Goal: Task Accomplishment & Management: Manage account settings

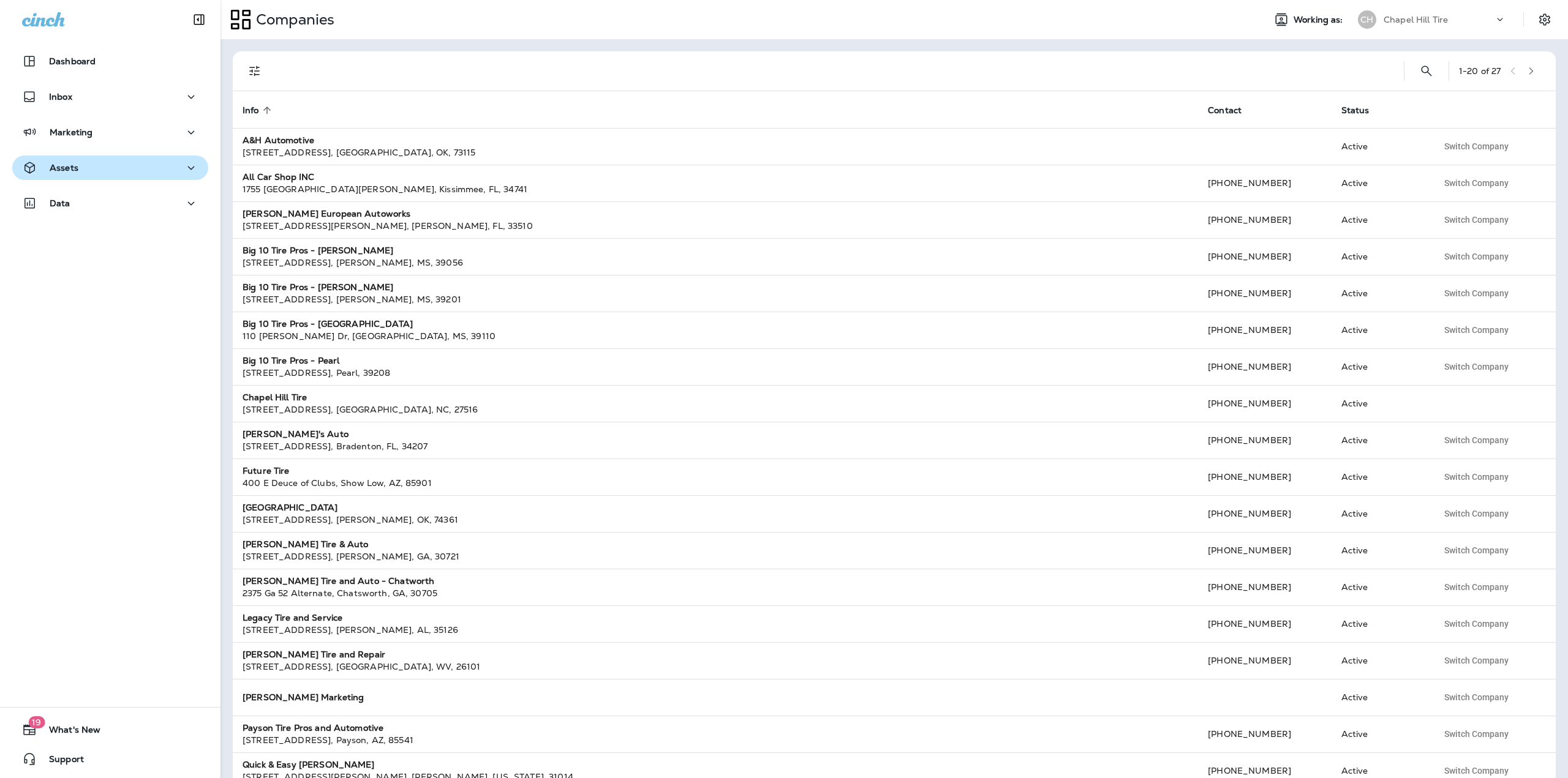
click at [110, 170] on div "Assets" at bounding box center [110, 168] width 177 height 15
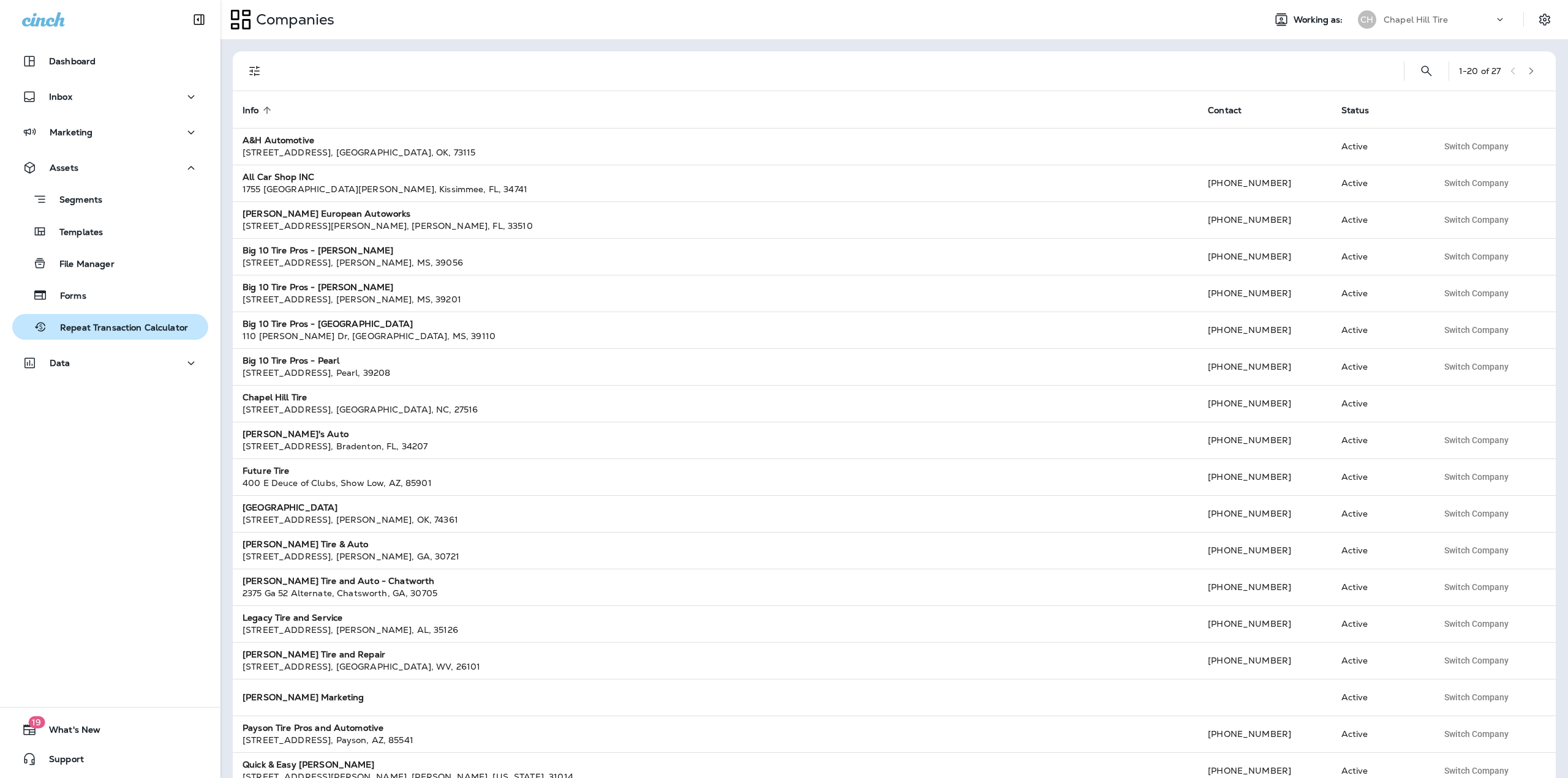
click at [119, 333] on p "Repeat Transaction Calculator" at bounding box center [118, 329] width 140 height 12
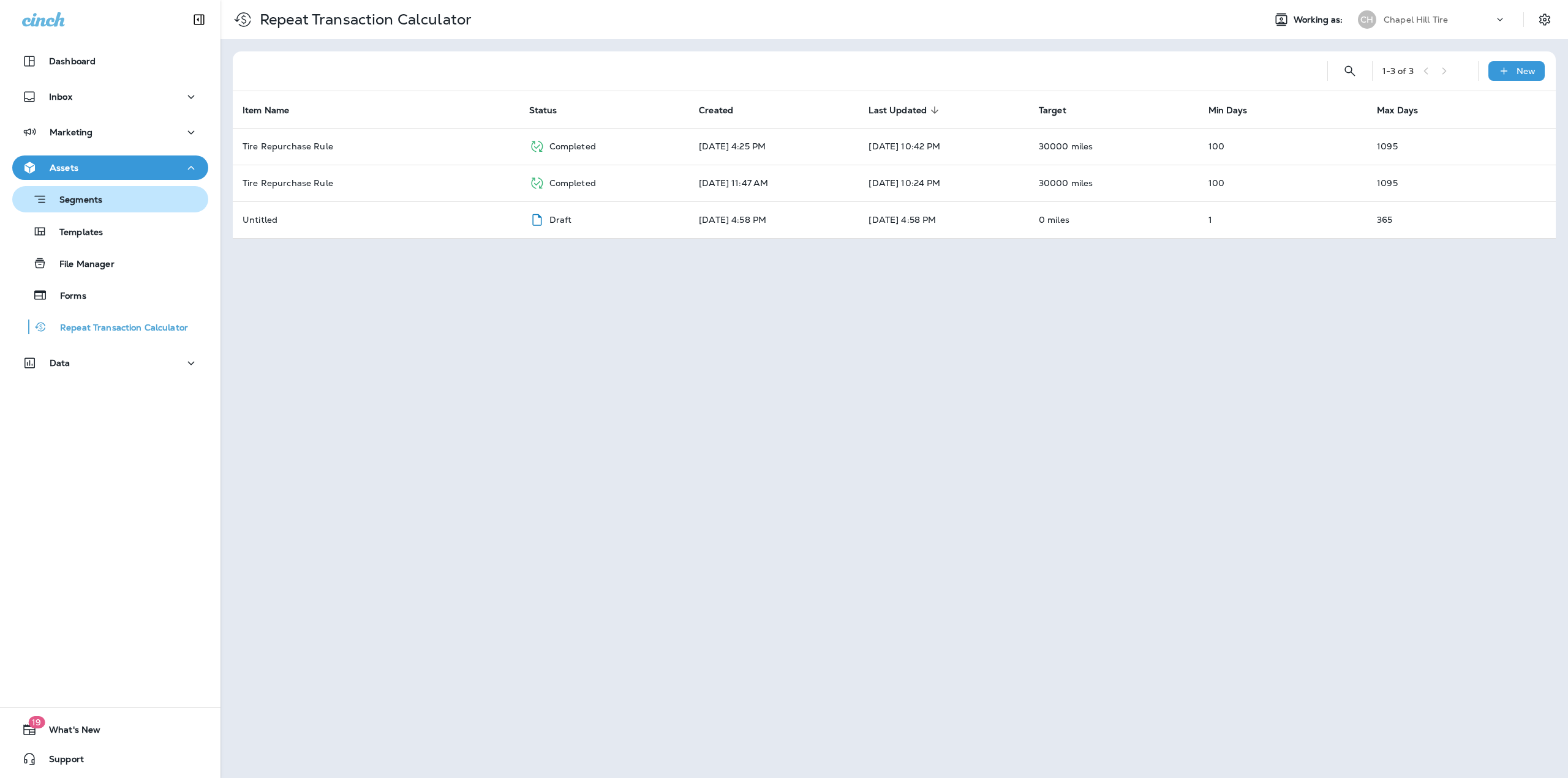
click at [81, 195] on p "Segments" at bounding box center [75, 201] width 55 height 12
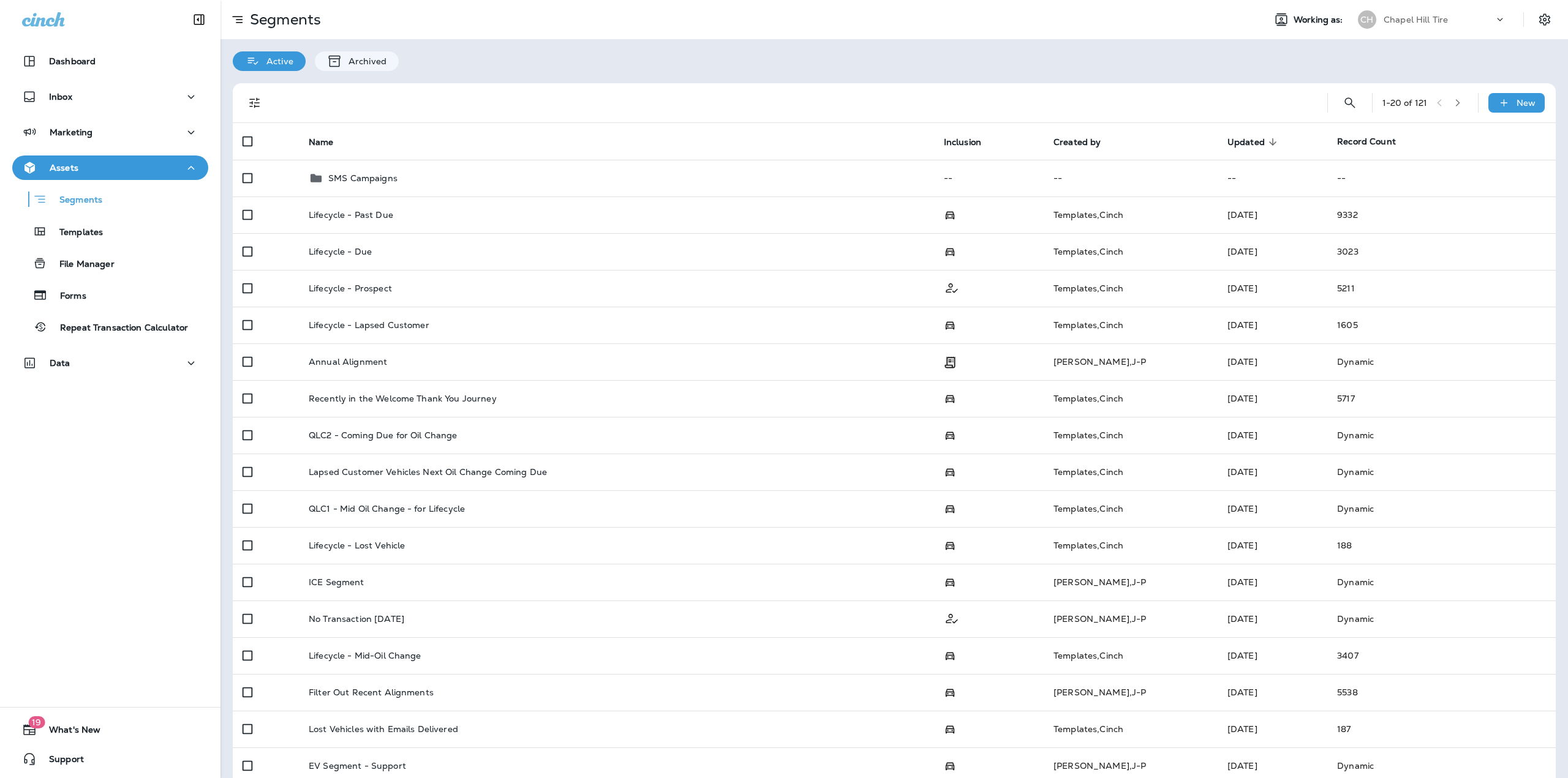
click at [1453, 103] on icon "button" at bounding box center [1457, 103] width 9 height 9
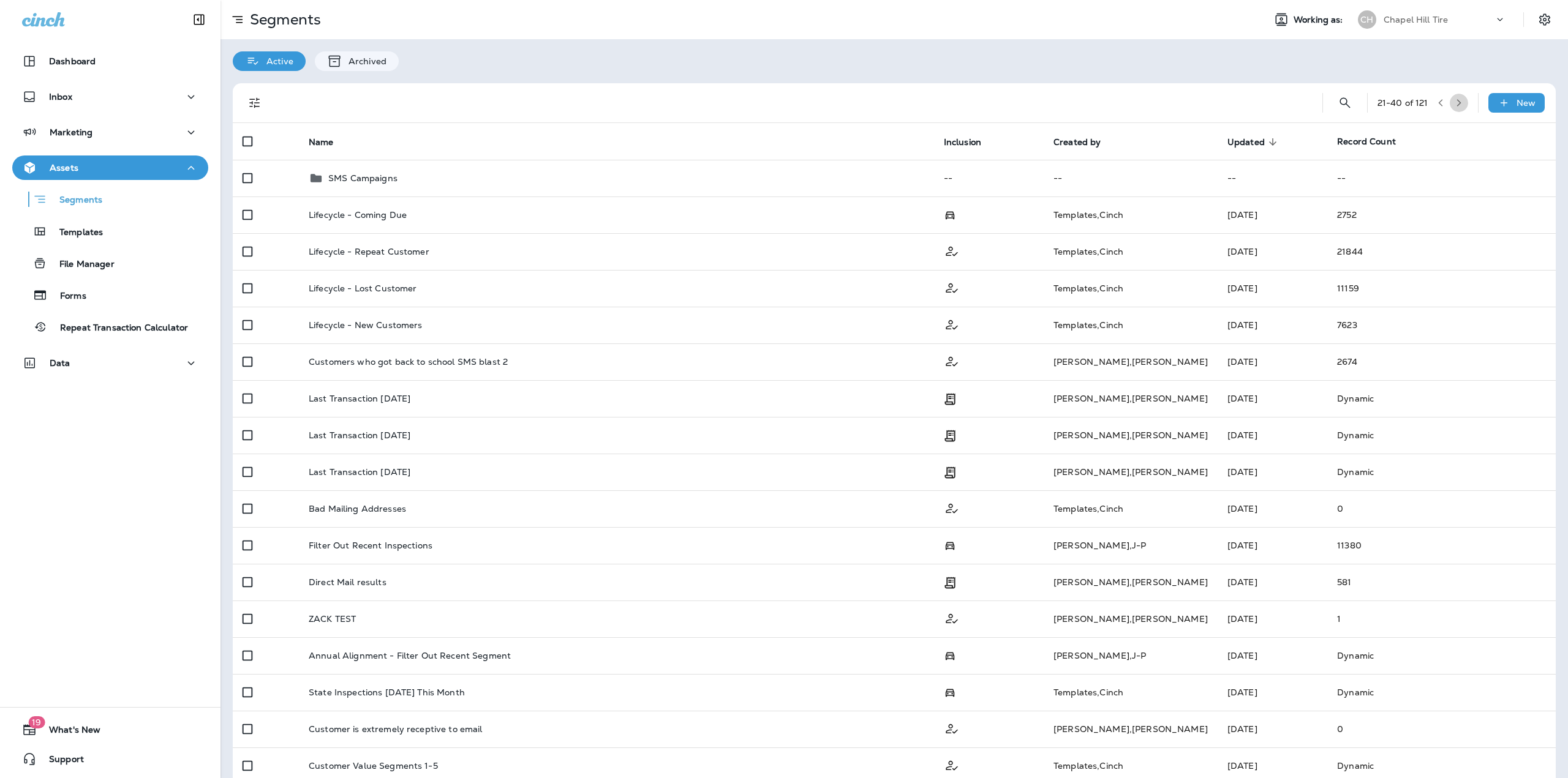
click at [1457, 101] on icon "button" at bounding box center [1459, 103] width 4 height 7
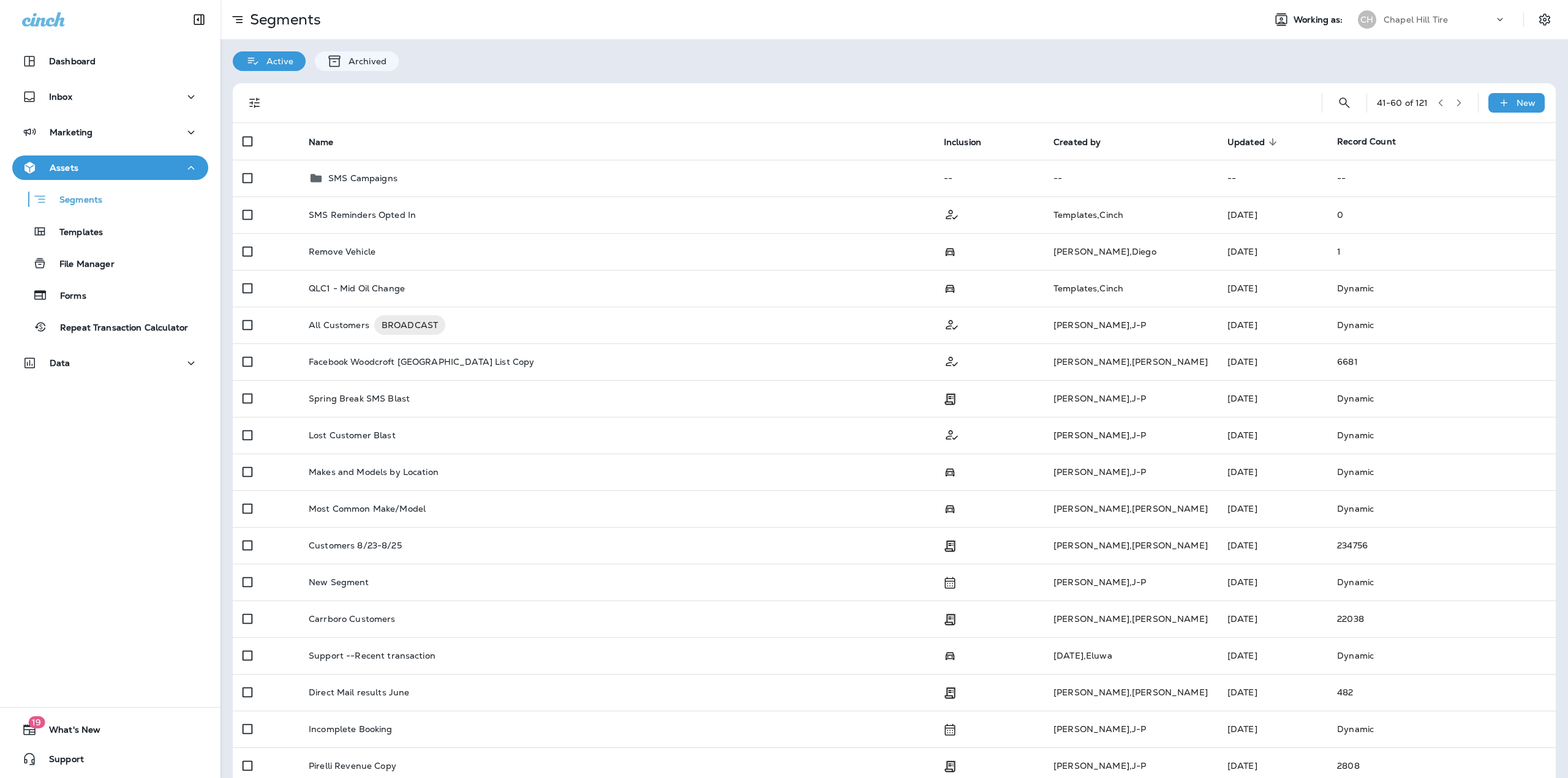
click at [1454, 98] on button "button" at bounding box center [1458, 103] width 18 height 18
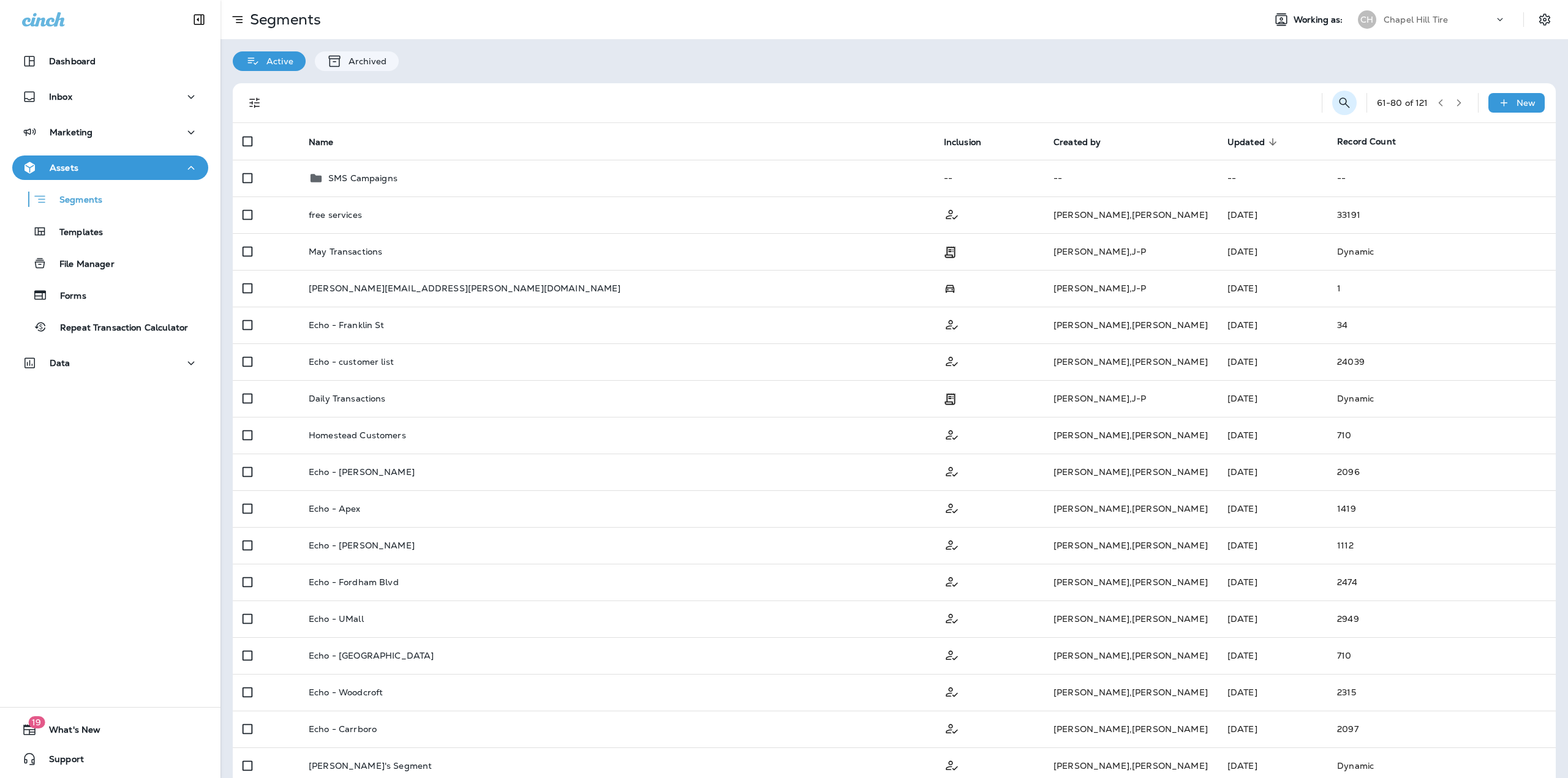
click at [1339, 103] on icon "Search Segments" at bounding box center [1344, 103] width 10 height 10
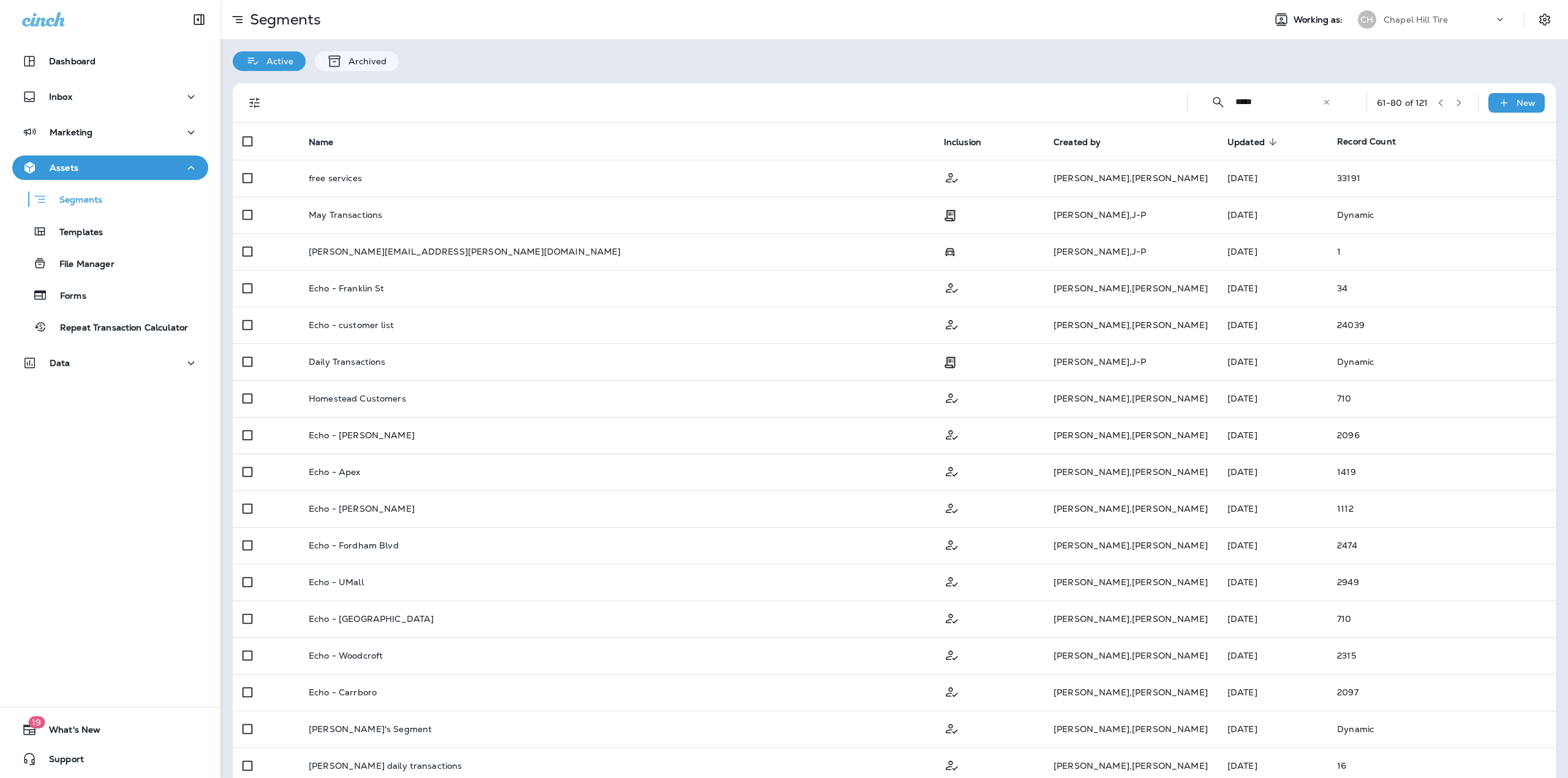
type input "*****"
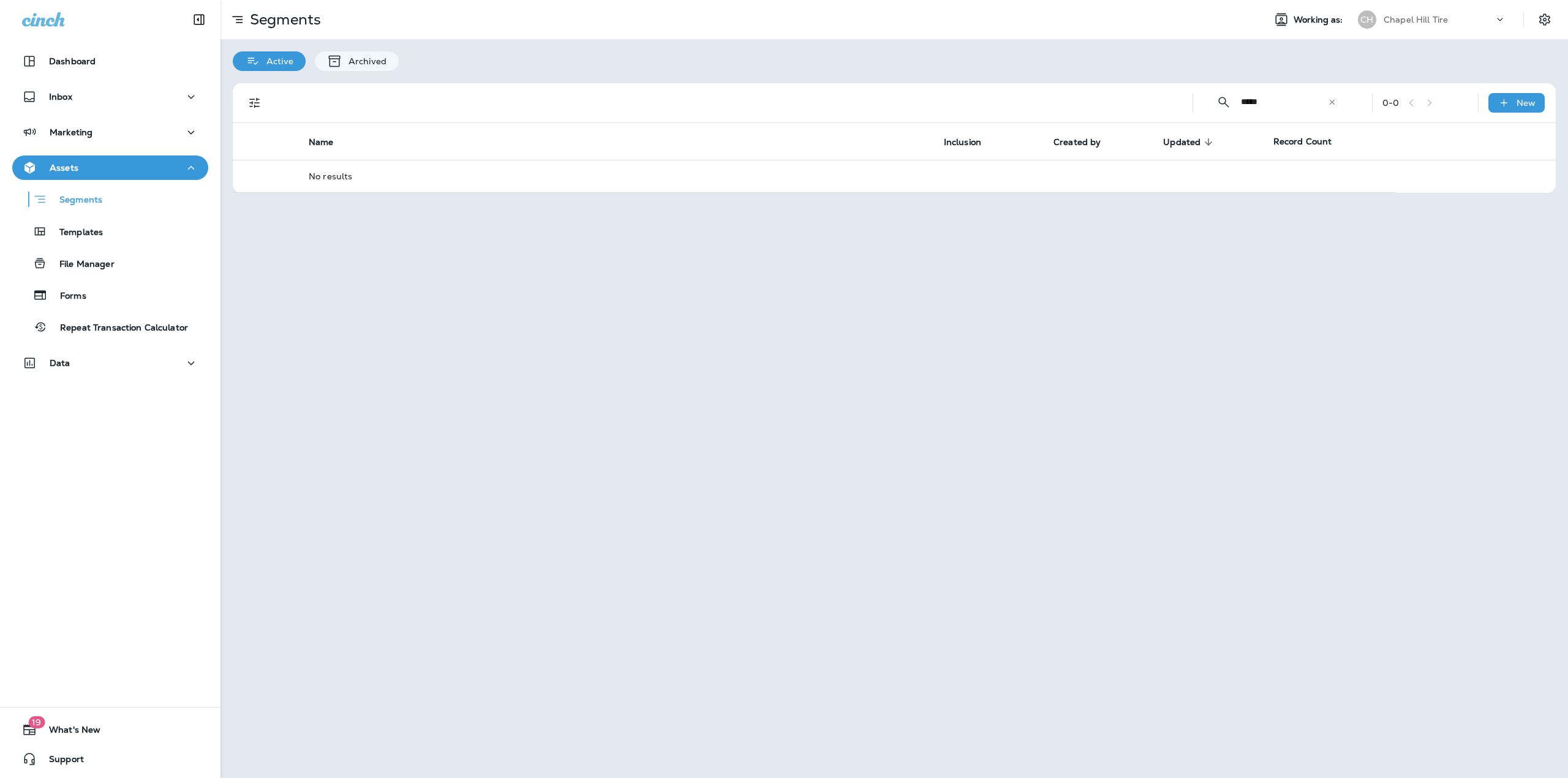
click at [1331, 103] on icon at bounding box center [1331, 101] width 5 height 5
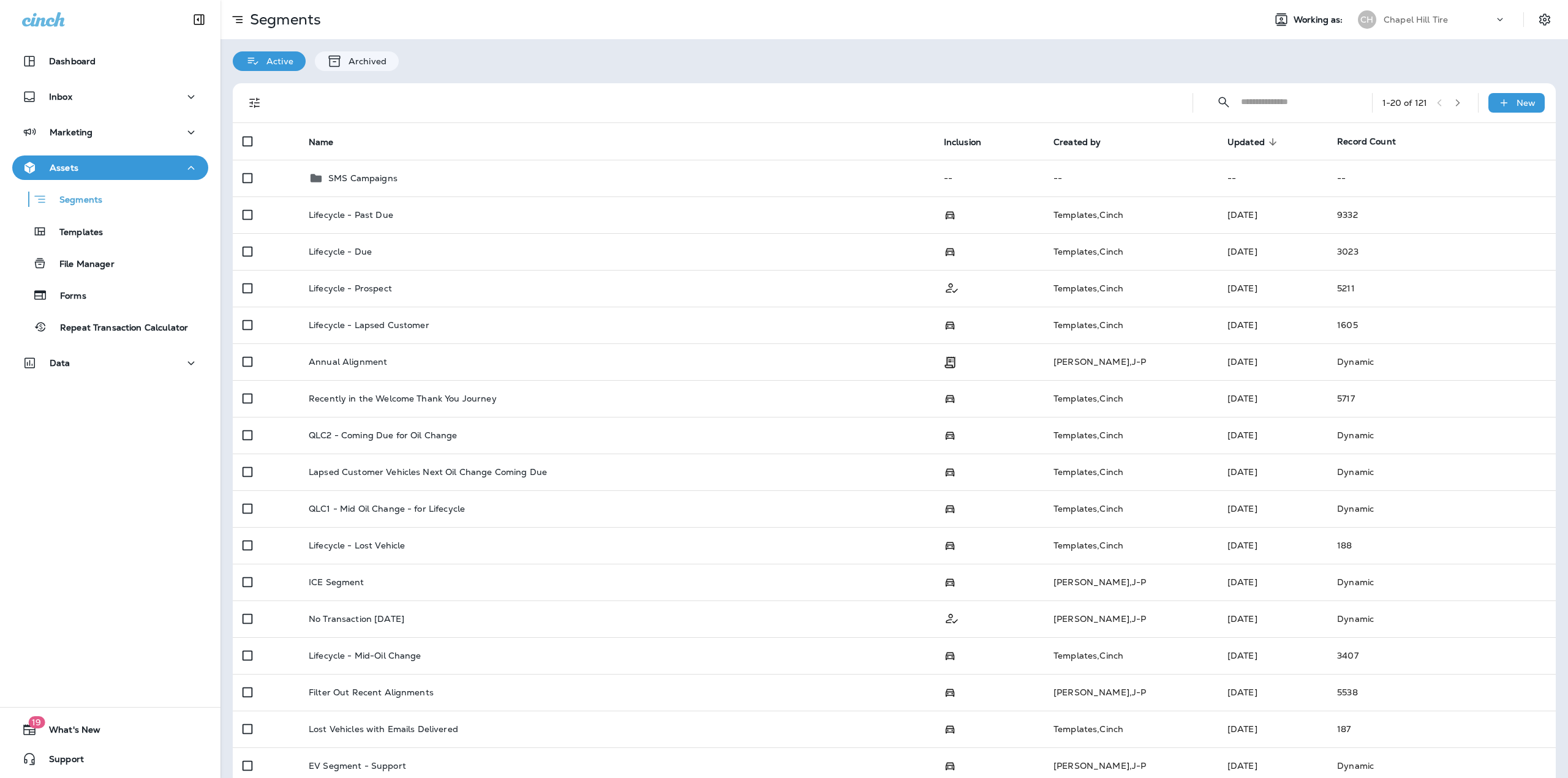
click at [1228, 141] on span "Updated" at bounding box center [1246, 143] width 37 height 10
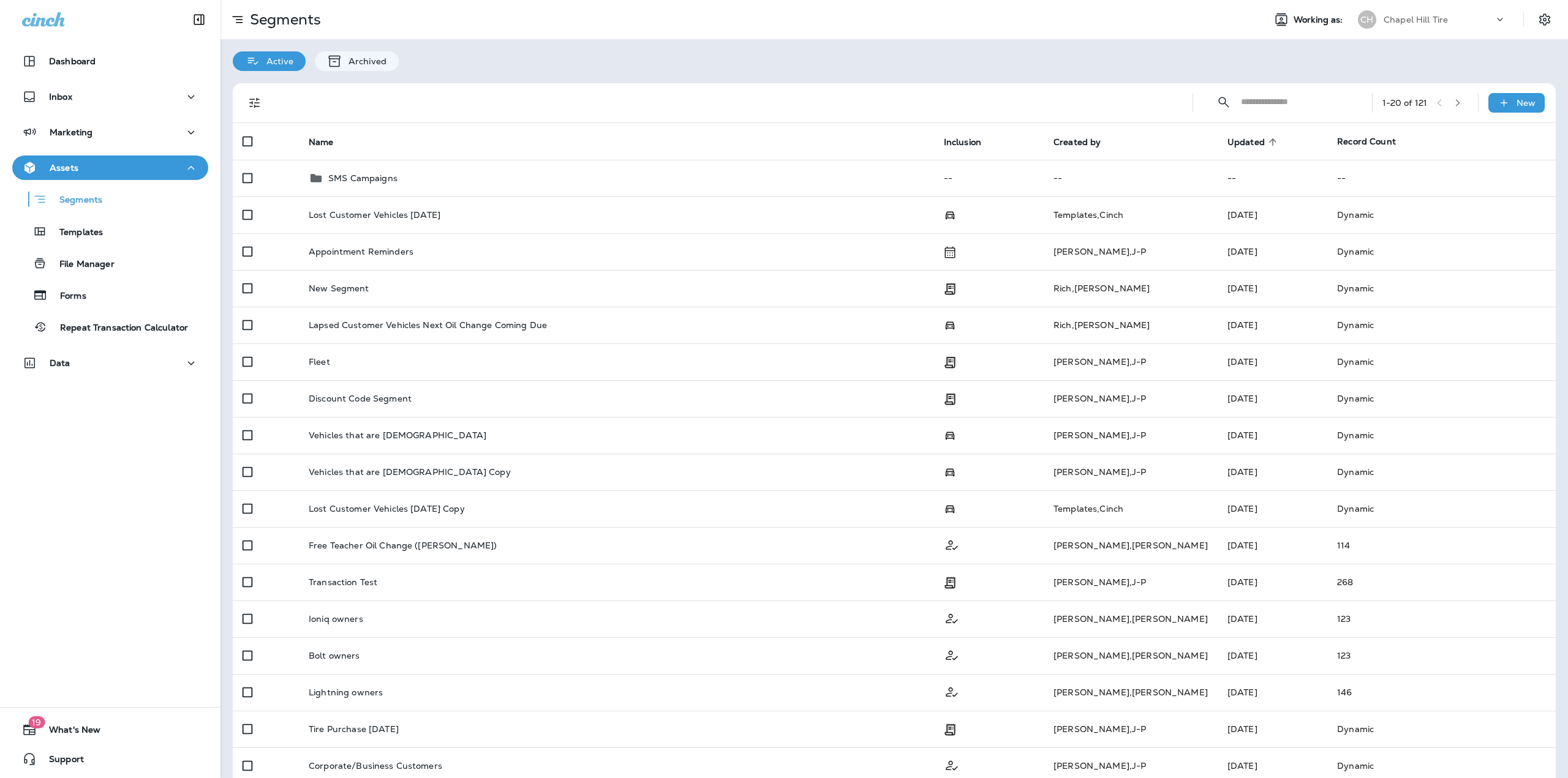
click at [1228, 138] on span "Updated" at bounding box center [1246, 143] width 37 height 10
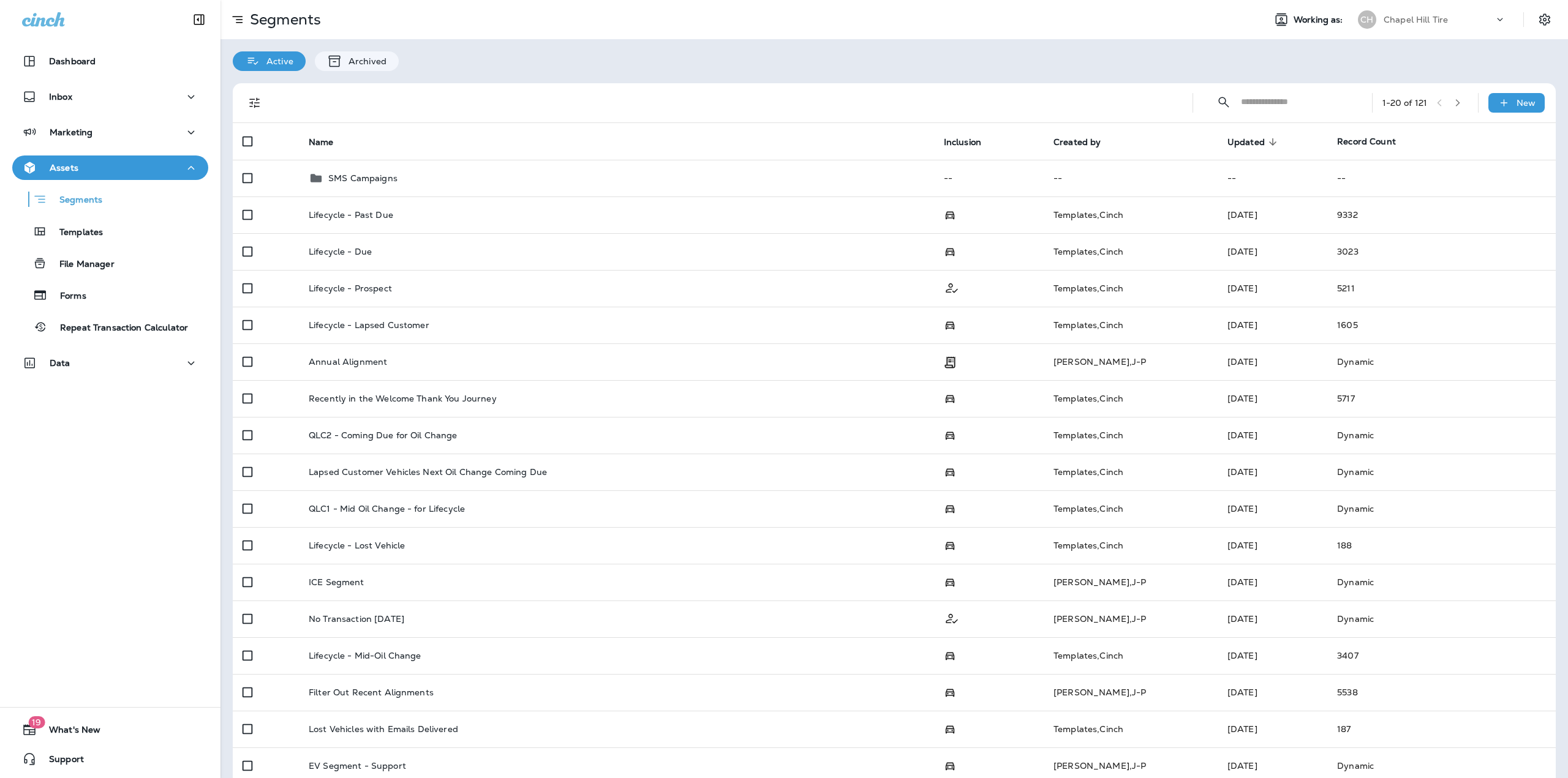
click at [1510, 87] on div "​ ​ 1 - 20 of 121 New" at bounding box center [896, 103] width 1308 height 39
click at [1516, 99] on p "New" at bounding box center [1526, 103] width 19 height 9
click at [1445, 132] on p "New Segment" at bounding box center [1471, 132] width 65 height 9
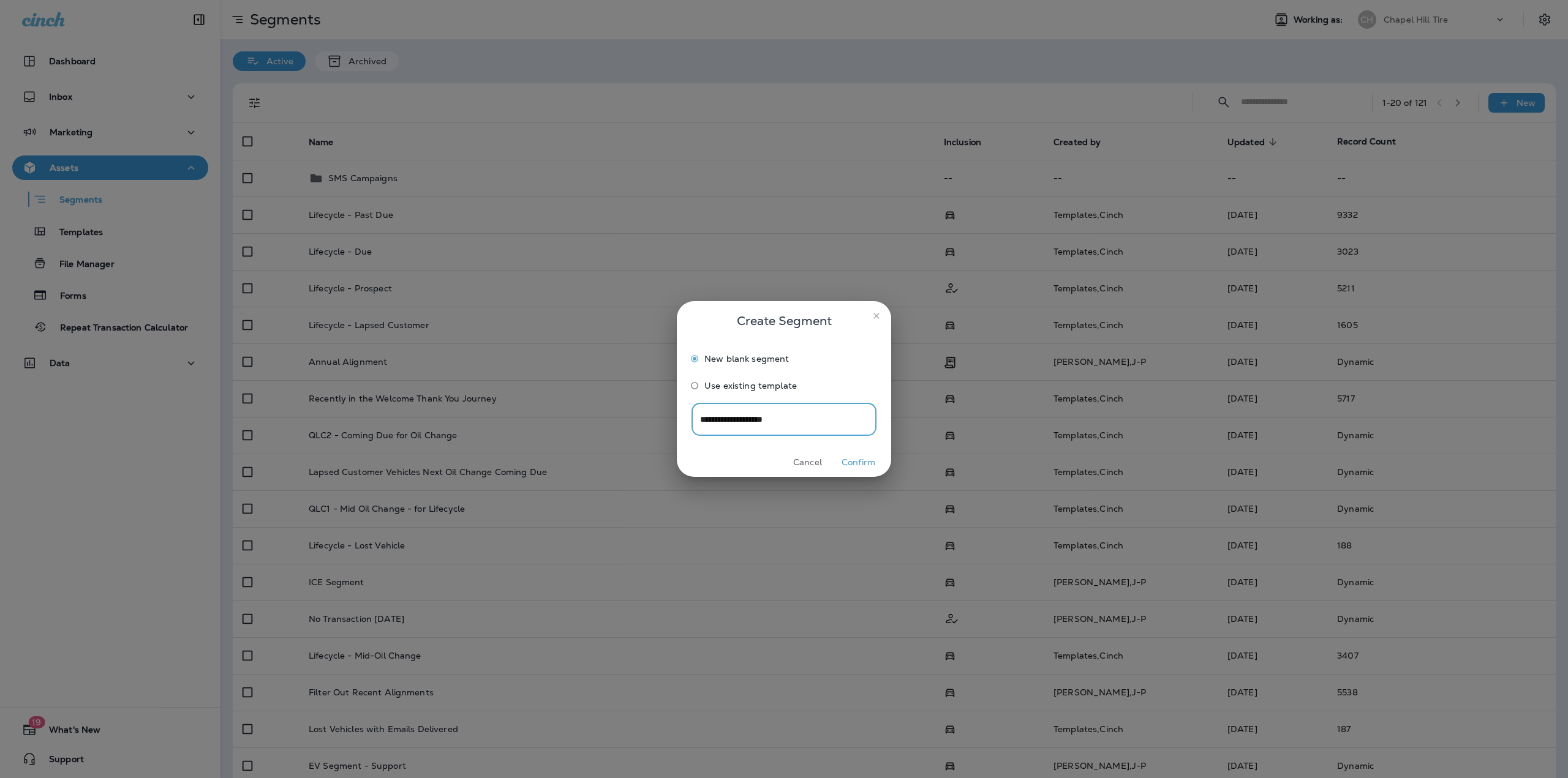
type input "**********"
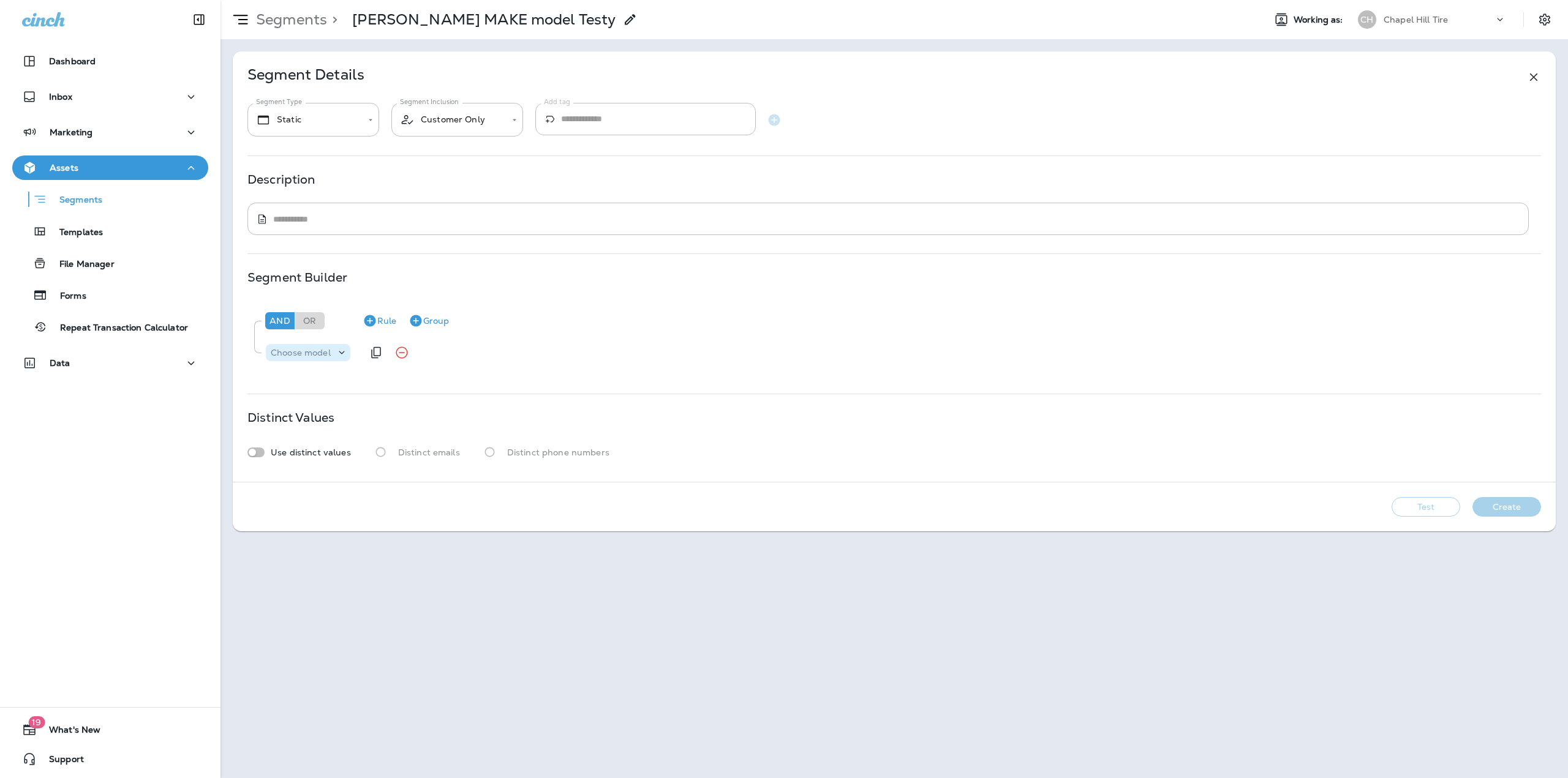
click at [324, 348] on p "Choose model" at bounding box center [300, 352] width 60 height 9
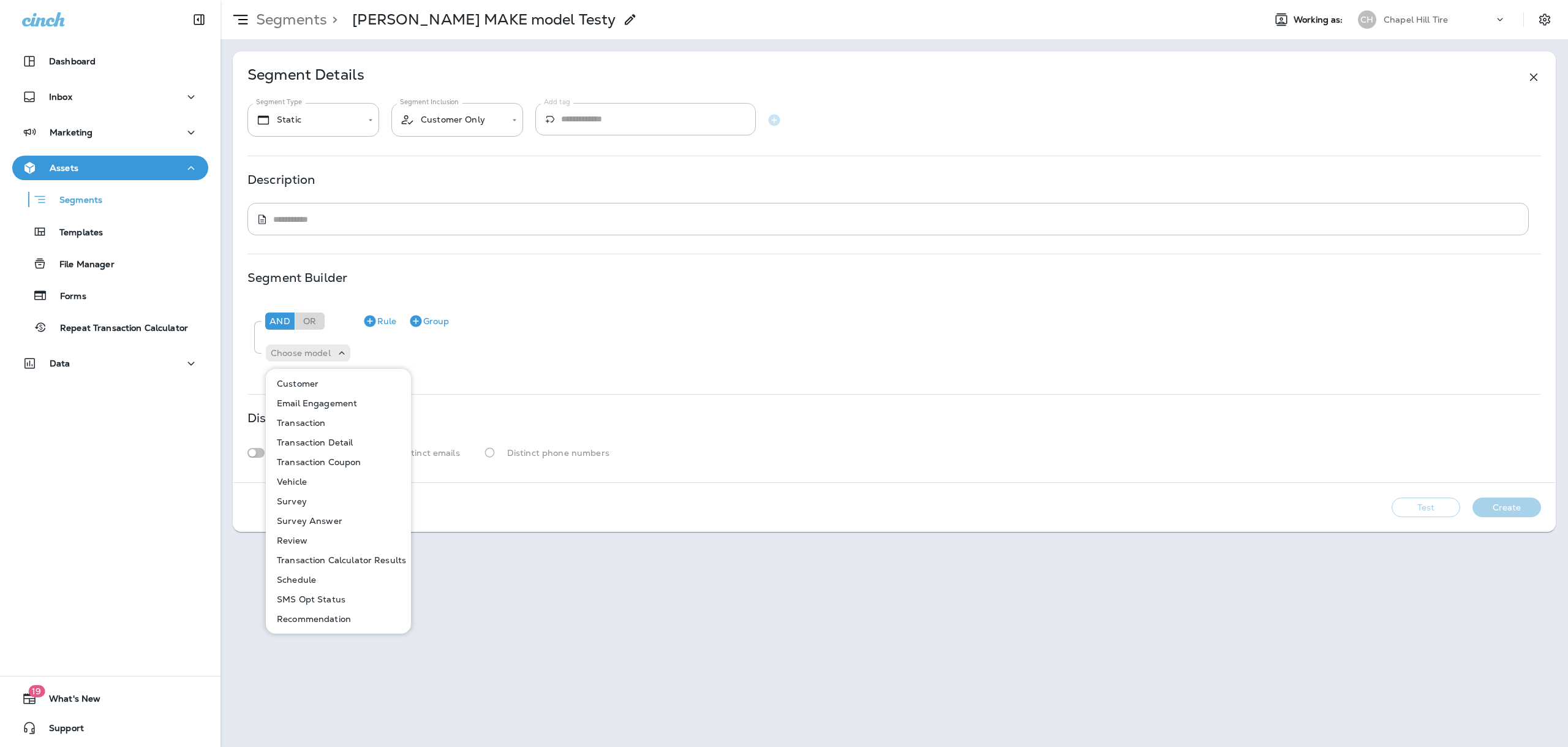
click at [307, 483] on p "Vehicle" at bounding box center [289, 481] width 35 height 9
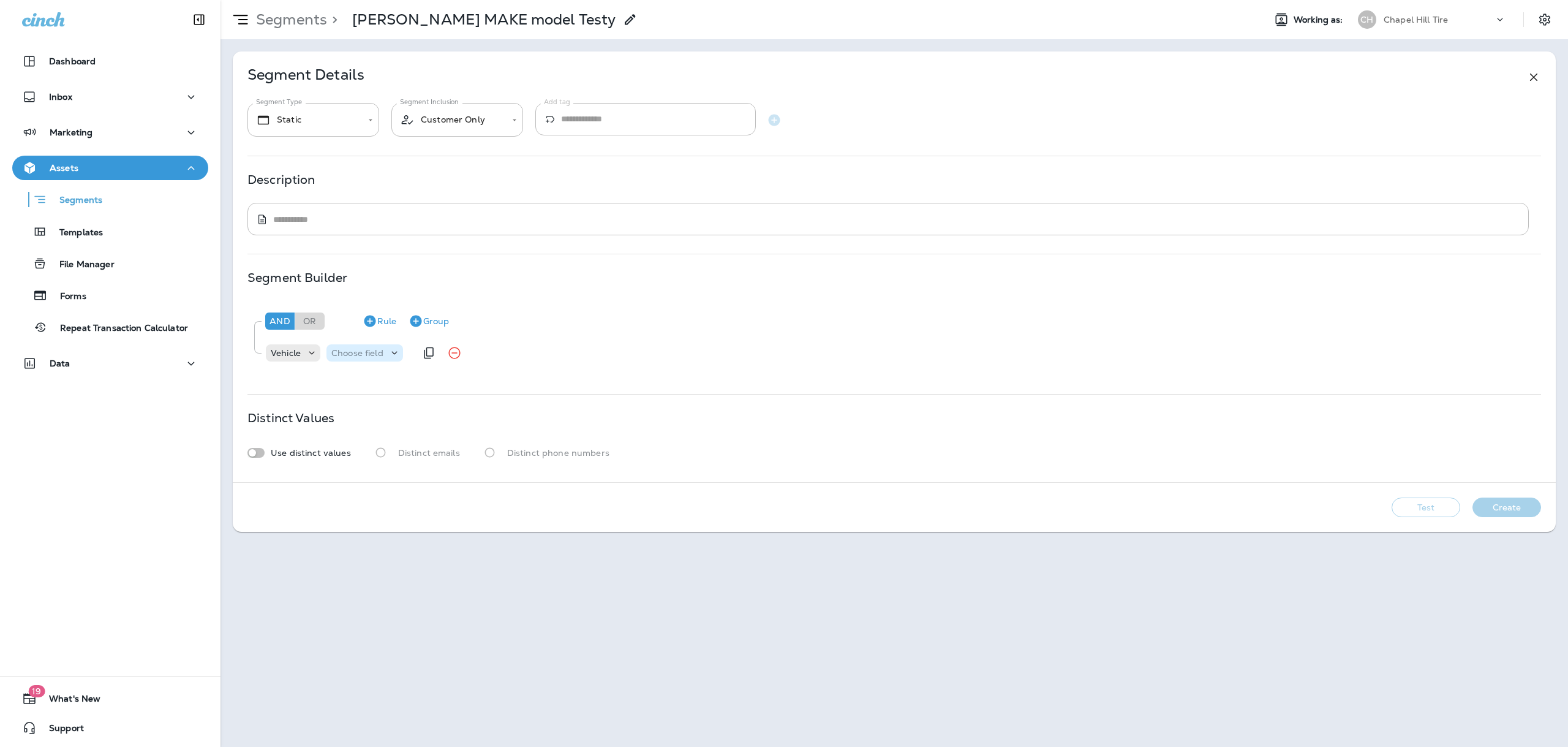
click at [348, 356] on p "Choose field" at bounding box center [358, 352] width 52 height 9
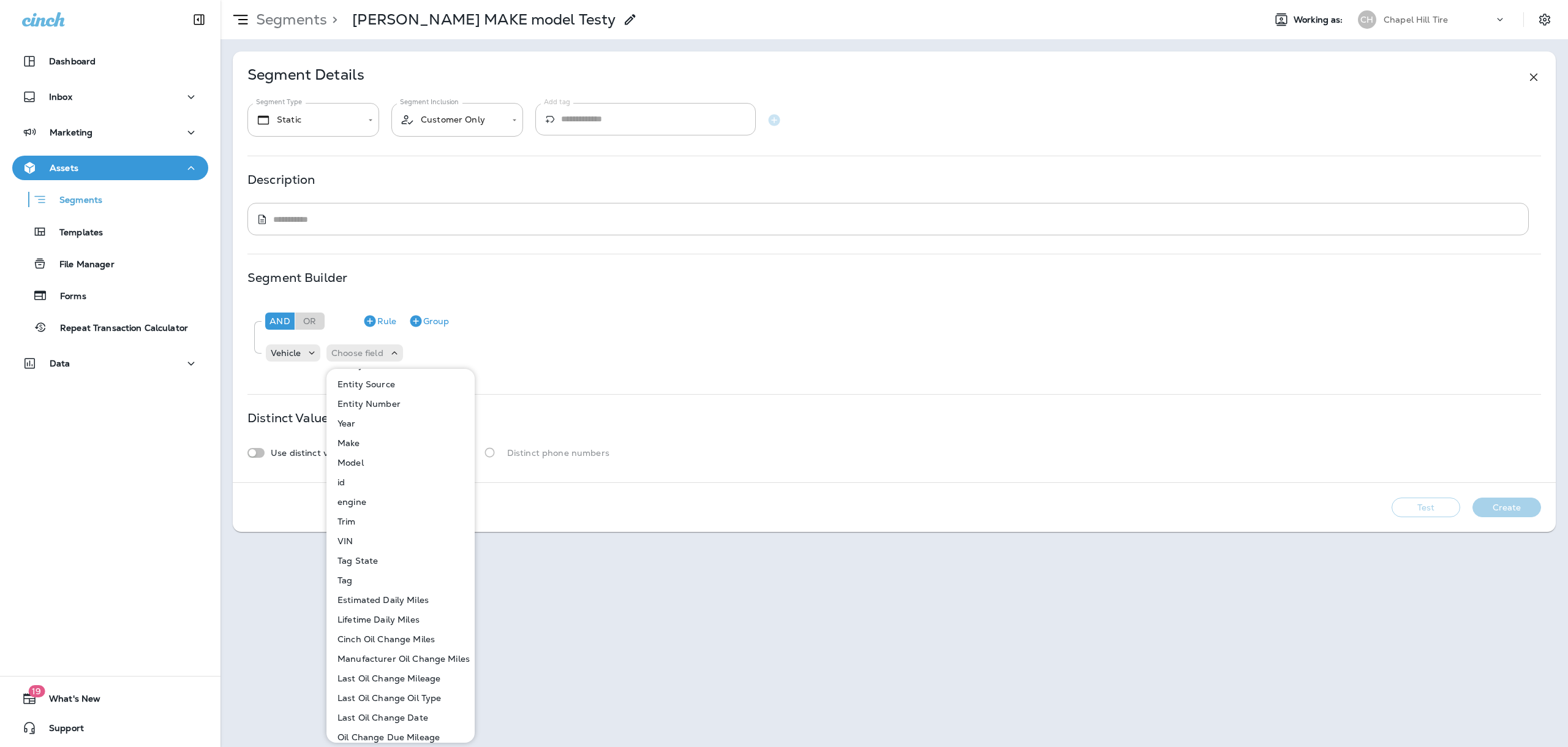
scroll to position [107, 0]
click at [347, 415] on p "Make" at bounding box center [346, 414] width 28 height 9
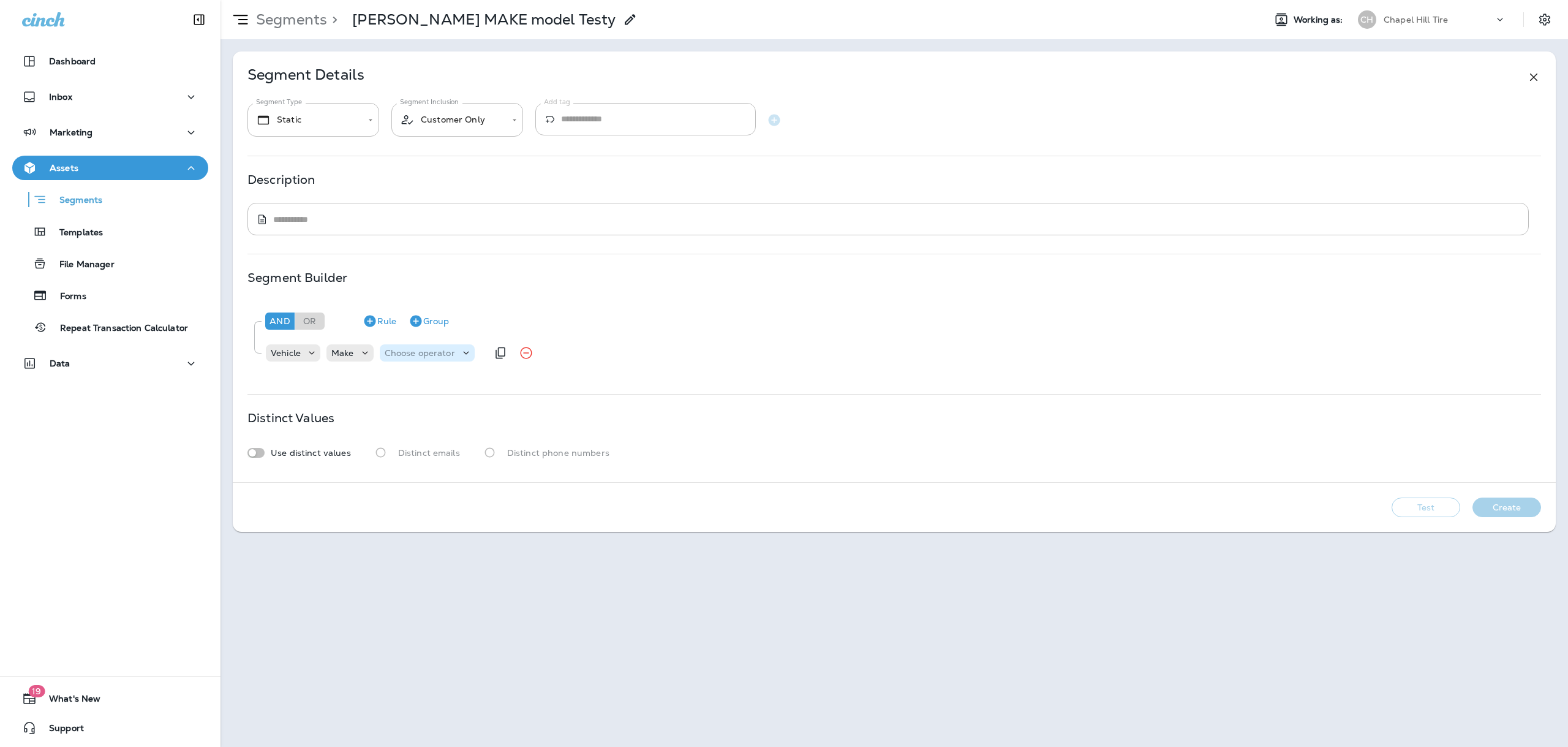
click at [415, 351] on p "Choose operator" at bounding box center [420, 352] width 71 height 9
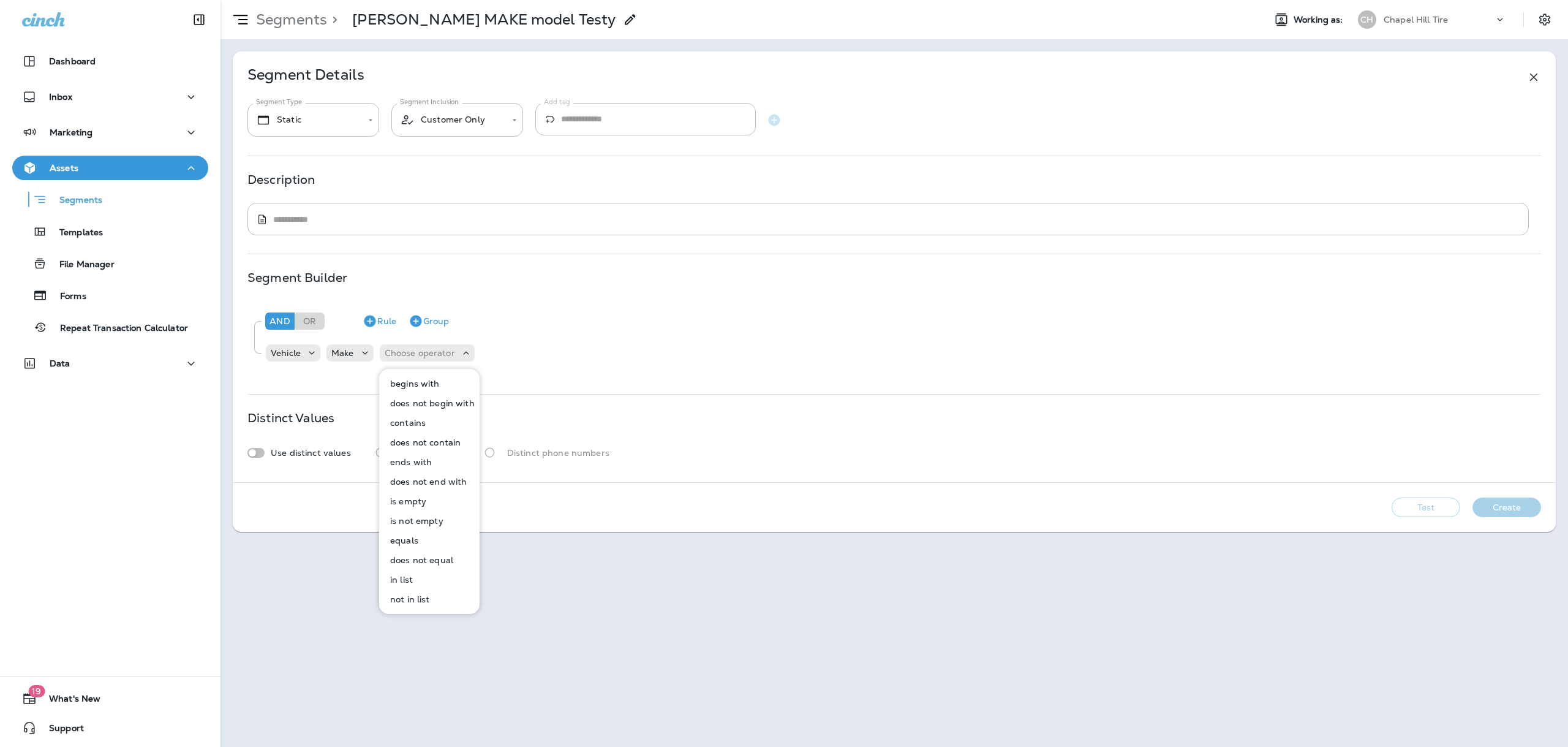
click at [428, 421] on button "contains" at bounding box center [430, 423] width 99 height 20
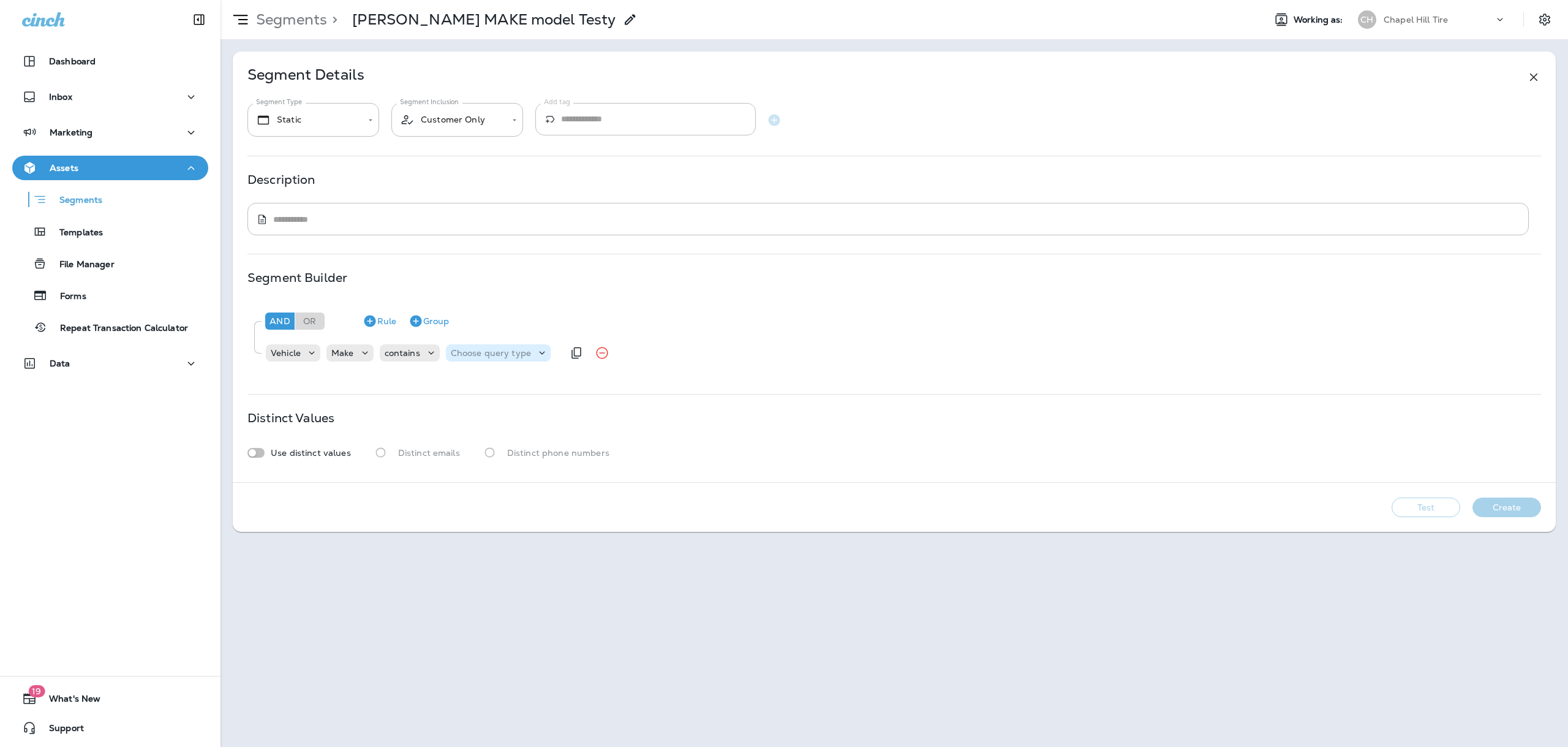
click at [511, 354] on p "Choose query type" at bounding box center [491, 352] width 80 height 9
click at [492, 376] on button "Text" at bounding box center [481, 383] width 71 height 20
click at [569, 355] on input "text" at bounding box center [572, 353] width 122 height 16
type input "*****"
click at [548, 384] on div "**********" at bounding box center [894, 267] width 1323 height 431
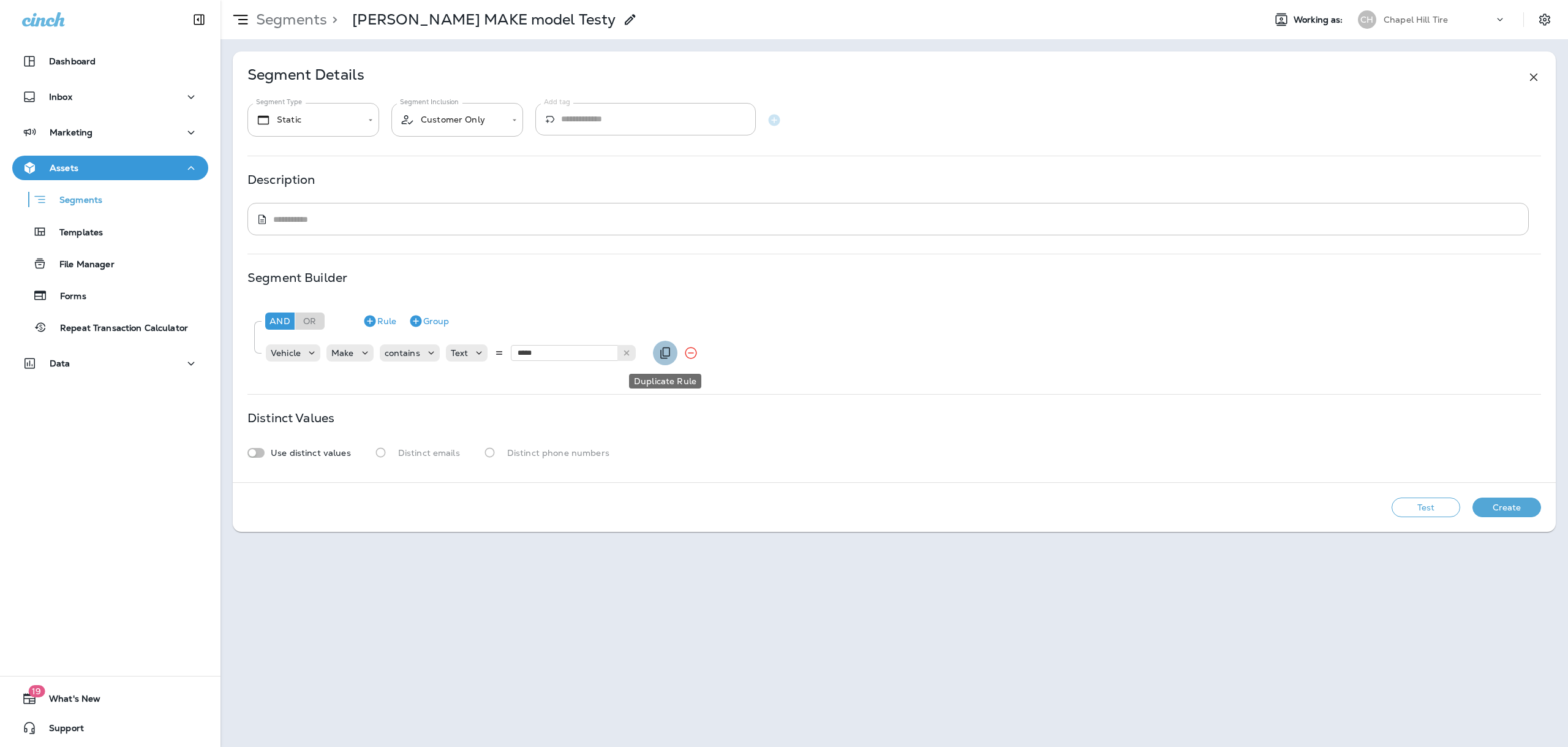
click at [665, 351] on icon "Duplicate Rule" at bounding box center [665, 353] width 15 height 15
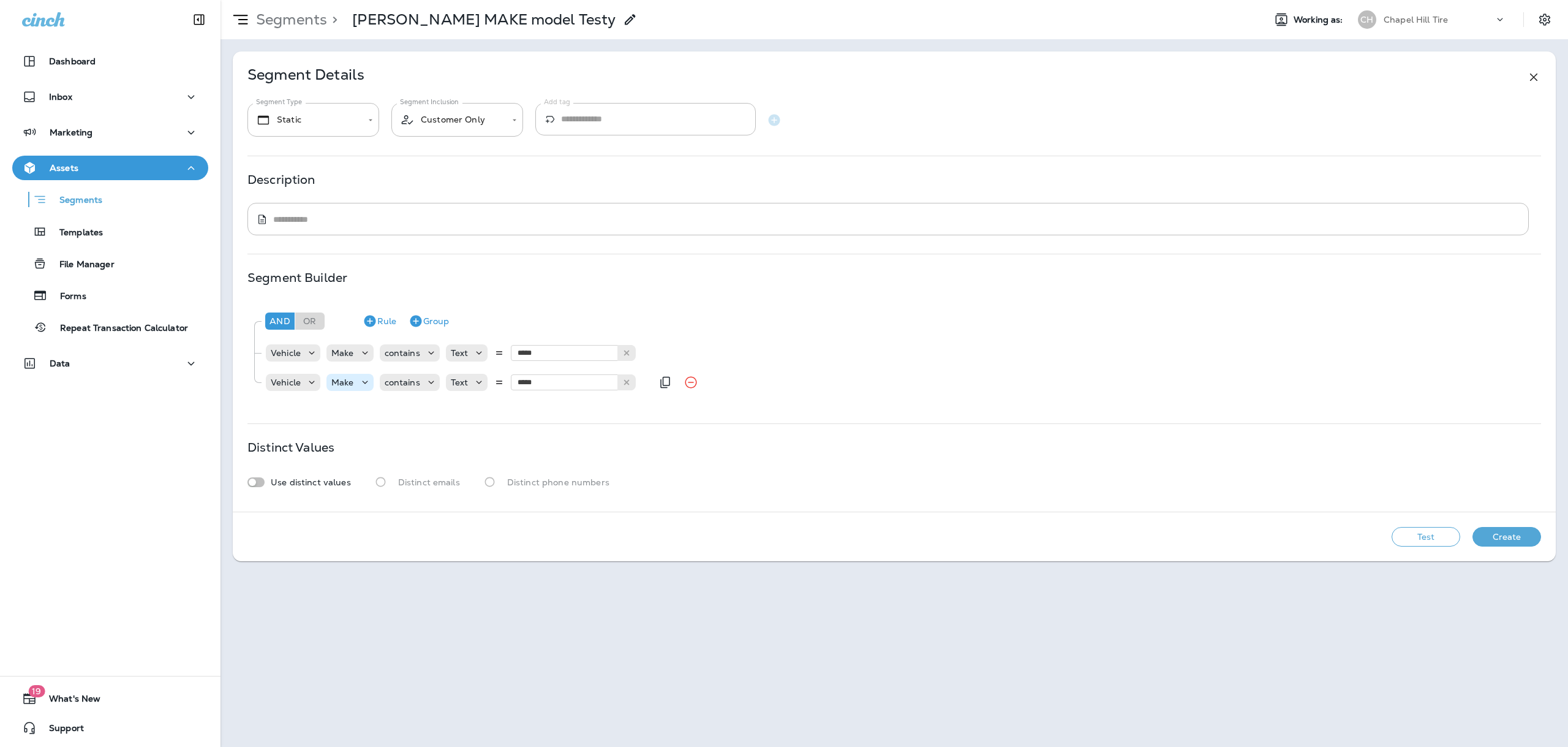
click at [359, 378] on icon at bounding box center [364, 382] width 12 height 12
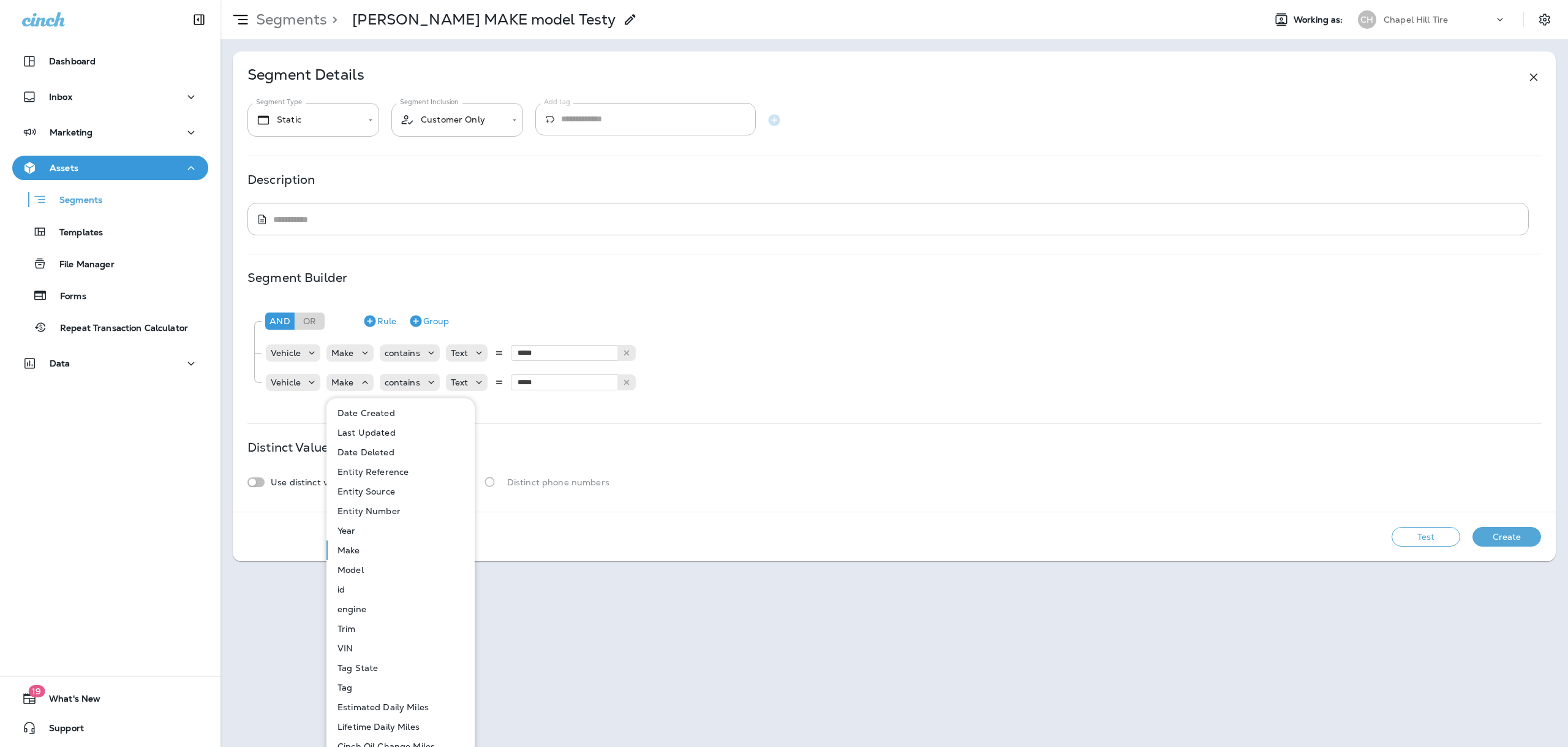
click at [368, 568] on button "Model" at bounding box center [401, 570] width 147 height 20
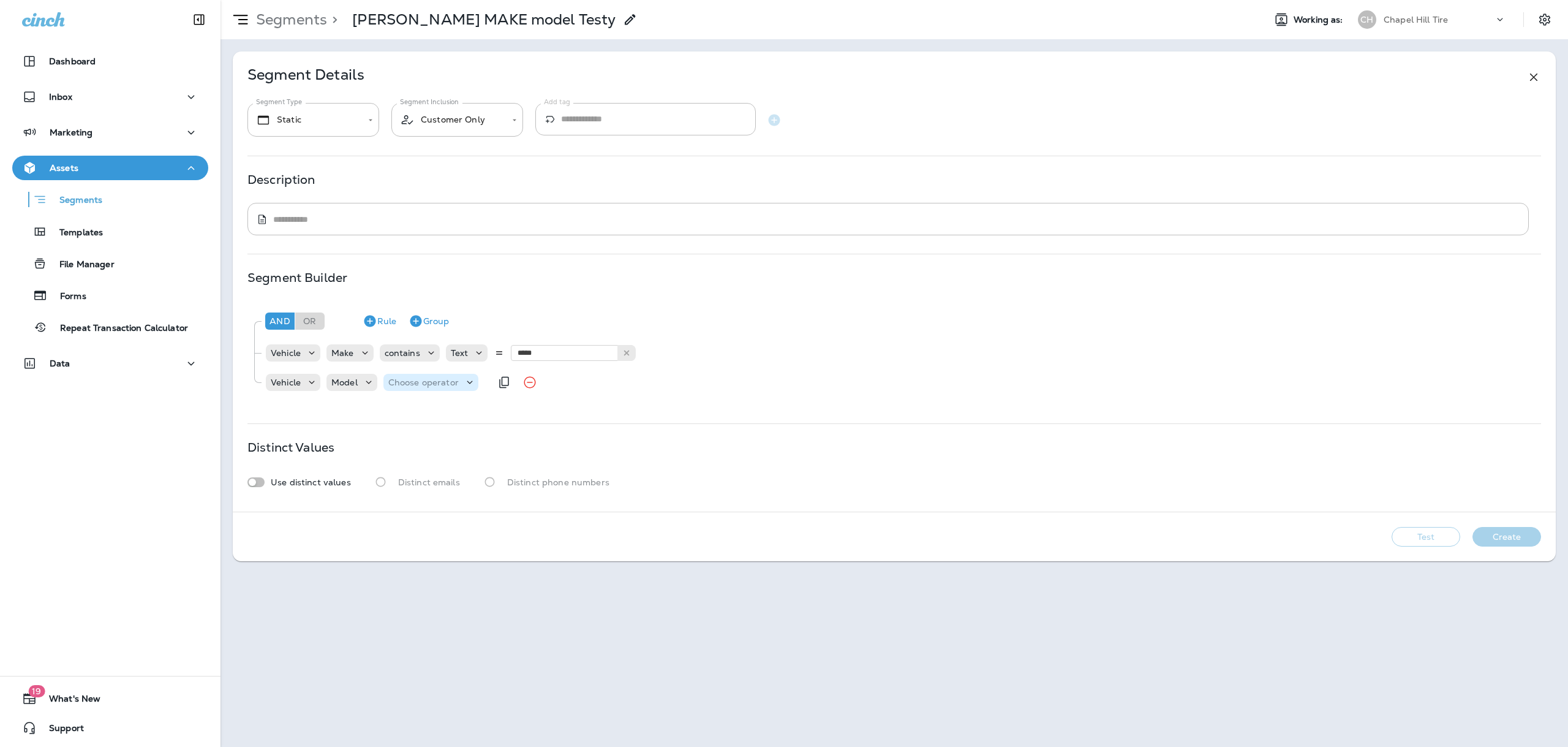
click at [410, 383] on p "Choose operator" at bounding box center [423, 382] width 71 height 9
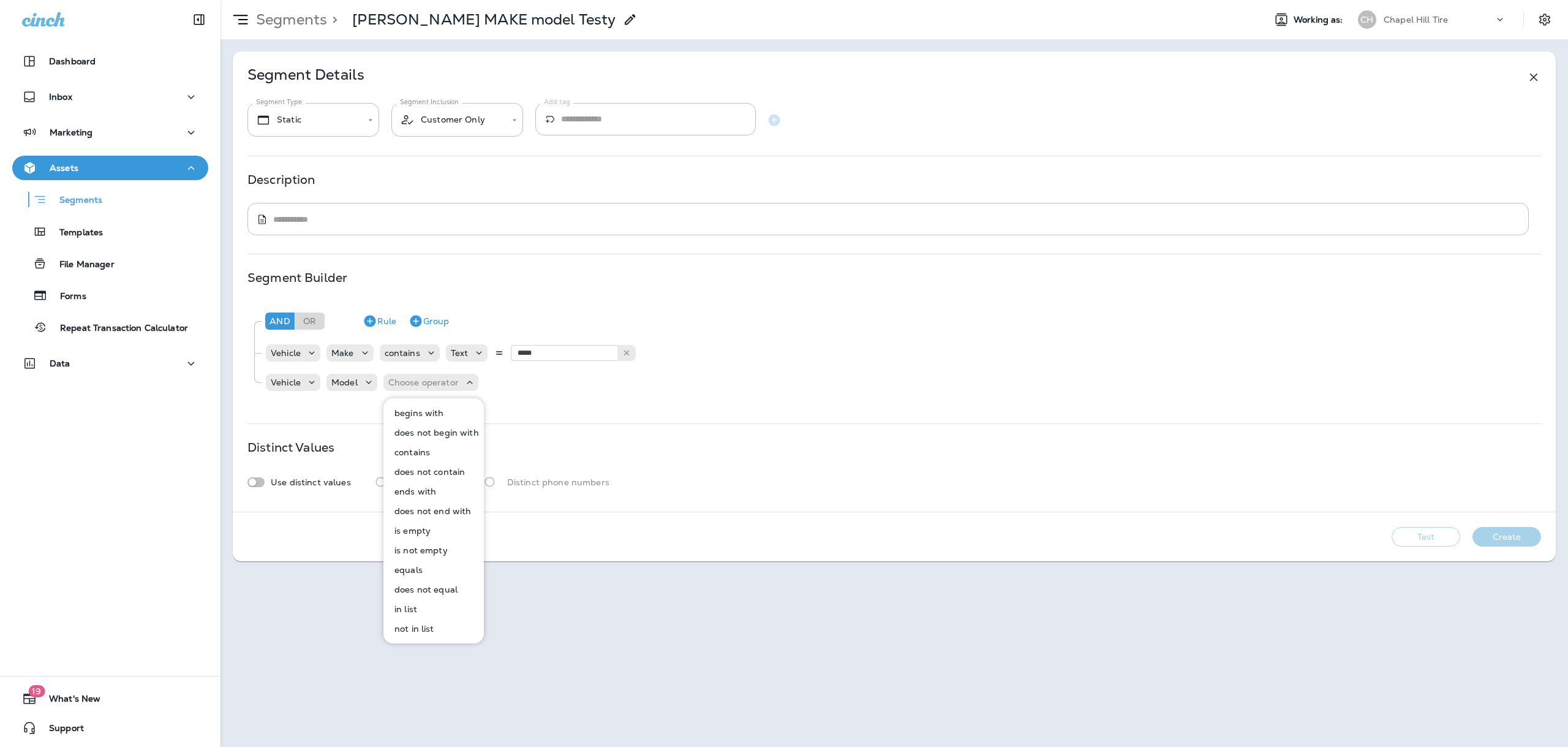
click at [412, 452] on p "contains" at bounding box center [410, 452] width 41 height 9
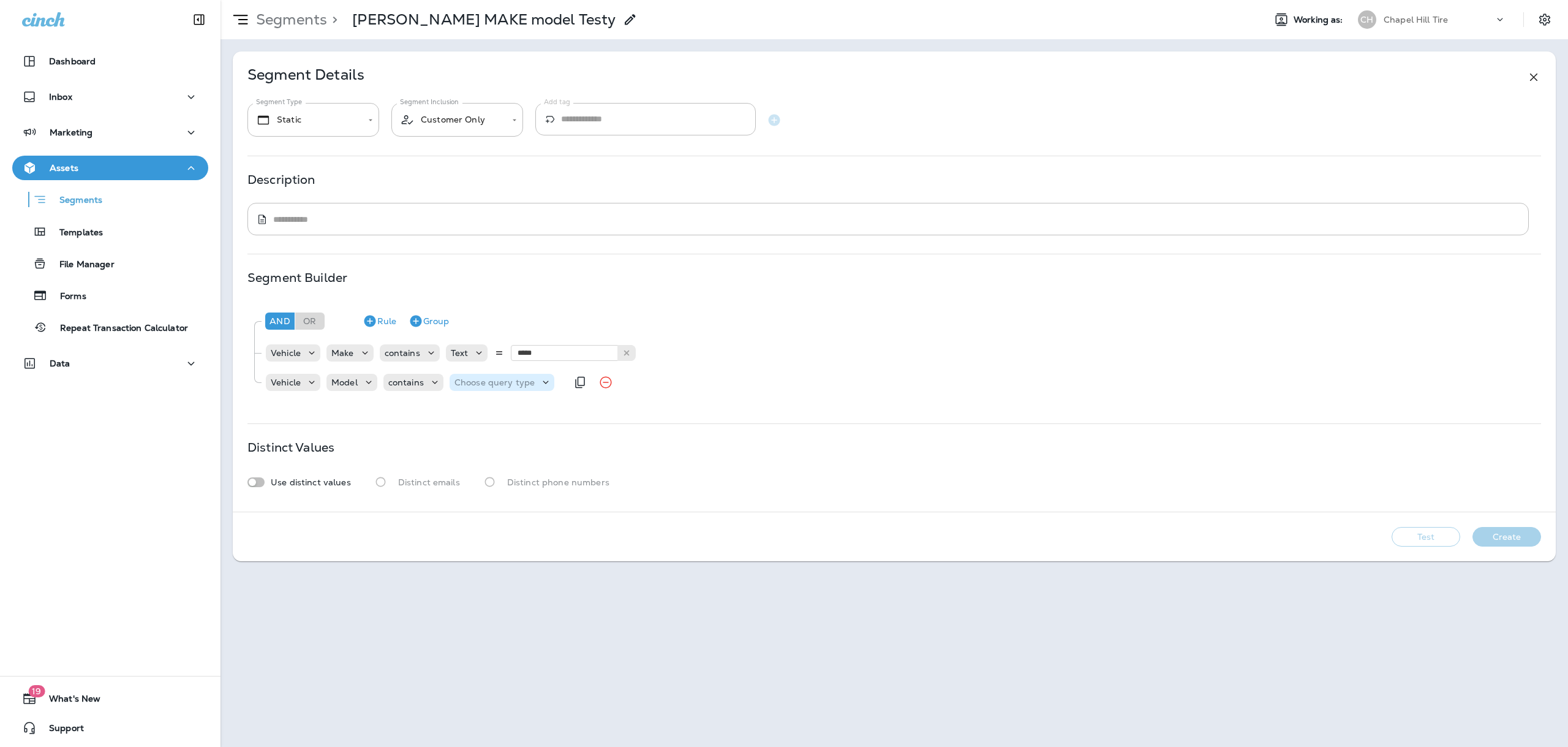
click at [468, 380] on p "Choose query type" at bounding box center [495, 382] width 80 height 9
click at [468, 416] on p "Text" at bounding box center [467, 412] width 23 height 9
click at [547, 382] on input "text" at bounding box center [575, 383] width 122 height 16
type input "****"
click at [542, 428] on div "**********" at bounding box center [894, 281] width 1323 height 460
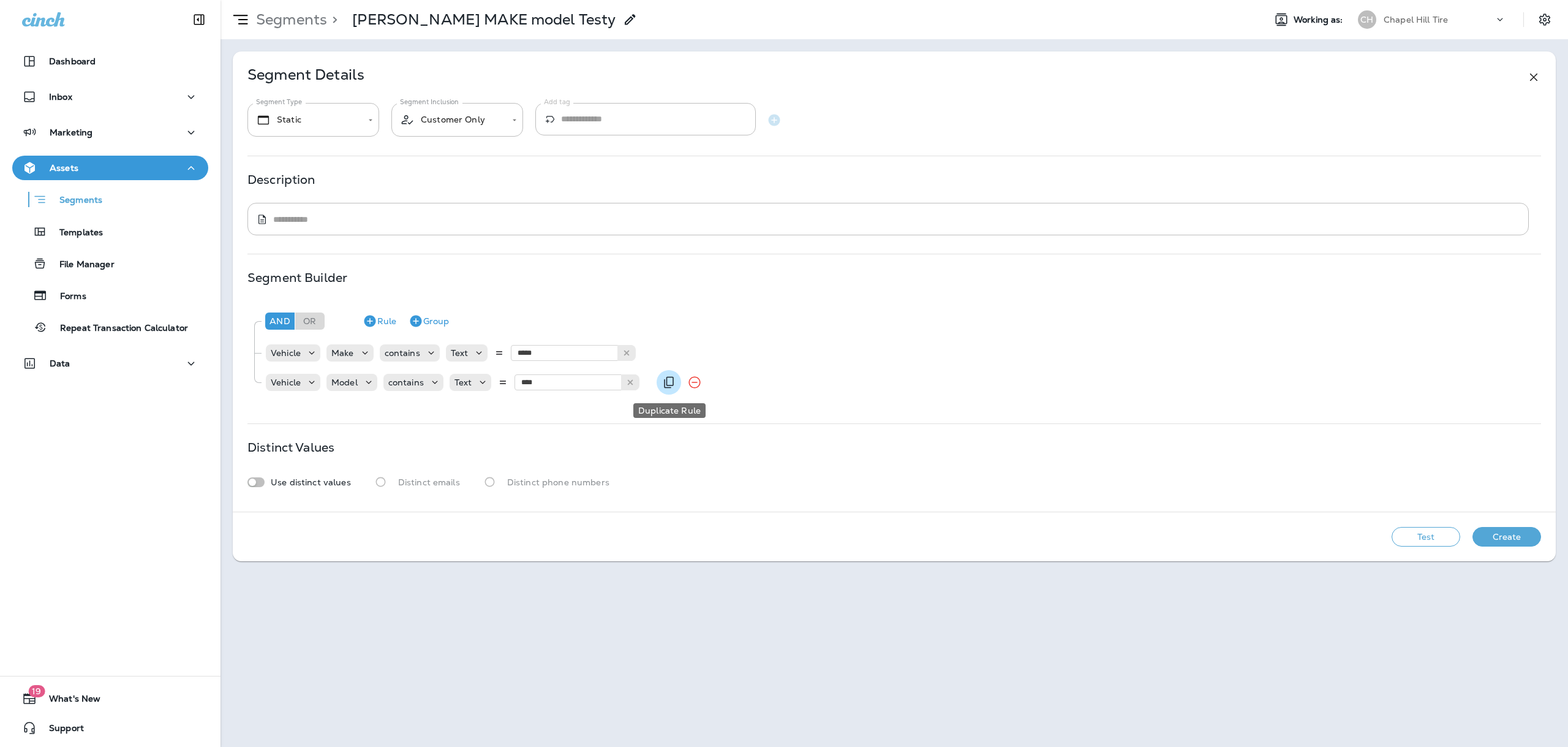
click at [662, 383] on icon "Duplicate Rule" at bounding box center [669, 382] width 15 height 15
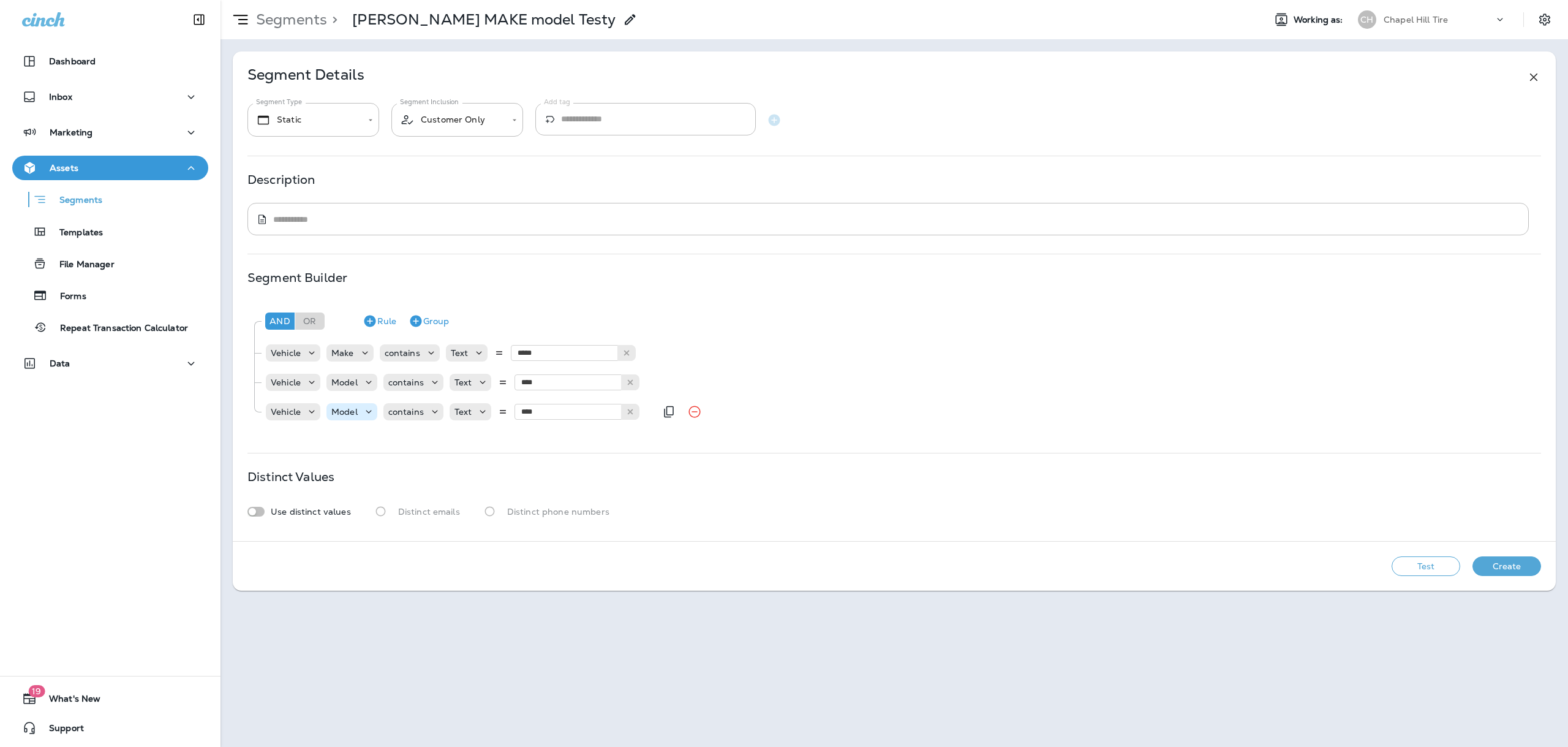
click at [355, 414] on p "Model" at bounding box center [345, 411] width 26 height 9
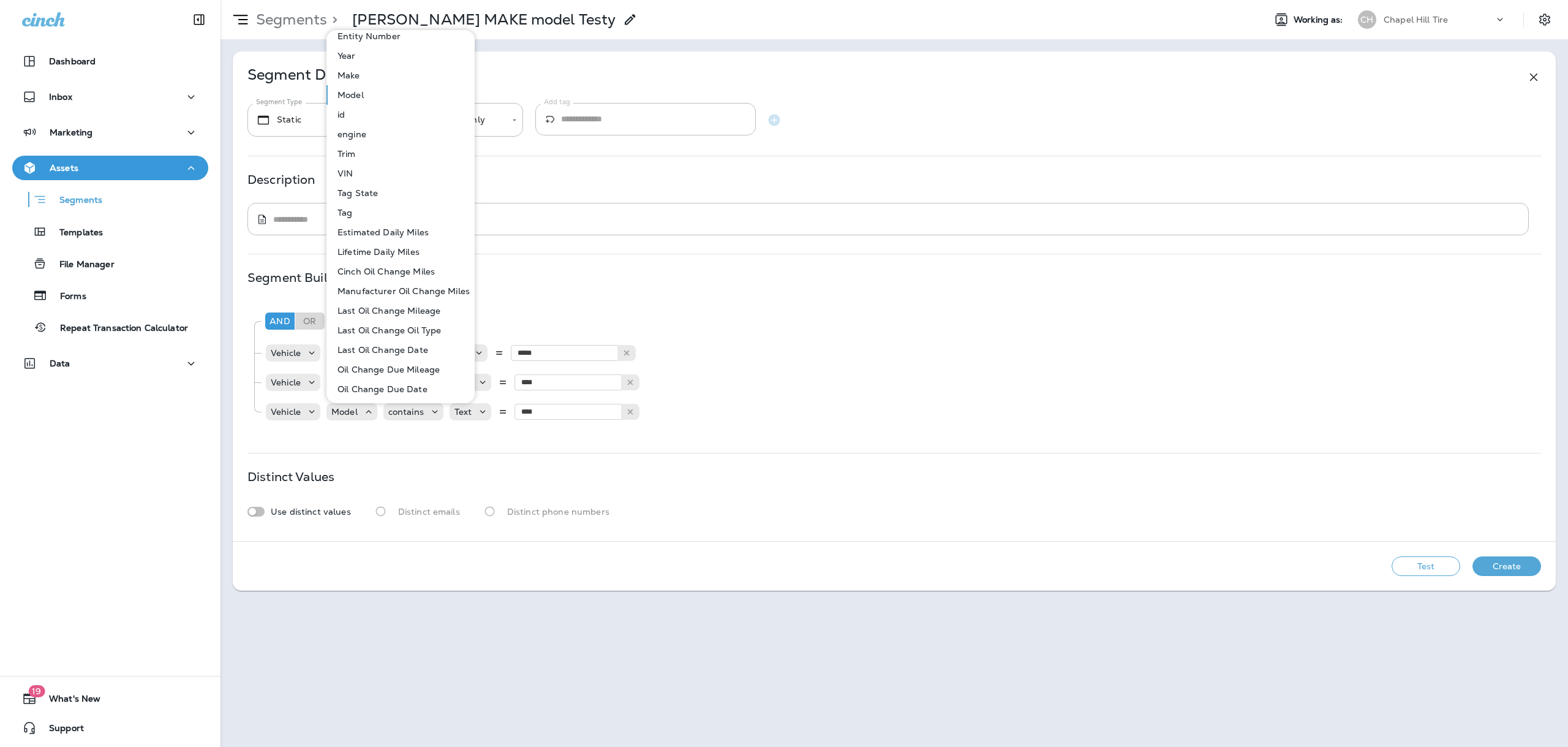
click at [380, 312] on p "Last Oil Change Mileage" at bounding box center [386, 310] width 108 height 9
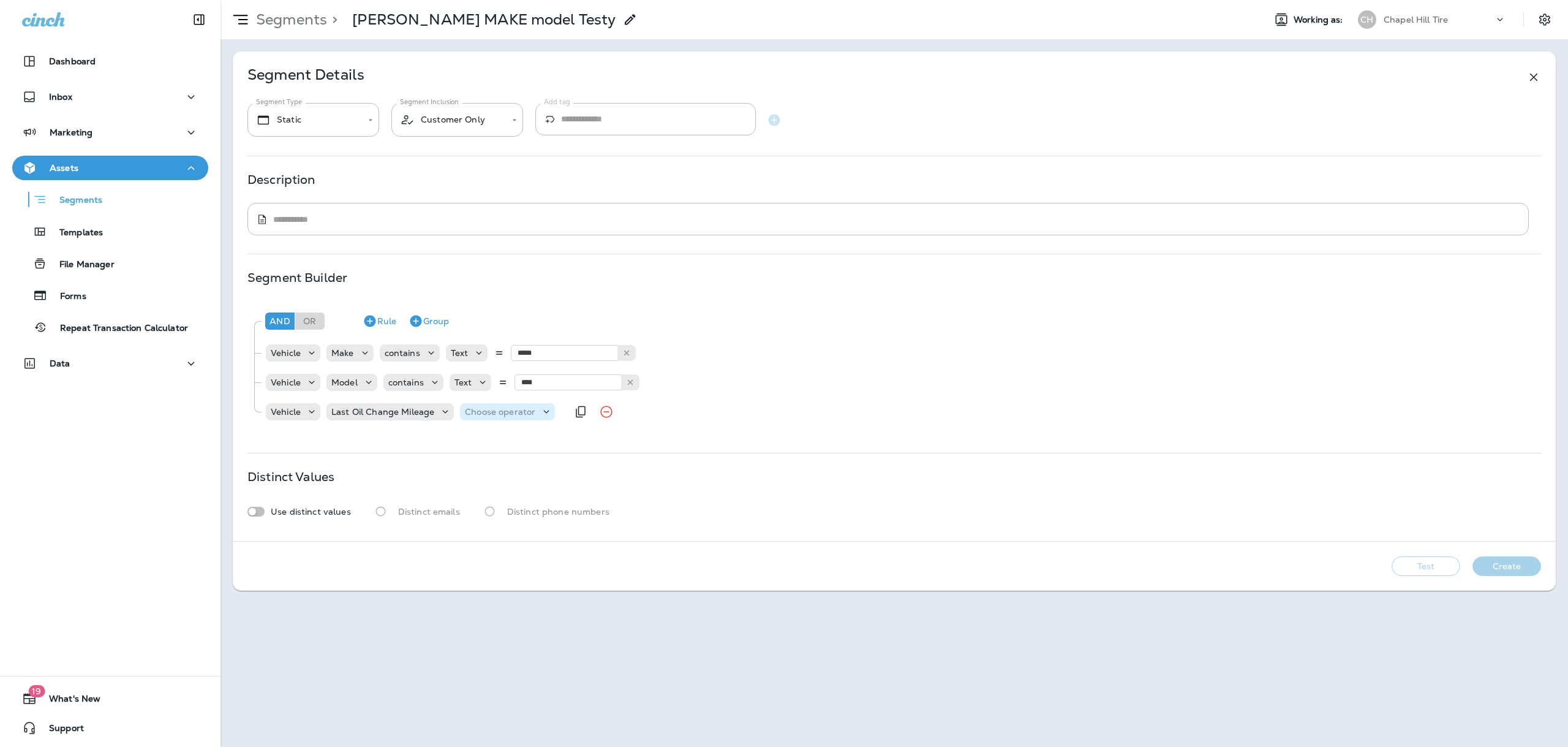
click at [493, 415] on p "Choose operator" at bounding box center [500, 411] width 71 height 9
click at [488, 484] on p "is greater" at bounding box center [488, 481] width 45 height 9
click at [564, 404] on div "Choose query type" at bounding box center [584, 412] width 105 height 17
click at [556, 438] on p "Number" at bounding box center [555, 442] width 40 height 9
type input "****"
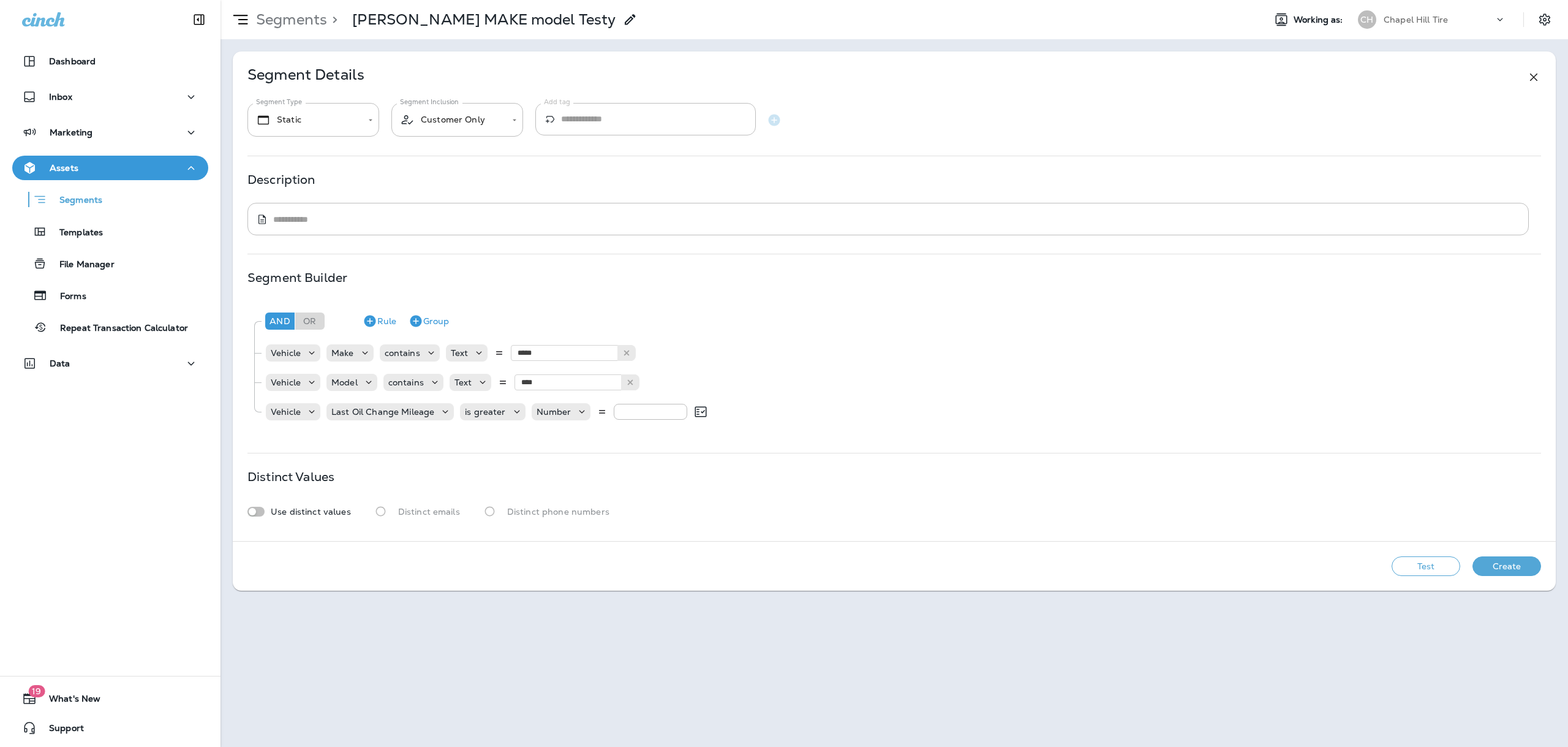
click at [615, 430] on div "And Or Rule Group Vehicle Make contains Text ***** HONDA Vehicle Model contains…" at bounding box center [894, 367] width 1294 height 134
click at [729, 415] on icon "Duplicate Rule" at bounding box center [734, 412] width 15 height 15
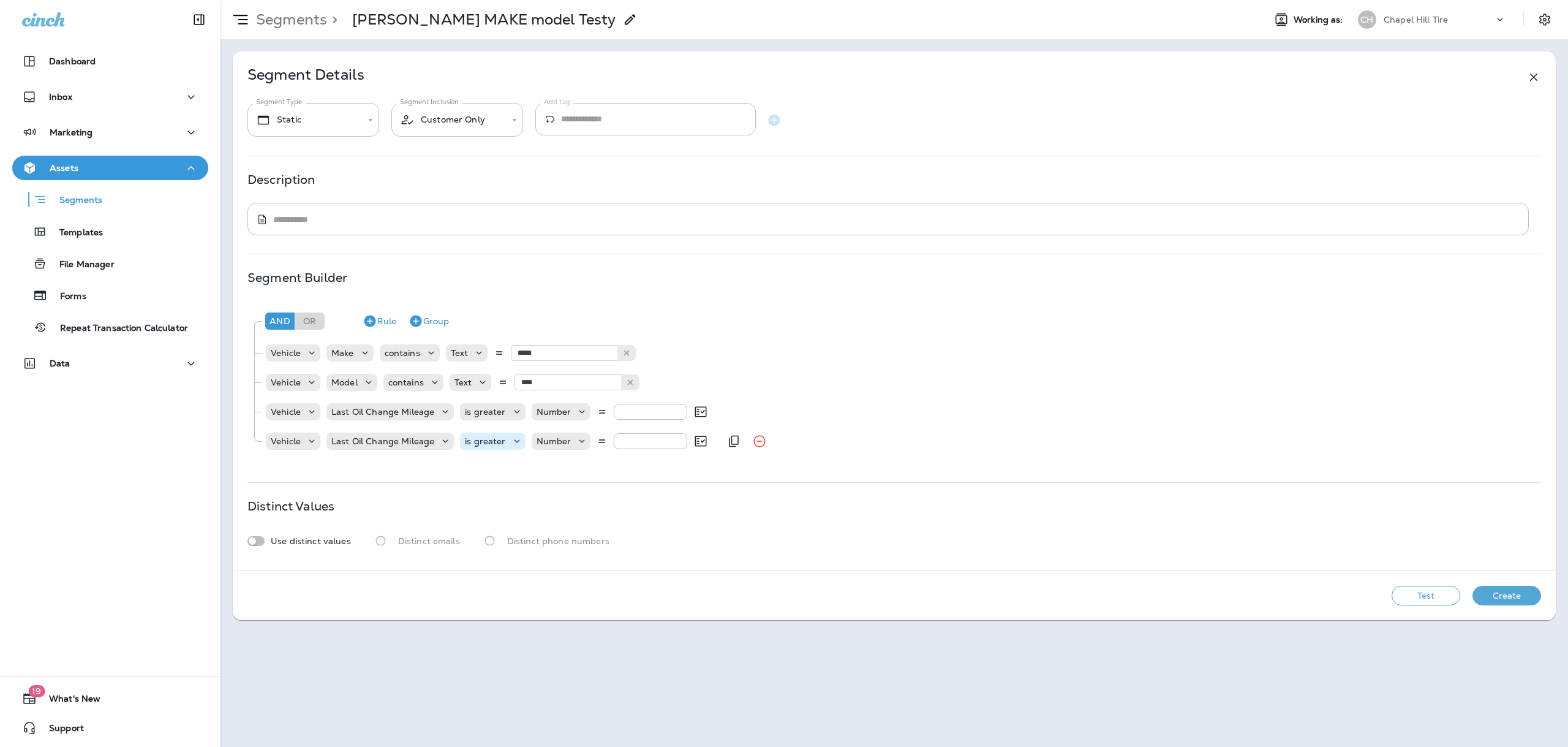
click at [503, 444] on p "is greater" at bounding box center [485, 441] width 41 height 9
click at [491, 474] on p "is lesser" at bounding box center [484, 471] width 39 height 9
click at [600, 441] on p "Choose query type" at bounding box center [569, 441] width 80 height 9
click at [550, 472] on p "Number" at bounding box center [549, 471] width 40 height 9
click at [623, 437] on input "number" at bounding box center [644, 441] width 73 height 16
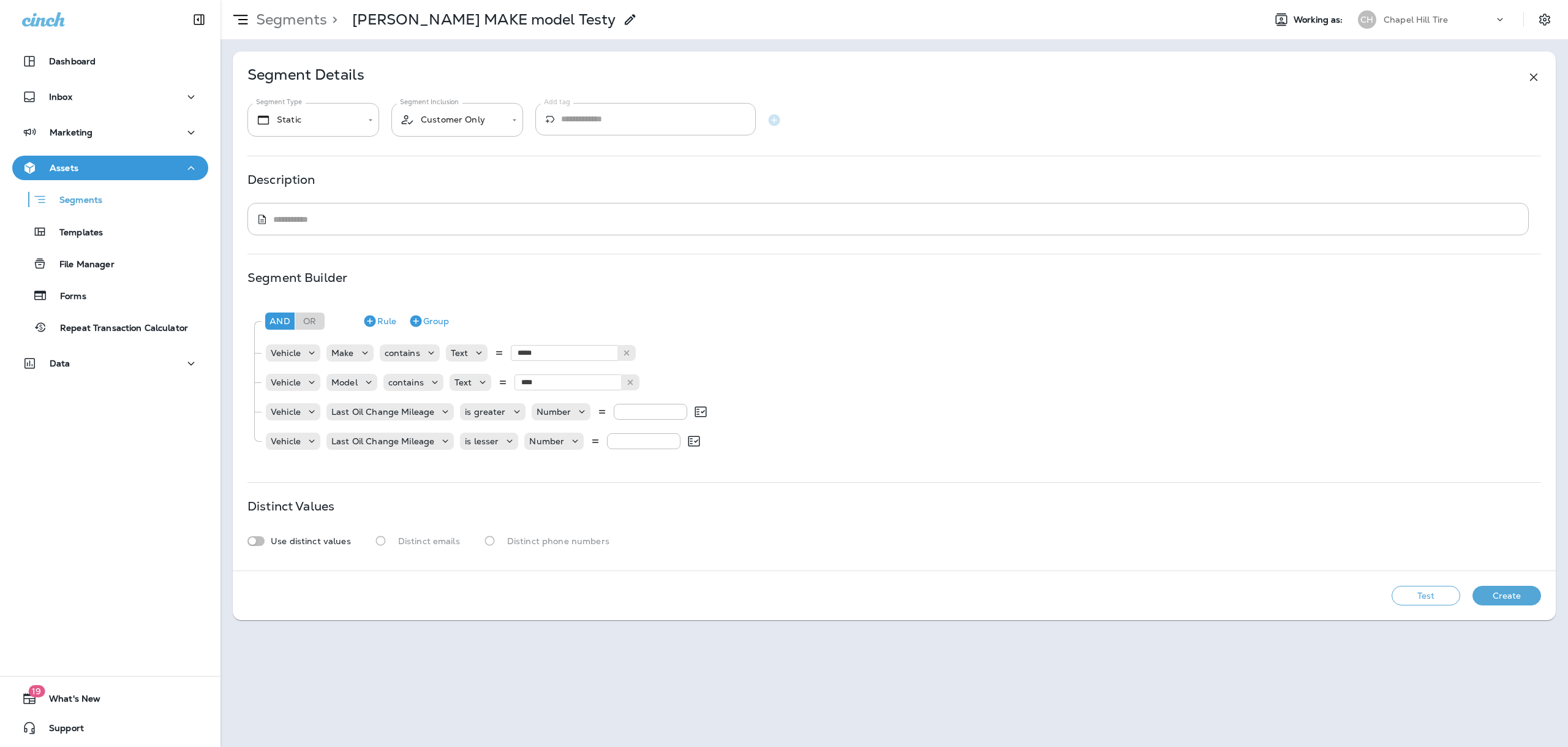
type input "*****"
click at [665, 472] on div "**********" at bounding box center [894, 311] width 1323 height 519
click at [1436, 596] on button "Test" at bounding box center [1425, 595] width 68 height 20
click at [1366, 601] on button "View Sample" at bounding box center [1338, 595] width 81 height 20
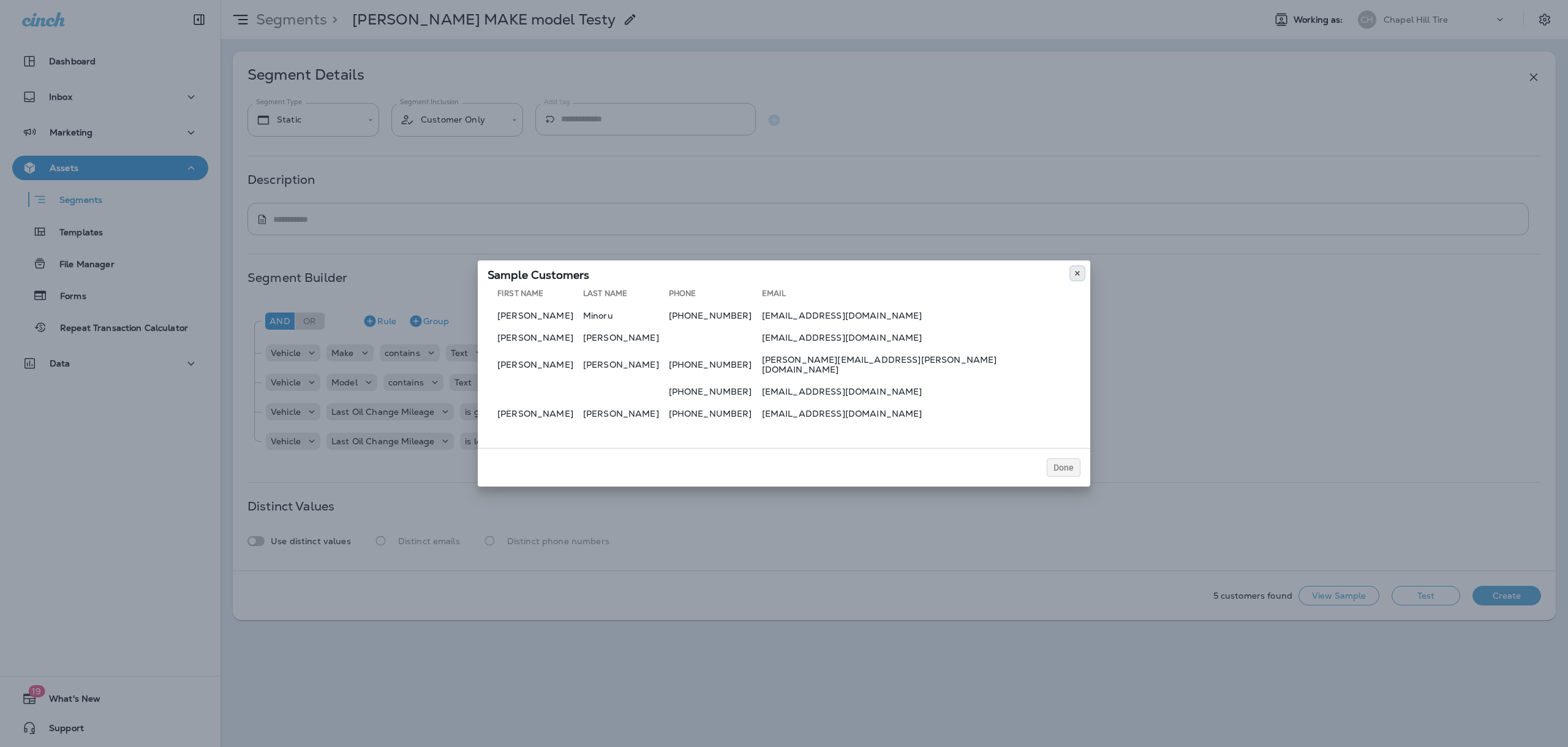
click at [1079, 277] on icon at bounding box center [1077, 273] width 7 height 7
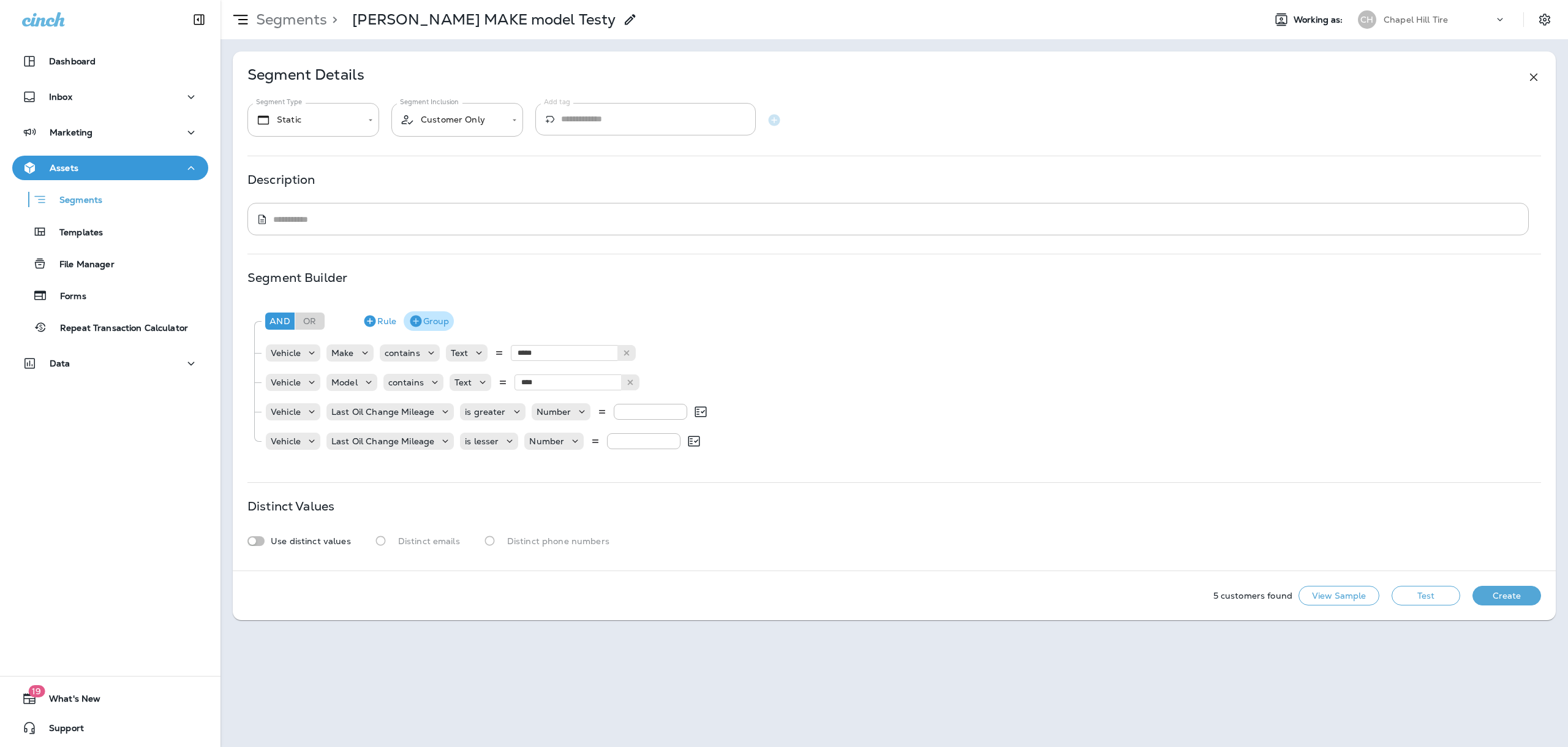
click at [428, 321] on button "Group" at bounding box center [428, 321] width 50 height 20
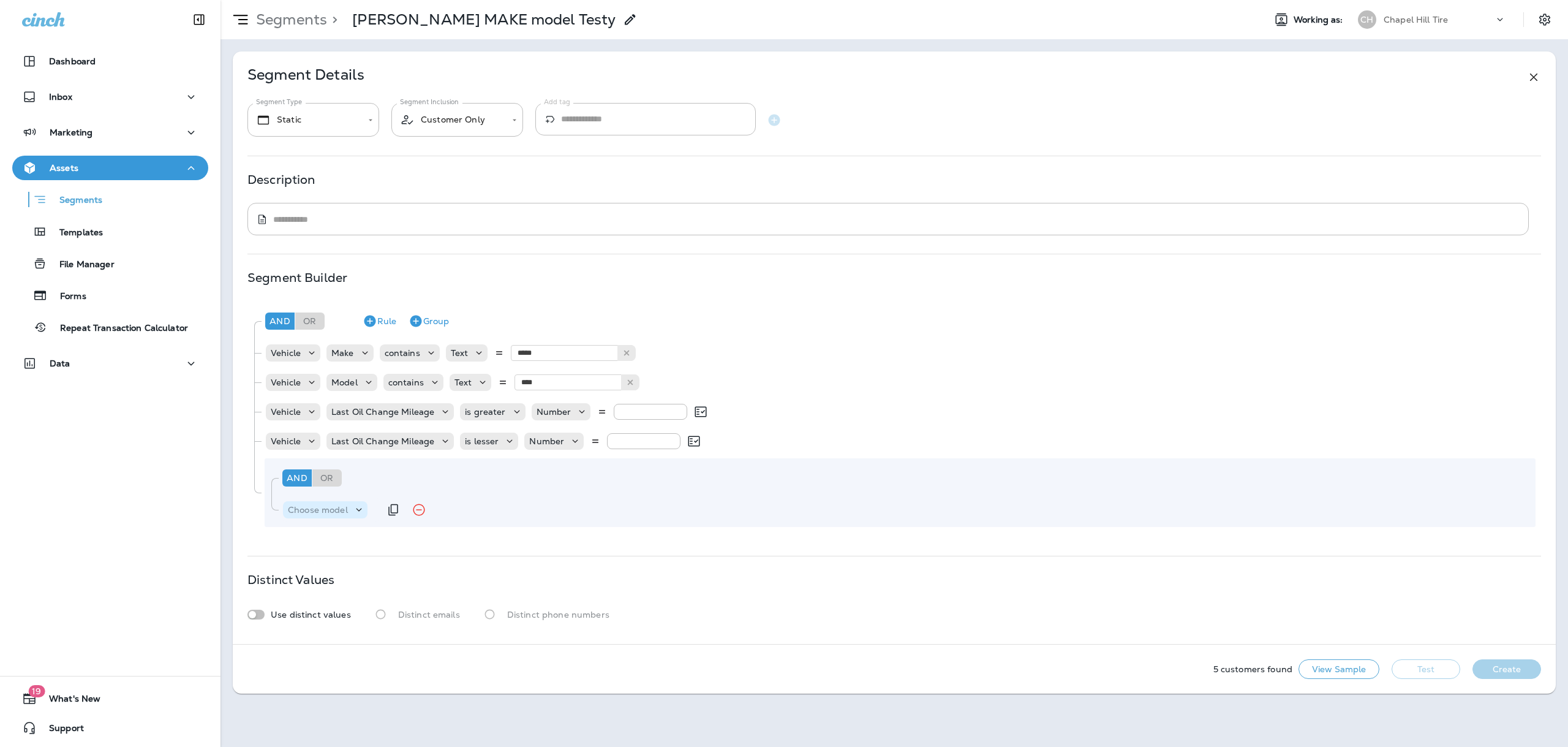
click at [346, 508] on p "Choose model" at bounding box center [318, 509] width 60 height 9
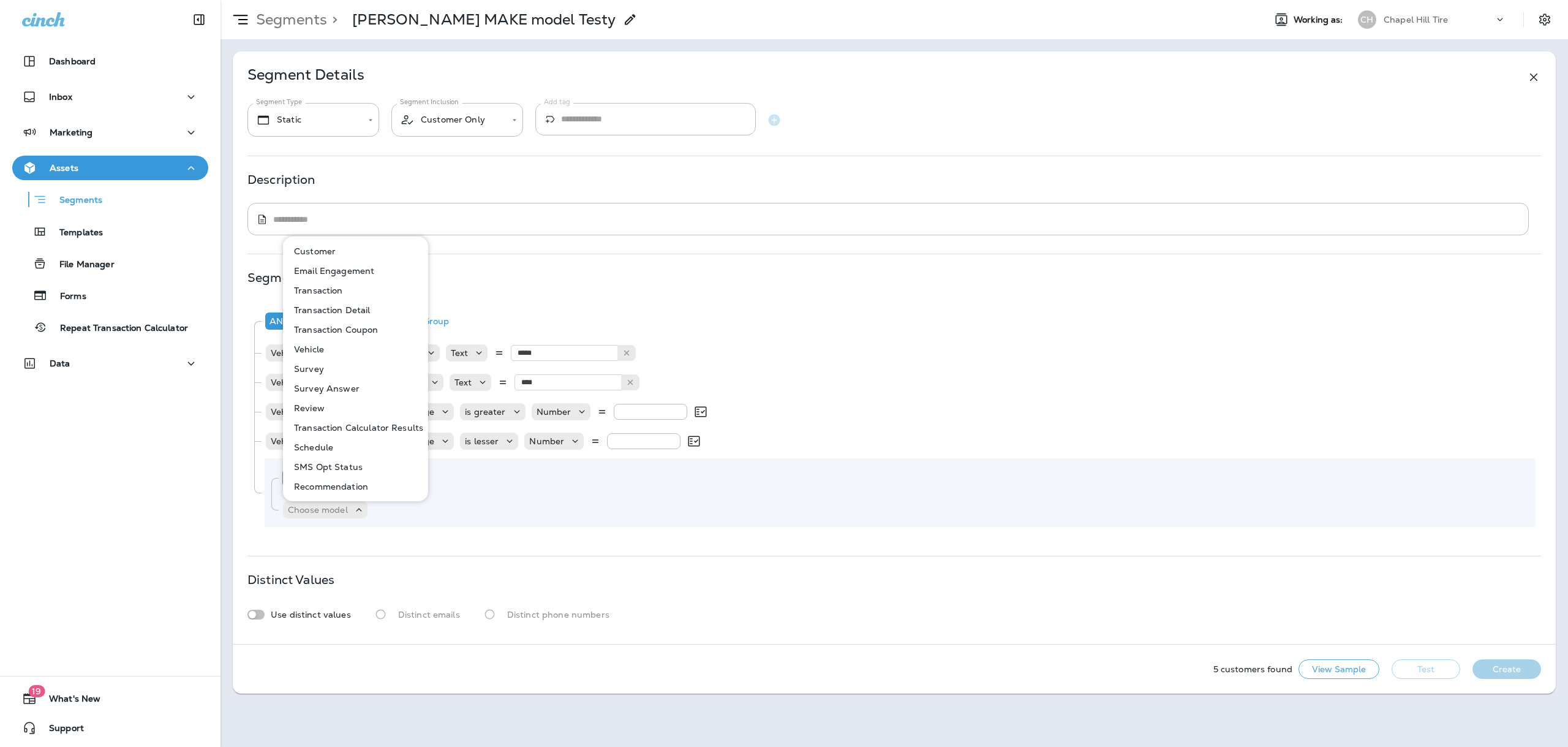
click at [587, 303] on div "And Or Rule Group Vehicle Make contains Text ***** HONDA Vehicle Model contains…" at bounding box center [894, 416] width 1293 height 231
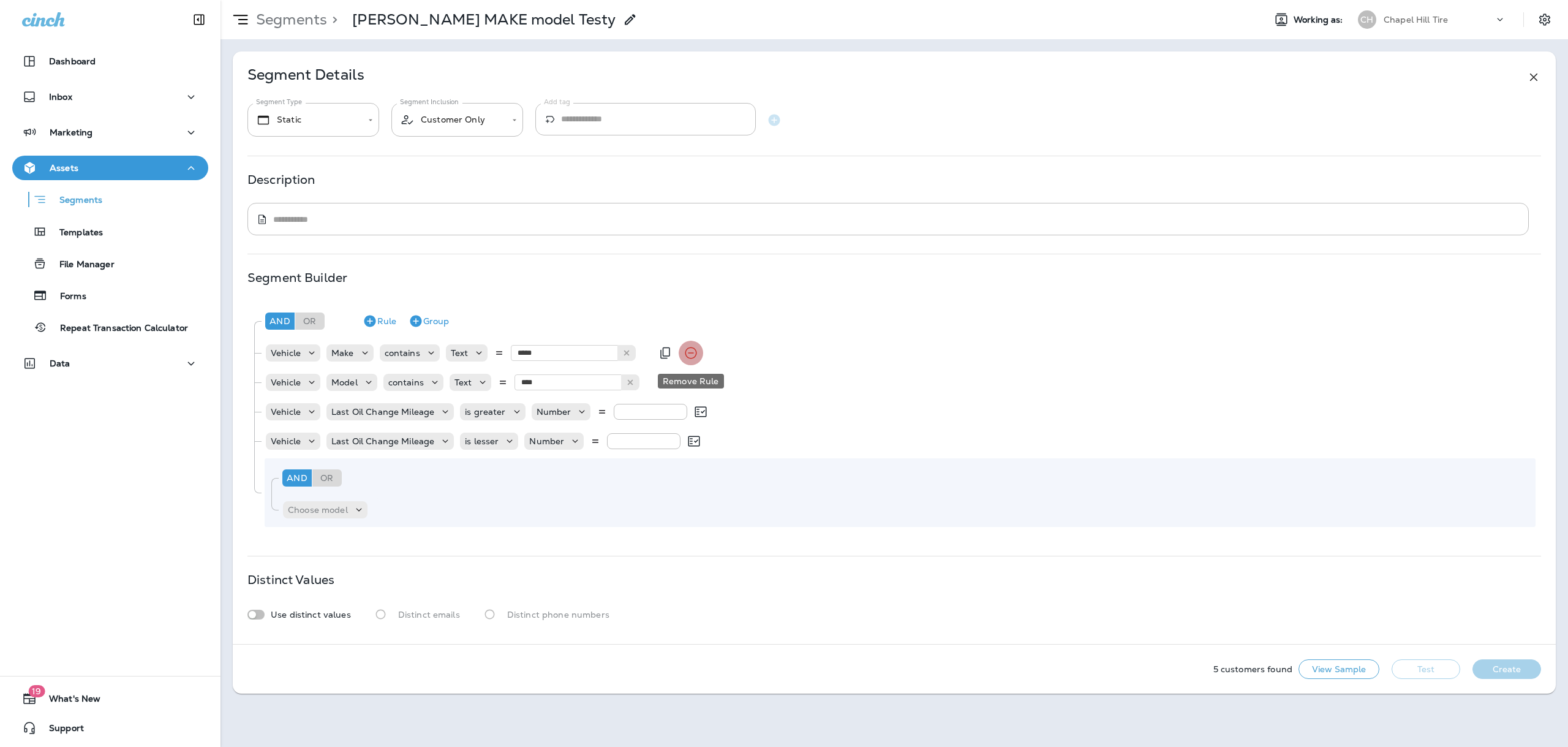
click at [692, 355] on icon "Remove Rule" at bounding box center [691, 353] width 15 height 15
type input "*****"
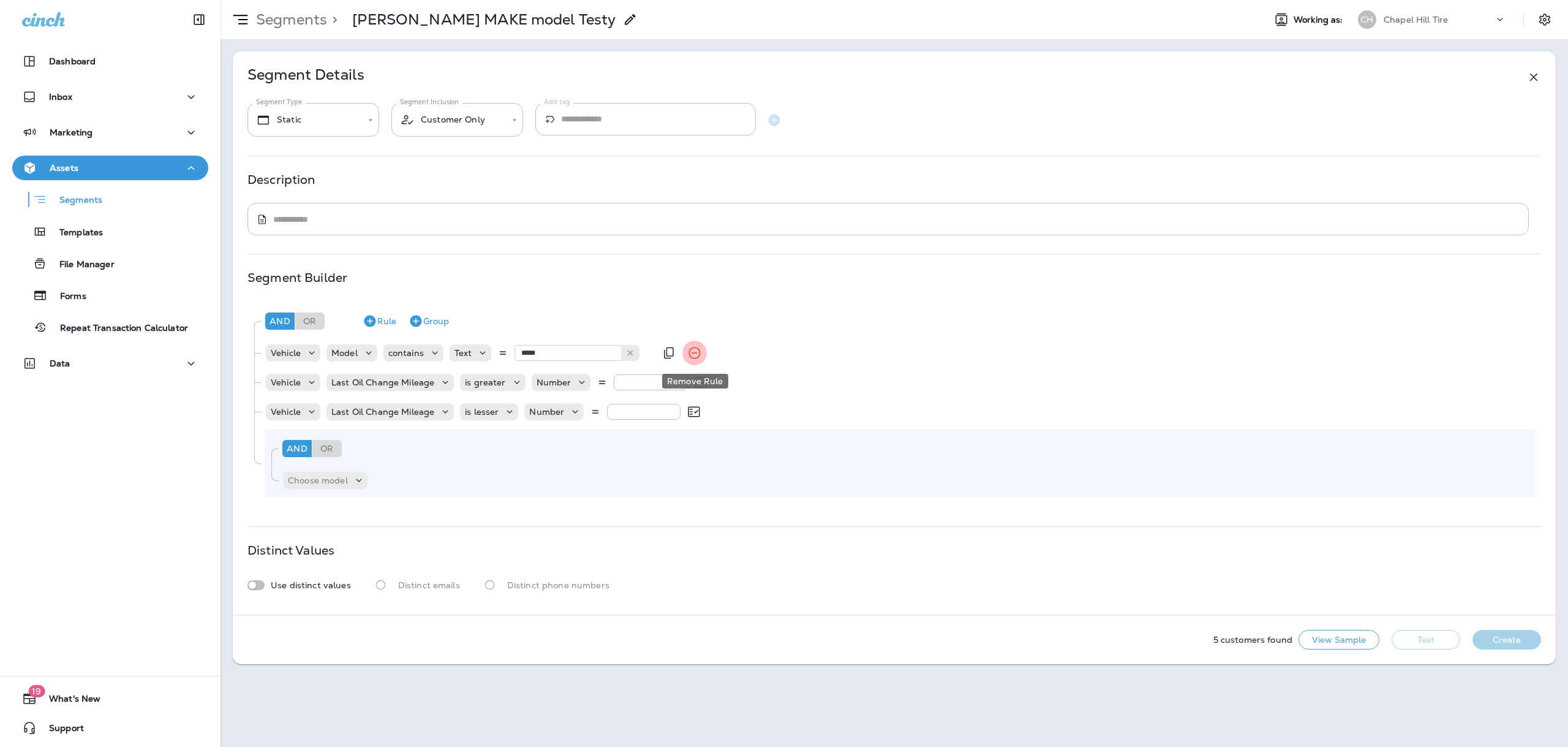
click at [695, 351] on icon "Remove Rule" at bounding box center [695, 353] width 15 height 15
type input "*****"
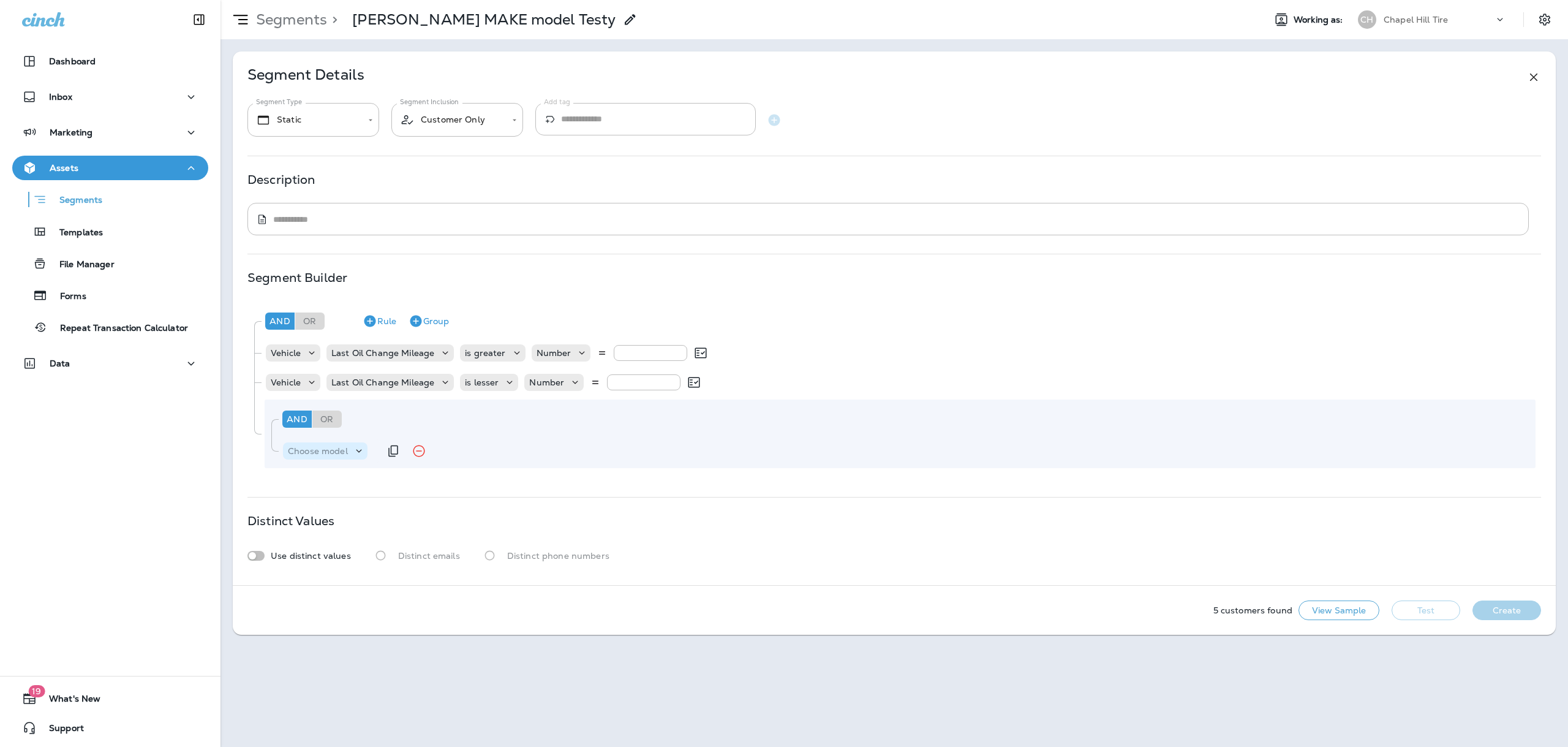
click at [357, 450] on icon at bounding box center [359, 450] width 12 height 12
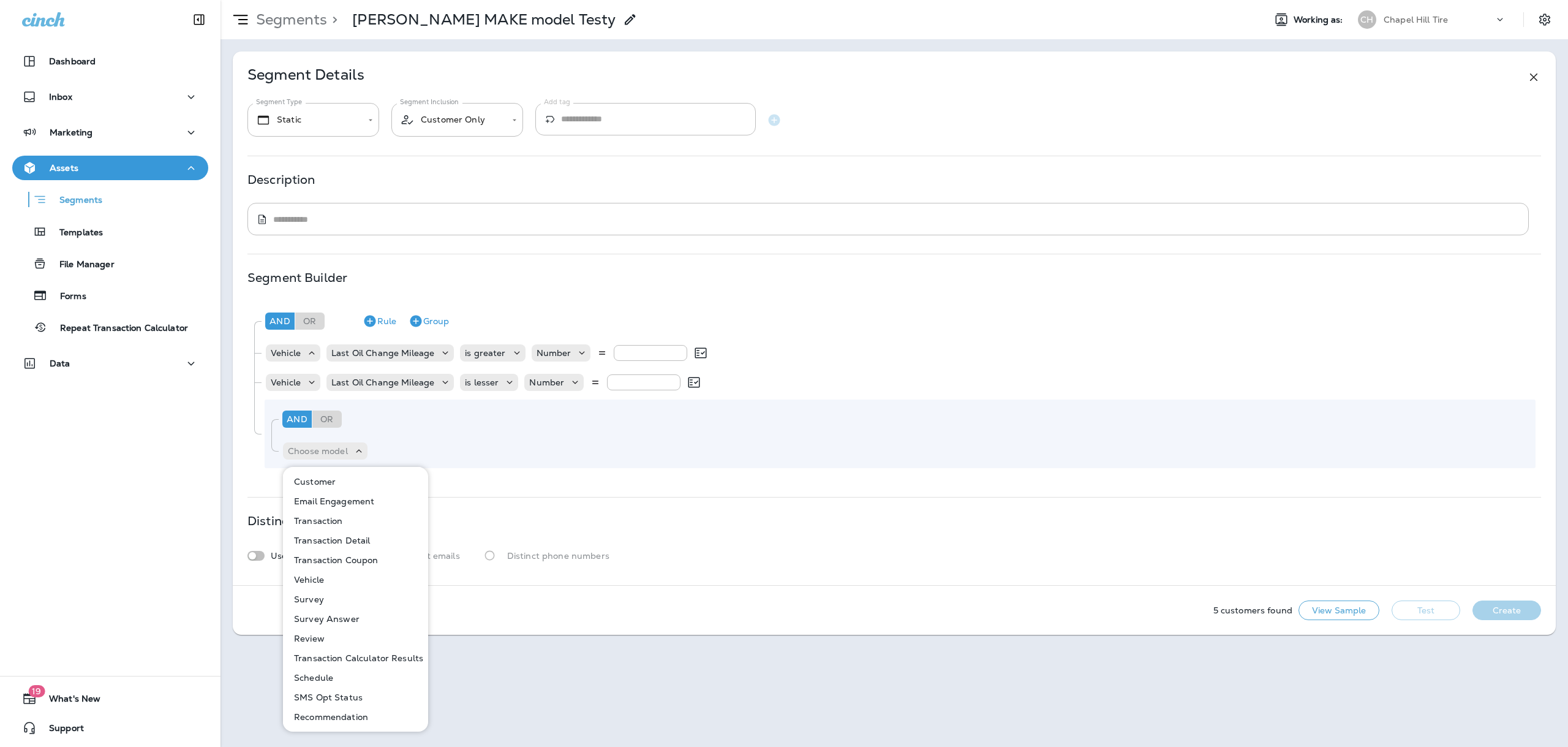
click at [319, 586] on button "Vehicle" at bounding box center [356, 579] width 144 height 20
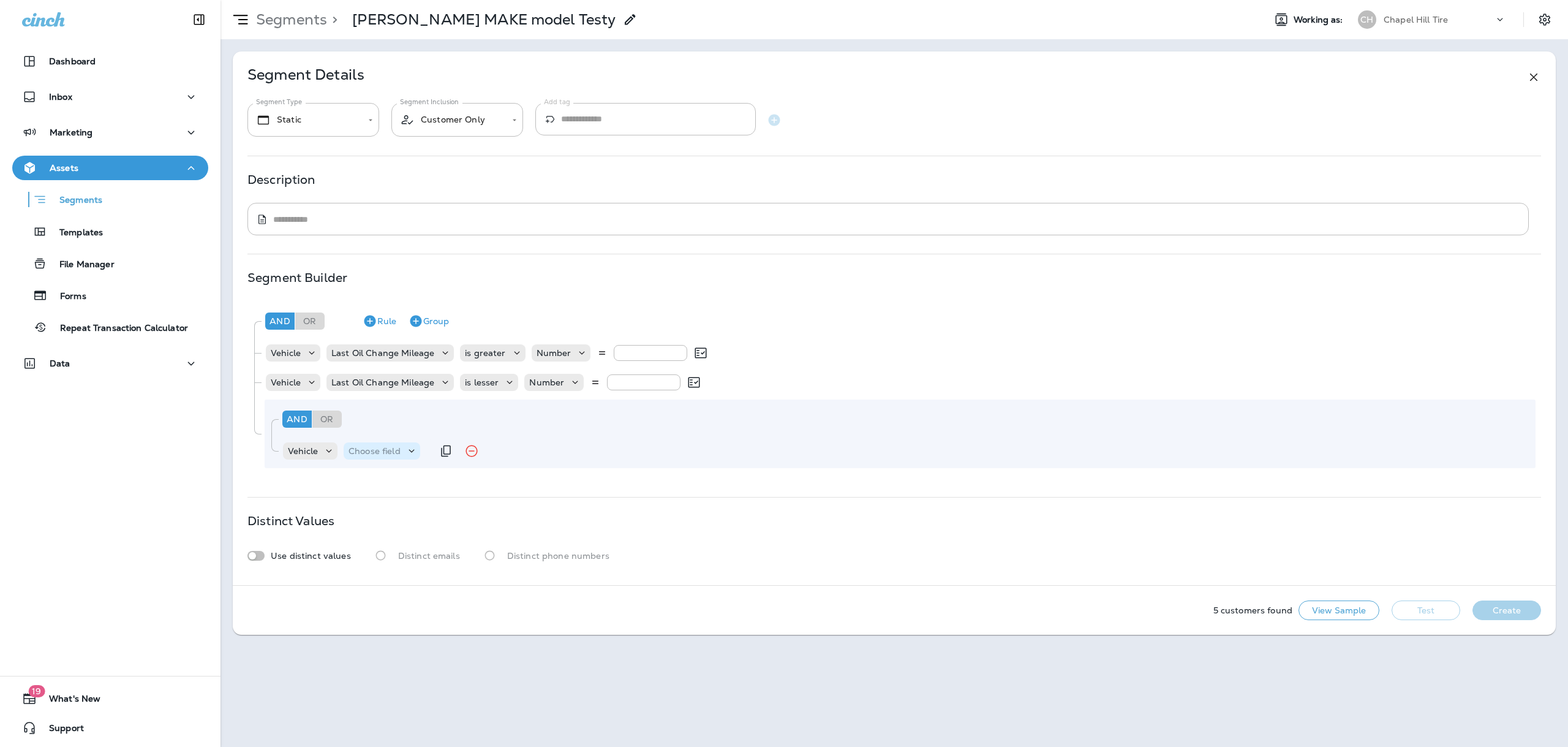
click at [385, 447] on p "Choose field" at bounding box center [375, 450] width 52 height 9
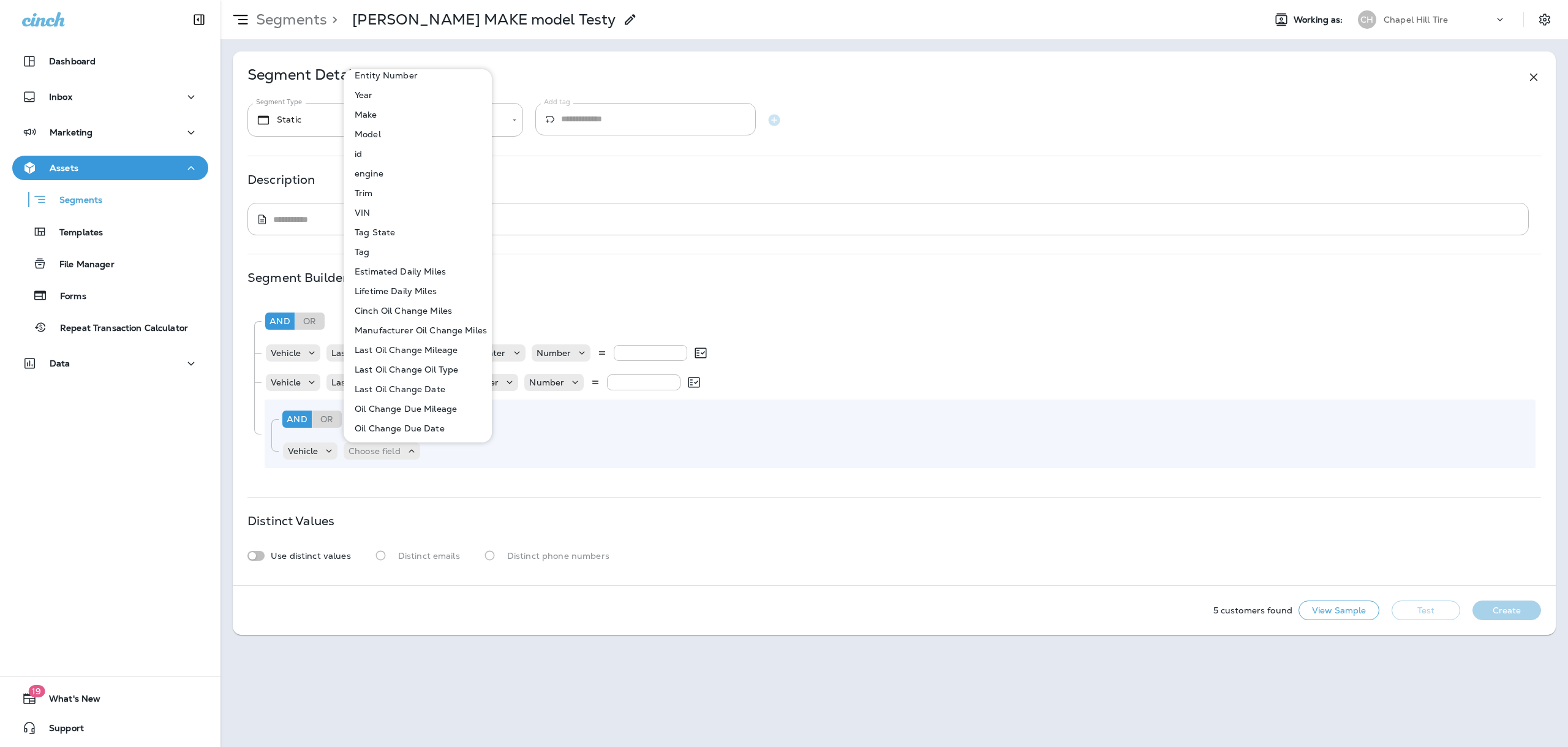
click at [416, 353] on p "Last Oil Change Mileage" at bounding box center [404, 349] width 108 height 9
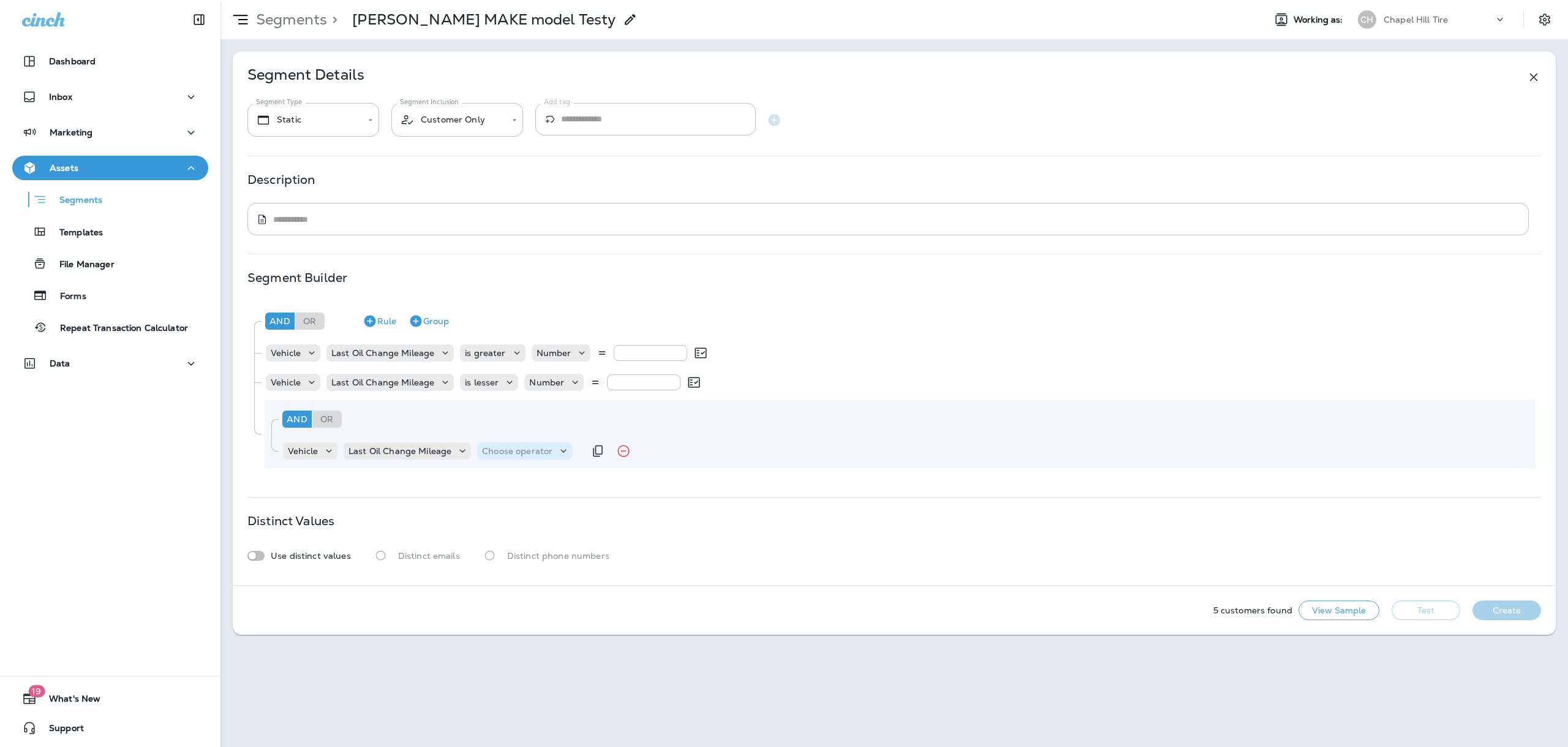
click at [507, 454] on p "Choose operator" at bounding box center [517, 450] width 71 height 9
click at [516, 519] on p "is greater" at bounding box center [505, 520] width 45 height 9
click at [596, 451] on p "Choose query type" at bounding box center [593, 450] width 80 height 9
click at [579, 487] on button "Number" at bounding box center [583, 481] width 71 height 20
type input "****"
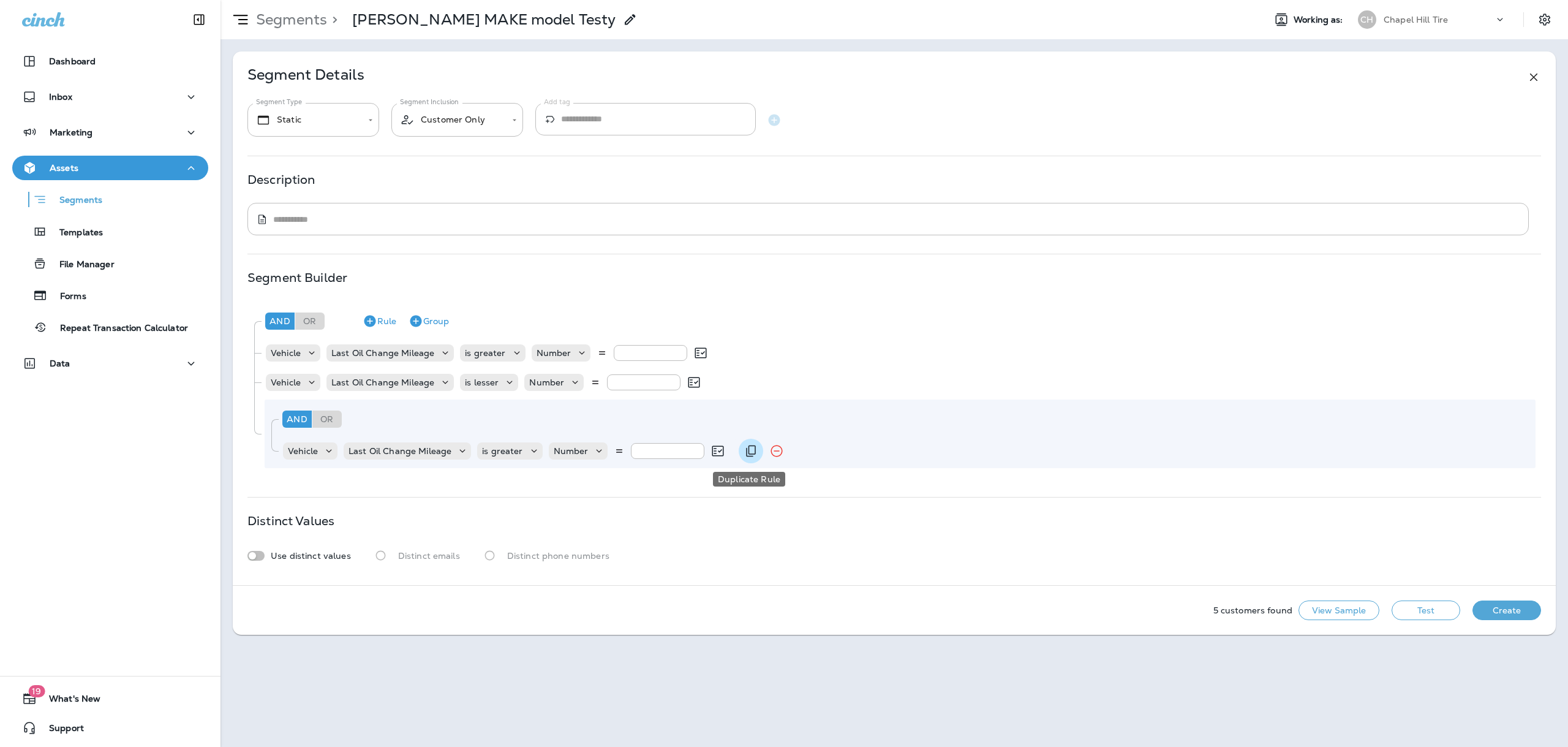
click at [743, 455] on icon "Duplicate Rule" at bounding box center [751, 451] width 15 height 15
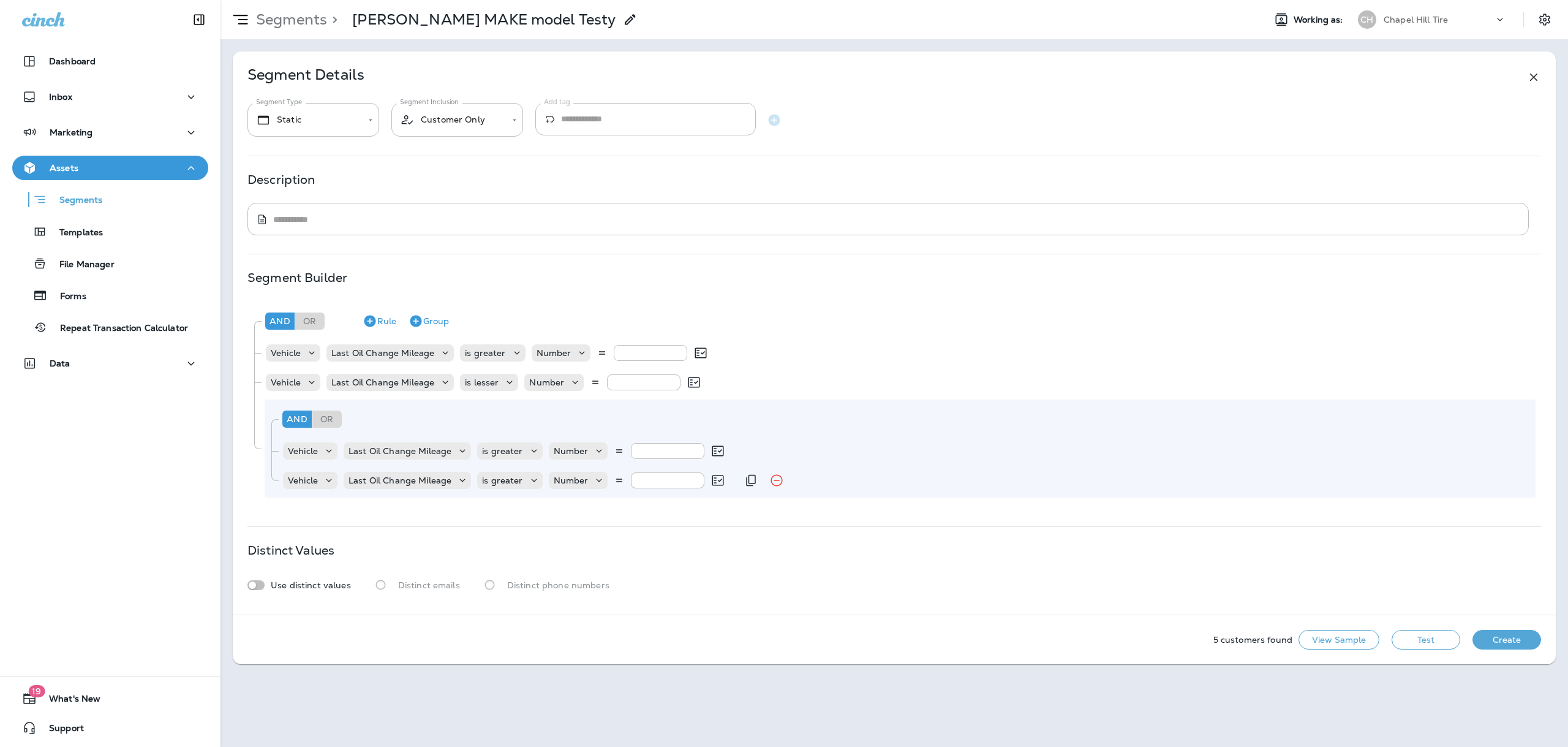
drag, startPoint x: 657, startPoint y: 483, endPoint x: 618, endPoint y: 481, distance: 39.1
click at [618, 481] on div "Number ****" at bounding box center [637, 480] width 177 height 17
type input "*****"
click at [738, 508] on div "And Or Rule Group Vehicle Last Oil Change Mileage is greater Number **** Vehicl…" at bounding box center [894, 404] width 1294 height 207
click at [756, 380] on icon "Remove Rule" at bounding box center [753, 383] width 12 height 12
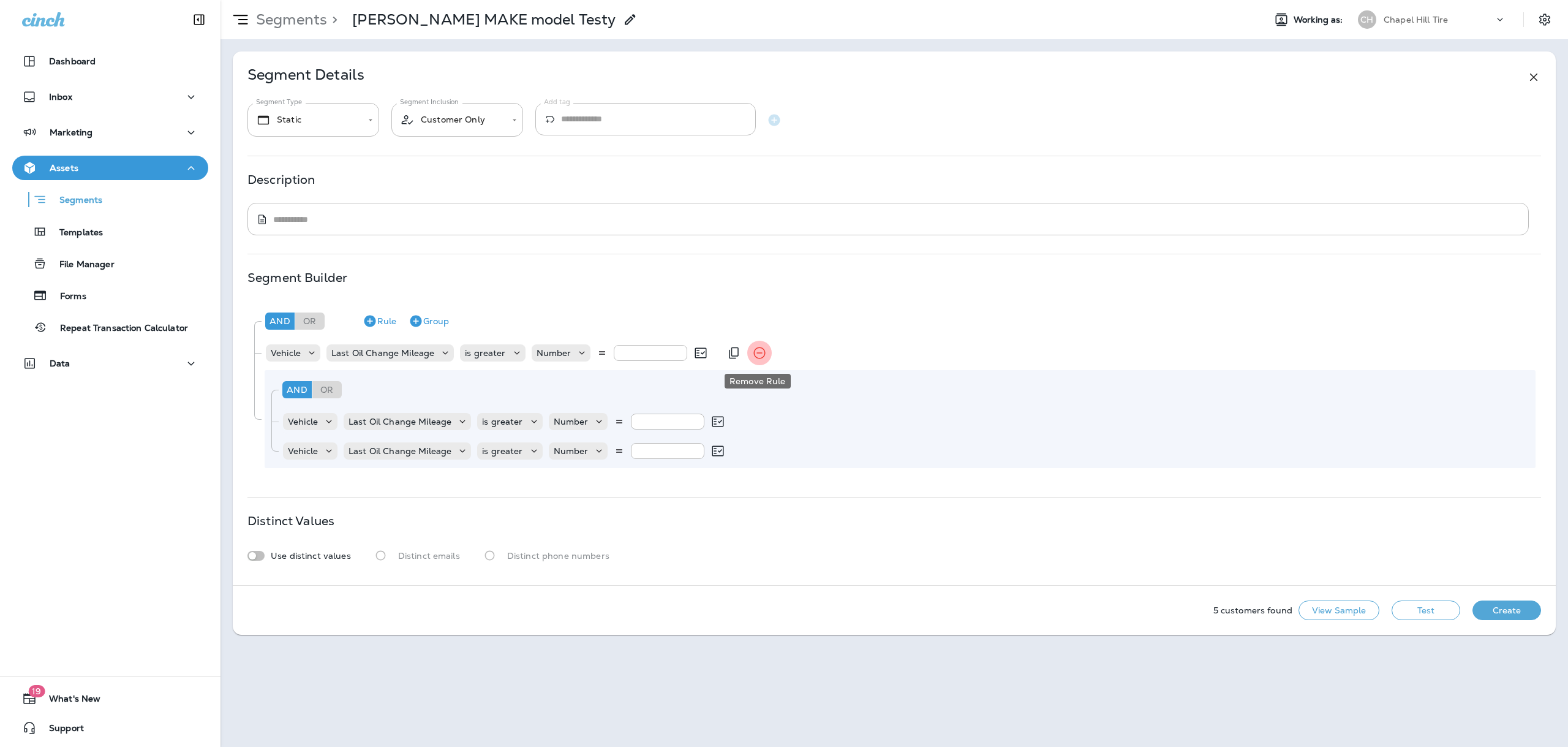
click at [754, 351] on icon "Remove Rule" at bounding box center [759, 353] width 15 height 15
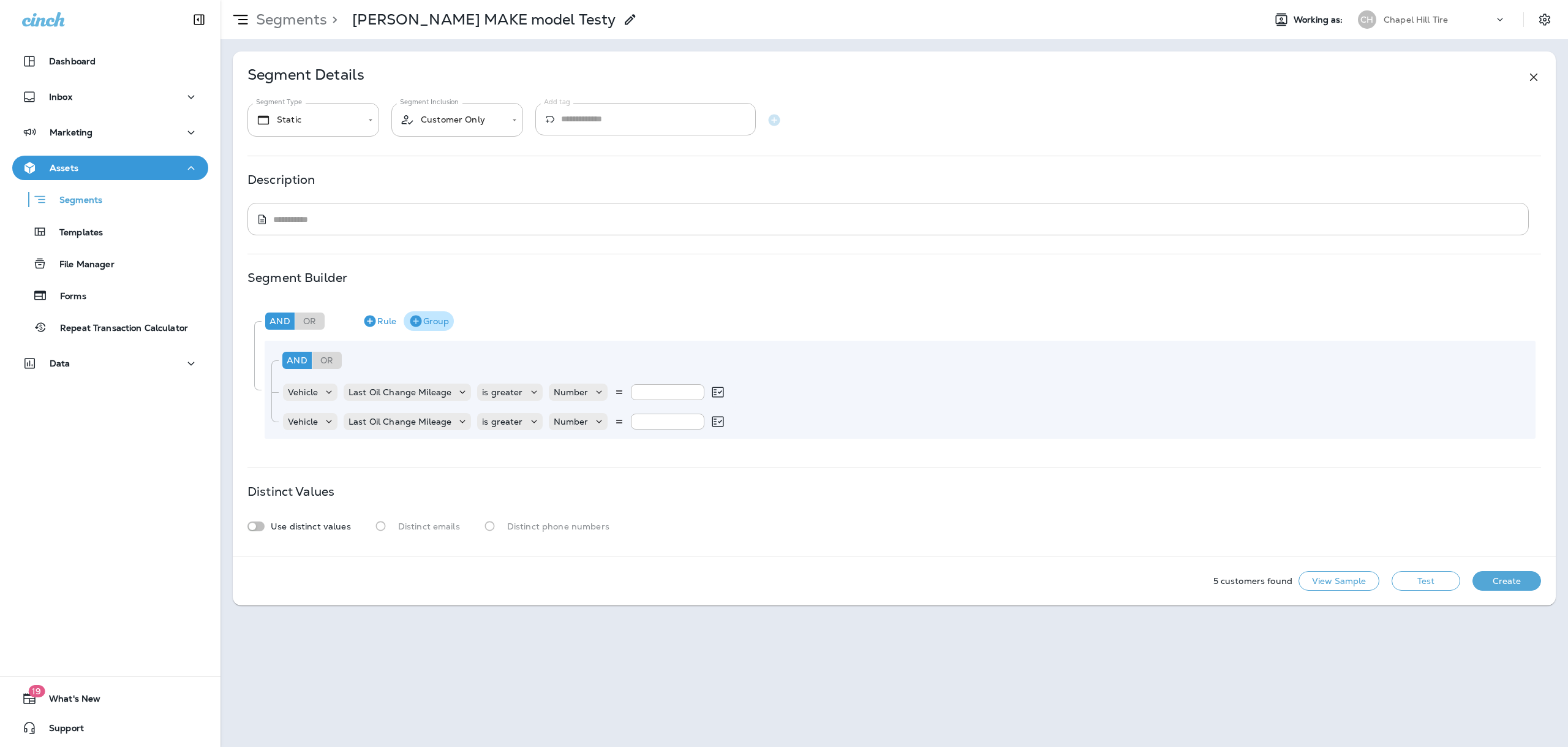
click at [421, 321] on icon "button" at bounding box center [416, 321] width 15 height 15
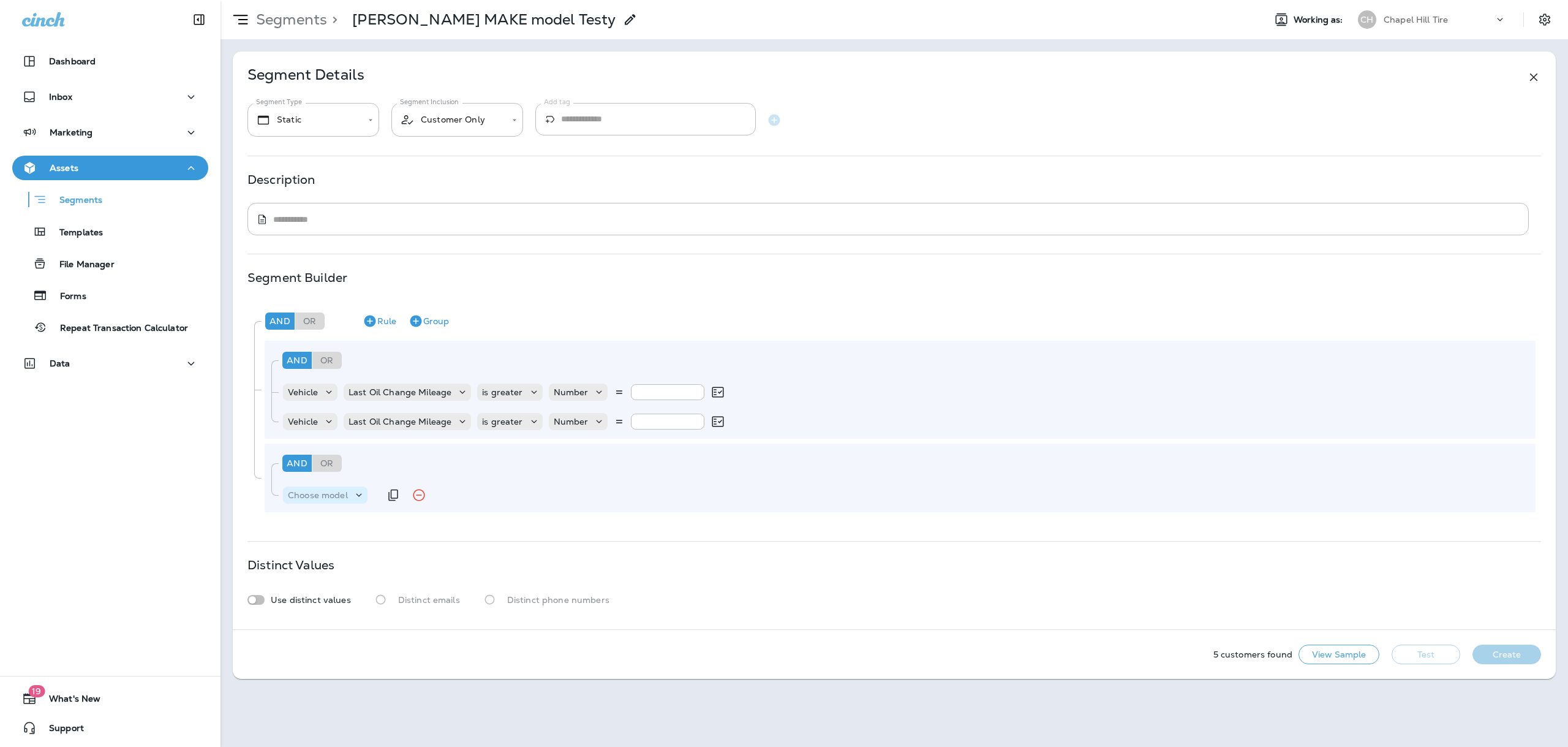
click at [327, 497] on p "Choose model" at bounding box center [318, 495] width 60 height 9
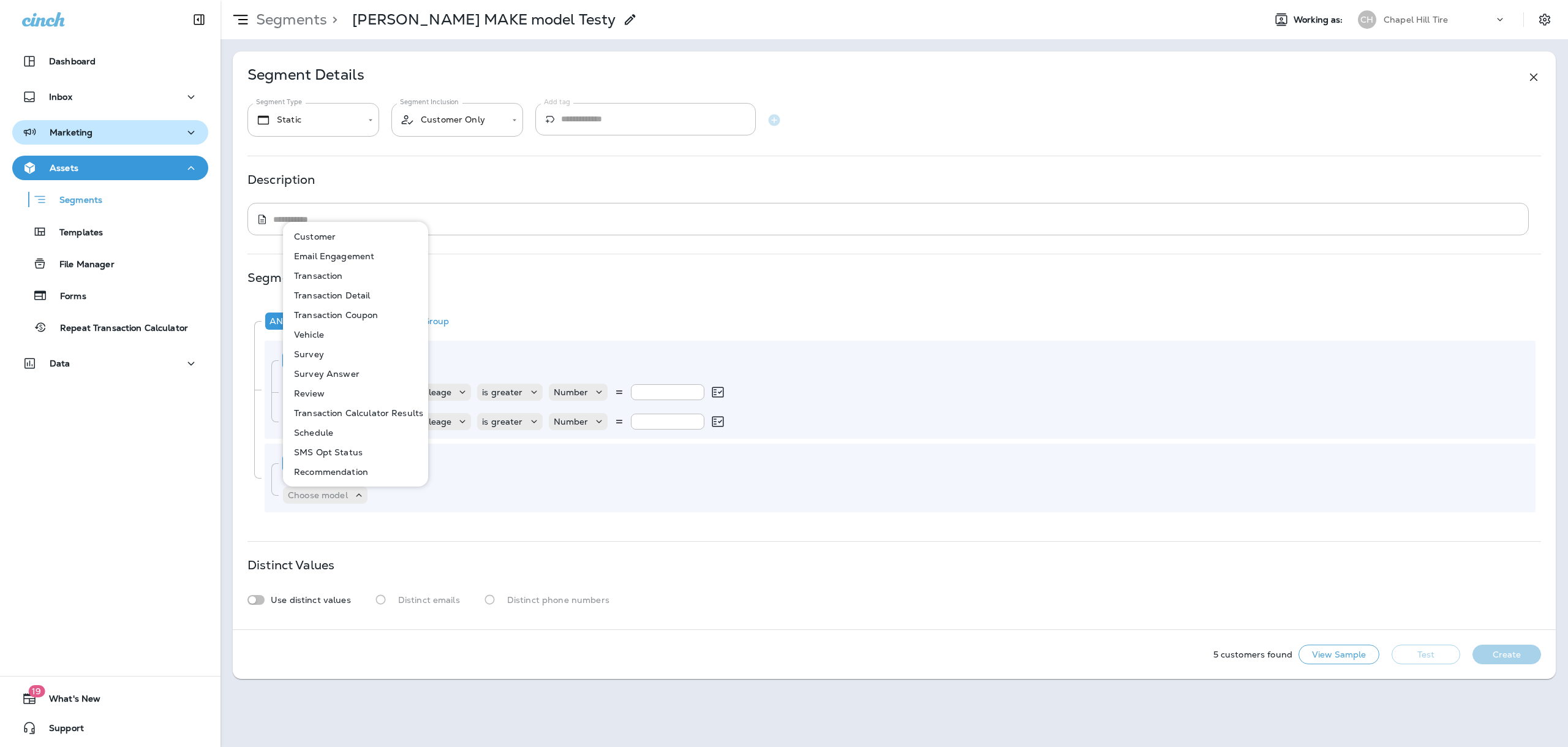
click at [60, 134] on p "Marketing" at bounding box center [71, 132] width 43 height 9
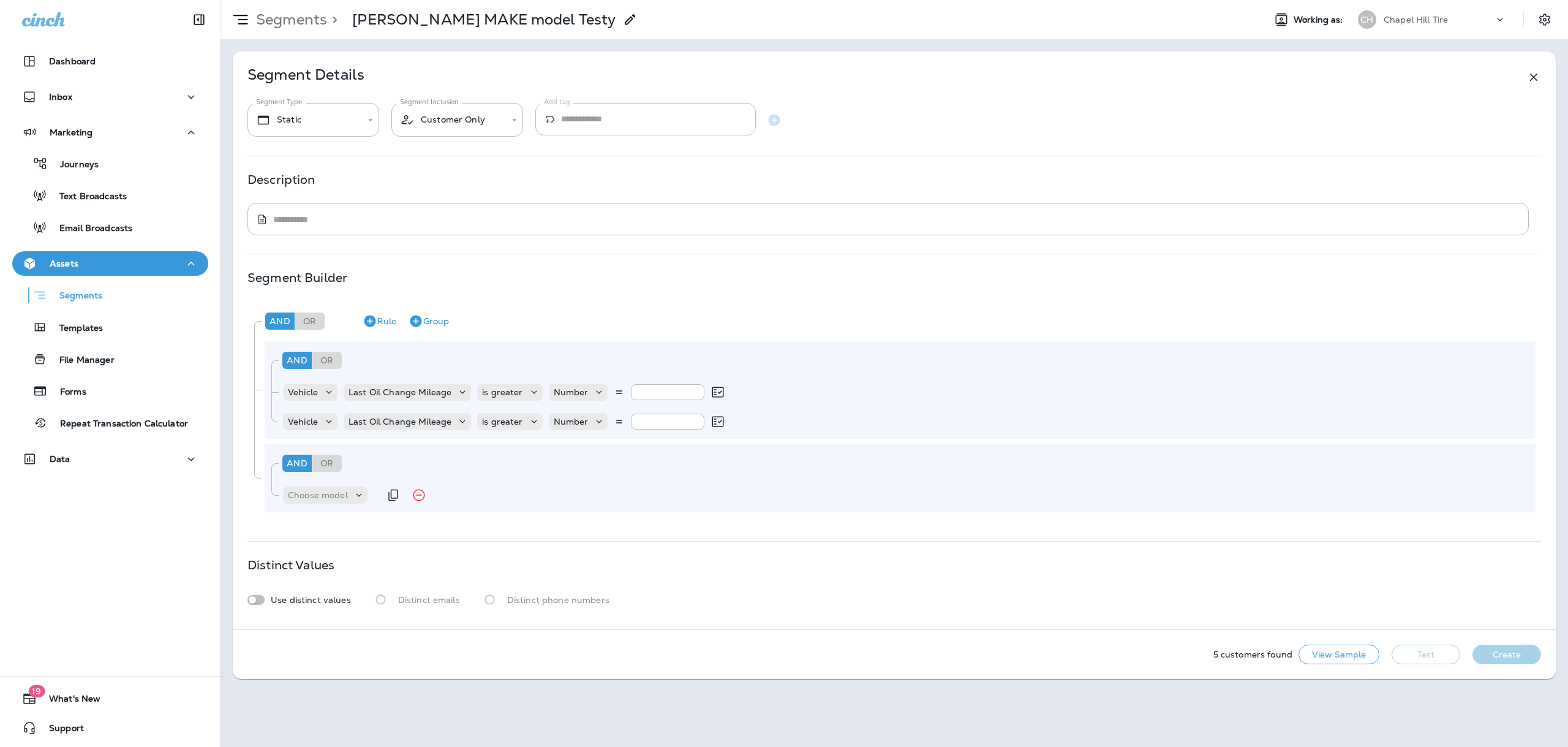
drag, startPoint x: 347, startPoint y: 498, endPoint x: 351, endPoint y: 506, distance: 8.9
click at [347, 498] on p "Choose model" at bounding box center [318, 495] width 60 height 9
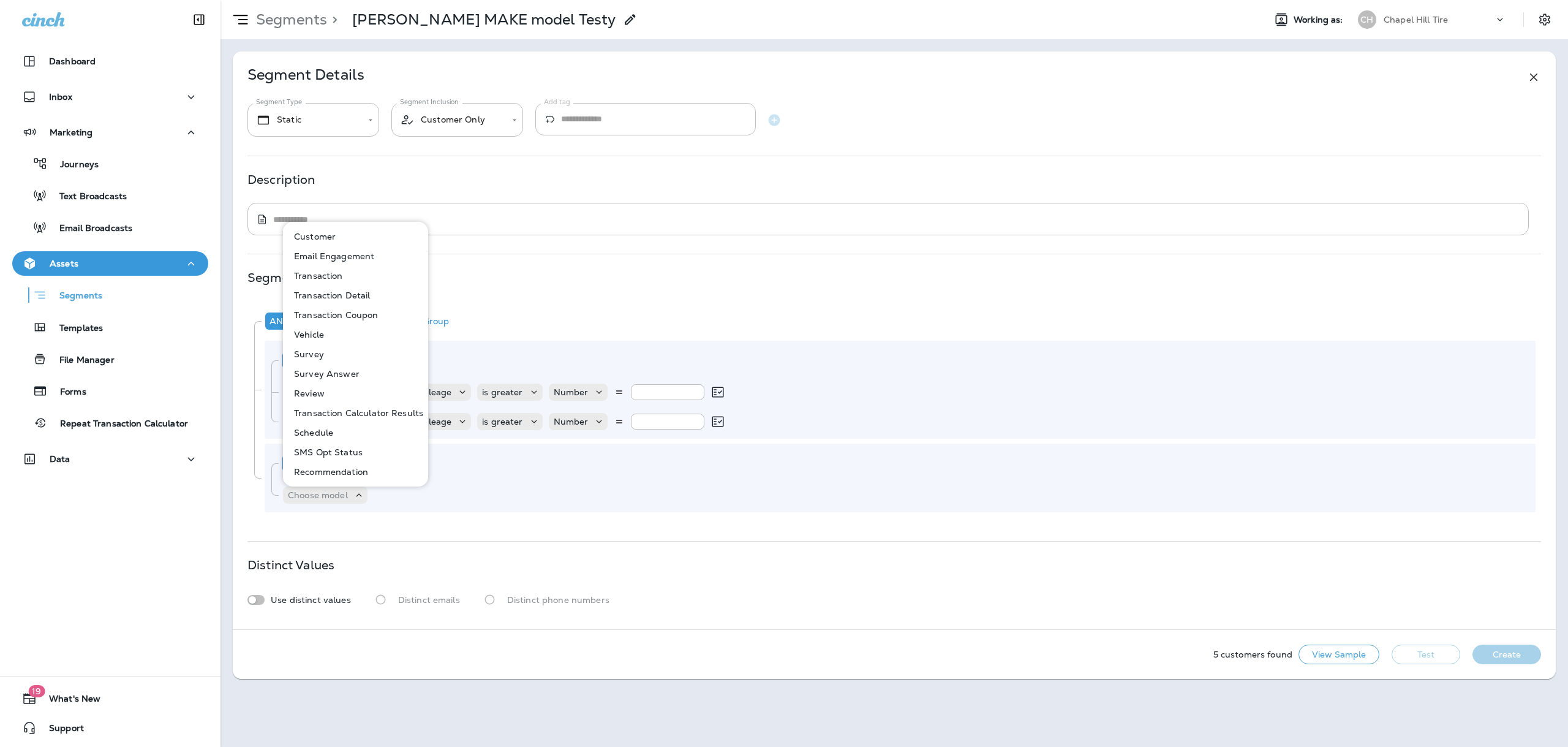
click at [324, 334] on p "Vehicle" at bounding box center [306, 334] width 35 height 9
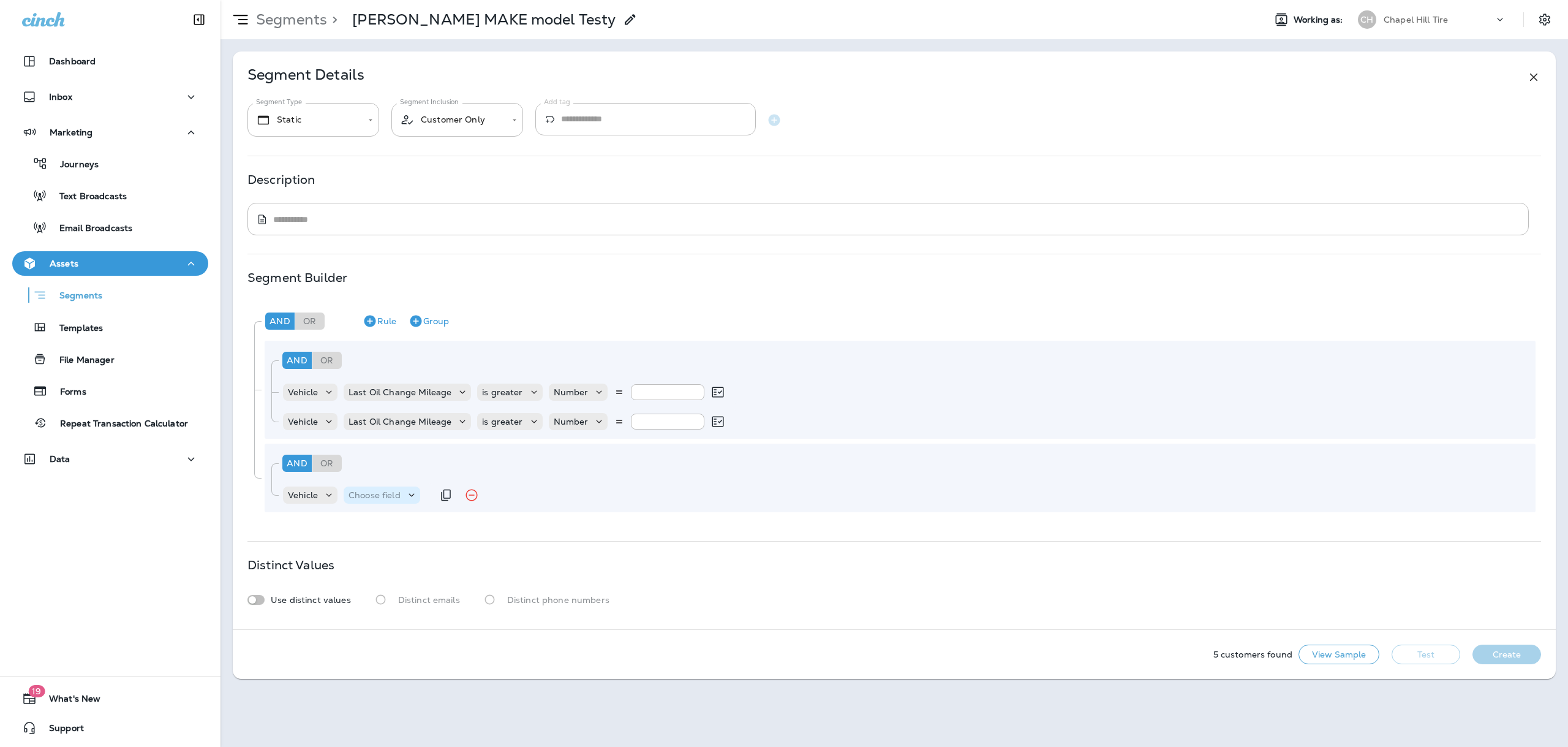
click at [381, 492] on p "Choose field" at bounding box center [375, 495] width 52 height 9
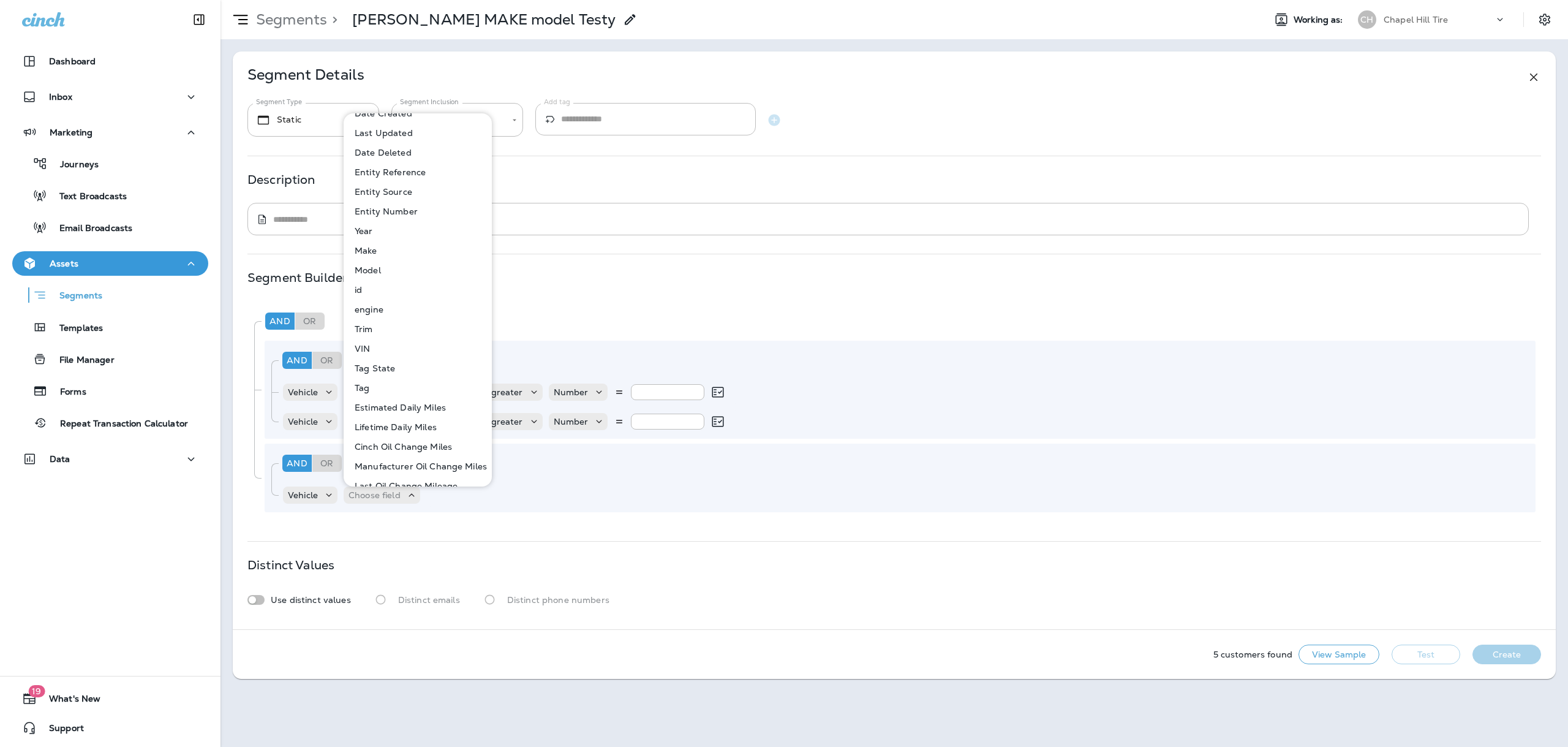
scroll to position [0, 0]
click at [378, 265] on button "Make" at bounding box center [418, 265] width 147 height 20
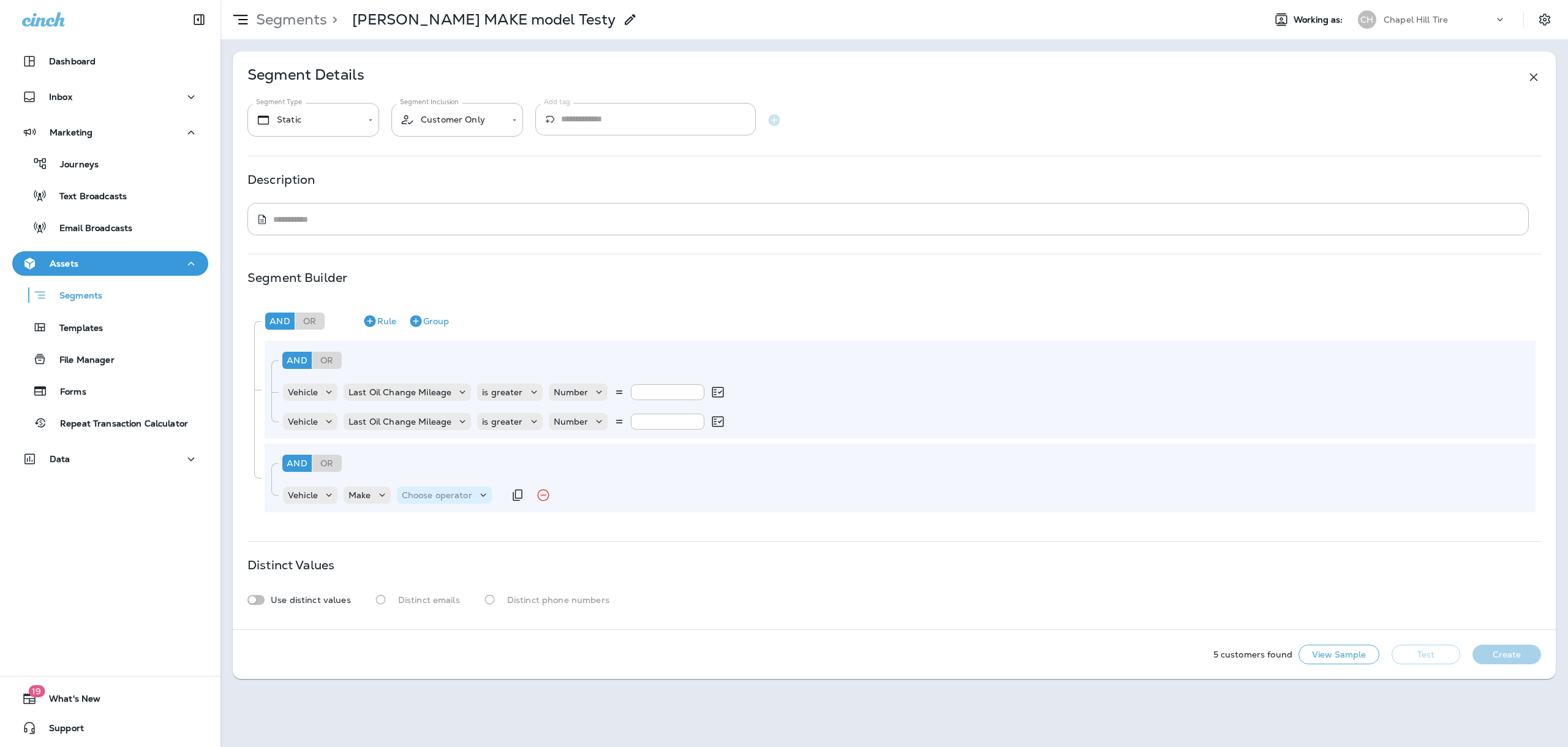
click at [456, 490] on p "Choose operator" at bounding box center [436, 495] width 71 height 9
drag, startPoint x: 431, startPoint y: 299, endPoint x: 505, endPoint y: 405, distance: 129.3
click at [431, 299] on p "contains" at bounding box center [423, 295] width 41 height 9
click at [521, 502] on div "Choose query type" at bounding box center [516, 495] width 105 height 17
click at [503, 530] on button "Text" at bounding box center [498, 525] width 71 height 20
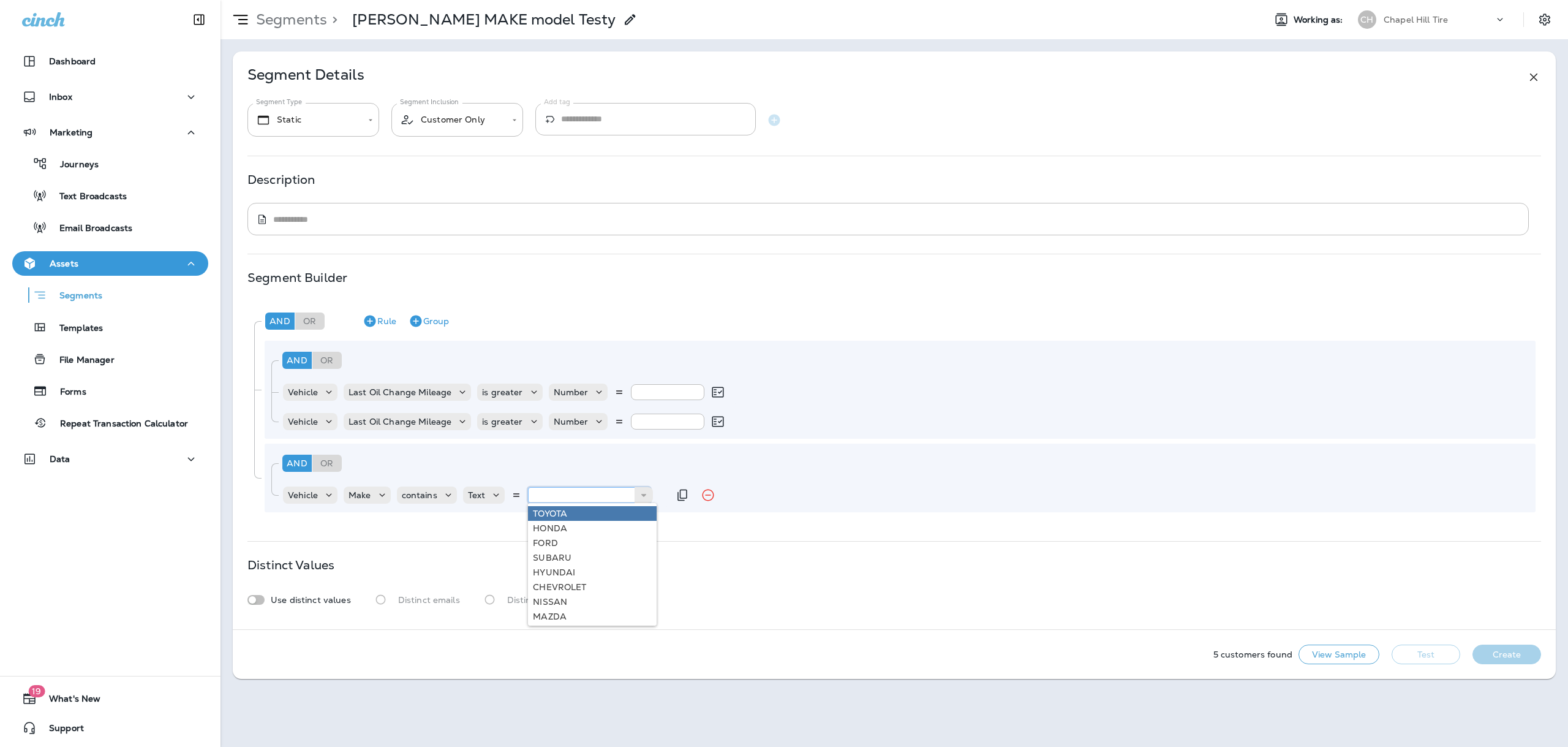
click at [611, 488] on input "text" at bounding box center [589, 495] width 122 height 16
type input "*****"
click at [560, 524] on div "**********" at bounding box center [894, 340] width 1323 height 578
click at [678, 498] on icon "Duplicate Rule" at bounding box center [682, 495] width 15 height 15
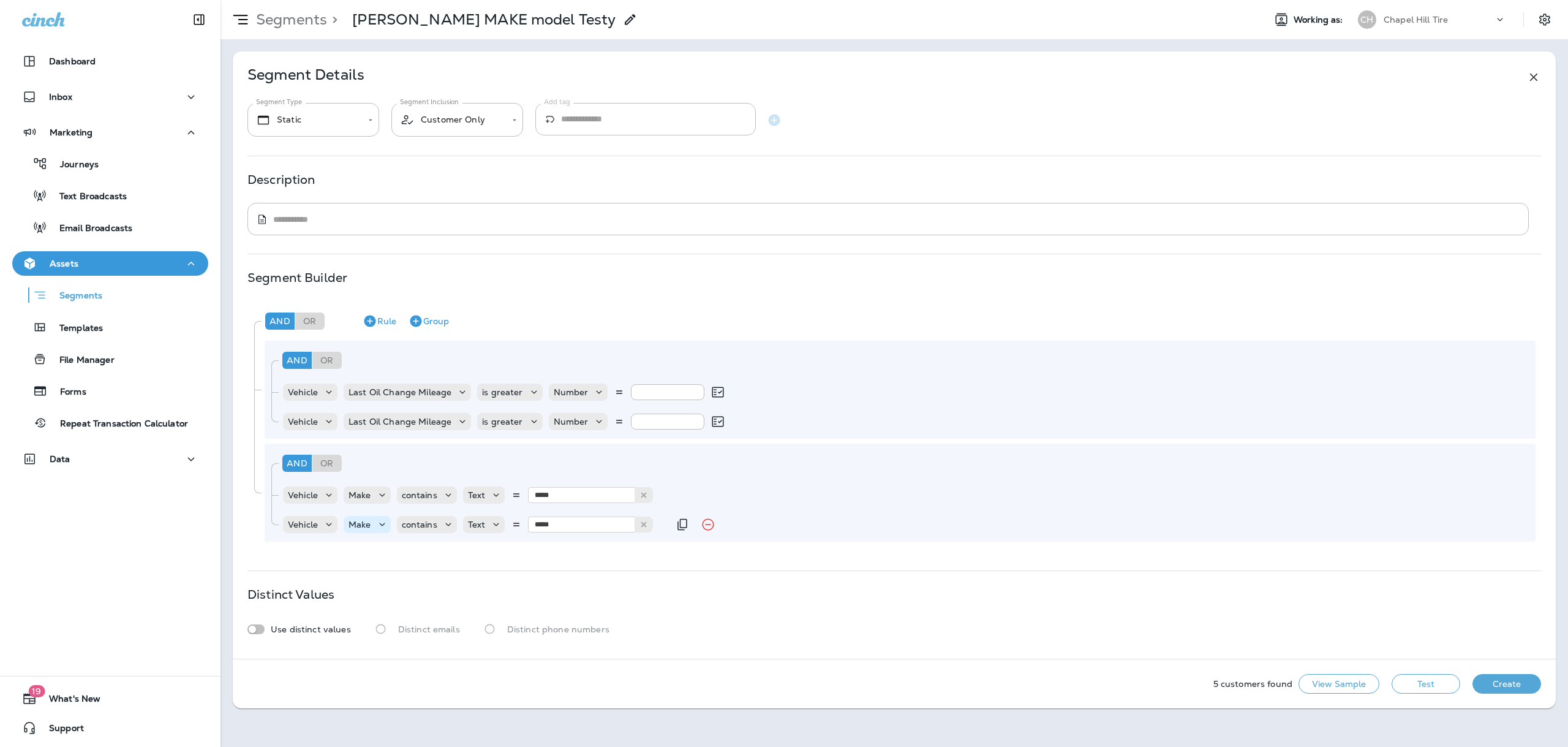
click at [369, 525] on p "Make" at bounding box center [359, 524] width 23 height 9
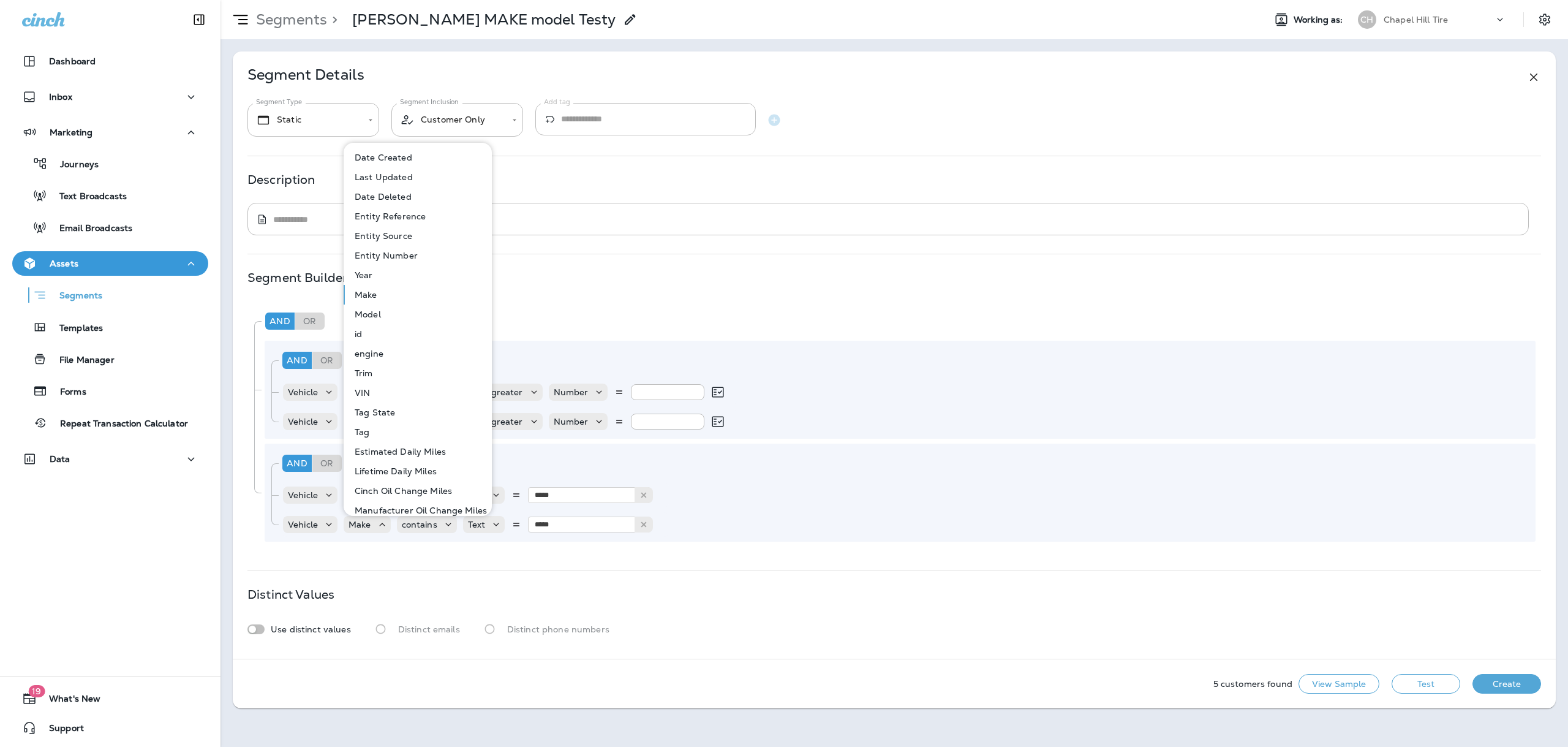
click at [375, 308] on button "Model" at bounding box center [418, 314] width 147 height 20
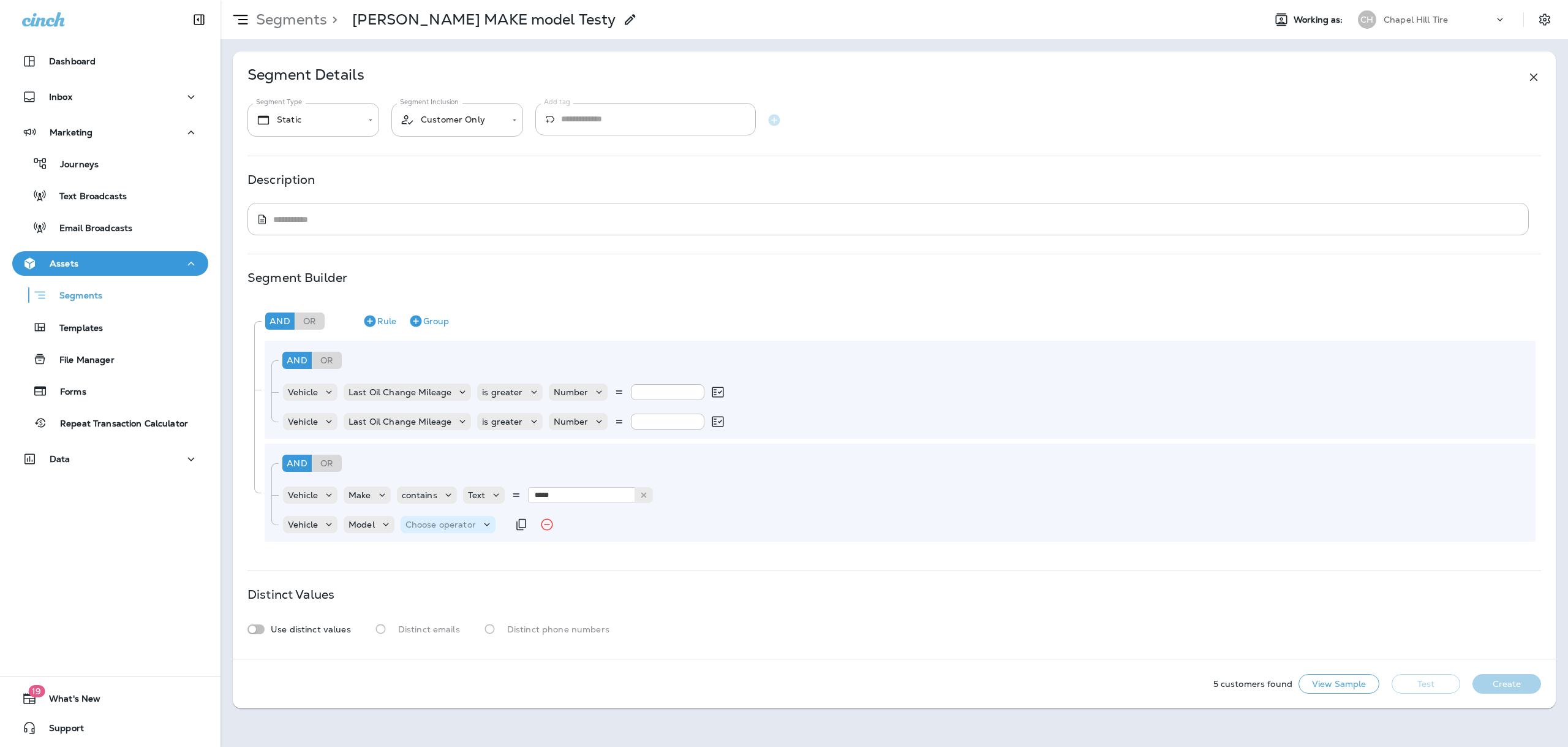
click at [449, 528] on p "Choose operator" at bounding box center [440, 524] width 71 height 9
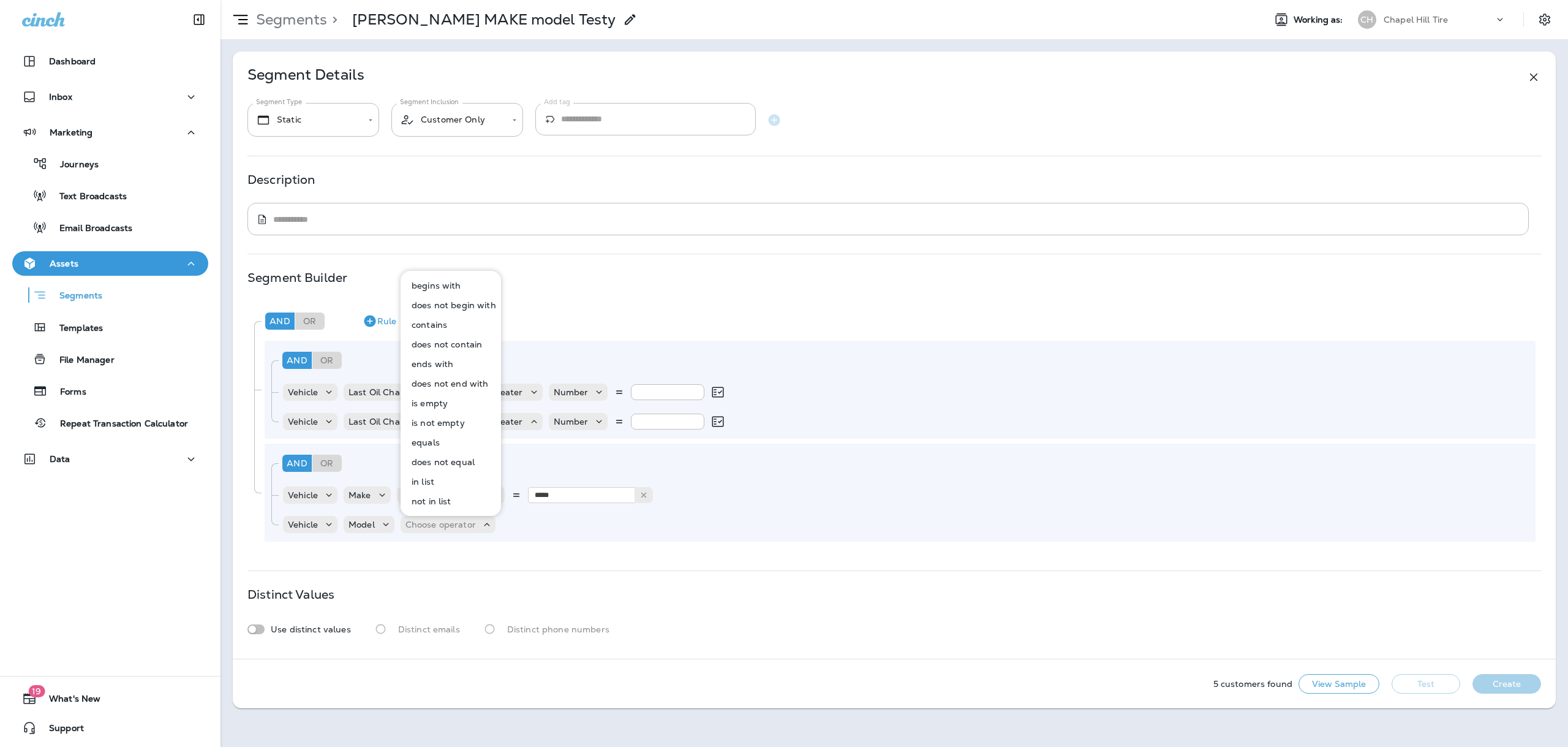
click at [439, 324] on p "contains" at bounding box center [427, 324] width 41 height 9
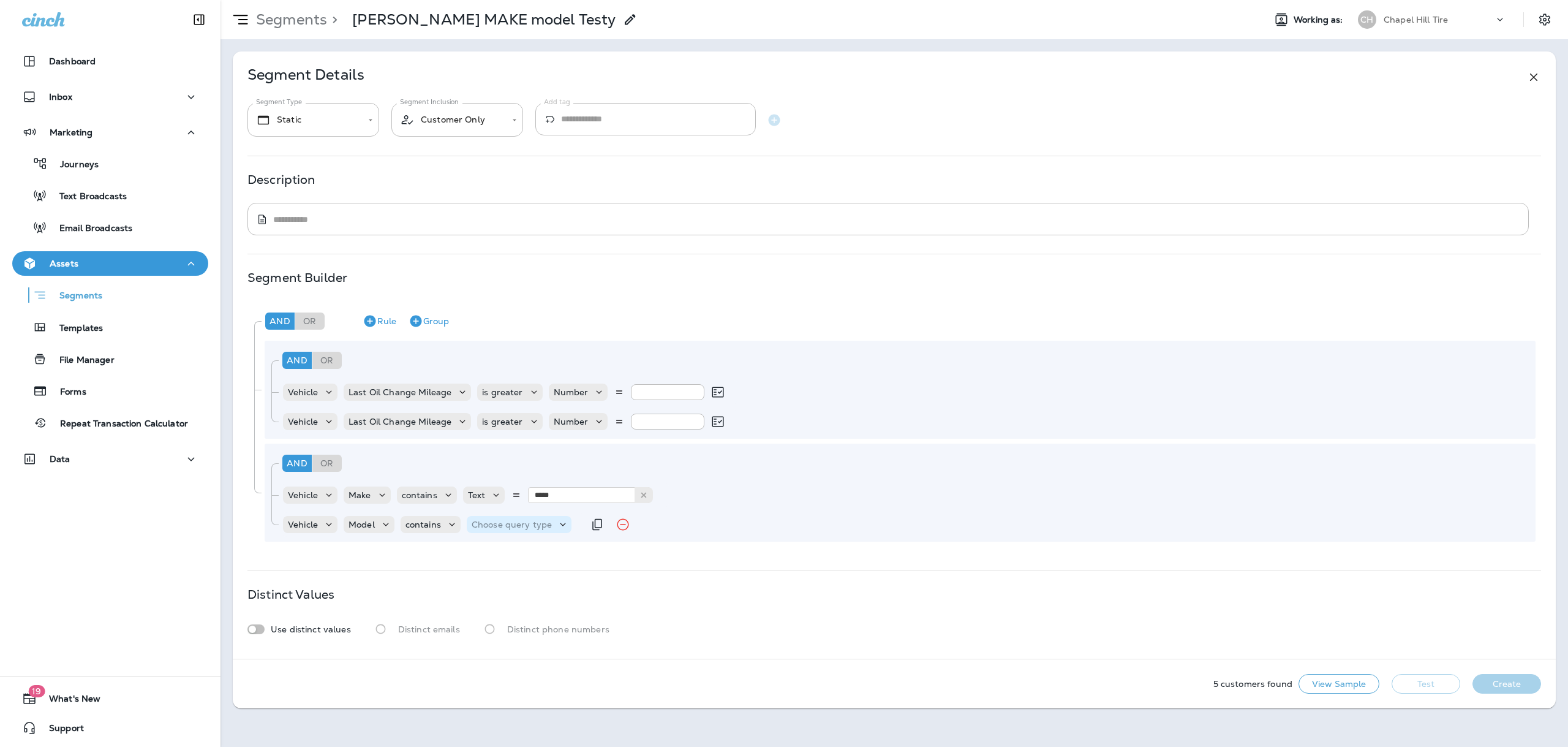
click at [492, 527] on p "Choose query type" at bounding box center [511, 524] width 80 height 9
drag, startPoint x: 494, startPoint y: 556, endPoint x: 532, endPoint y: 542, distance: 40.5
click at [495, 556] on p "Text" at bounding box center [484, 554] width 23 height 9
click at [569, 522] on input "text" at bounding box center [593, 524] width 122 height 16
type input "****"
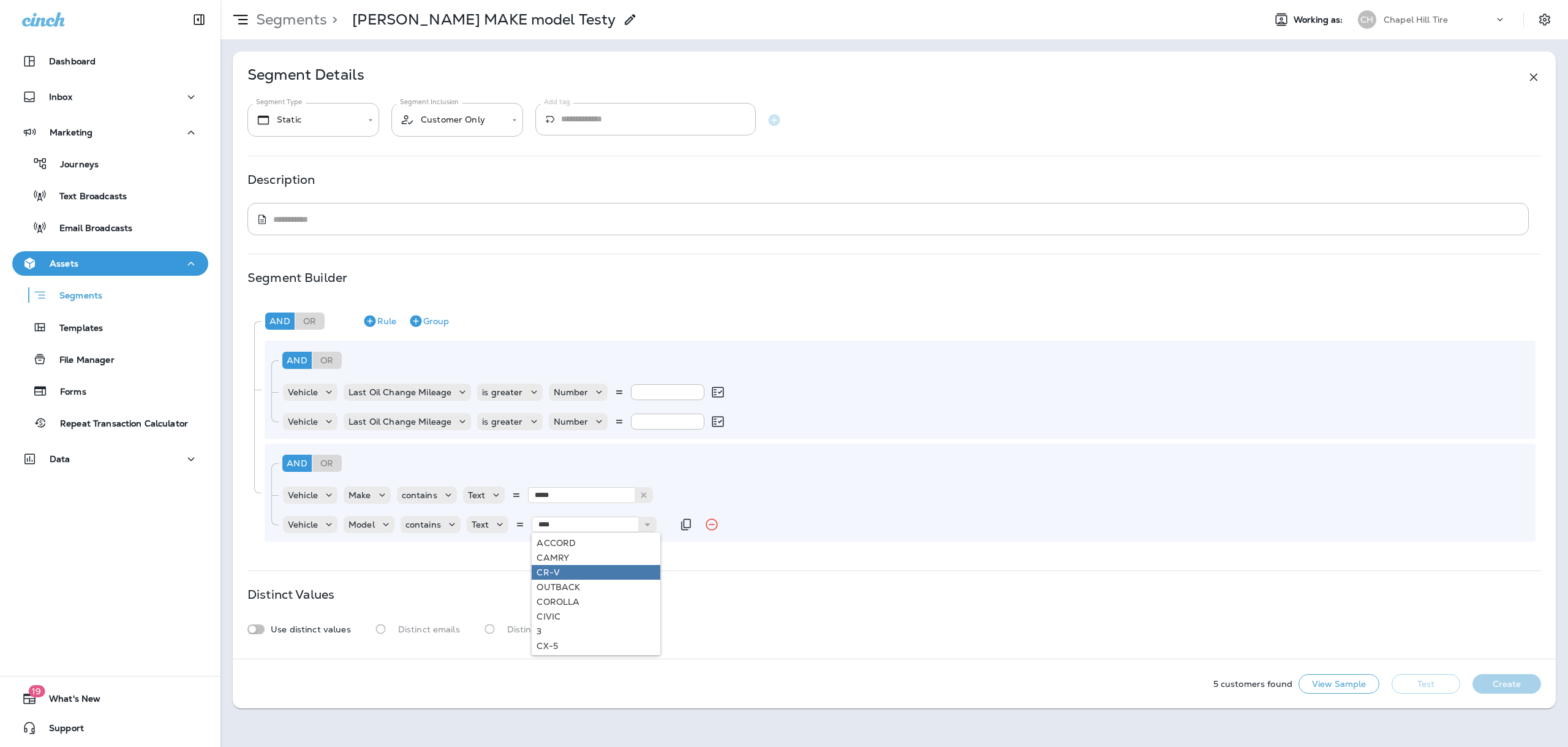
click at [562, 567] on div "**********" at bounding box center [894, 355] width 1323 height 607
click at [1417, 682] on button "Test" at bounding box center [1425, 683] width 68 height 20
click at [529, 419] on icon at bounding box center [534, 421] width 12 height 12
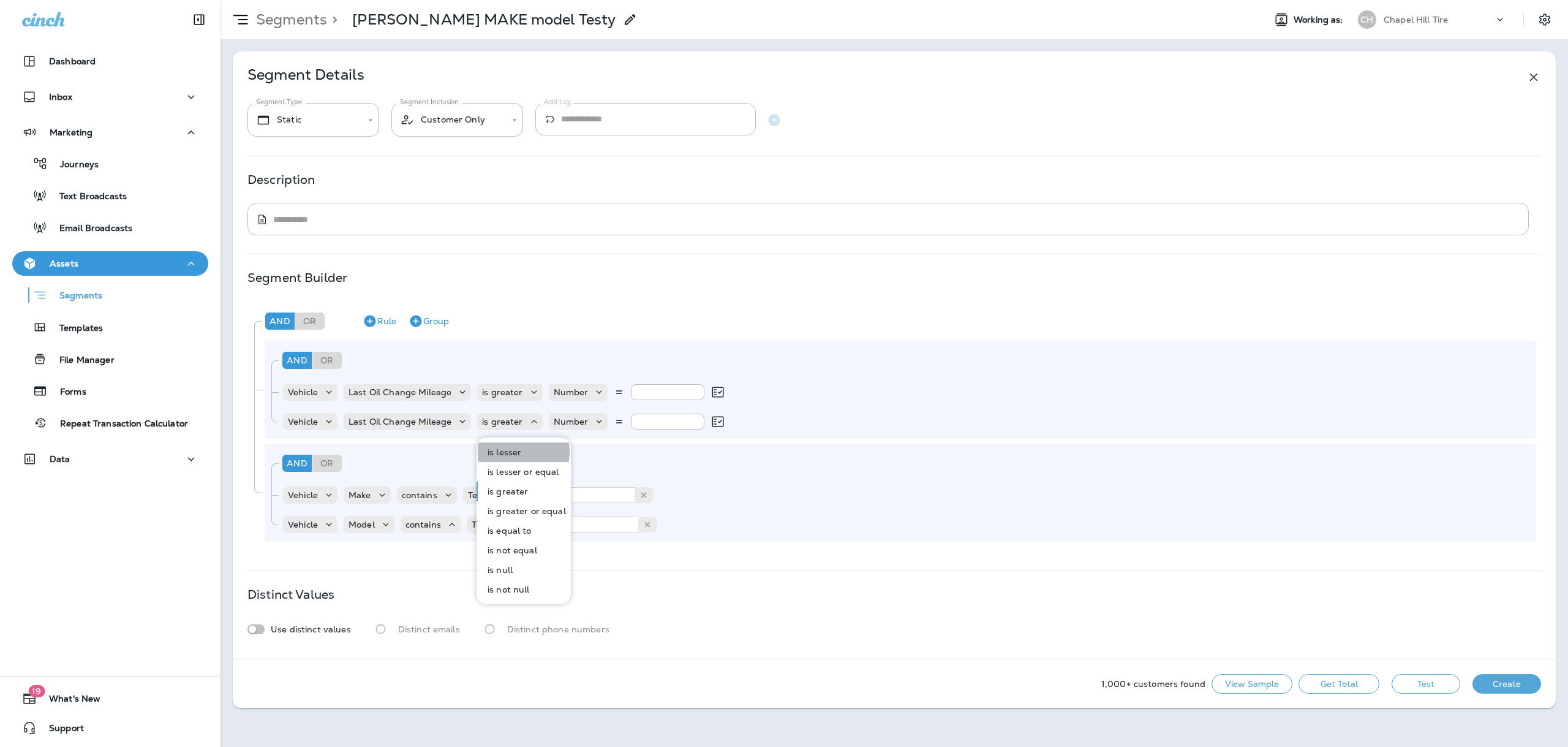
click at [512, 452] on p "is lesser" at bounding box center [502, 452] width 39 height 9
click at [1348, 685] on button "Get Total" at bounding box center [1338, 683] width 81 height 20
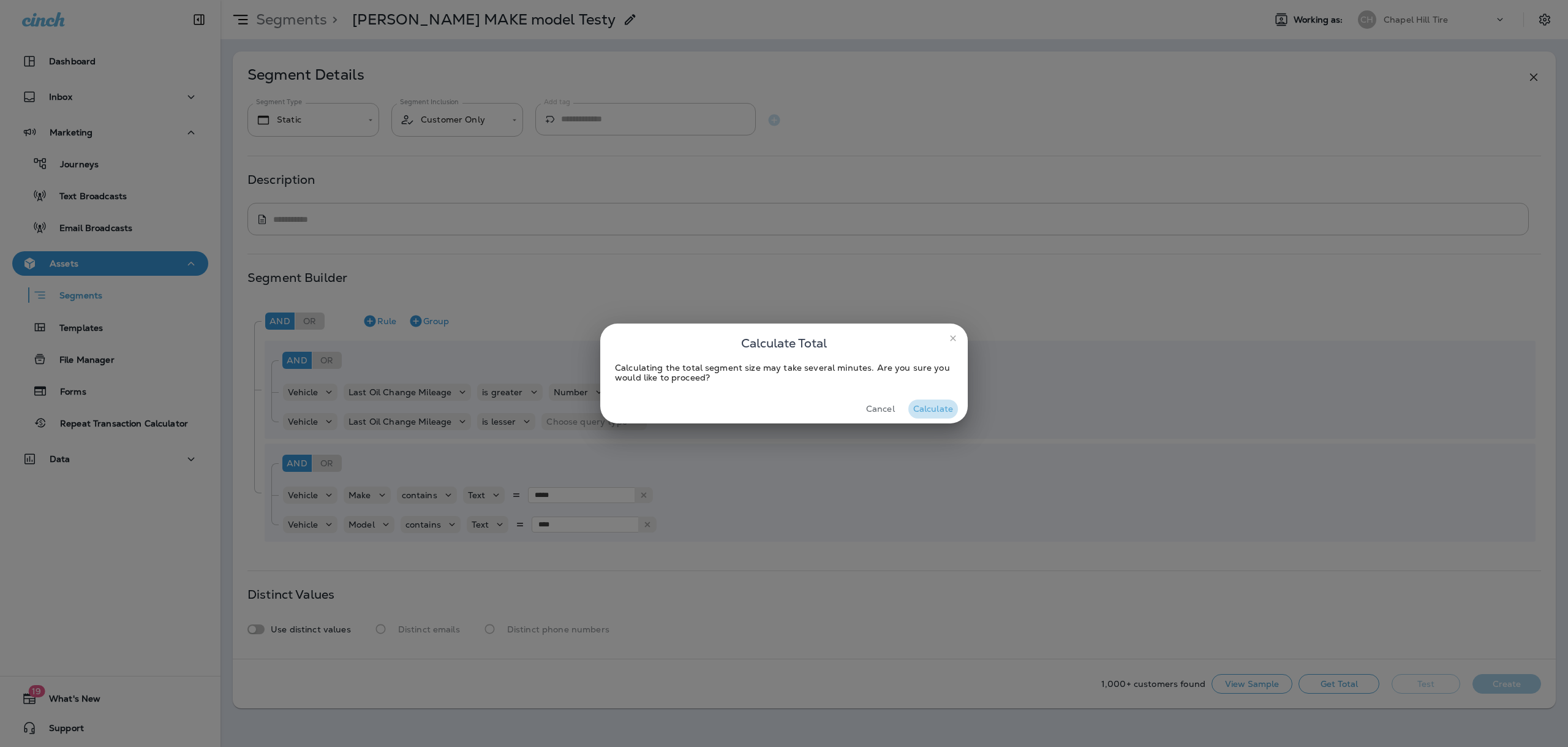
click at [918, 409] on button "Calculate" at bounding box center [933, 409] width 49 height 19
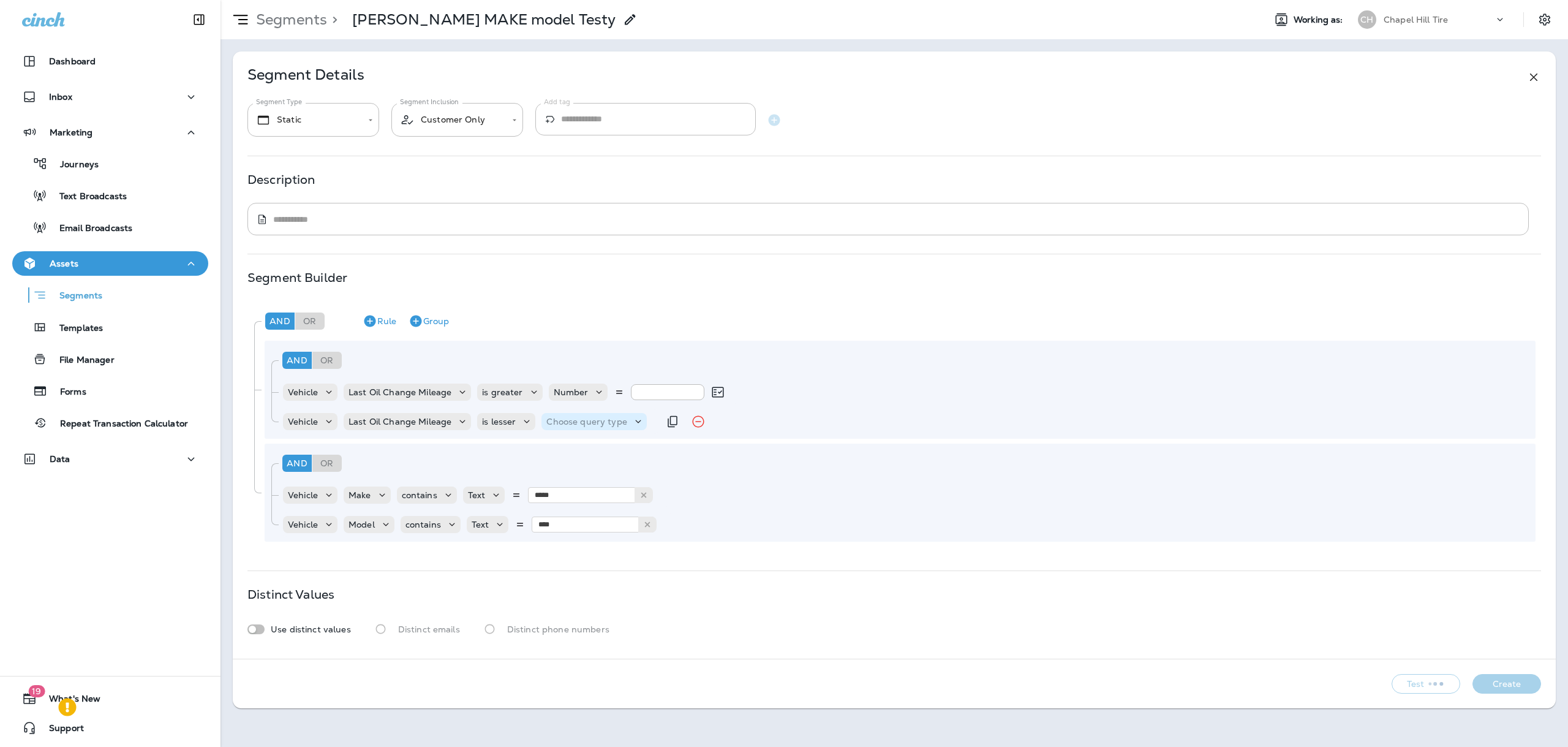
click at [572, 420] on p "Choose query type" at bounding box center [586, 421] width 80 height 9
click at [570, 447] on p "Number" at bounding box center [566, 452] width 40 height 9
click at [654, 421] on input "number" at bounding box center [660, 421] width 73 height 16
type input "*****"
click at [956, 643] on div "**********" at bounding box center [894, 355] width 1323 height 607
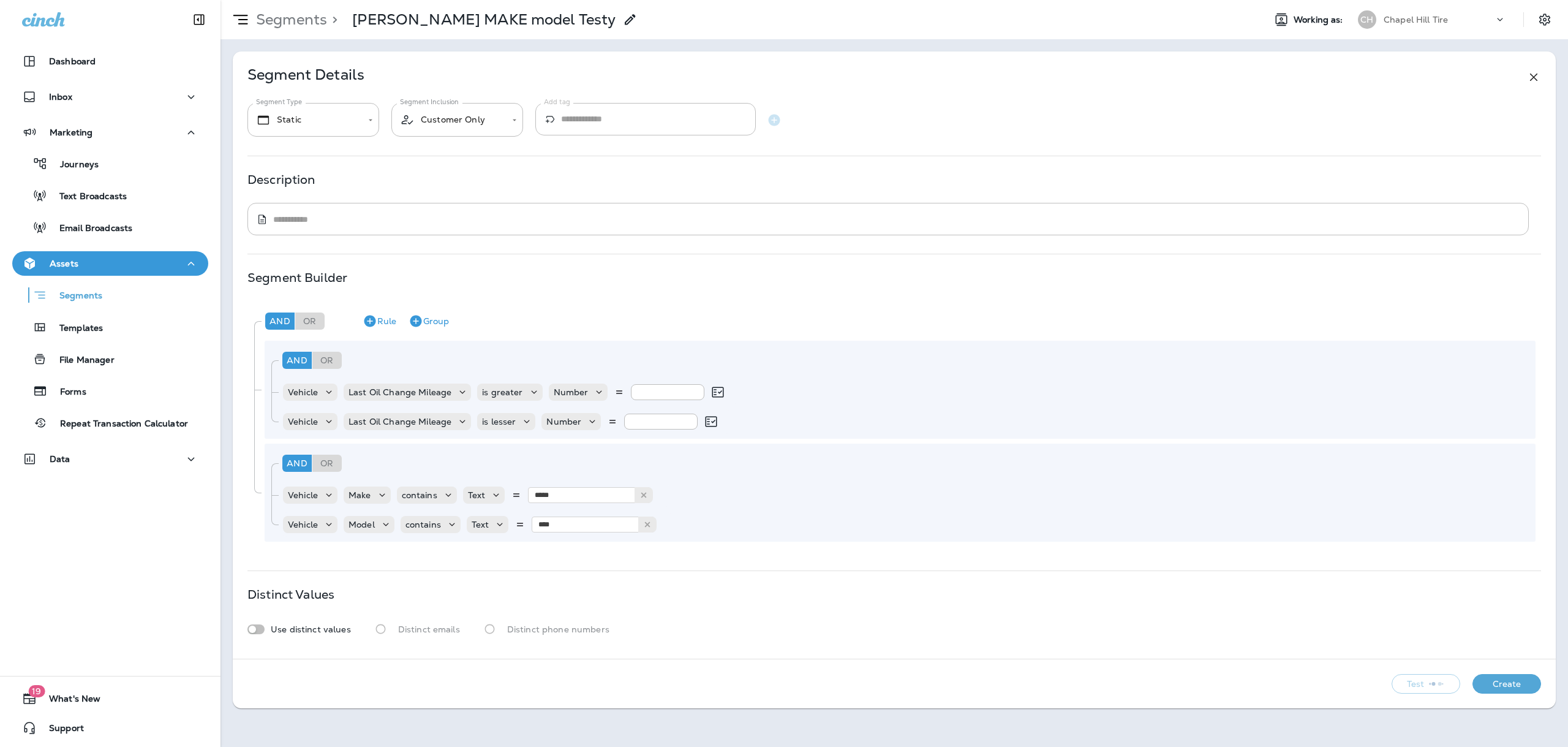
click at [1173, 622] on div "Use distinct values Distinct emails Distinct phone numbers" at bounding box center [894, 628] width 1294 height 23
click at [1484, 687] on button "Create" at bounding box center [1506, 683] width 68 height 20
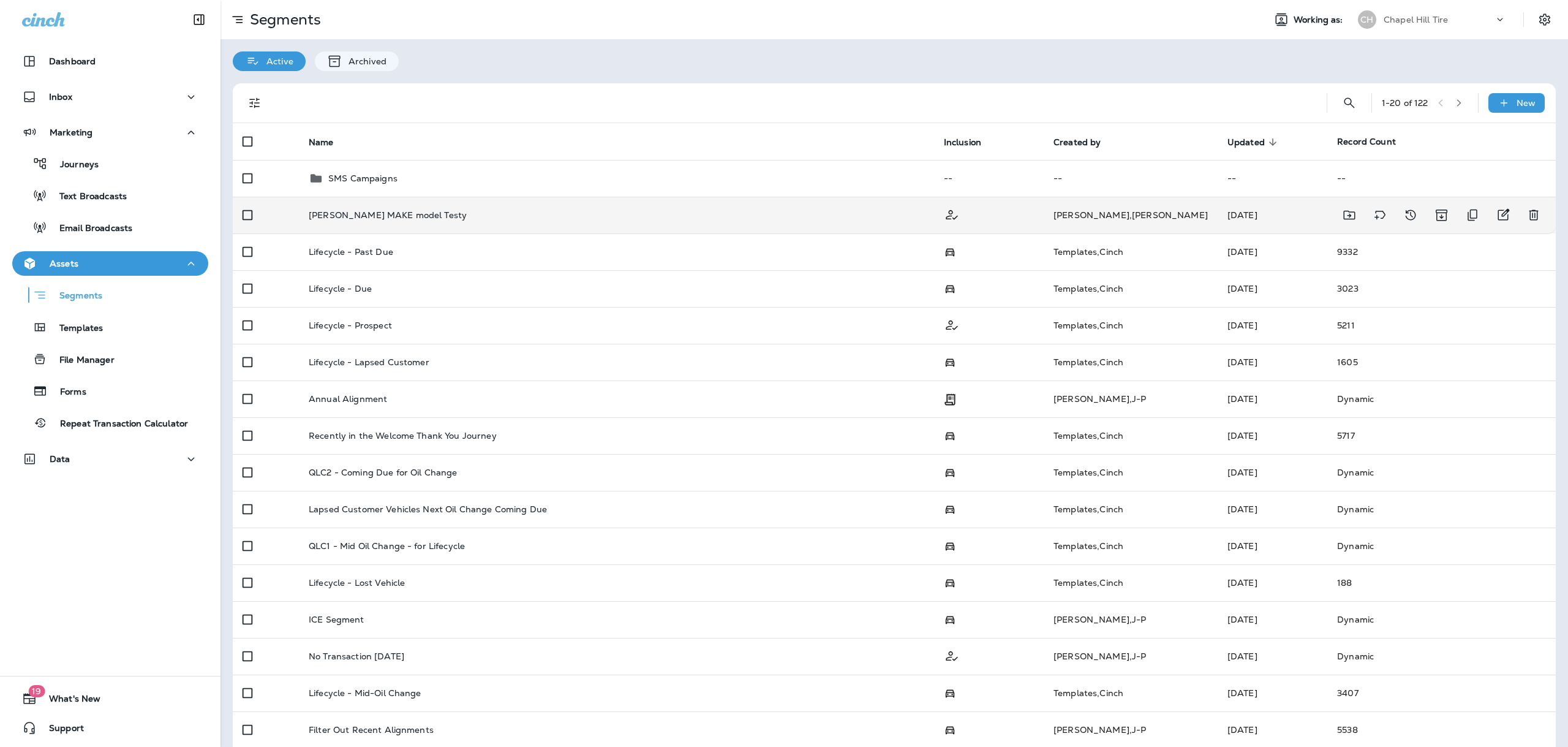
click at [452, 215] on div "[PERSON_NAME] MAKE model Testy" at bounding box center [616, 215] width 615 height 9
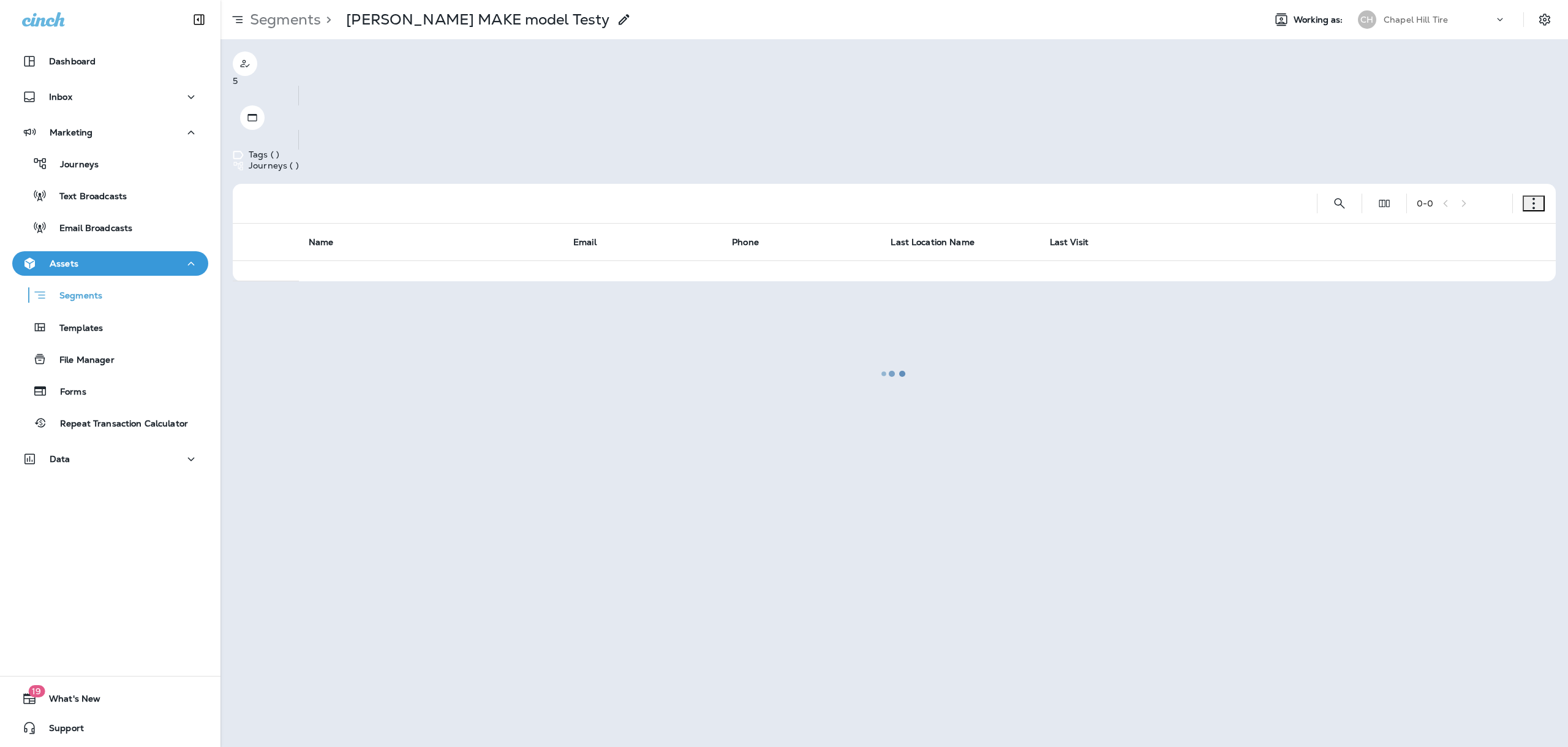
click at [527, 25] on div at bounding box center [894, 373] width 1345 height 744
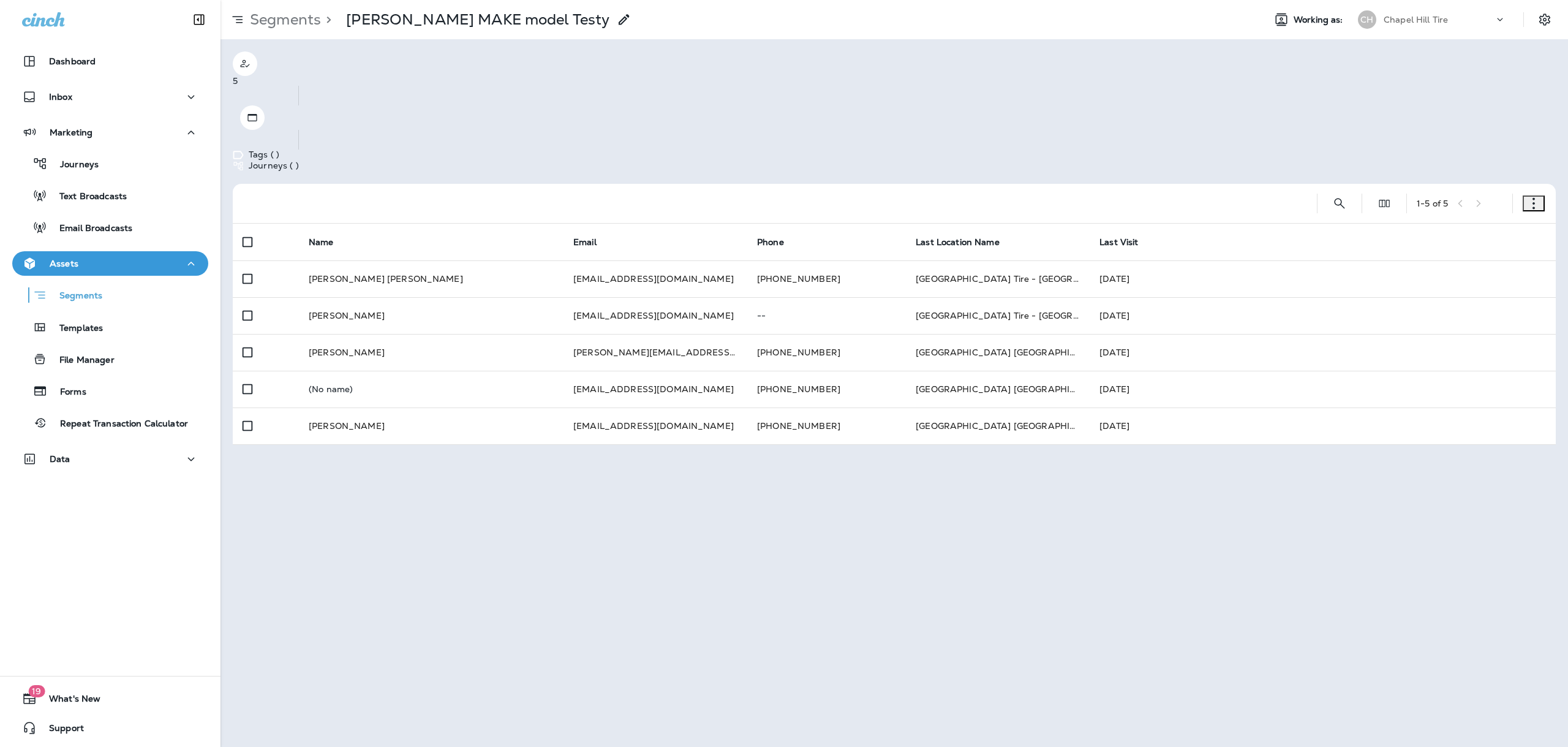
click at [617, 24] on icon at bounding box center [624, 20] width 15 height 15
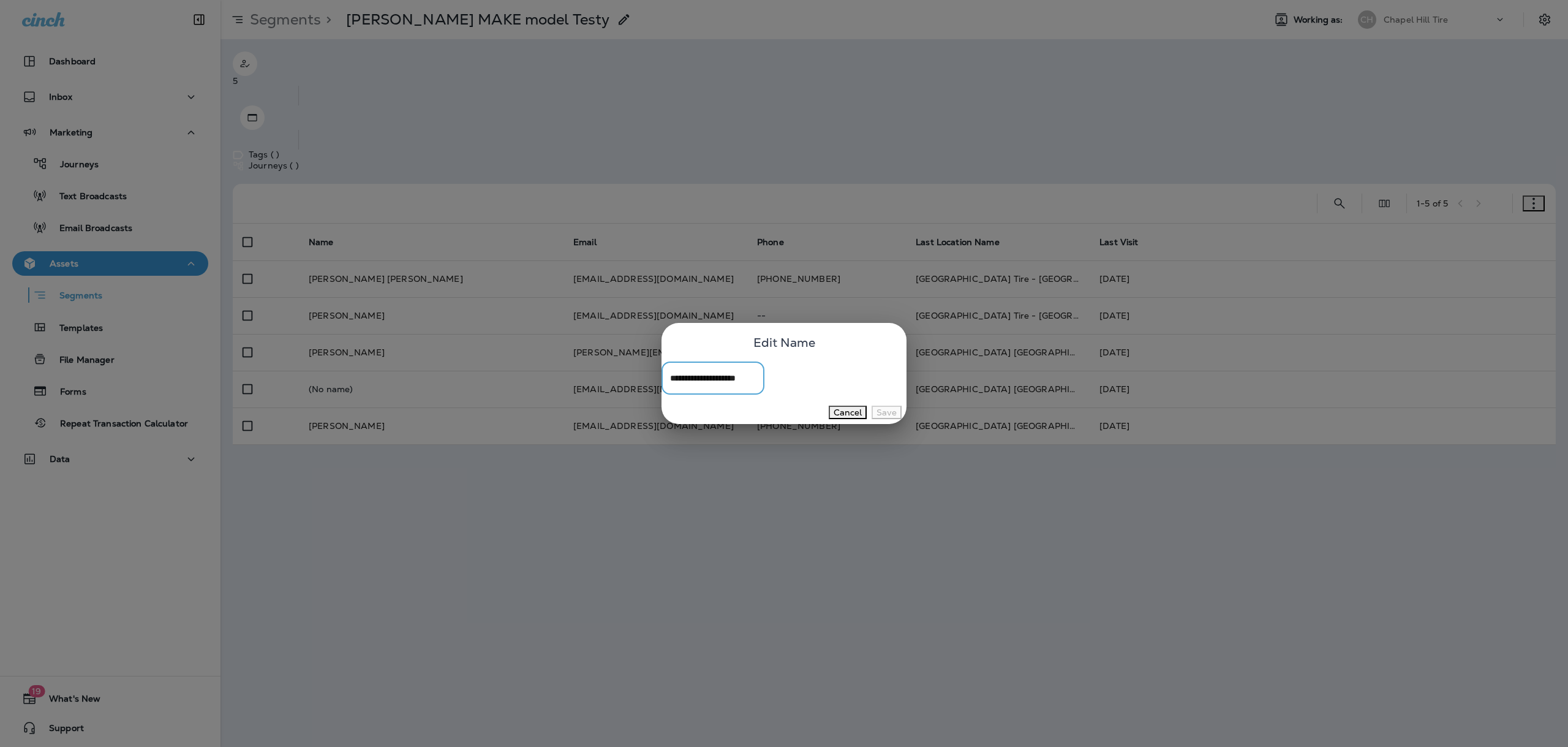
click at [764, 382] on input "**********" at bounding box center [713, 378] width 103 height 33
type input "**********"
click at [879, 415] on button "Save" at bounding box center [886, 412] width 30 height 14
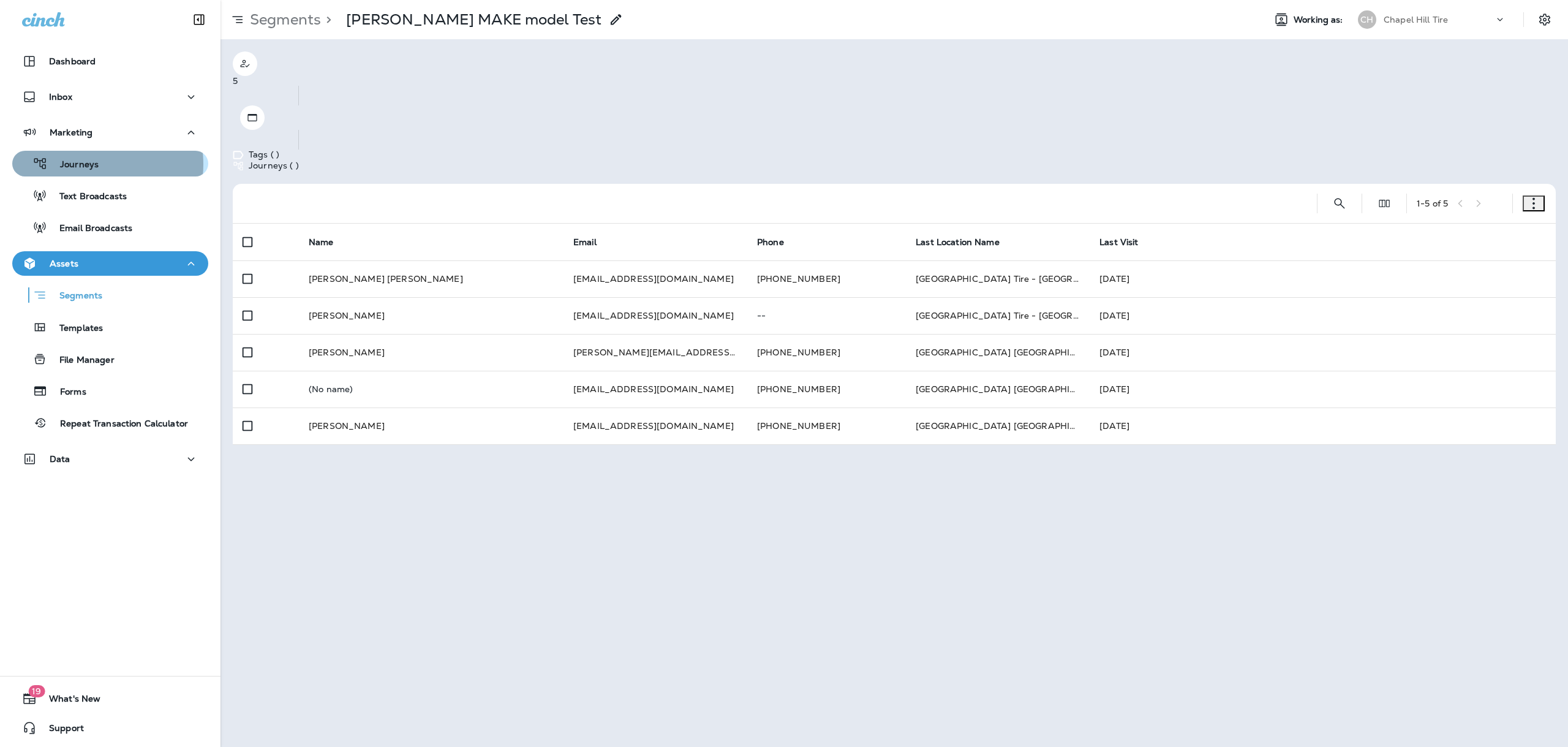
click at [88, 164] on p "Journeys" at bounding box center [73, 165] width 51 height 12
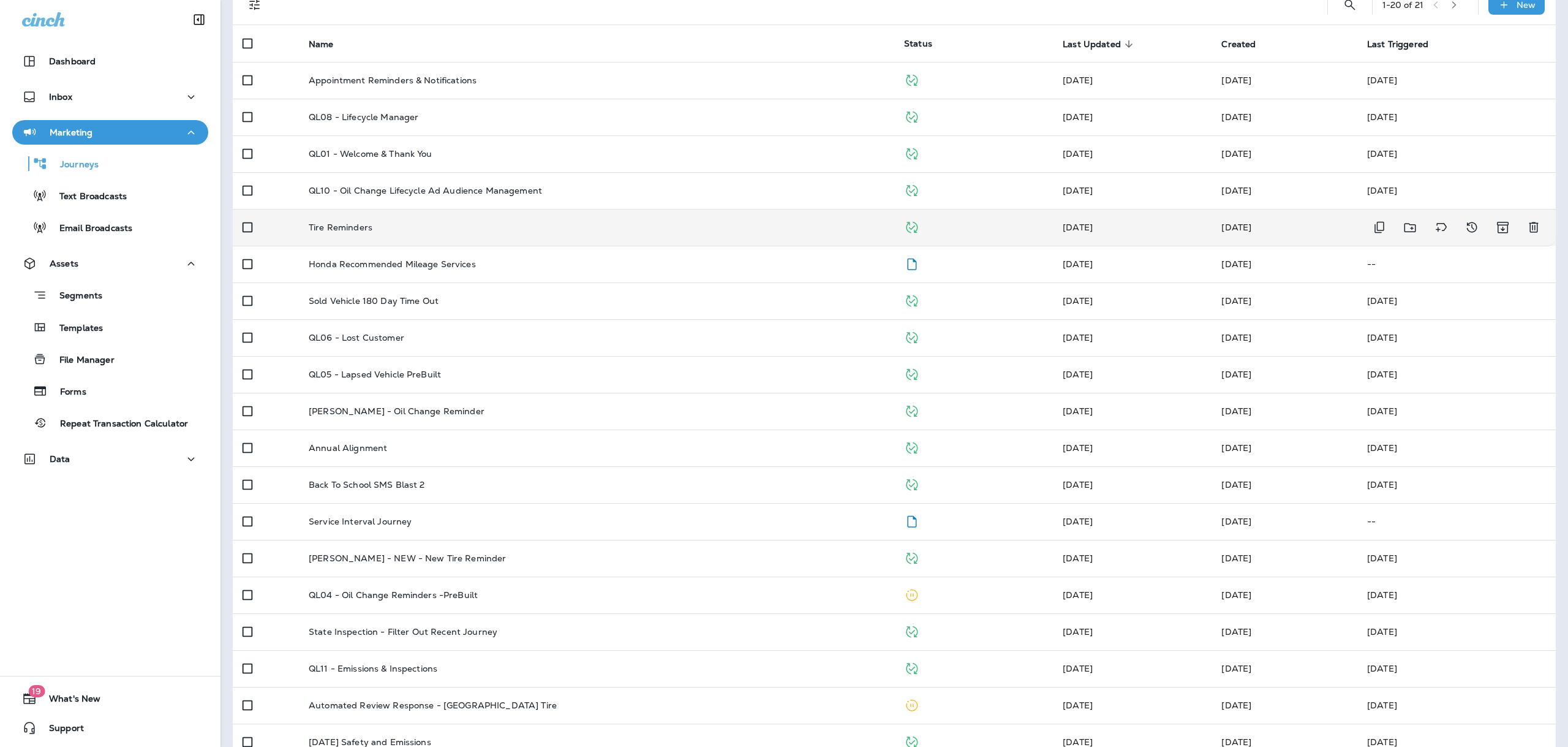
scroll to position [161, 0]
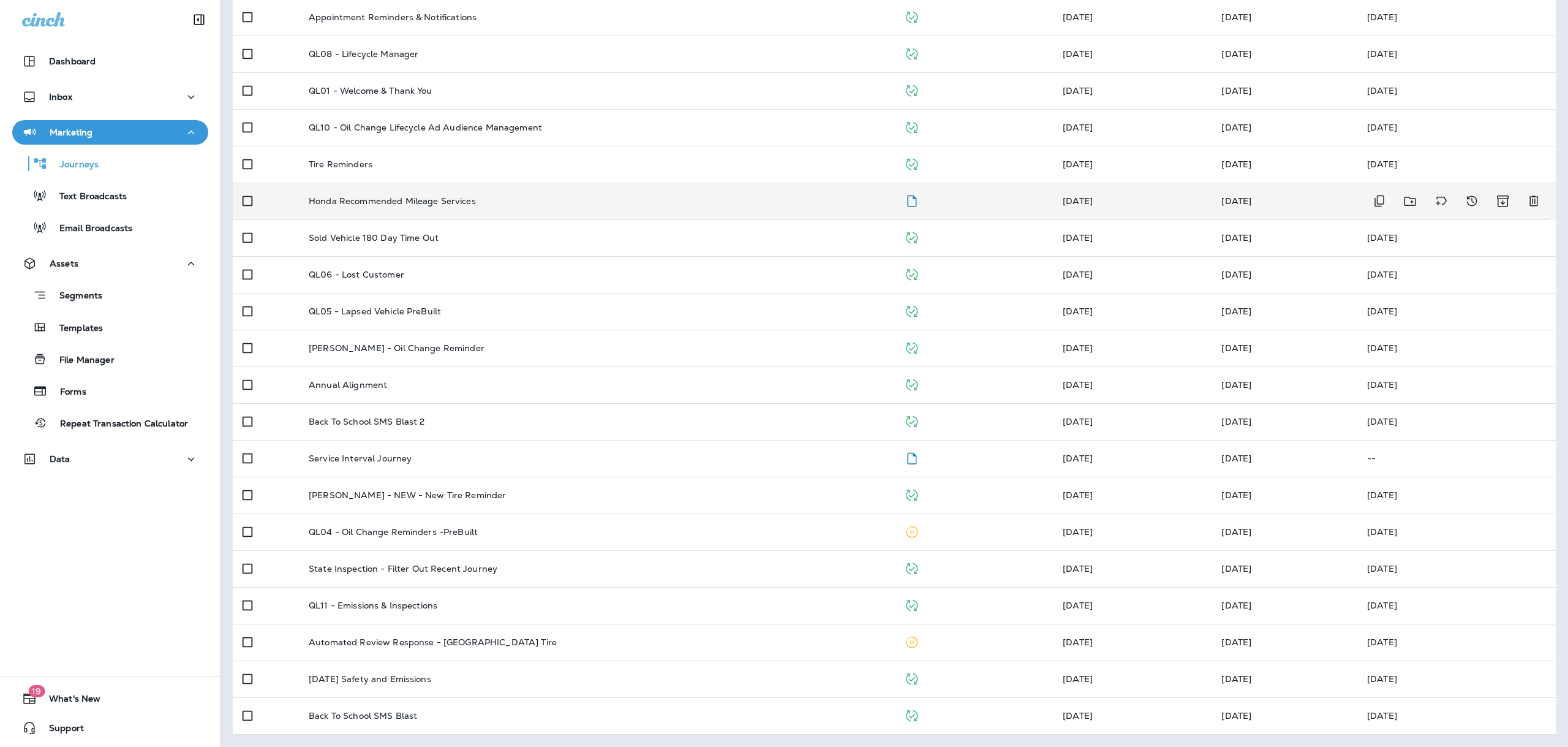
click at [402, 215] on td "Honda Recommended Mileage Services" at bounding box center [596, 201] width 596 height 37
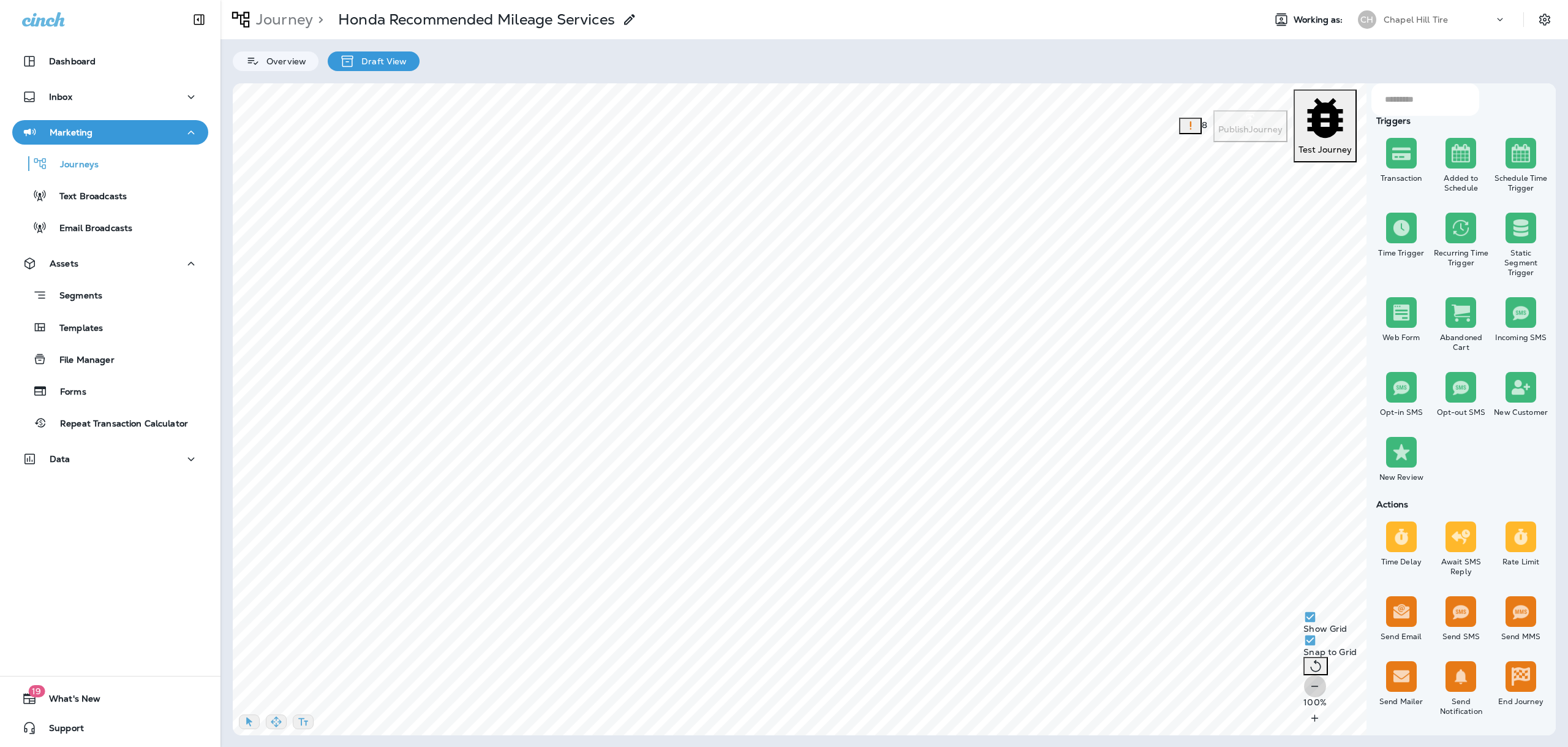
click at [1308, 692] on icon "button" at bounding box center [1315, 686] width 13 height 12
click at [281, 714] on button "button" at bounding box center [276, 722] width 21 height 15
click at [254, 716] on icon "button" at bounding box center [249, 722] width 12 height 12
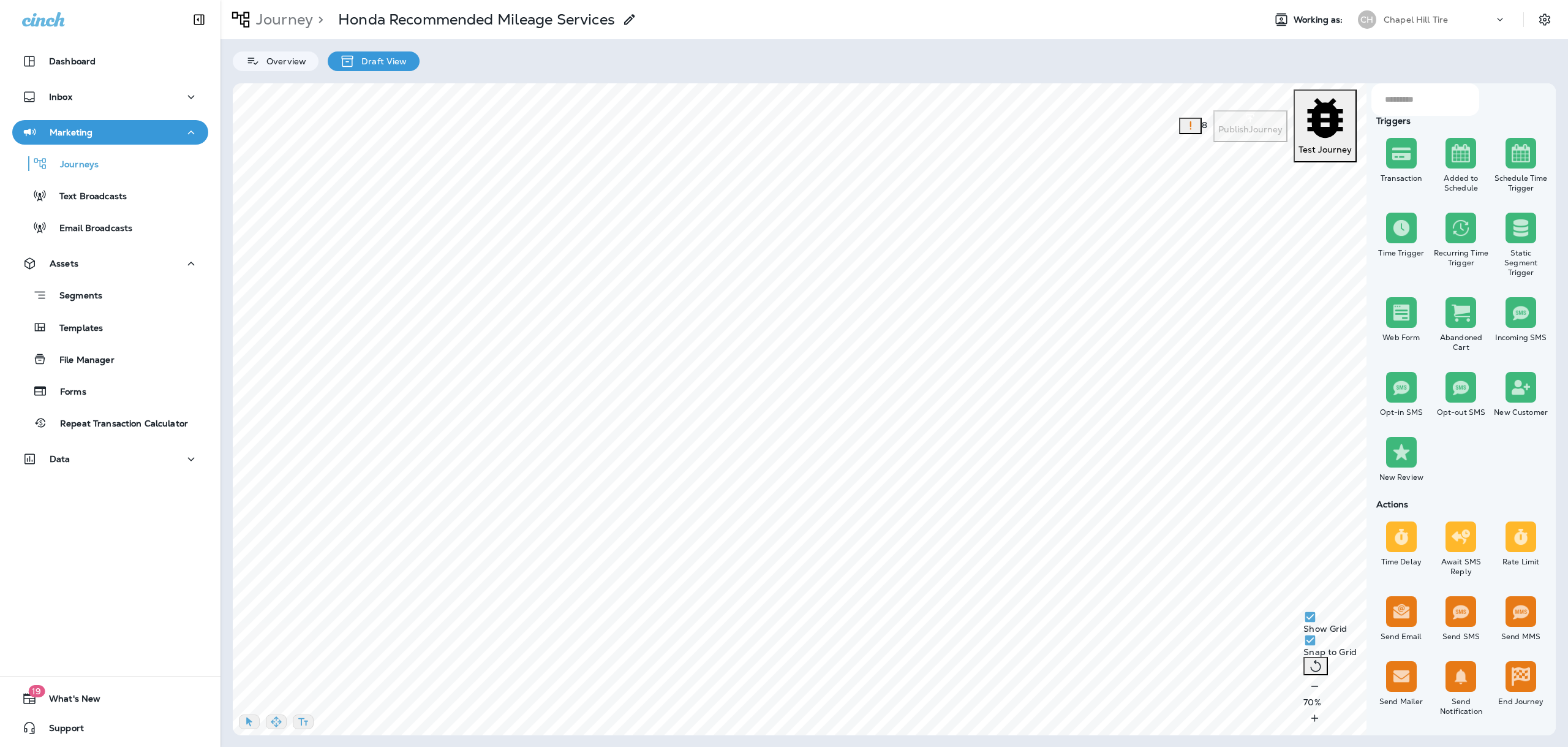
click at [1134, 108] on div "​ ​ Triggers Transaction Added to Schedule Schedule Time Trigger Time Trigger R…" at bounding box center [894, 410] width 1323 height 652
click at [1249, 112] on div "​ ​ Triggers Transaction Added to Schedule Schedule Time Trigger Time Trigger R…" at bounding box center [894, 410] width 1323 height 652
click at [1352, 87] on div "​ ​ Triggers Transaction Added to Schedule Schedule Time Trigger Time Trigger R…" at bounding box center [894, 410] width 1323 height 652
click at [1321, 719] on icon "button" at bounding box center [1315, 718] width 13 height 12
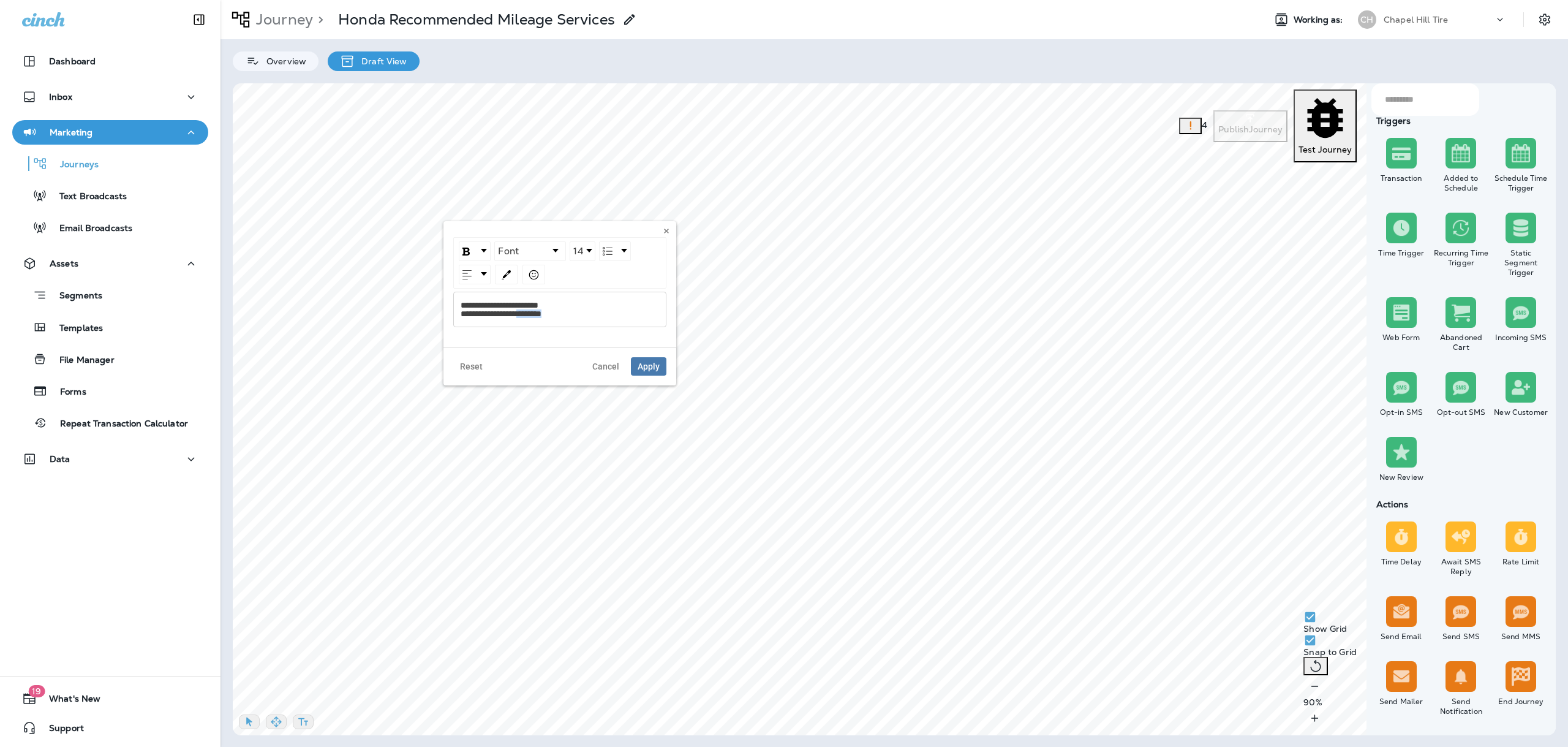
drag, startPoint x: 576, startPoint y: 312, endPoint x: 537, endPoint y: 313, distance: 39.0
click at [537, 313] on div "**********" at bounding box center [560, 309] width 199 height 17
click at [641, 366] on span "Apply" at bounding box center [649, 367] width 22 height 9
click at [278, 720] on icon "button" at bounding box center [276, 721] width 10 height 10
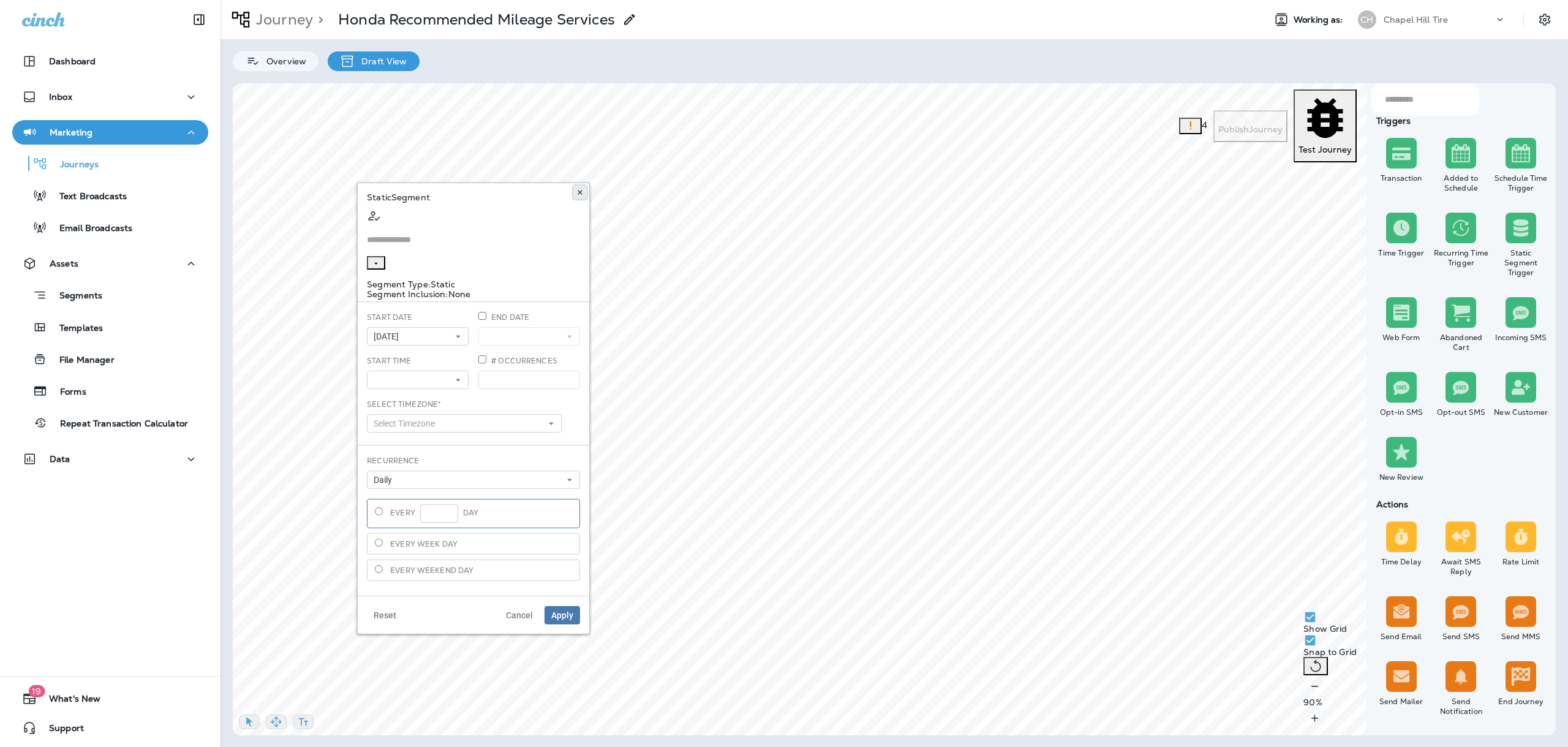
click at [579, 196] on button at bounding box center [580, 192] width 14 height 14
click at [583, 196] on icon at bounding box center [580, 195] width 7 height 7
click at [653, 350] on div "​ ​ Triggers Transaction Added to Schedule Schedule Time Trigger Time Trigger R…" at bounding box center [894, 410] width 1323 height 652
click at [253, 716] on icon "button" at bounding box center [249, 722] width 12 height 12
drag, startPoint x: 1515, startPoint y: 273, endPoint x: 1436, endPoint y: 283, distance: 79.6
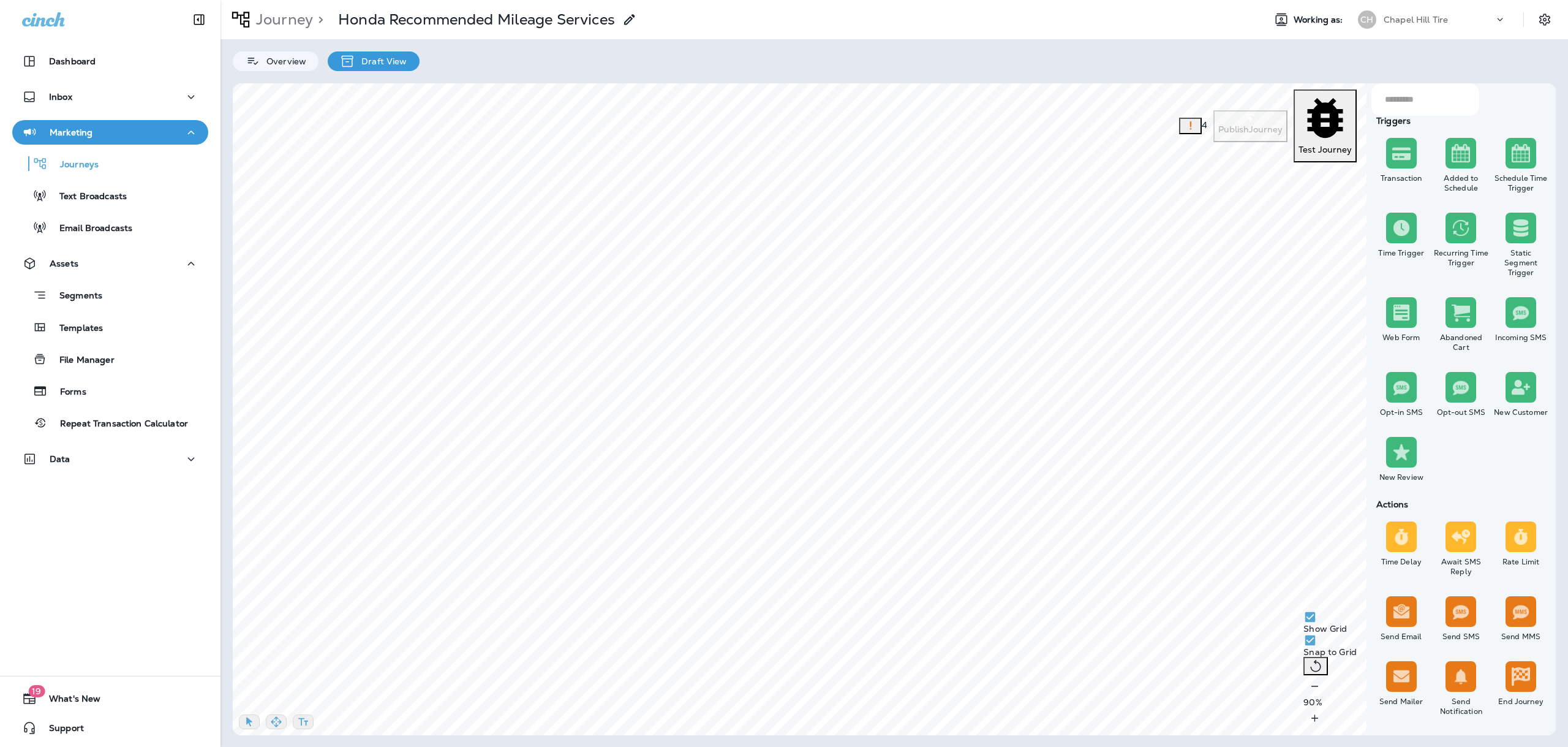
click at [1428, 284] on div "Transaction Added to Schedule Schedule Time Trigger Time Trigger Recurring Time…" at bounding box center [1461, 317] width 180 height 364
click at [287, 719] on button "button" at bounding box center [276, 722] width 21 height 15
click at [770, 380] on div "​ ​ Triggers Transaction Added to Schedule Schedule Time Trigger Time Trigger R…" at bounding box center [894, 410] width 1323 height 652
click at [248, 717] on icon "button" at bounding box center [249, 722] width 6 height 9
click at [366, 363] on div "Static Segment ​ ​ Segment Type: Static Segment Inclusion: None Add all from th…" at bounding box center [473, 379] width 233 height 196
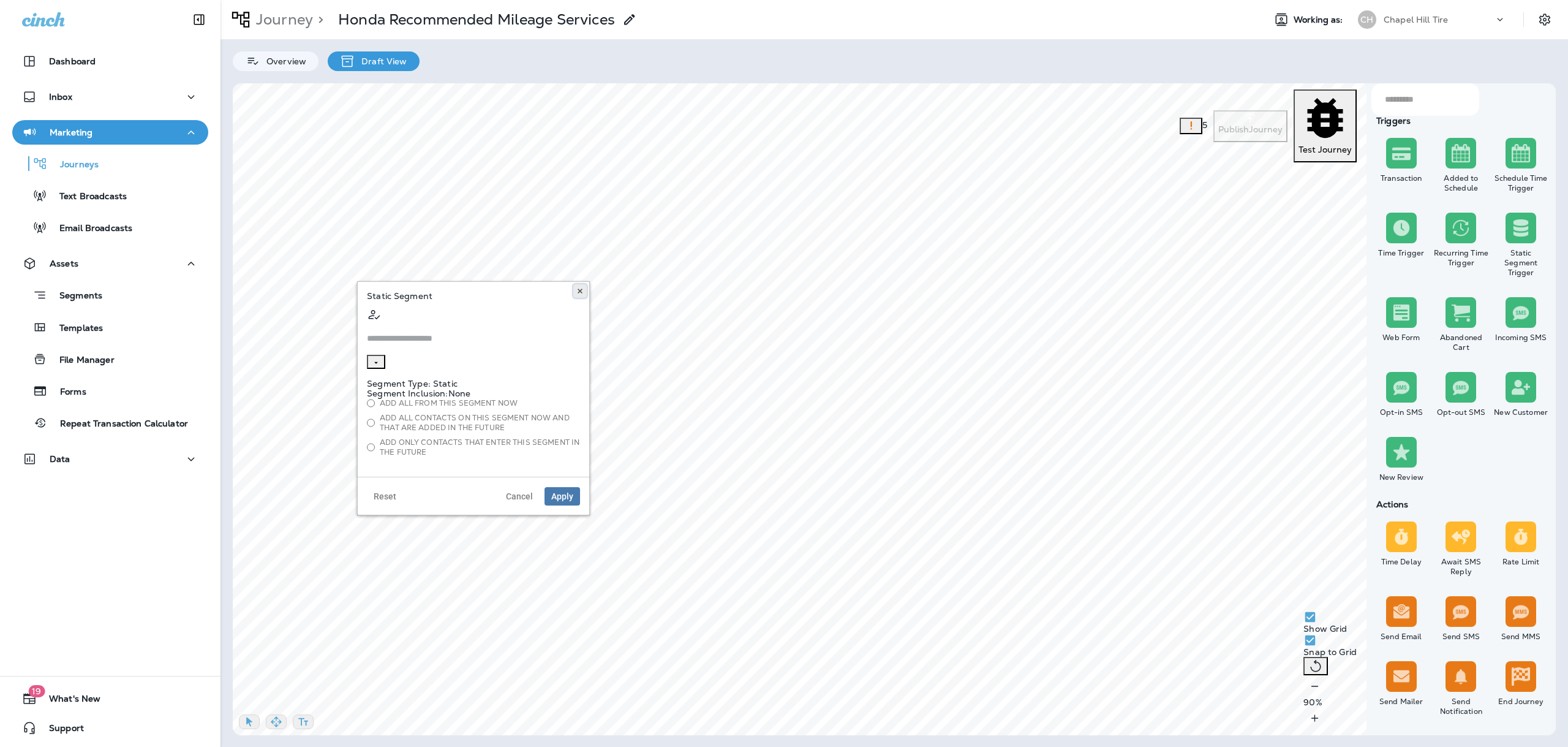
click at [581, 292] on use at bounding box center [580, 291] width 4 height 5
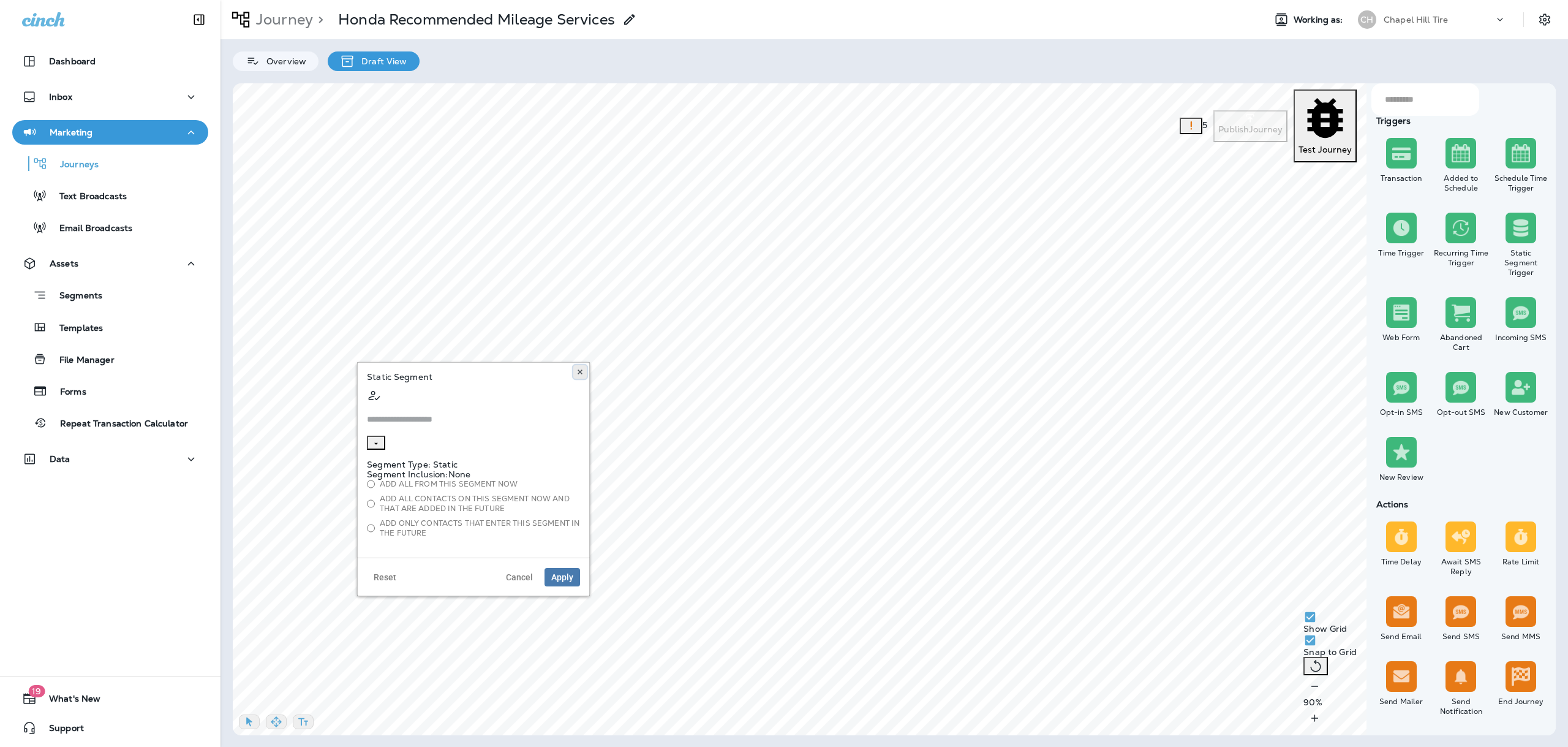
click at [576, 375] on button at bounding box center [580, 372] width 14 height 14
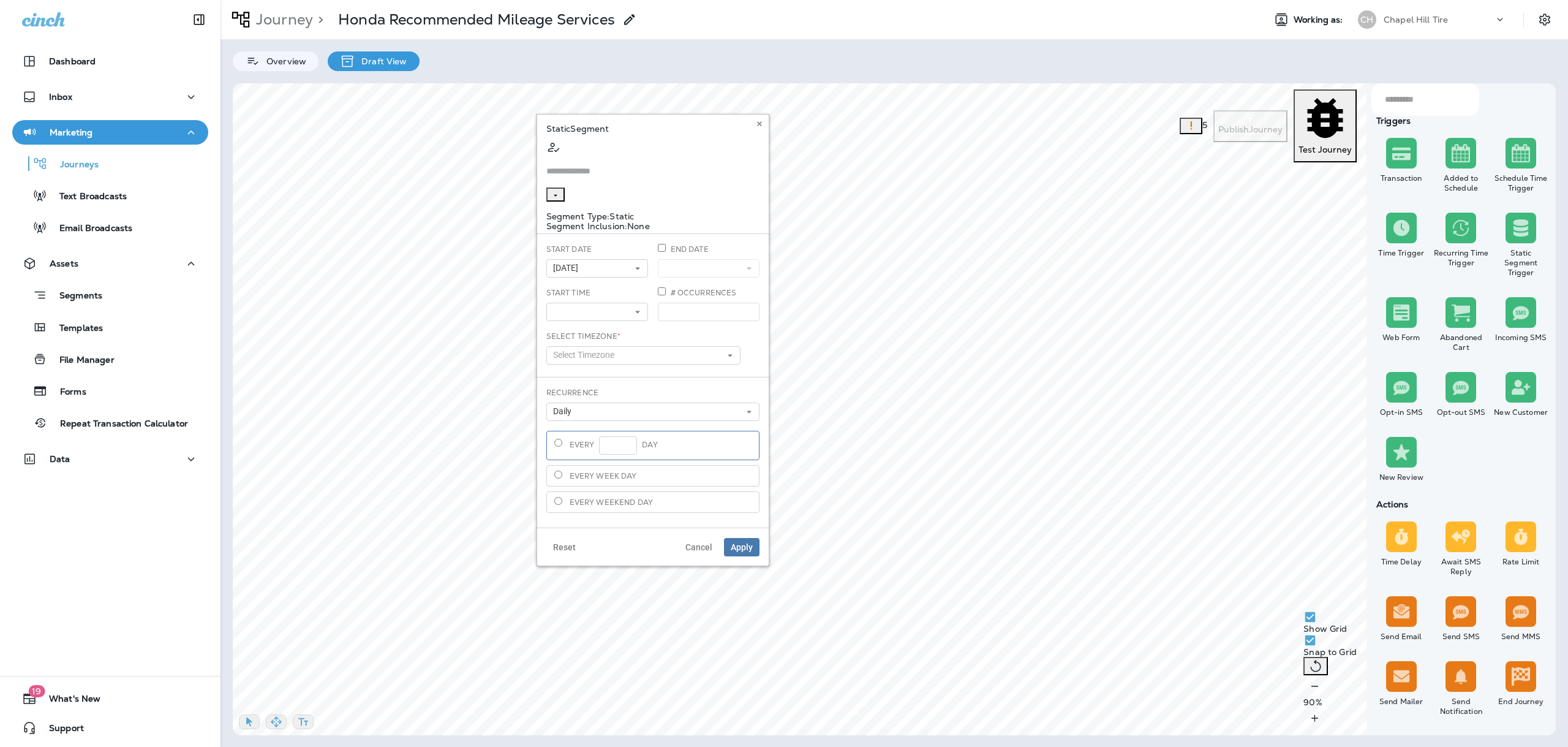
click at [584, 155] on input "text" at bounding box center [652, 171] width 213 height 33
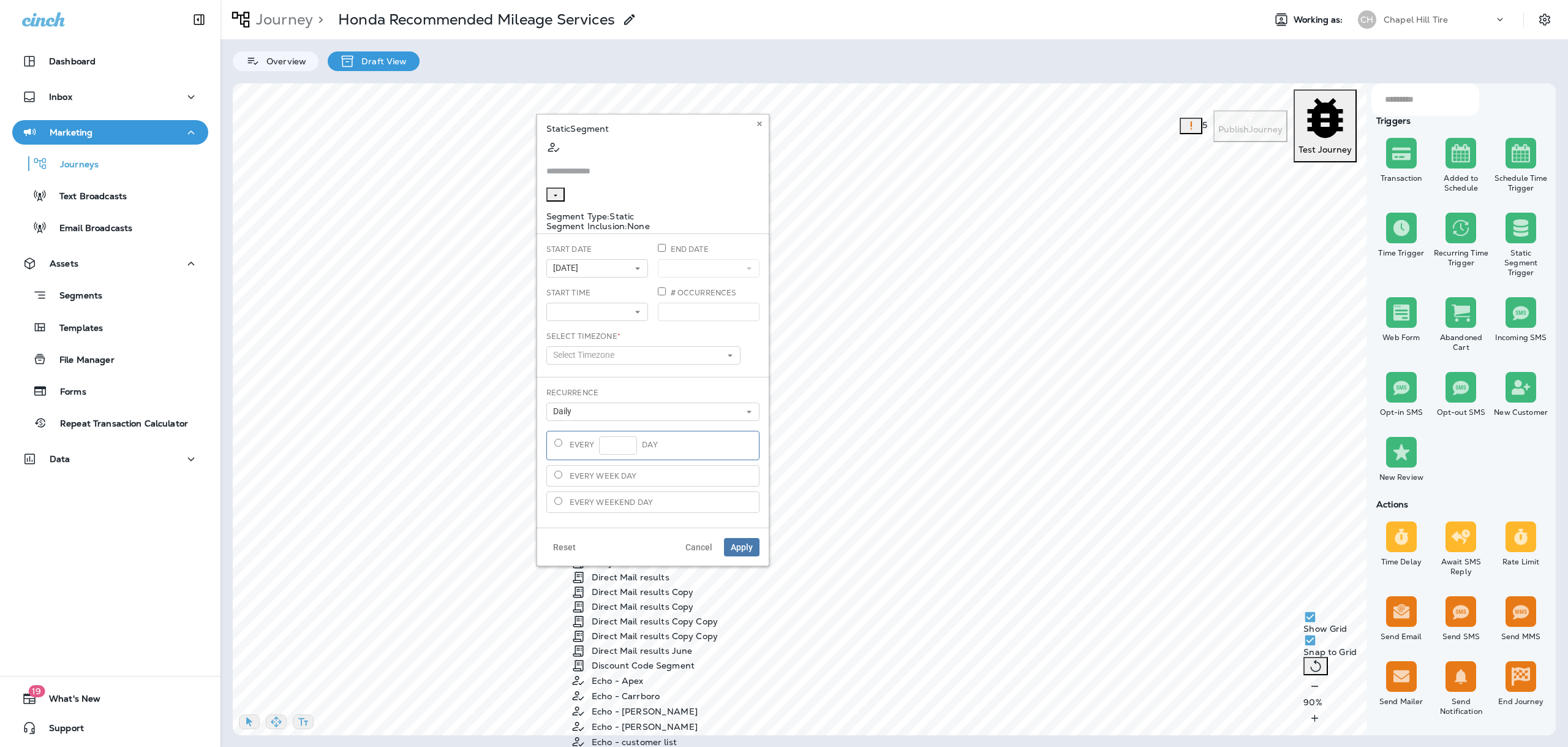
scroll to position [2559, 0]
click at [634, 418] on div "Vehicles that are [DEMOGRAPHIC_DATA] Copy" at bounding box center [656, 420] width 184 height 25
type input "**********"
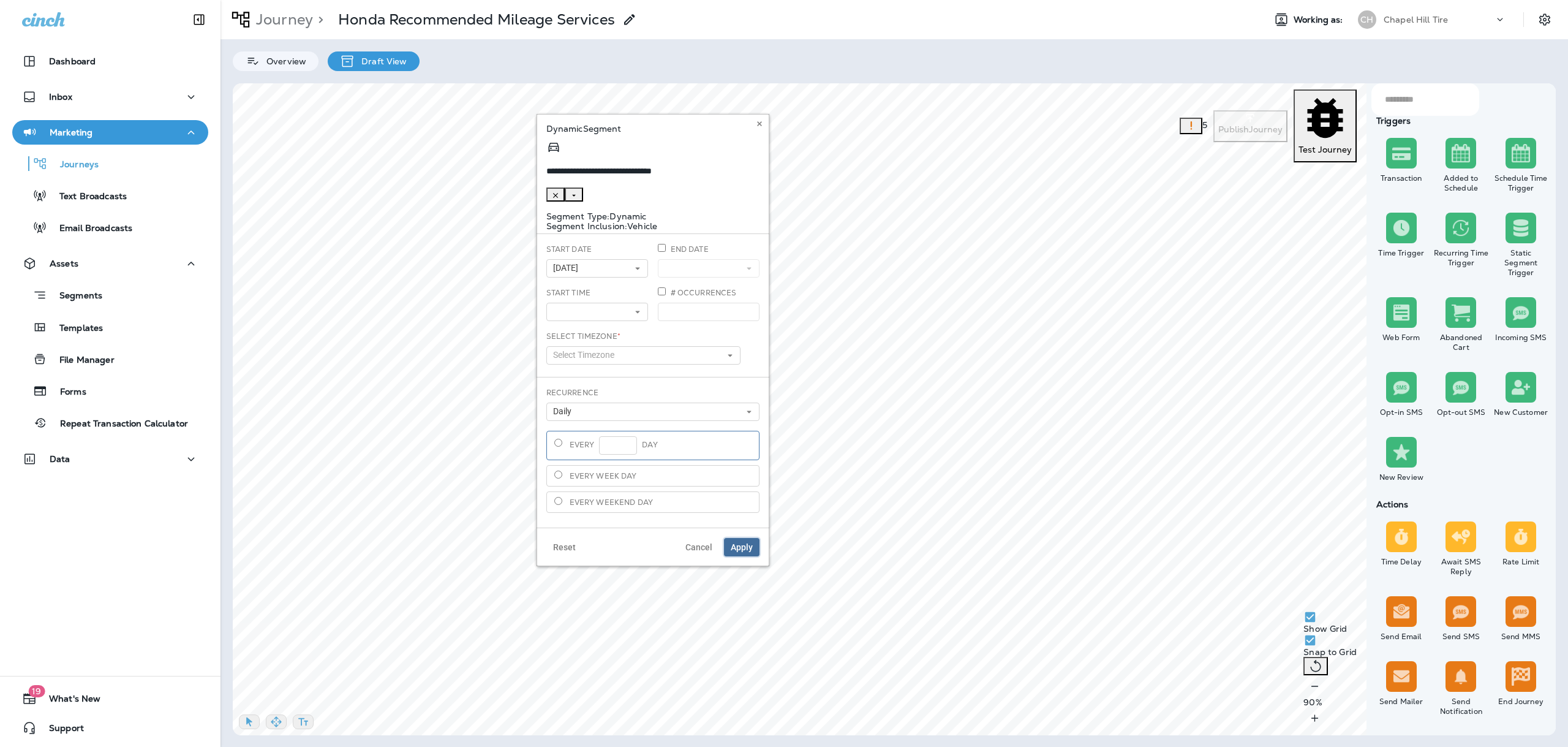
click at [743, 543] on span "Apply" at bounding box center [742, 547] width 22 height 9
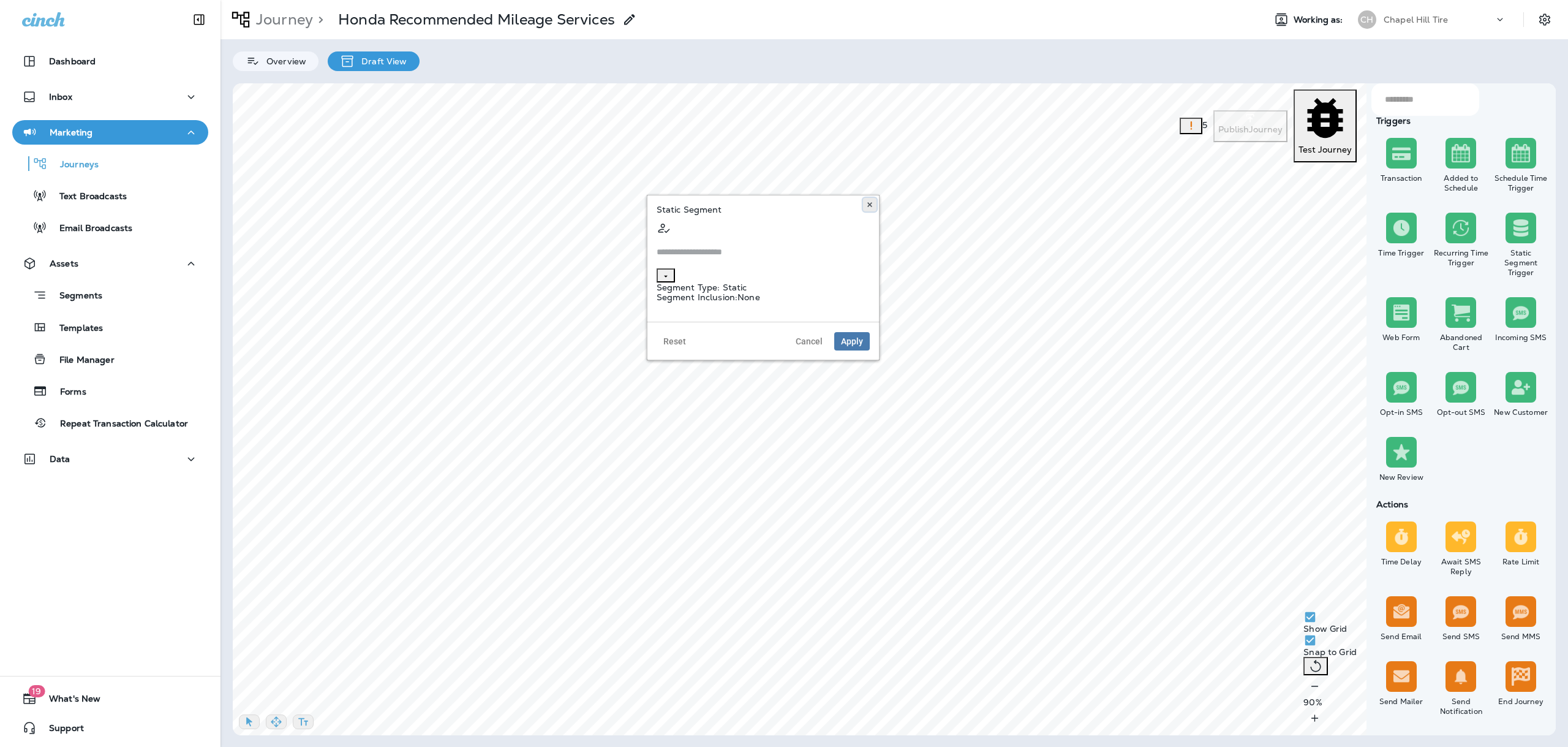
click at [868, 207] on use at bounding box center [869, 204] width 4 height 5
click at [604, 265] on span "Apply" at bounding box center [611, 269] width 22 height 9
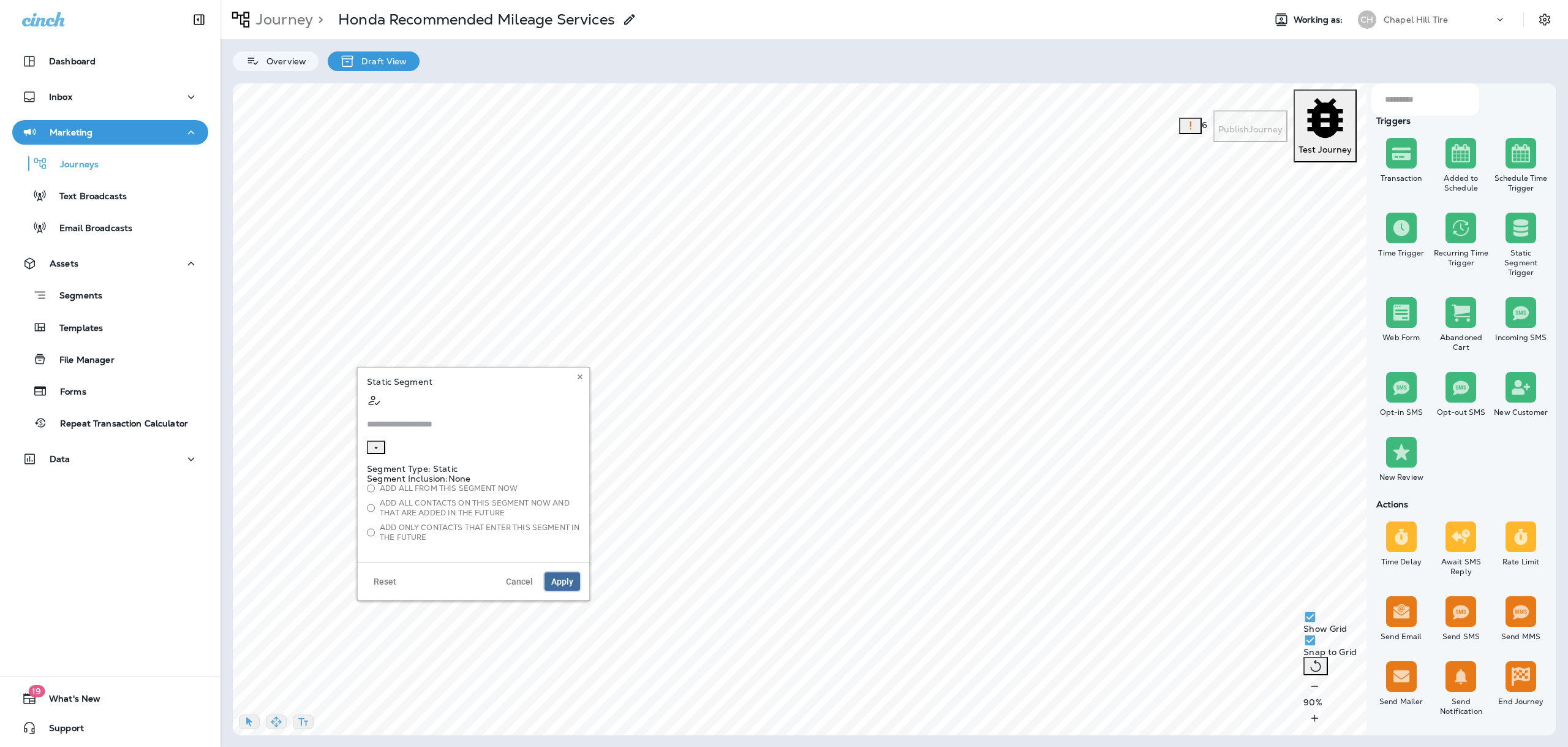
click at [571, 577] on span "Apply" at bounding box center [562, 581] width 22 height 9
click at [282, 714] on button "button" at bounding box center [276, 722] width 21 height 15
click at [250, 716] on icon "button" at bounding box center [249, 722] width 12 height 12
click at [277, 716] on icon "button" at bounding box center [276, 722] width 12 height 12
click at [1318, 720] on icon "button" at bounding box center [1314, 717] width 7 height 7
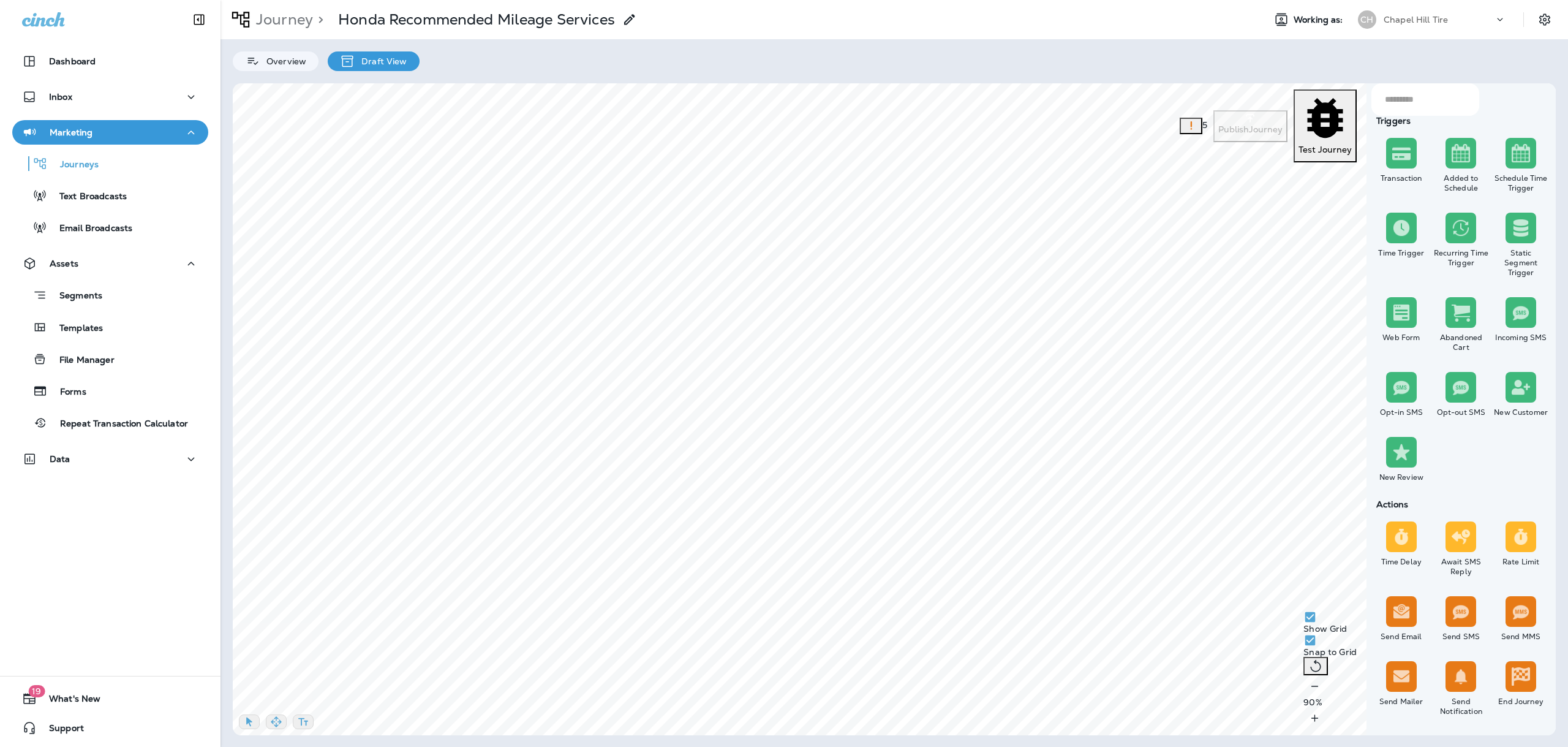
click at [1345, 720] on div "90 %" at bounding box center [1329, 702] width 53 height 54
click at [1345, 720] on div "100 %" at bounding box center [1329, 702] width 53 height 54
click at [801, 367] on select "**********" at bounding box center [847, 364] width 157 height 18
drag, startPoint x: 726, startPoint y: 364, endPoint x: 718, endPoint y: 365, distance: 8.1
click at [718, 365] on input "*" at bounding box center [735, 364] width 46 height 18
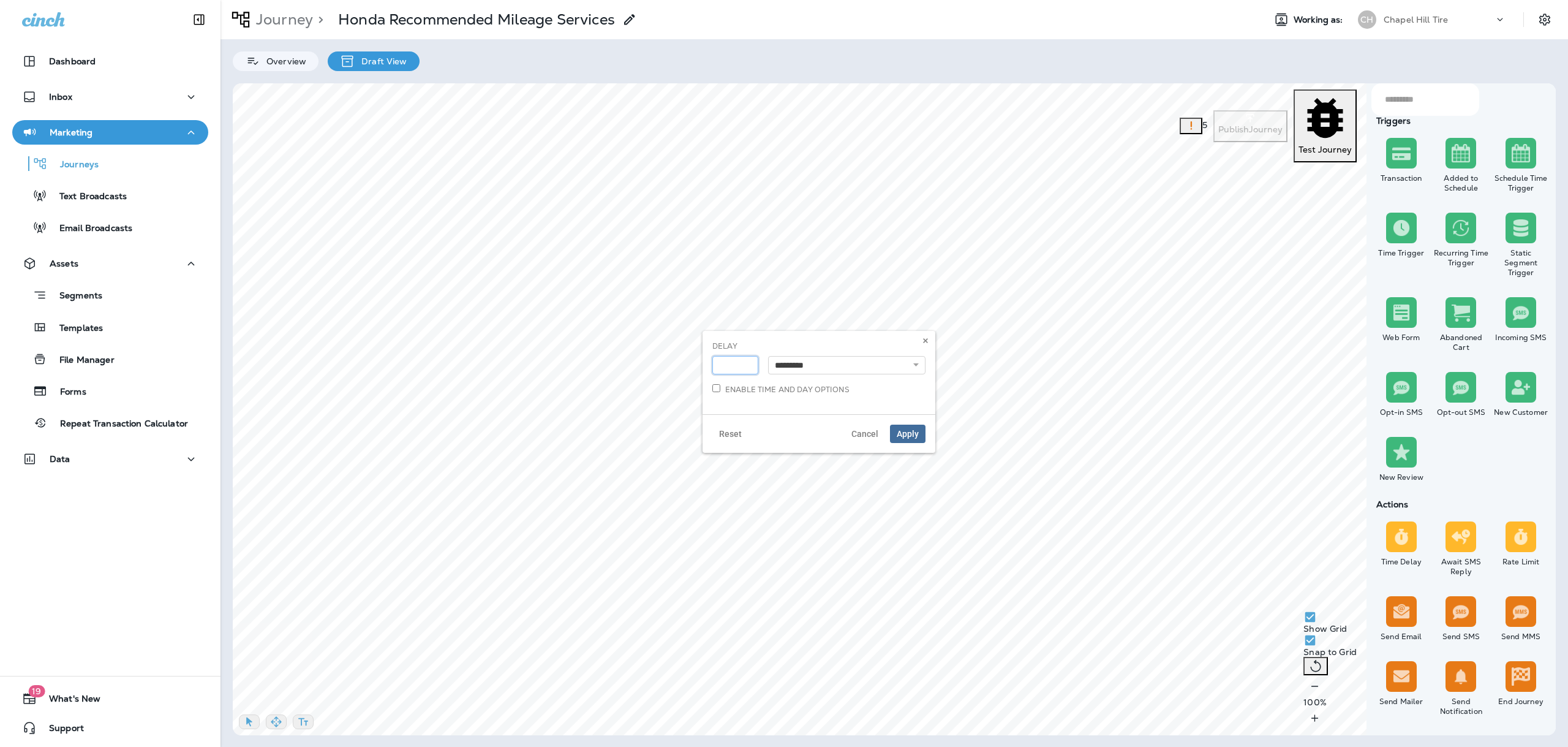
type input "*"
click at [796, 367] on select "**********" at bounding box center [847, 364] width 157 height 18
select select "*****"
click at [768, 356] on select "**********" at bounding box center [847, 364] width 157 height 18
click at [899, 427] on button "Apply" at bounding box center [908, 434] width 36 height 18
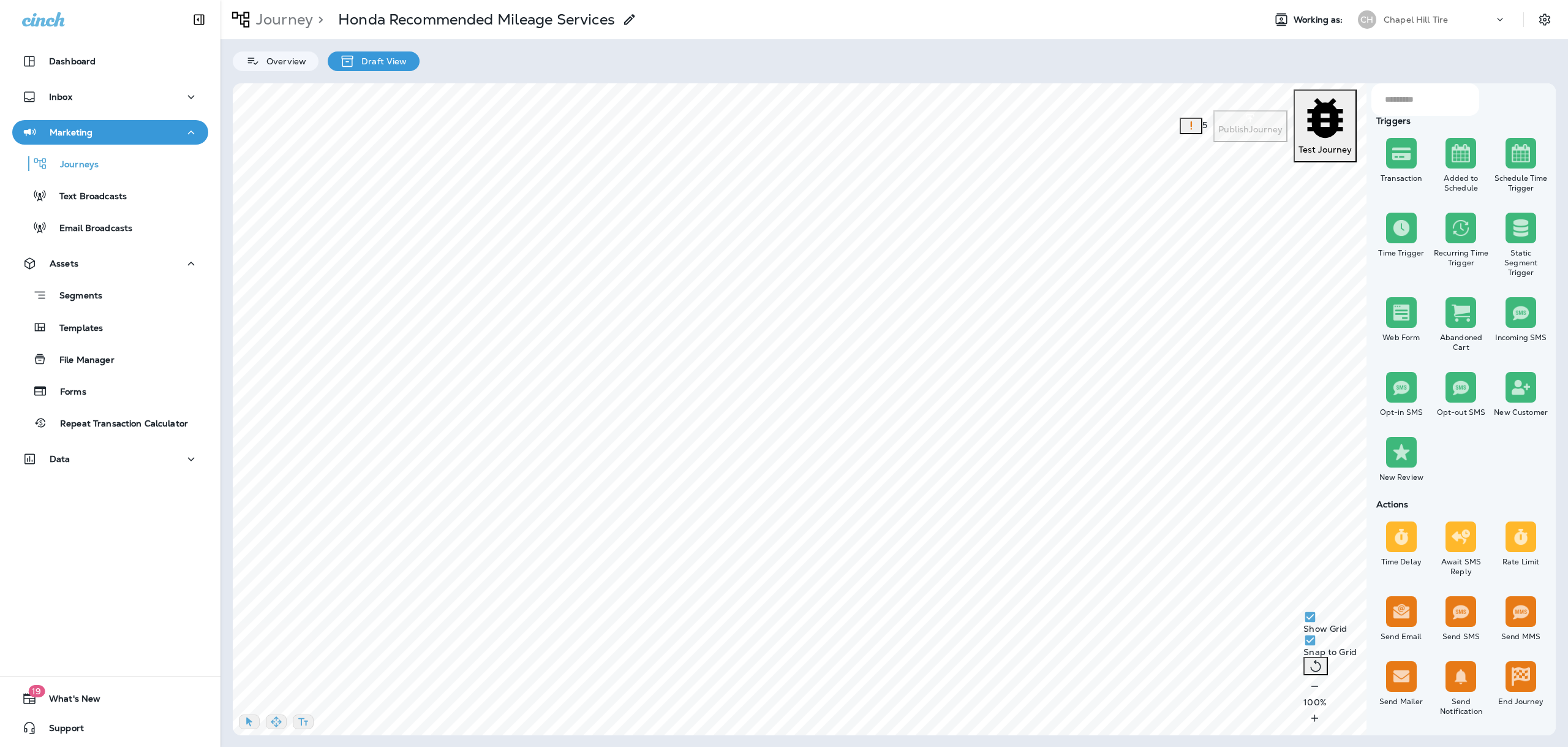
select select "*****"
click at [788, 367] on select "**********" at bounding box center [847, 364] width 157 height 18
click at [921, 343] on icon at bounding box center [925, 340] width 7 height 7
select select "*****"
drag, startPoint x: 727, startPoint y: 361, endPoint x: 708, endPoint y: 362, distance: 19.0
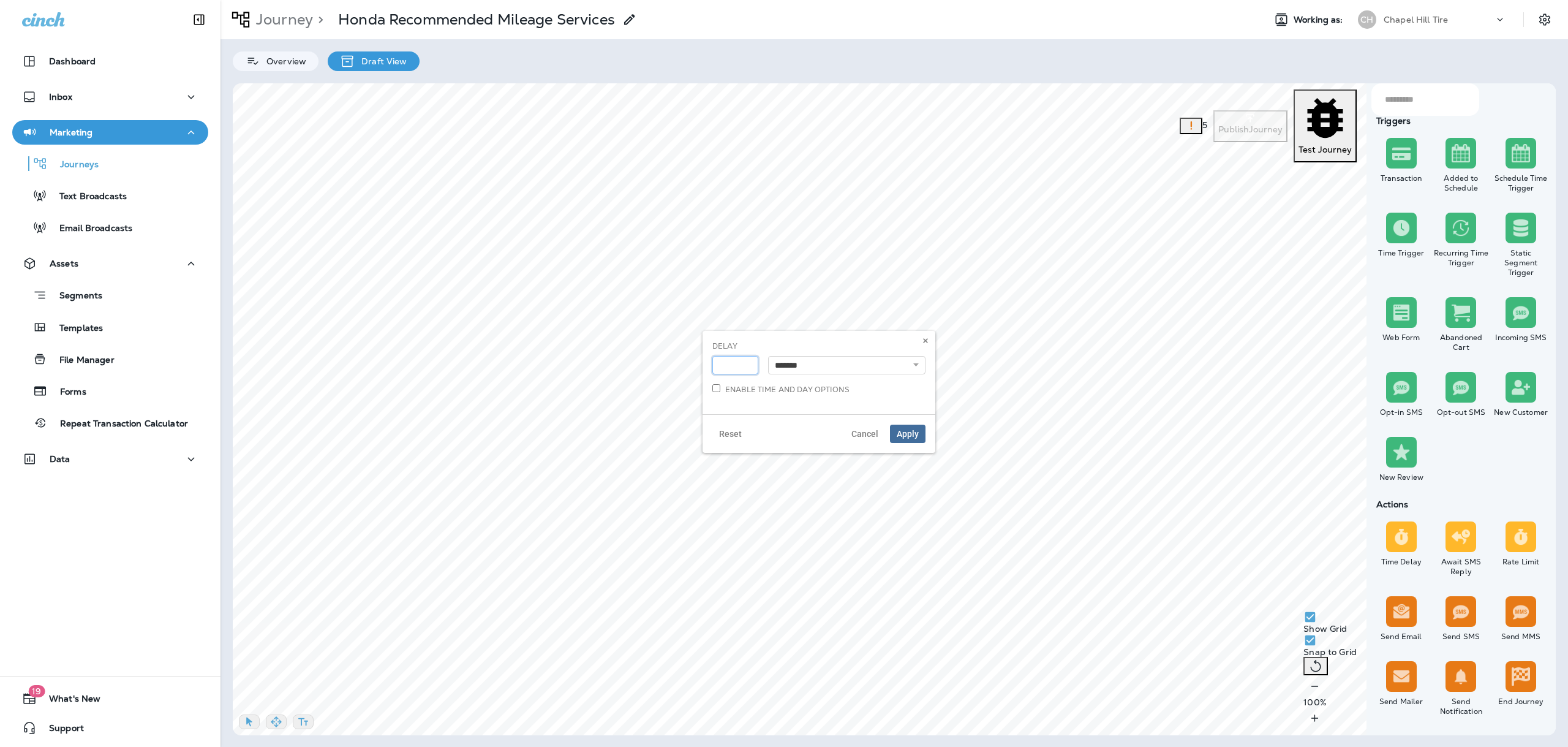
click at [708, 362] on div "*" at bounding box center [735, 364] width 56 height 18
type input "**"
click at [813, 359] on select "**********" at bounding box center [847, 364] width 157 height 18
select select "****"
click at [768, 356] on select "**********" at bounding box center [847, 364] width 157 height 18
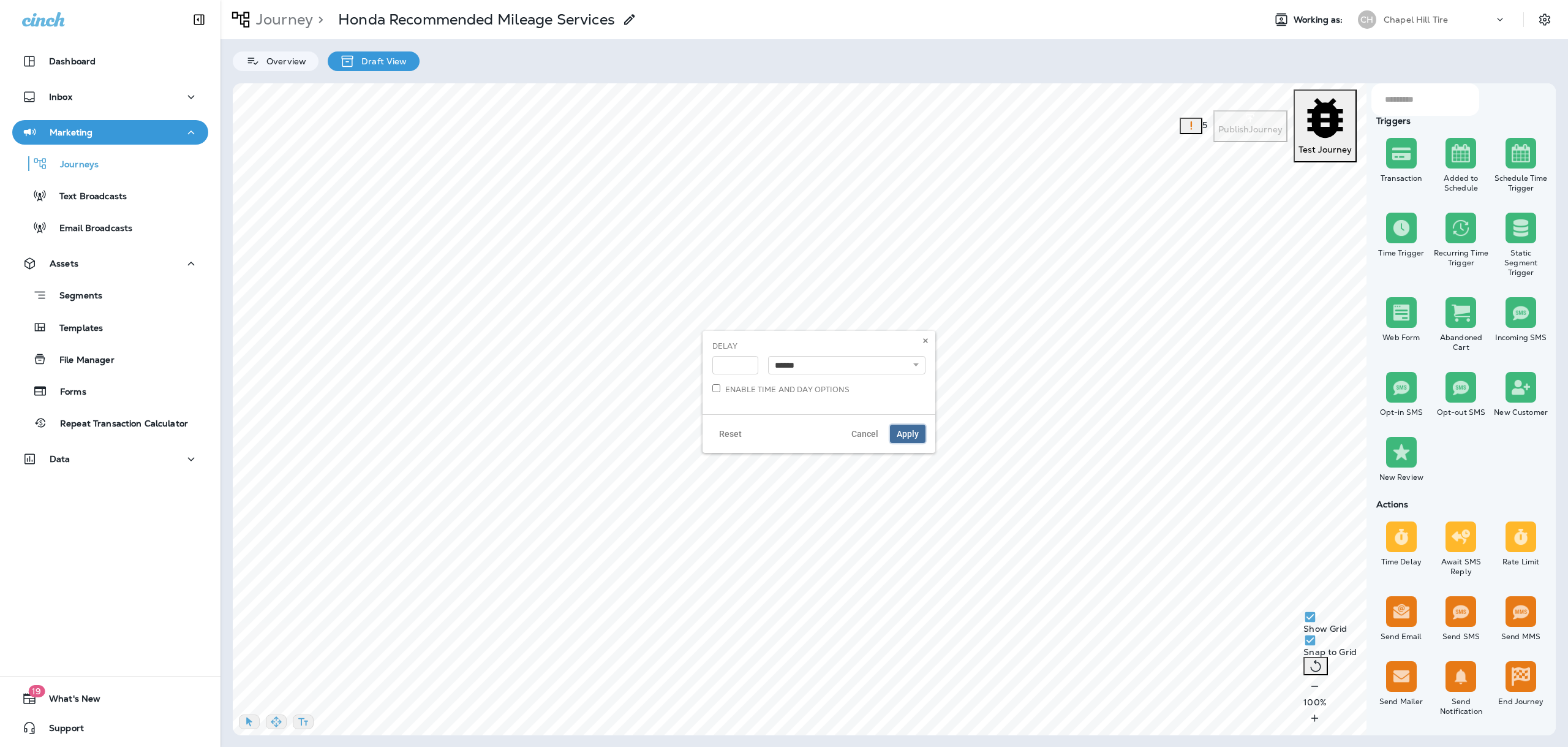
click at [895, 431] on button "Apply" at bounding box center [908, 434] width 36 height 18
select select "****"
click at [919, 342] on button at bounding box center [925, 340] width 14 height 14
click at [71, 296] on p "Segments" at bounding box center [75, 296] width 55 height 12
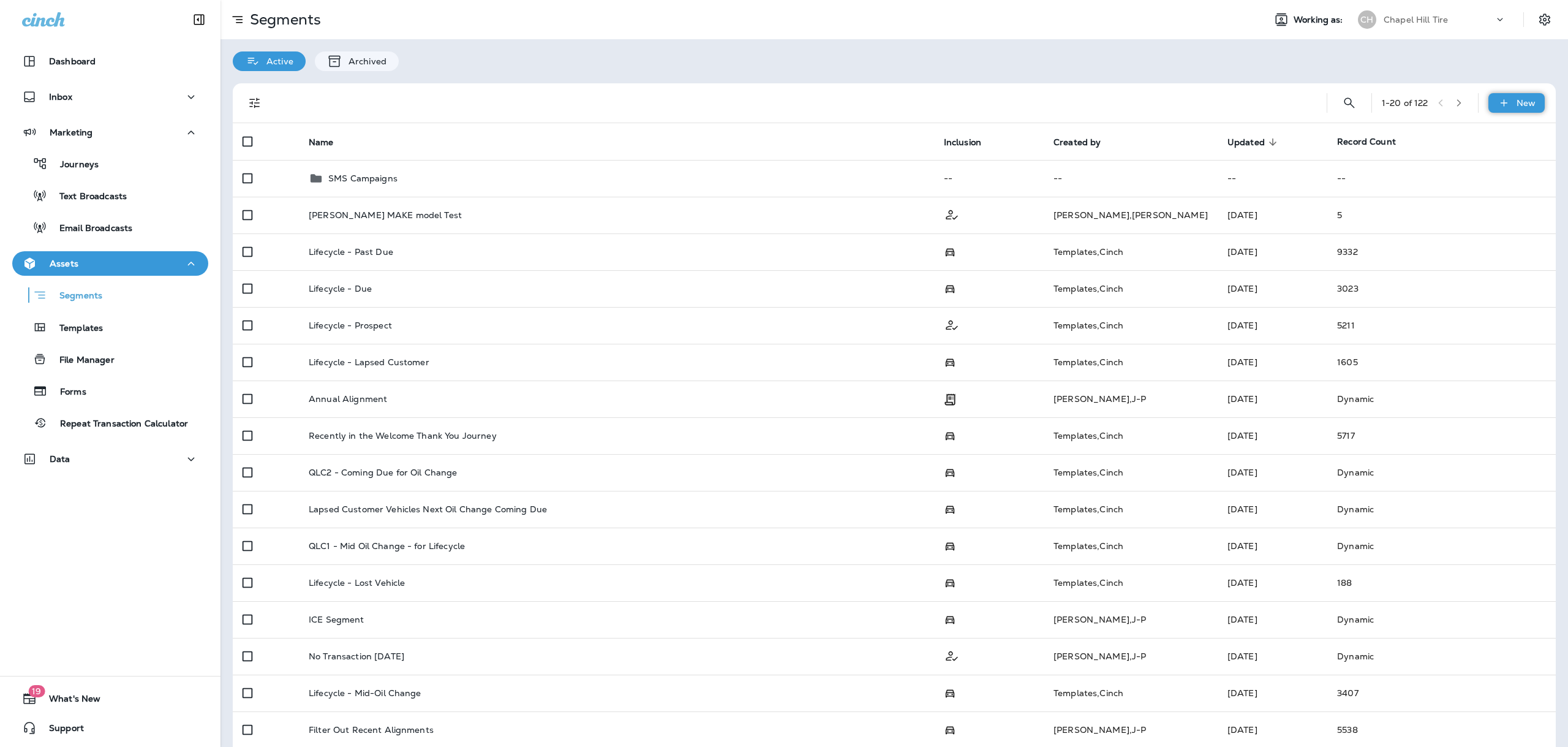
click at [1500, 101] on icon at bounding box center [1503, 102] width 7 height 7
click at [1449, 139] on button "New Segment" at bounding box center [1474, 132] width 122 height 29
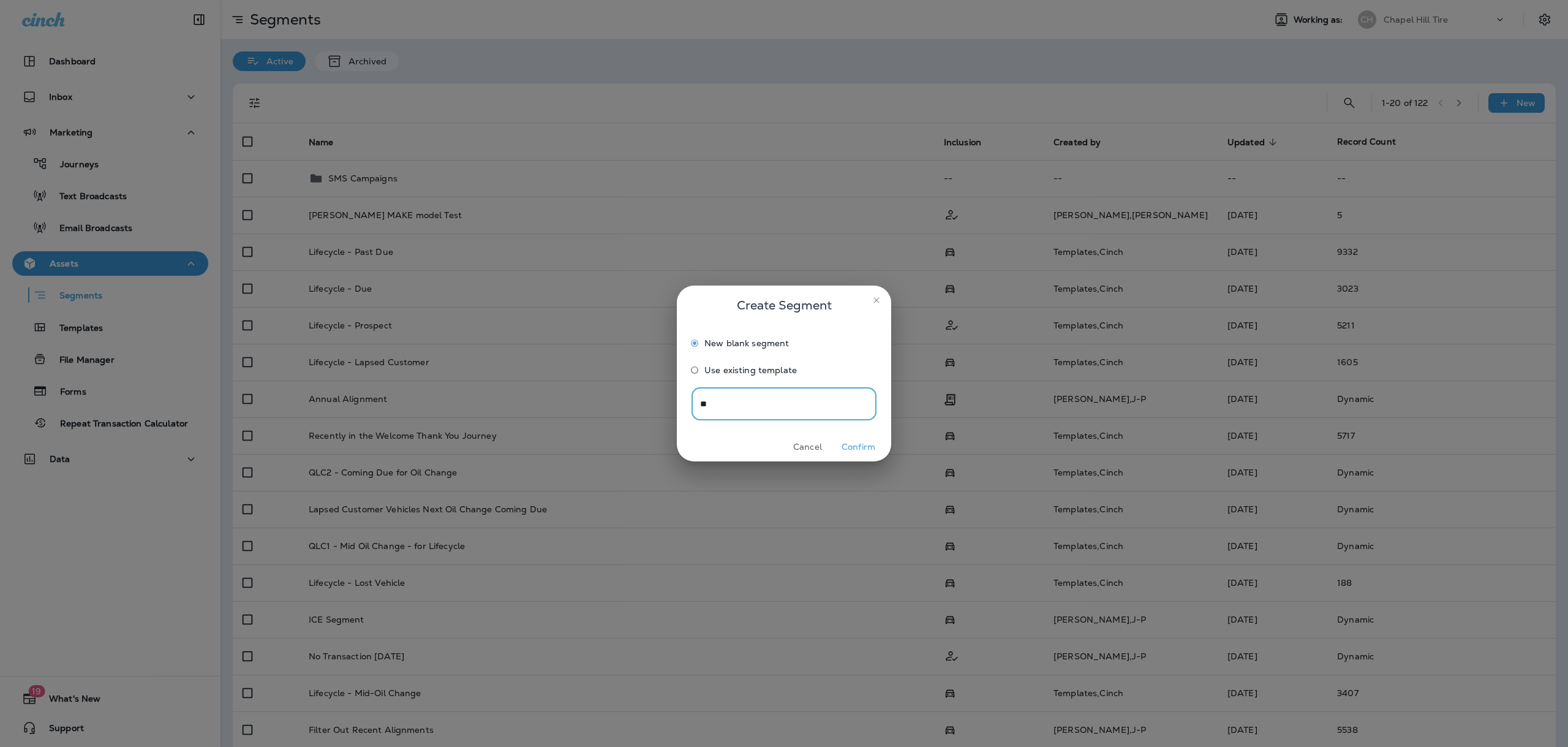
type input "*"
type input "*********"
click at [861, 443] on button "Confirm" at bounding box center [858, 447] width 46 height 19
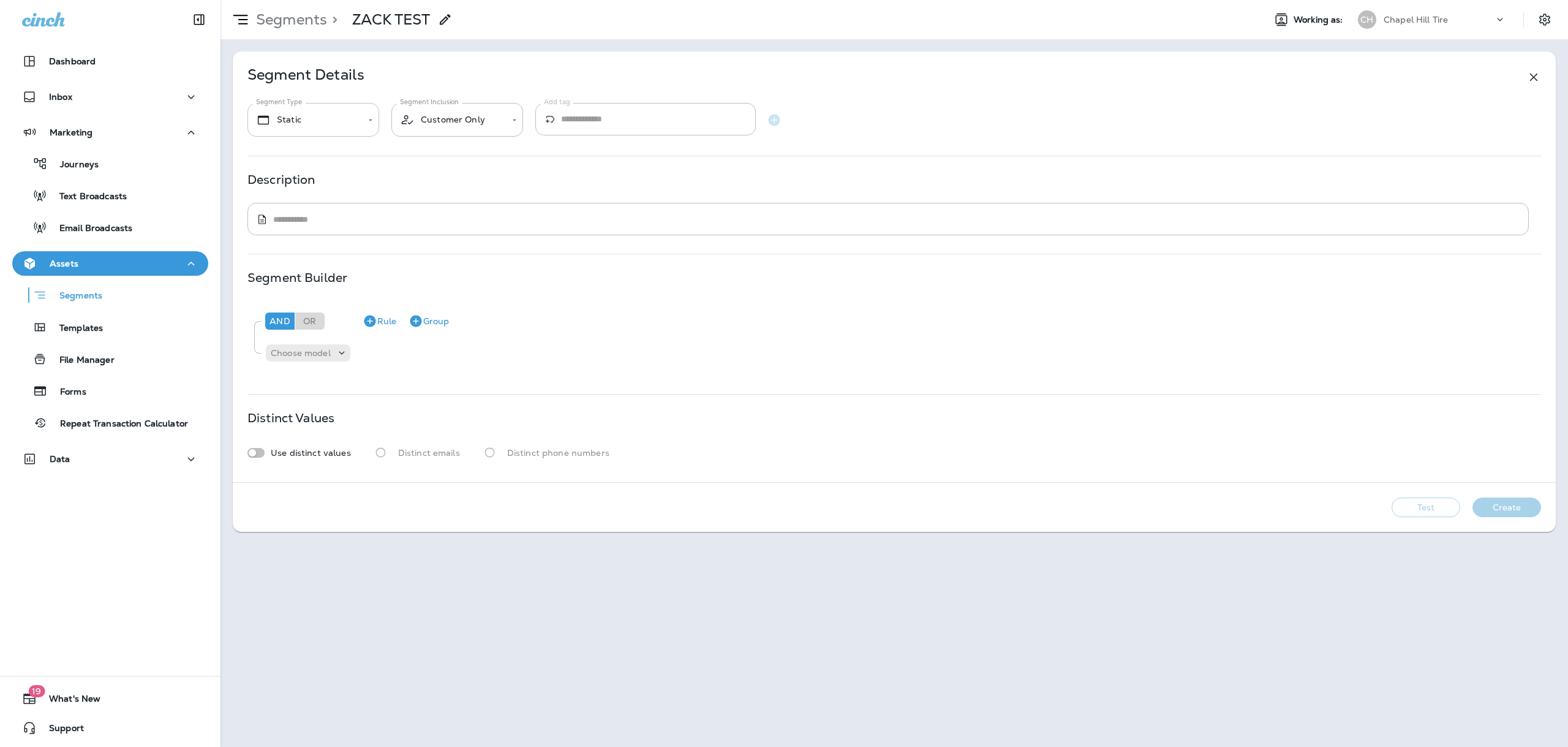
click at [286, 0] on body "**********" at bounding box center [784, 0] width 1568 height 0
click at [405, 0] on div at bounding box center [784, 0] width 1568 height 0
click at [1536, 79] on use at bounding box center [1534, 77] width 7 height 7
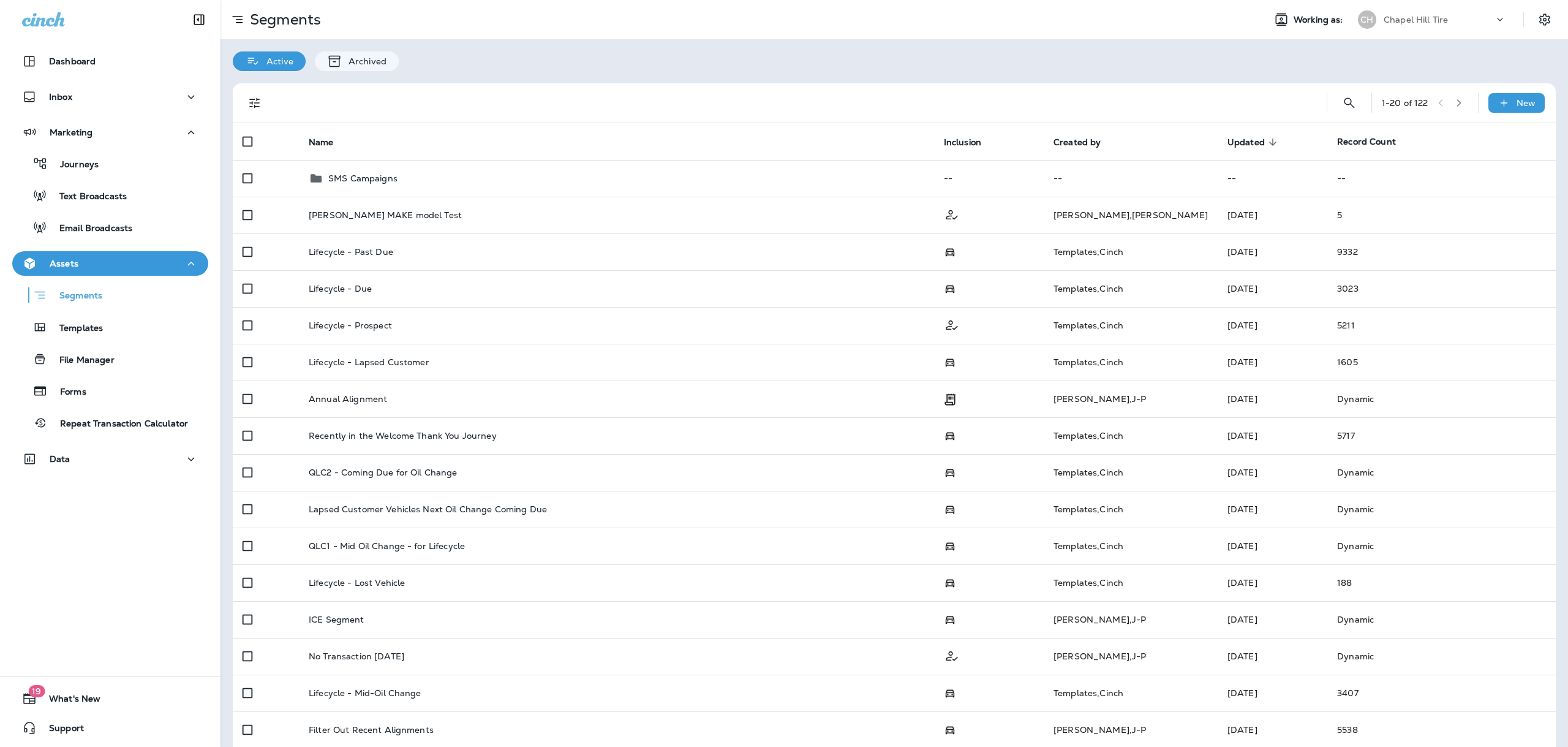
click at [1450, 108] on button "button" at bounding box center [1458, 103] width 18 height 18
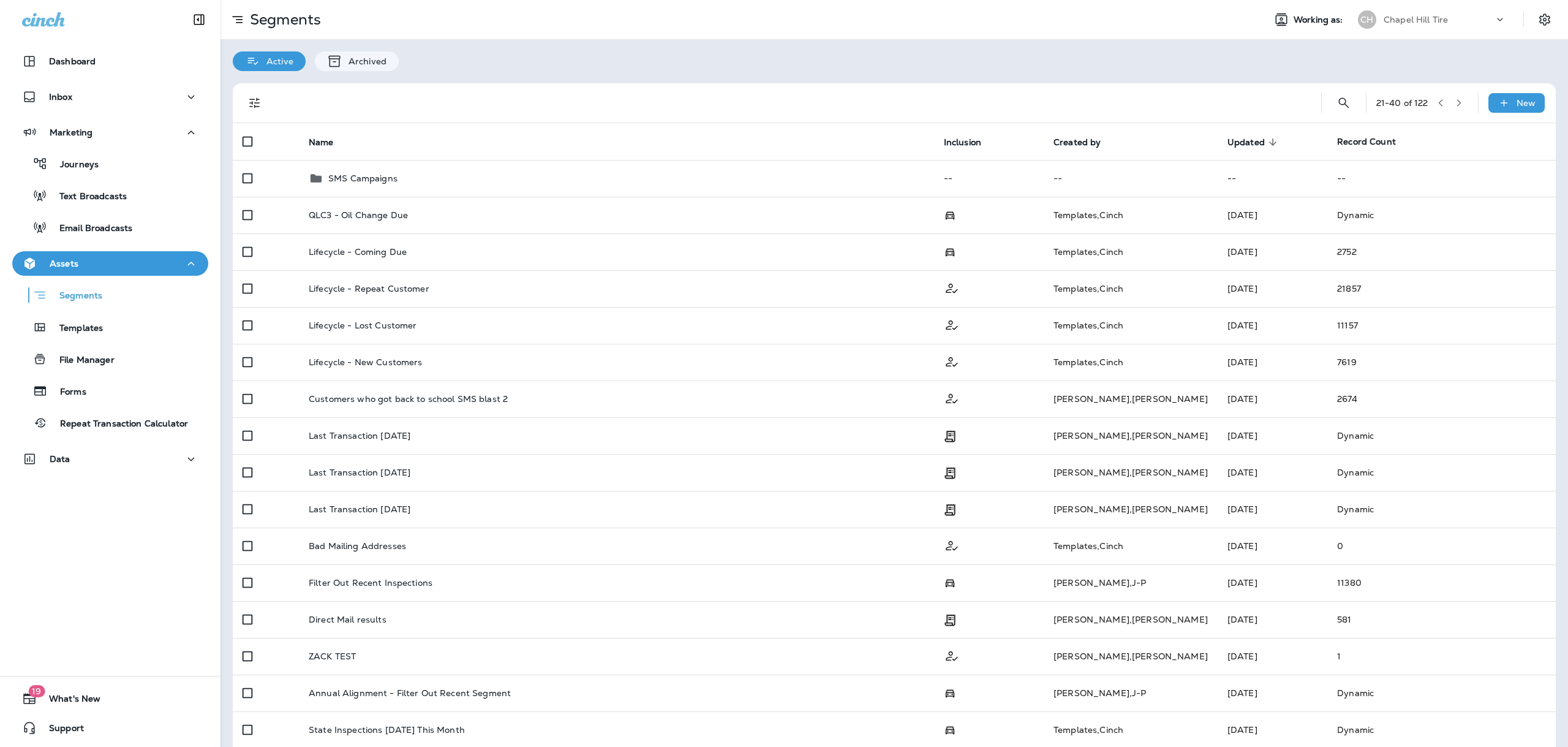
click at [1450, 108] on button "button" at bounding box center [1458, 103] width 18 height 18
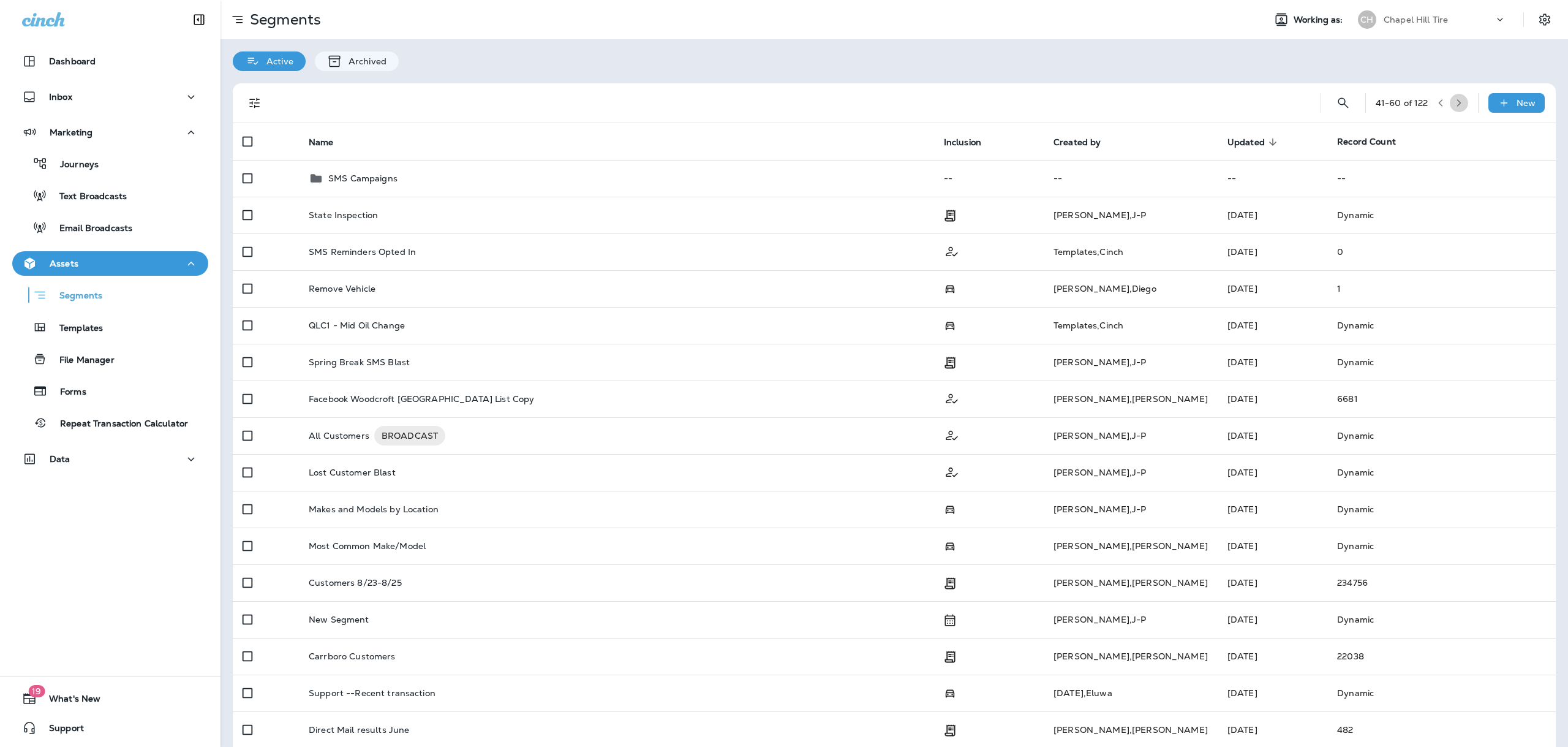
click at [1450, 108] on button "button" at bounding box center [1458, 103] width 18 height 18
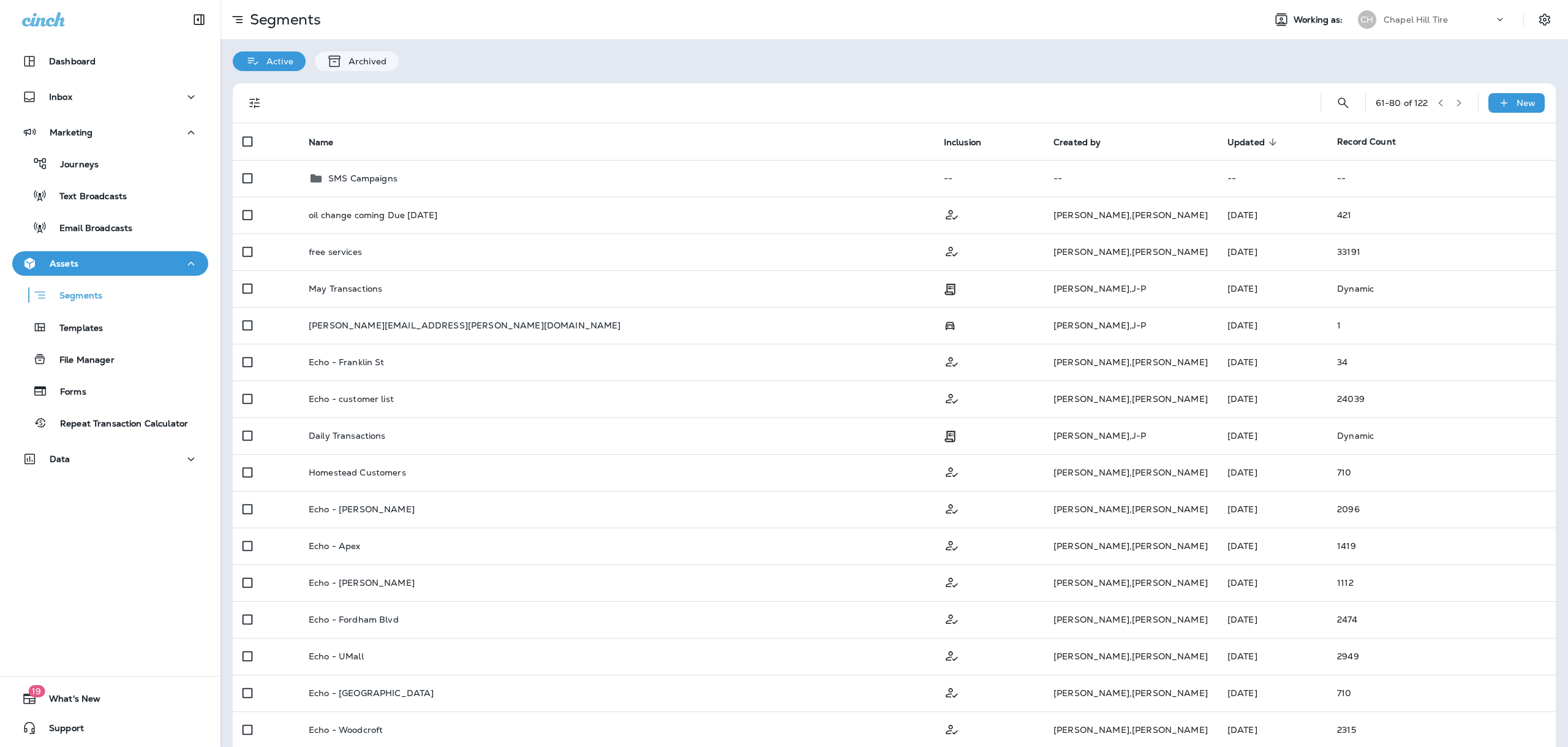
click at [1450, 108] on button "button" at bounding box center [1458, 103] width 18 height 18
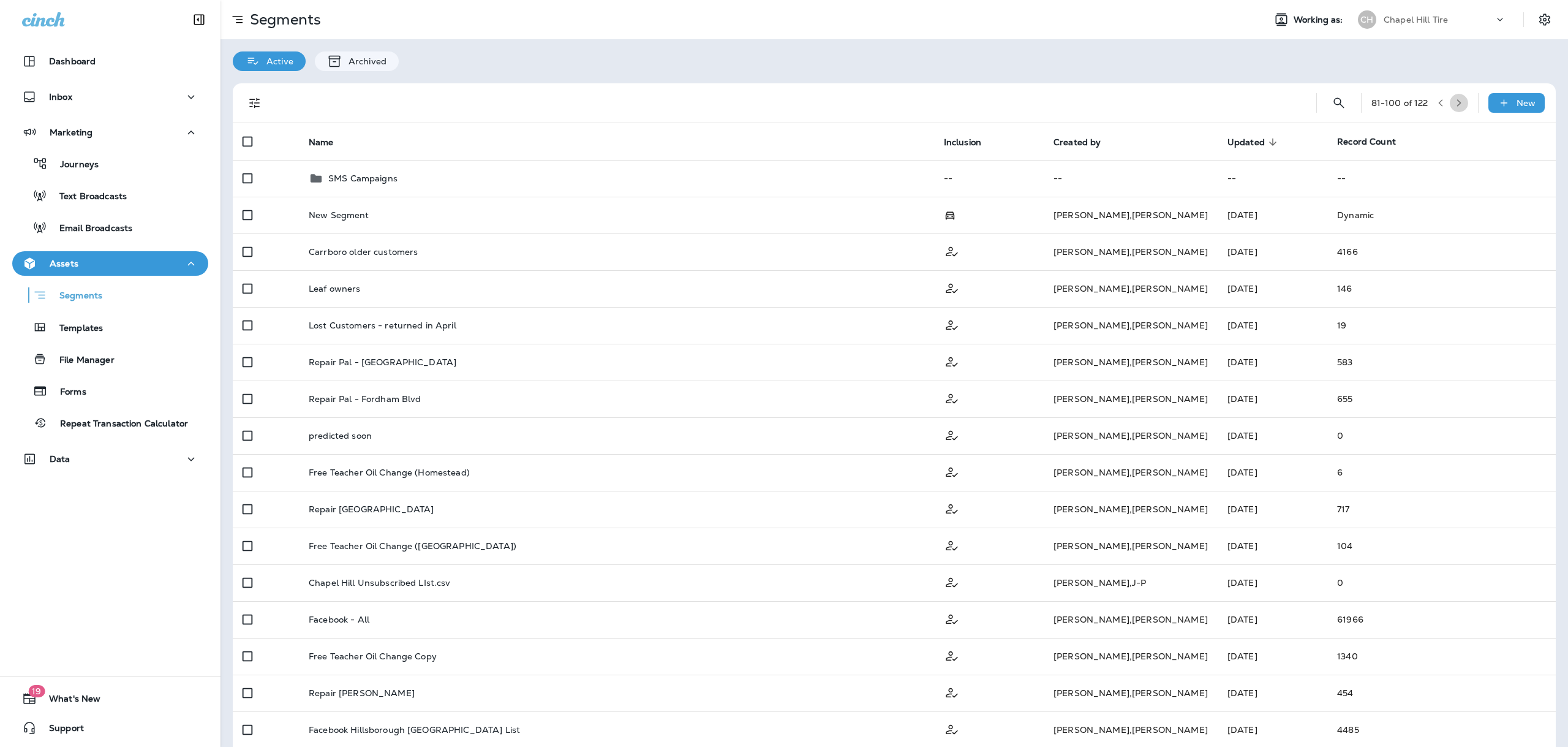
click at [1450, 108] on button "button" at bounding box center [1458, 103] width 18 height 18
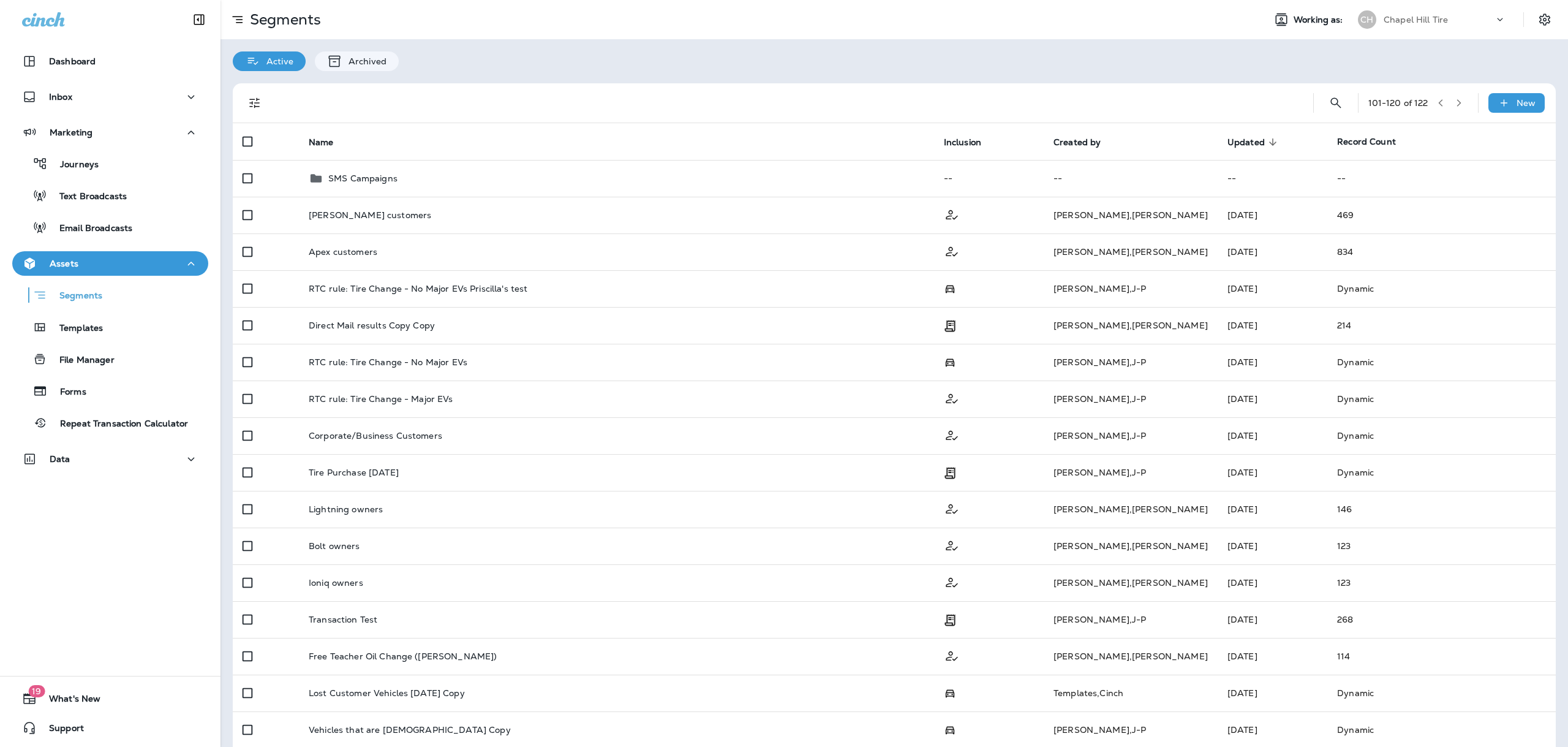
click at [1450, 108] on button "button" at bounding box center [1458, 103] width 18 height 18
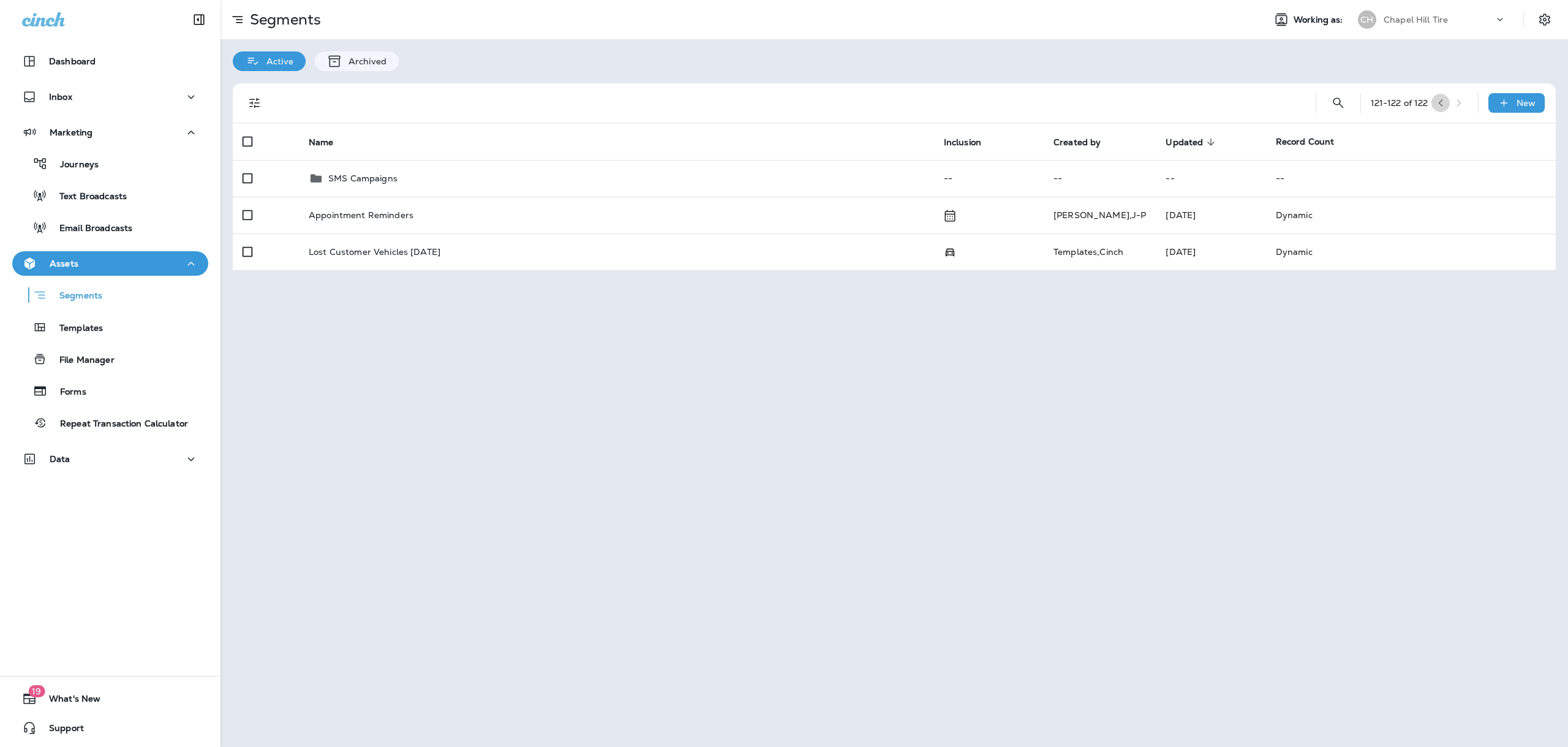
click at [1441, 103] on icon "button" at bounding box center [1441, 103] width 9 height 9
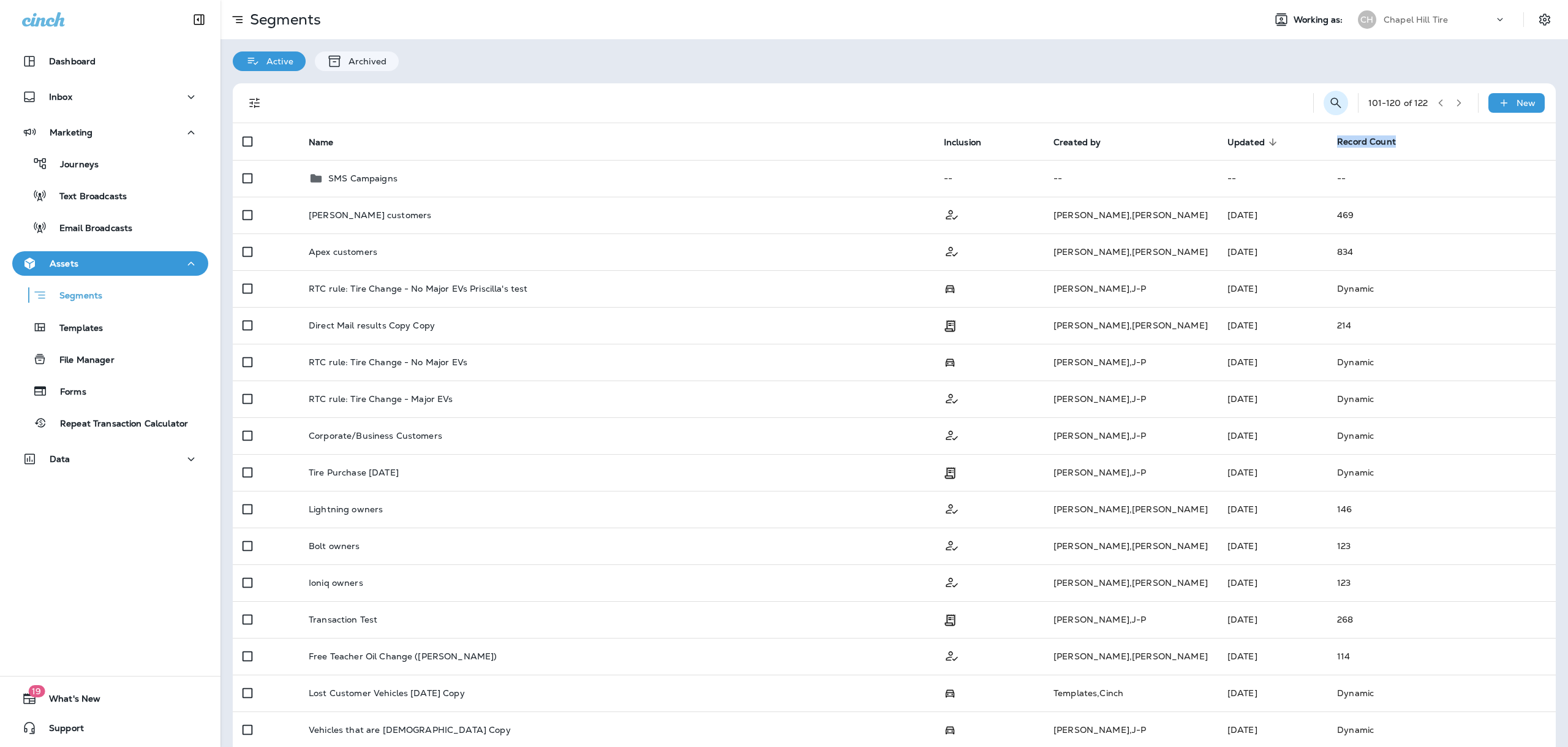
click at [1329, 103] on icon "Search Segments" at bounding box center [1336, 103] width 15 height 15
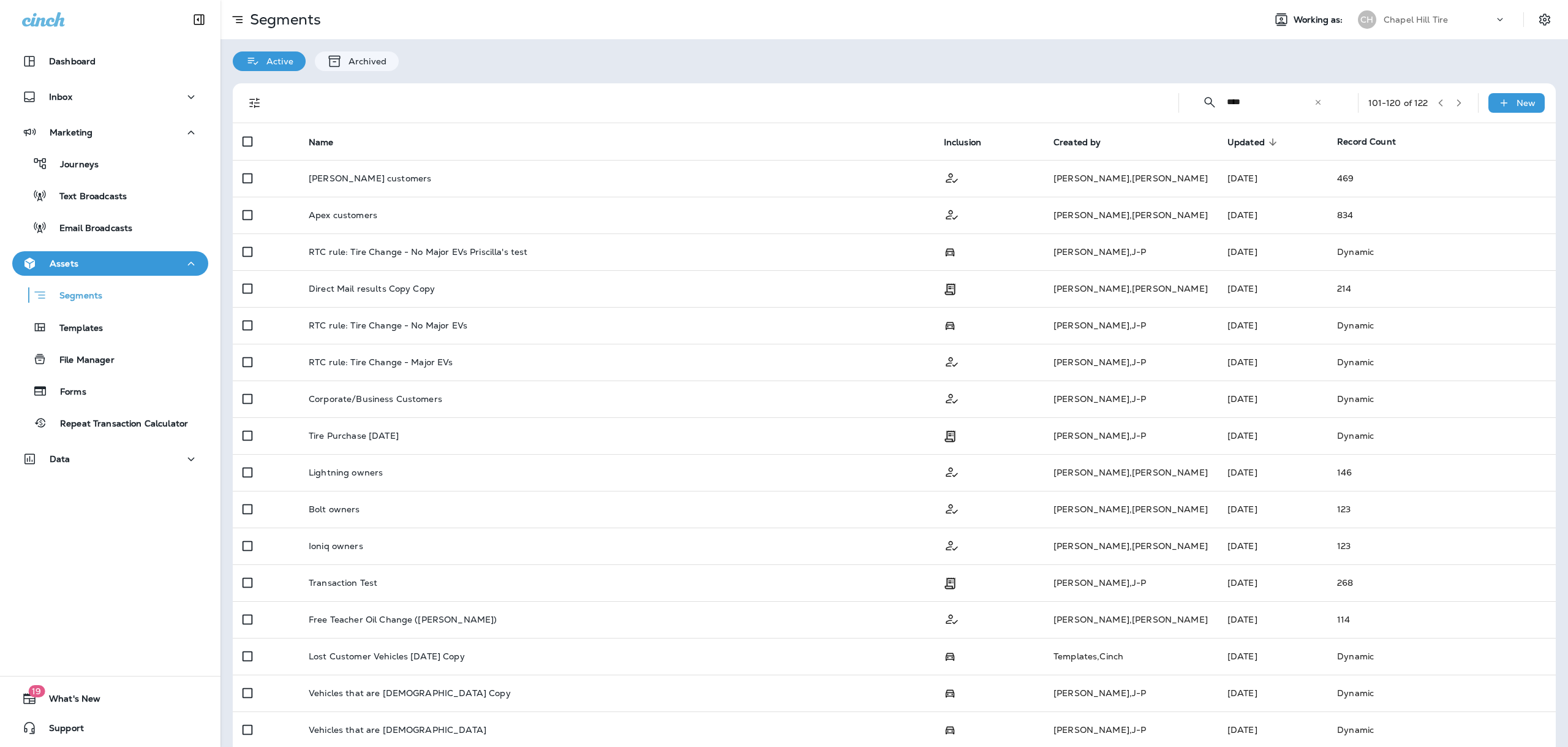
type input "****"
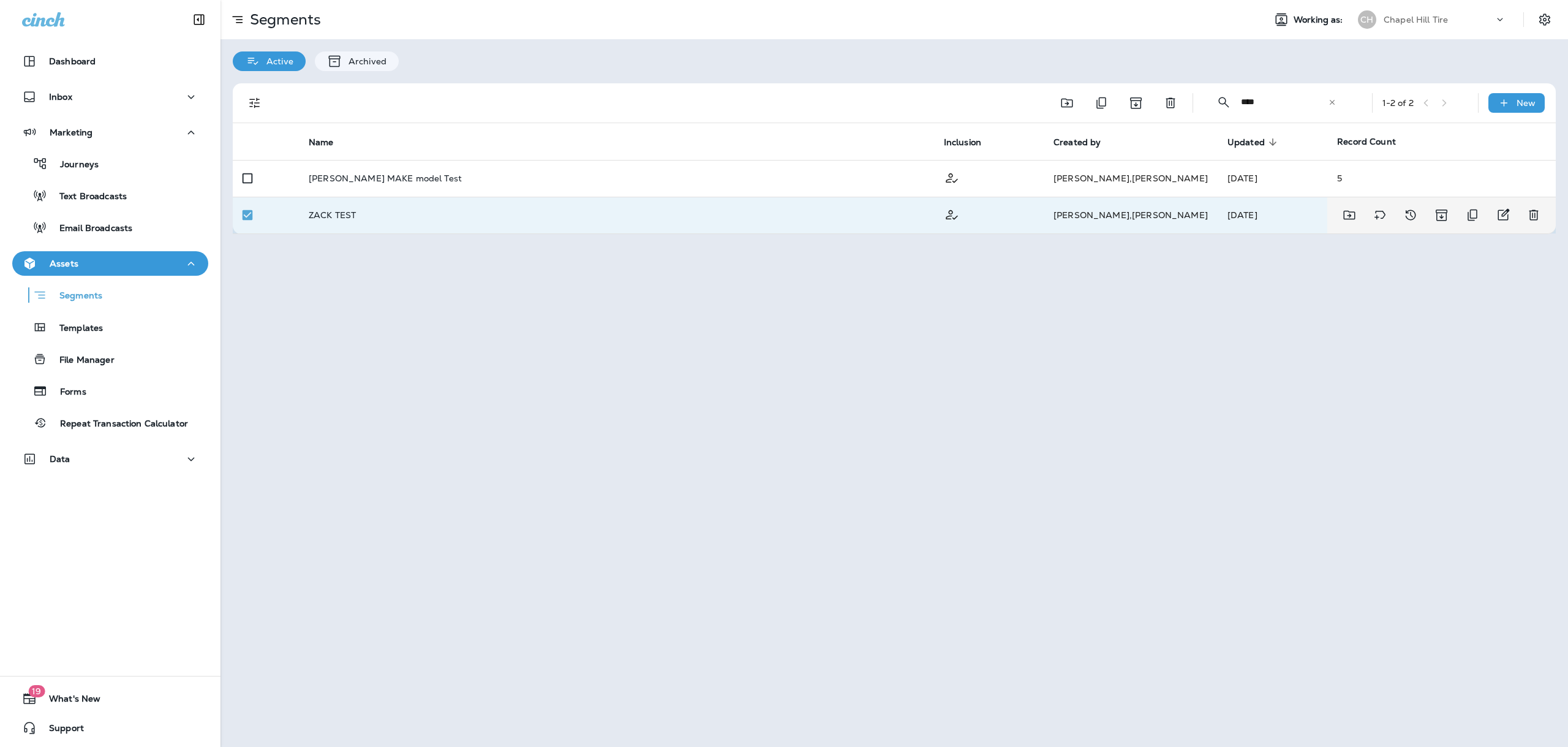
click at [639, 219] on div "ZACK TEST" at bounding box center [616, 215] width 615 height 9
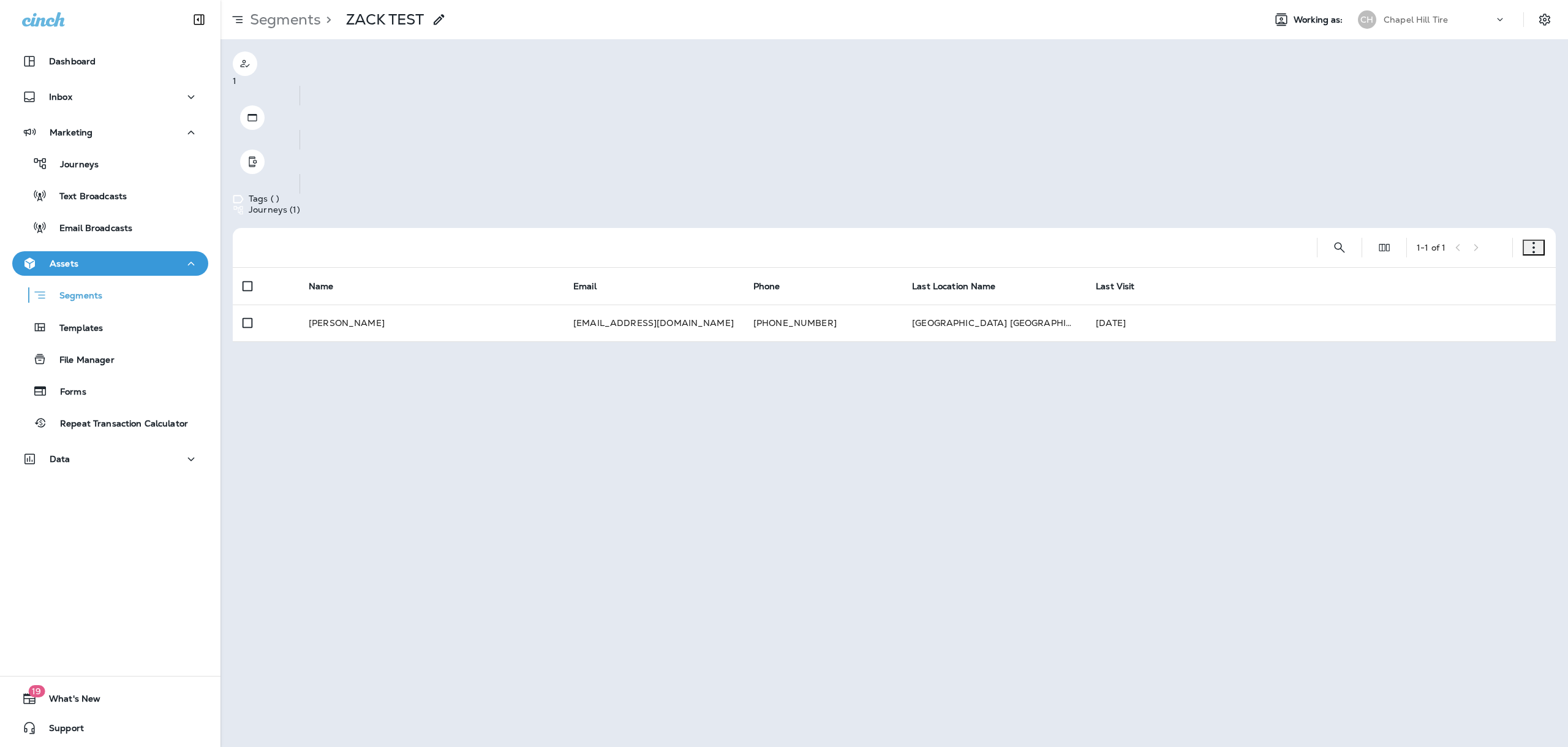
click at [310, 29] on div "Segments > ZACK TEST" at bounding box center [333, 20] width 226 height 25
click at [308, 23] on p "Segments" at bounding box center [283, 19] width 76 height 18
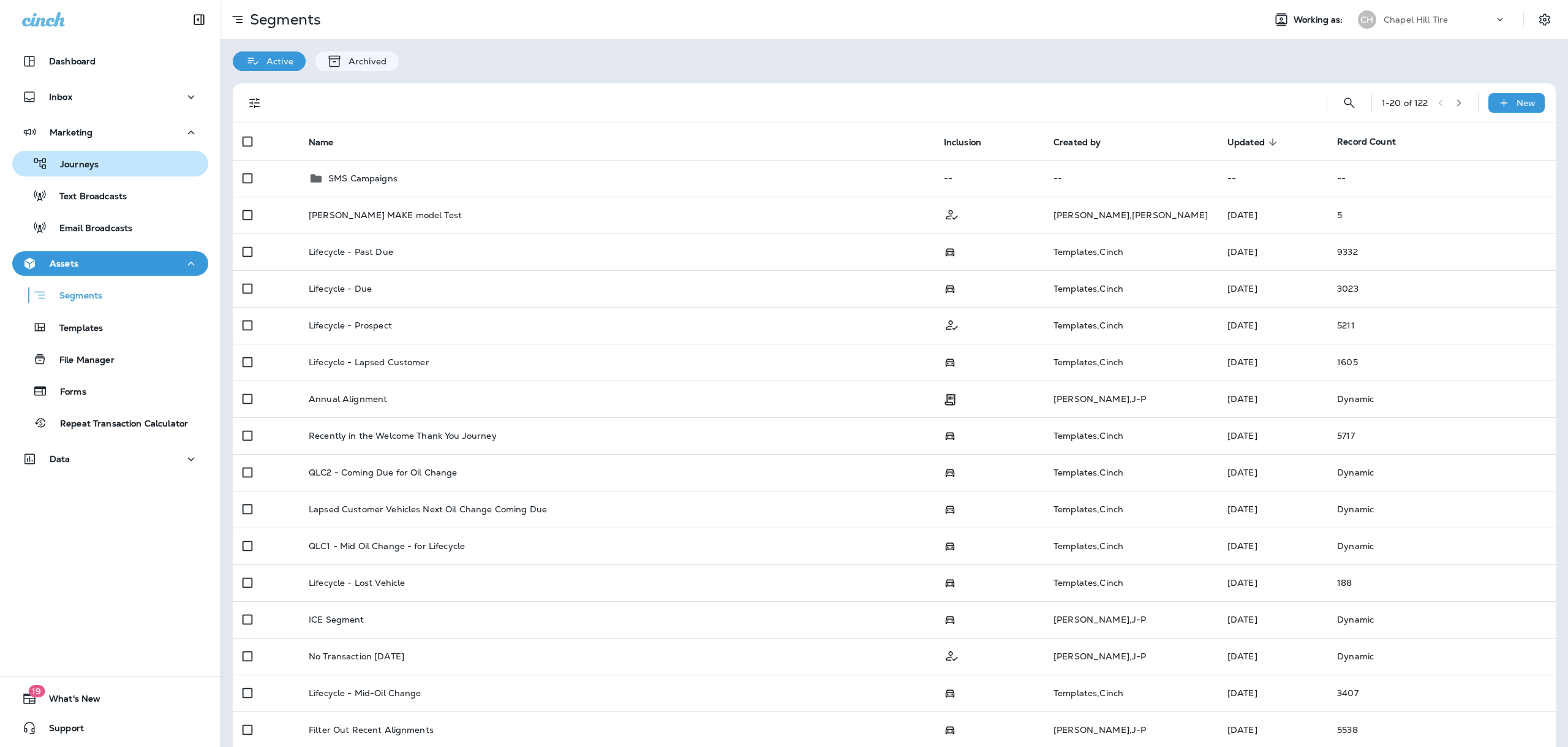
click at [95, 160] on p "Journeys" at bounding box center [73, 165] width 51 height 12
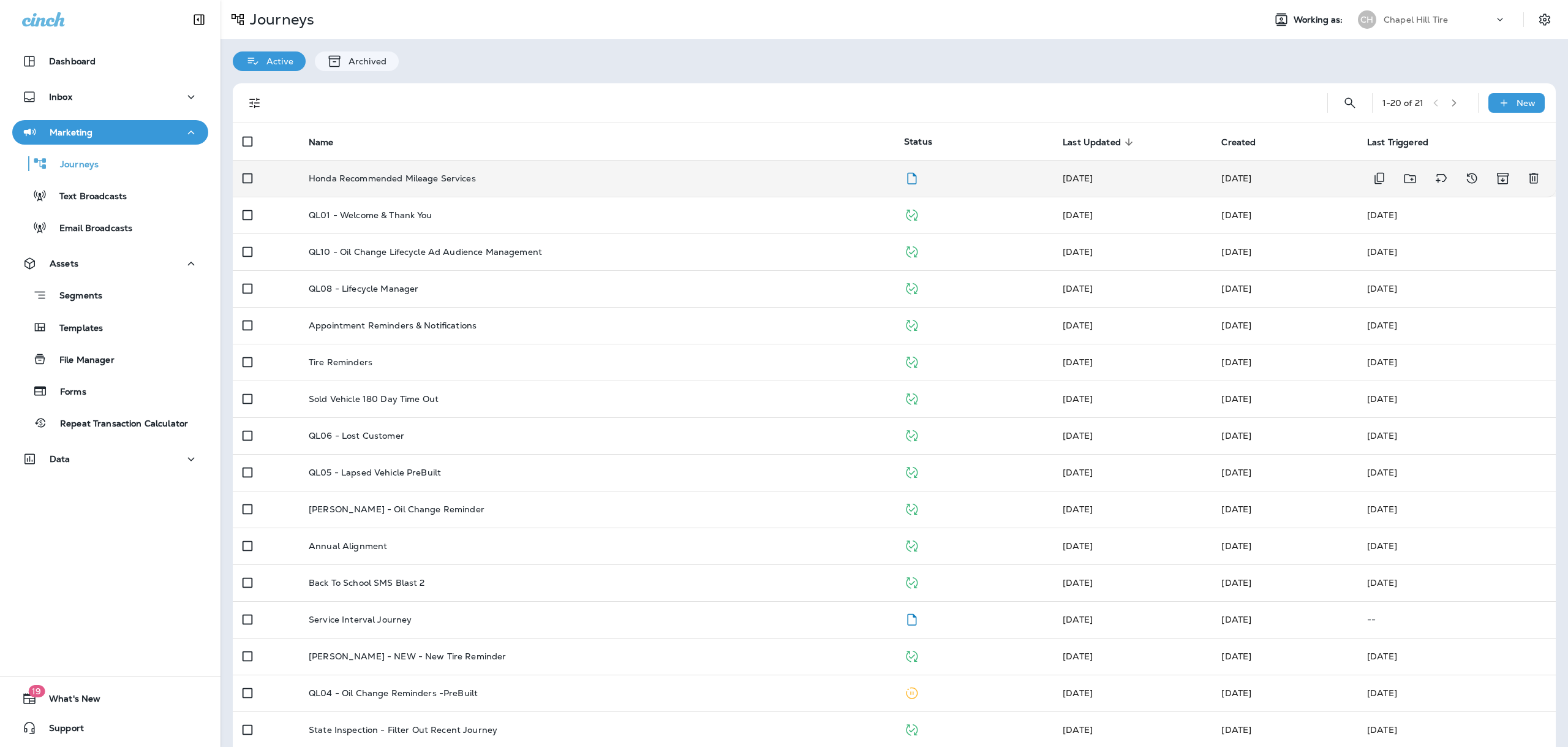
click at [353, 180] on p "Honda Recommended Mileage Services" at bounding box center [392, 177] width 167 height 9
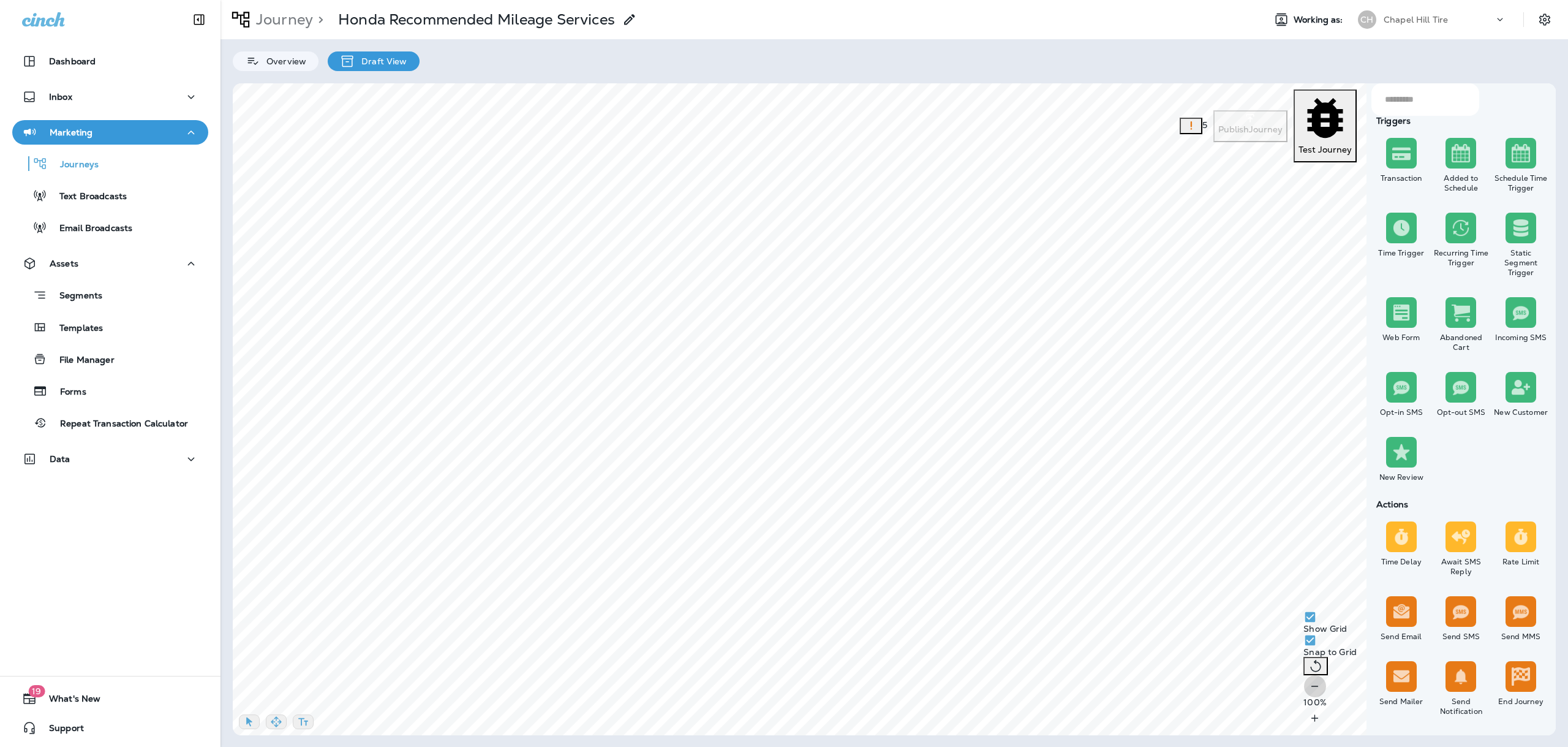
click at [1308, 692] on icon "button" at bounding box center [1315, 686] width 13 height 12
click at [279, 716] on icon "button" at bounding box center [276, 722] width 12 height 12
click at [79, 167] on p "Journeys" at bounding box center [73, 165] width 51 height 12
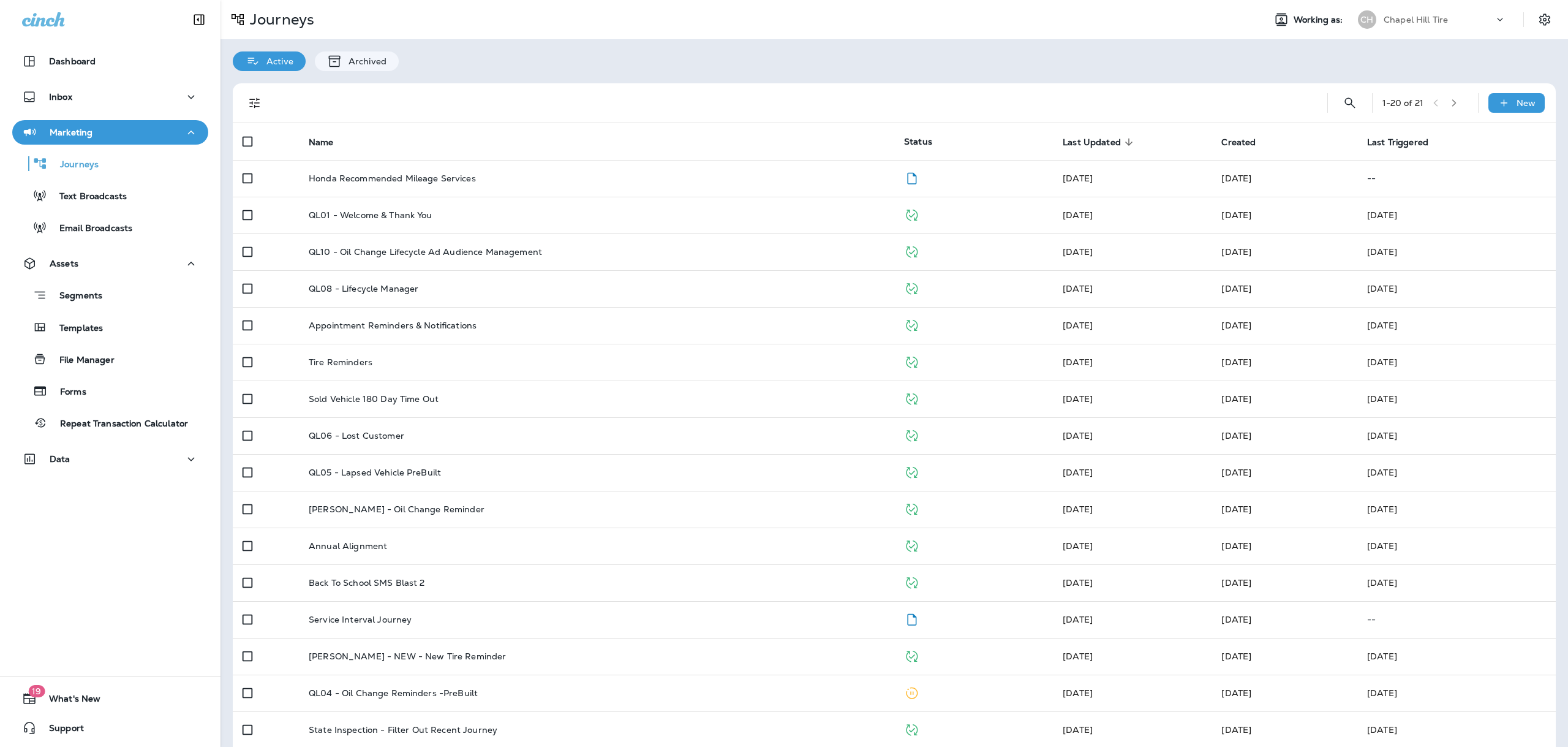
click at [1452, 106] on icon "button" at bounding box center [1455, 103] width 4 height 7
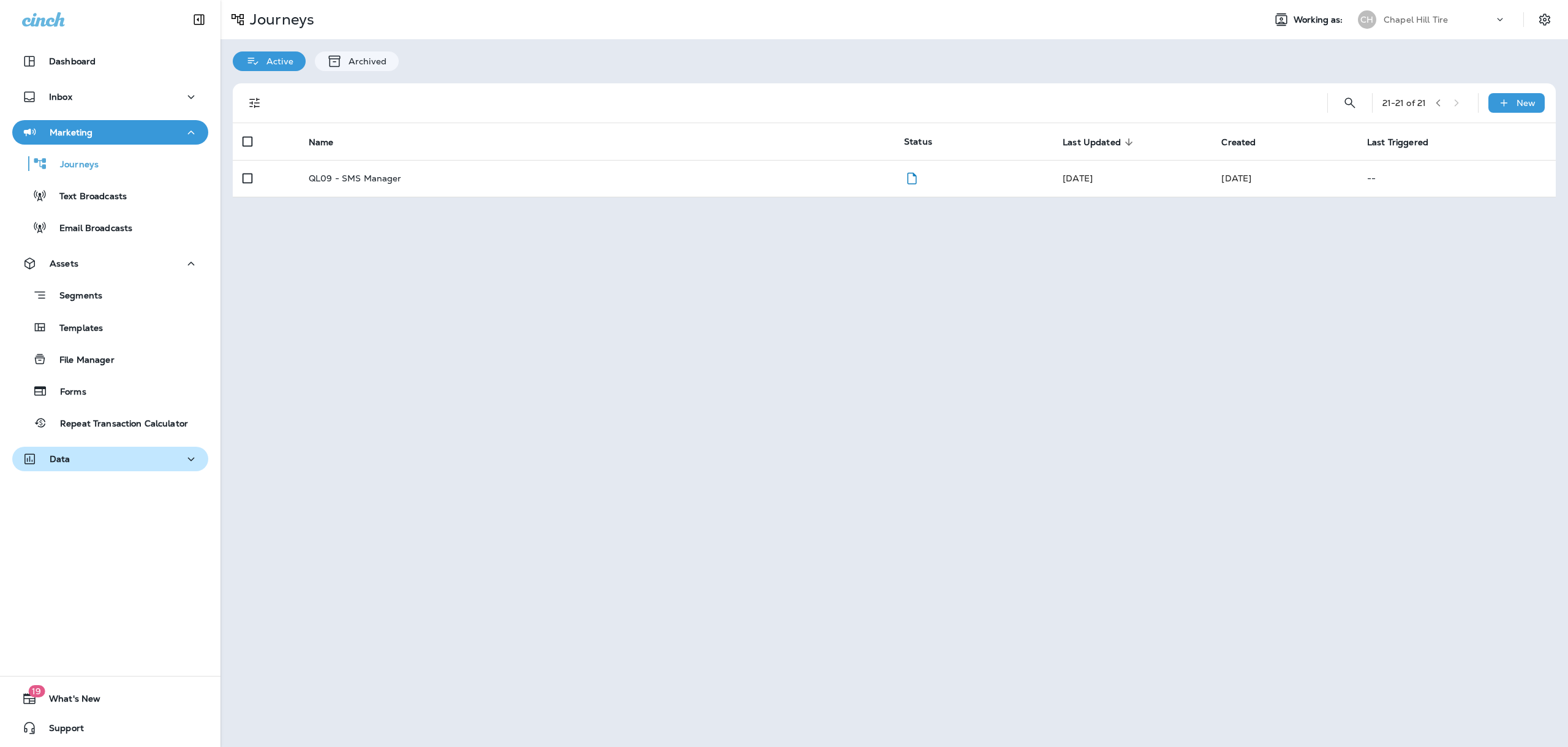
click at [144, 459] on div "Data" at bounding box center [110, 459] width 177 height 15
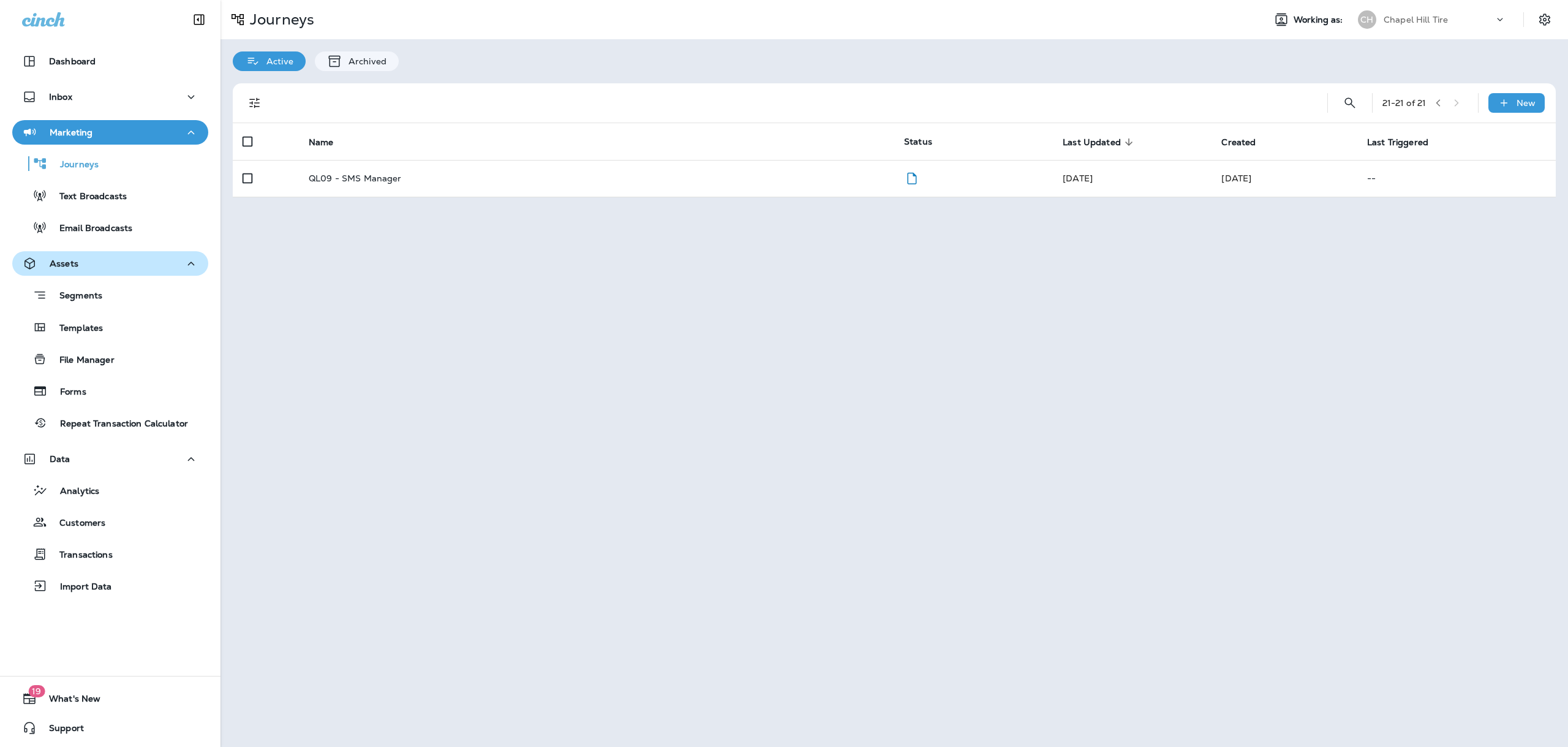
click at [172, 259] on div "Assets" at bounding box center [110, 263] width 177 height 15
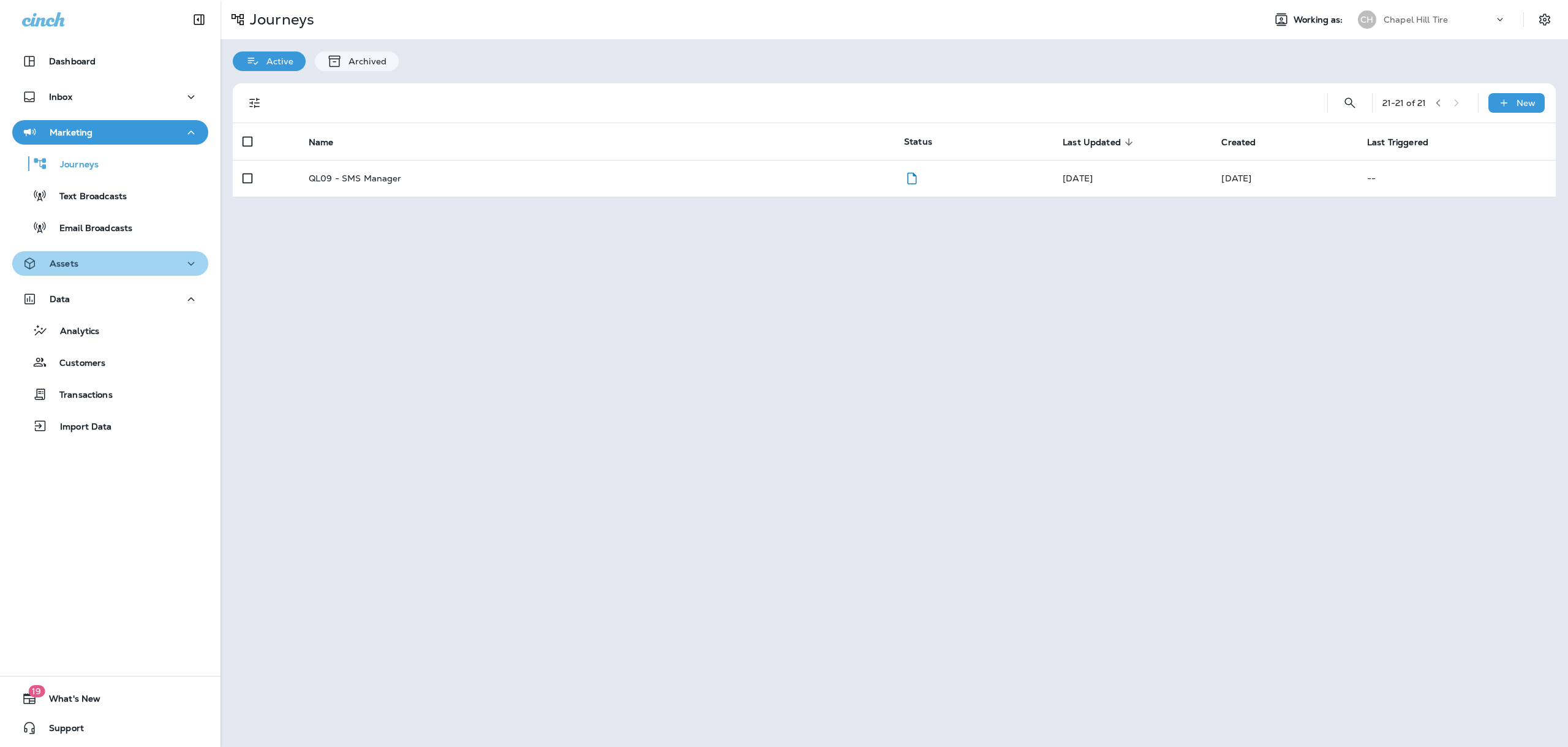
click at [172, 259] on div "Assets" at bounding box center [110, 263] width 177 height 15
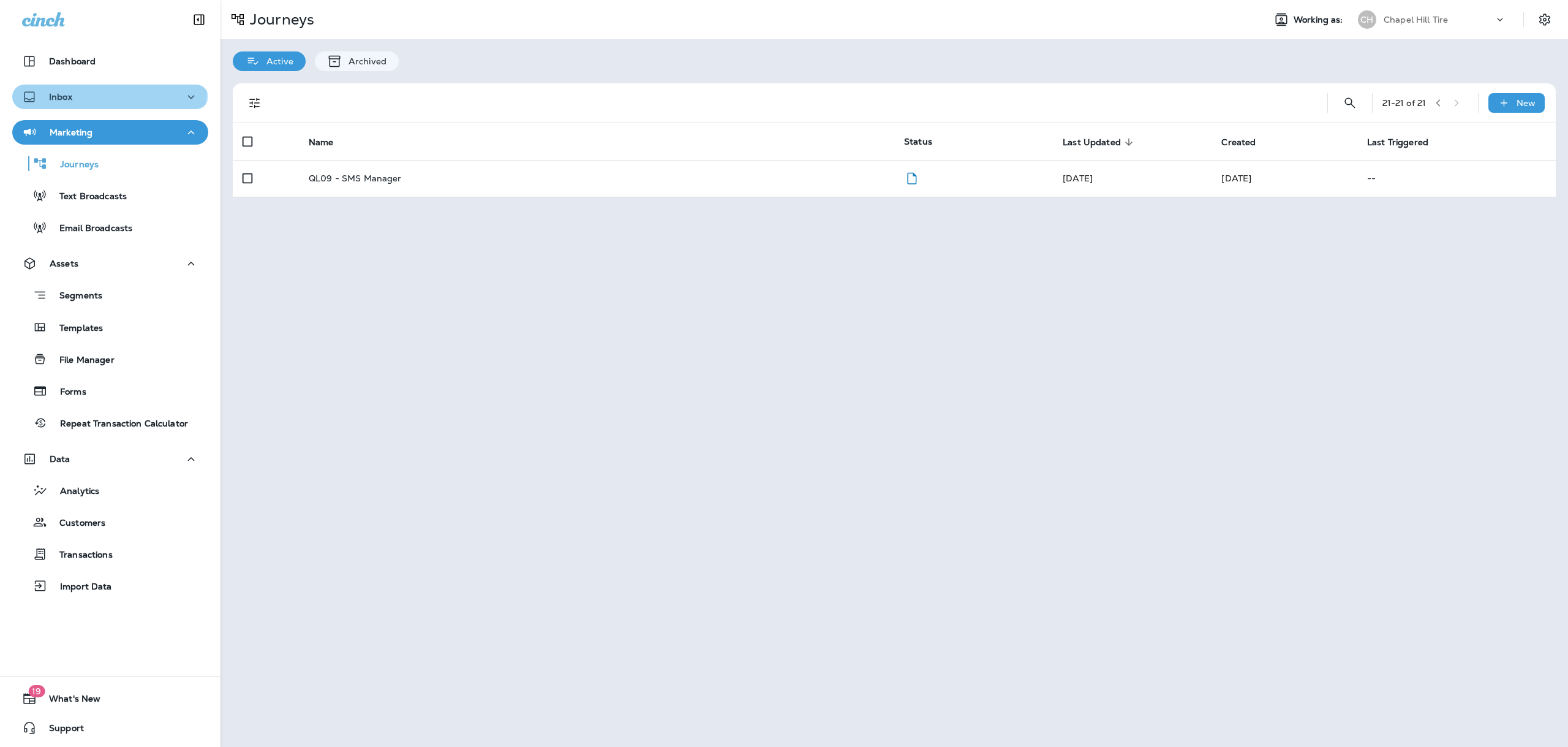
click at [108, 91] on div "Inbox" at bounding box center [110, 97] width 177 height 15
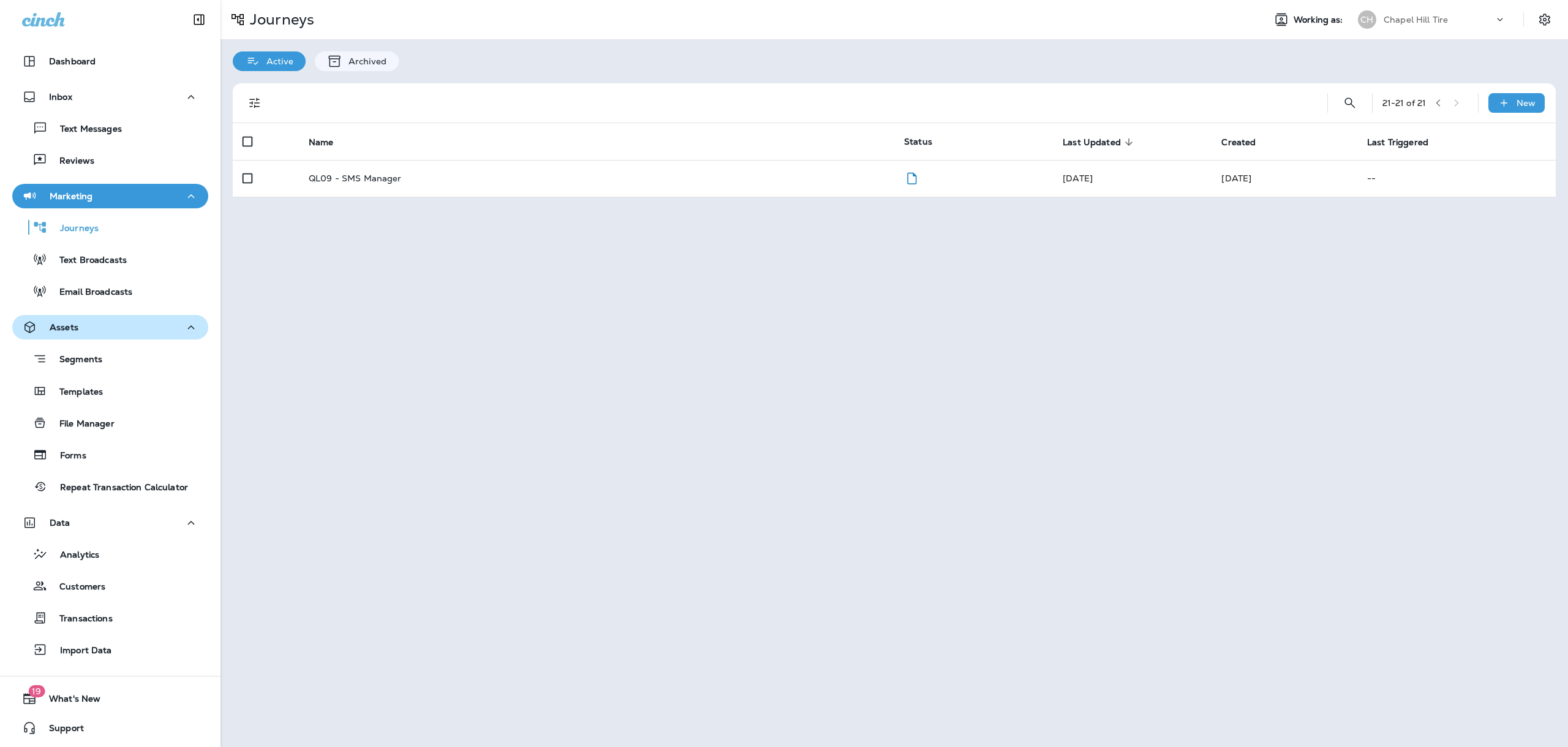
click at [97, 325] on div "Assets" at bounding box center [110, 327] width 177 height 15
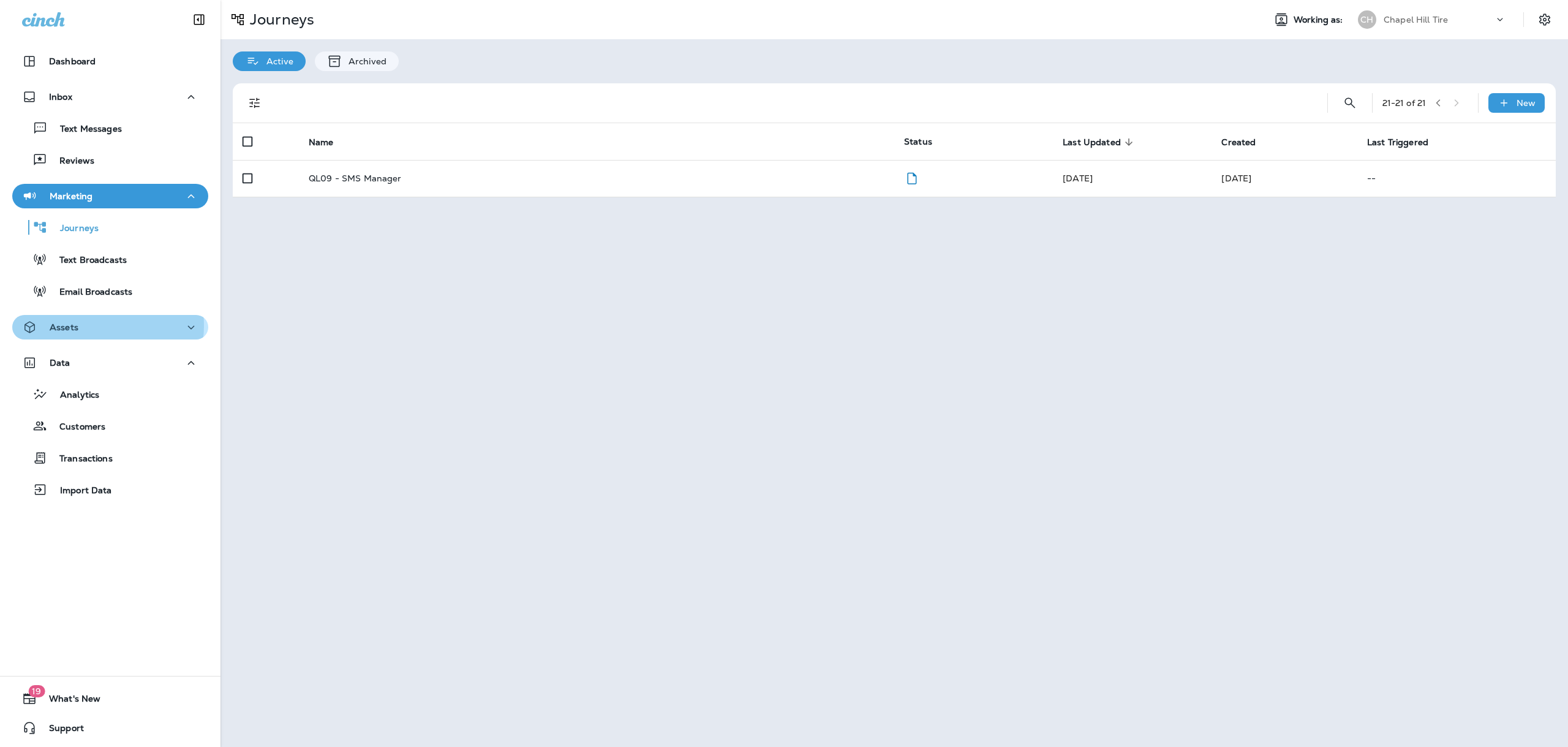
click at [97, 325] on div "Assets" at bounding box center [110, 327] width 177 height 15
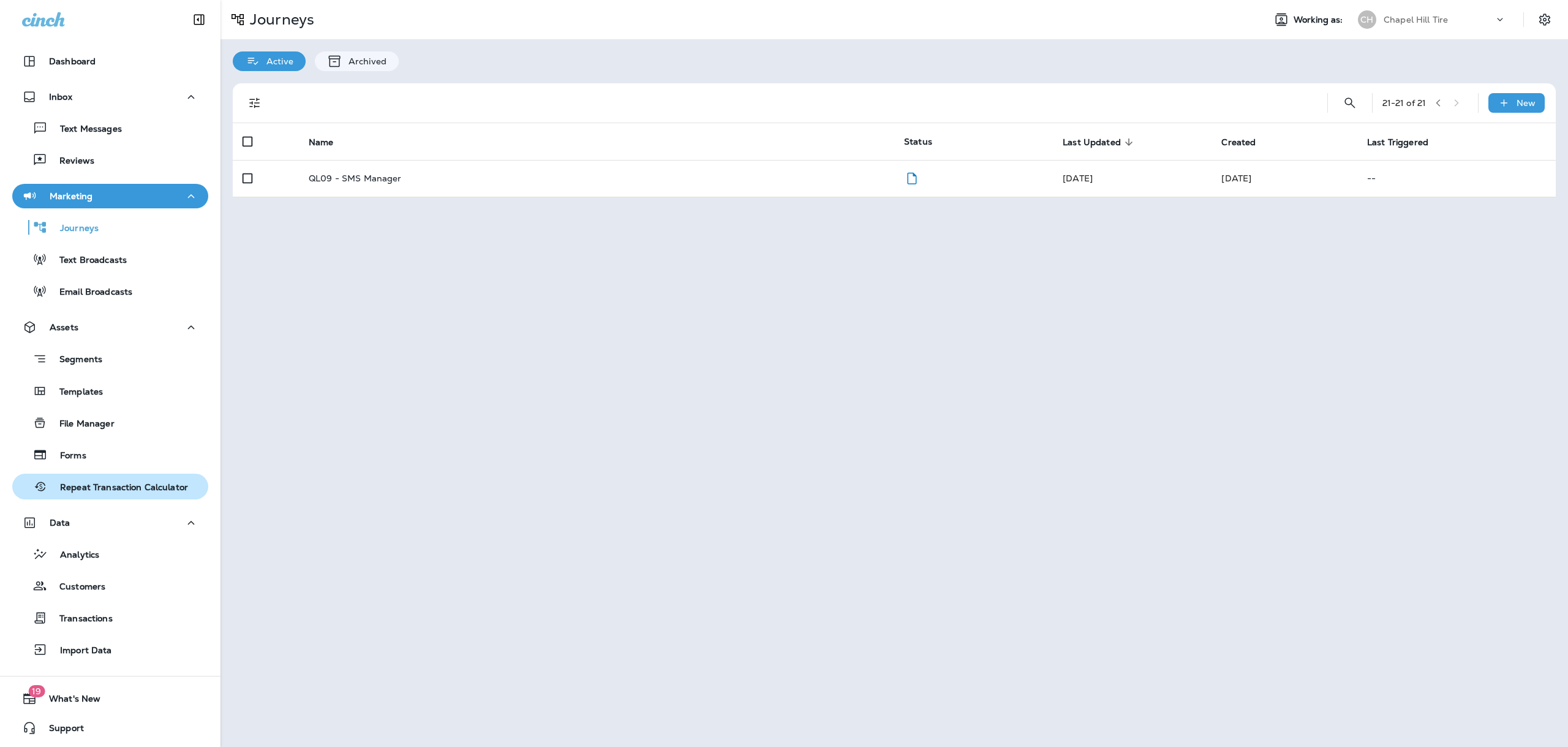
click at [90, 484] on p "Repeat Transaction Calculator" at bounding box center [118, 488] width 140 height 12
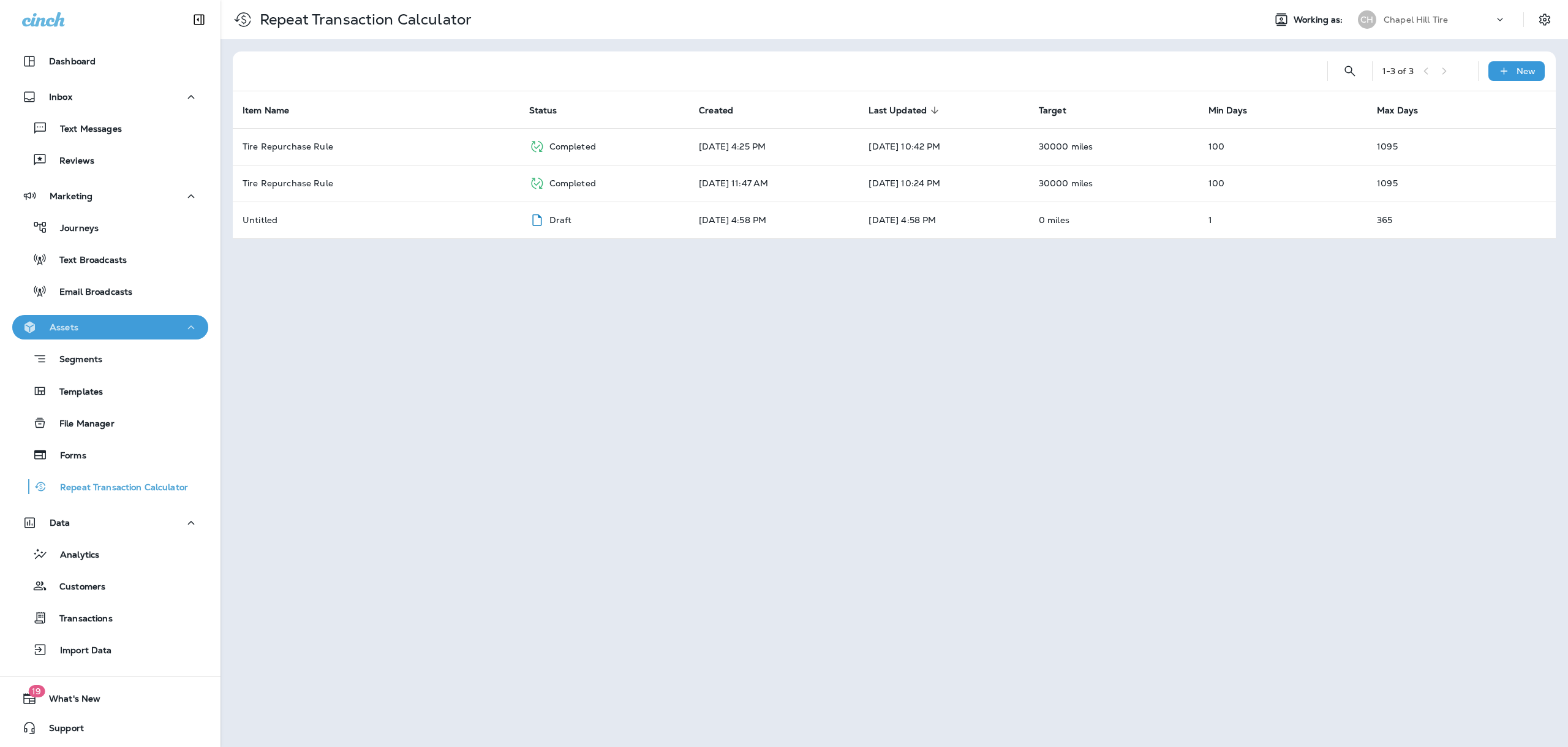
click at [187, 332] on icon "button" at bounding box center [191, 327] width 15 height 15
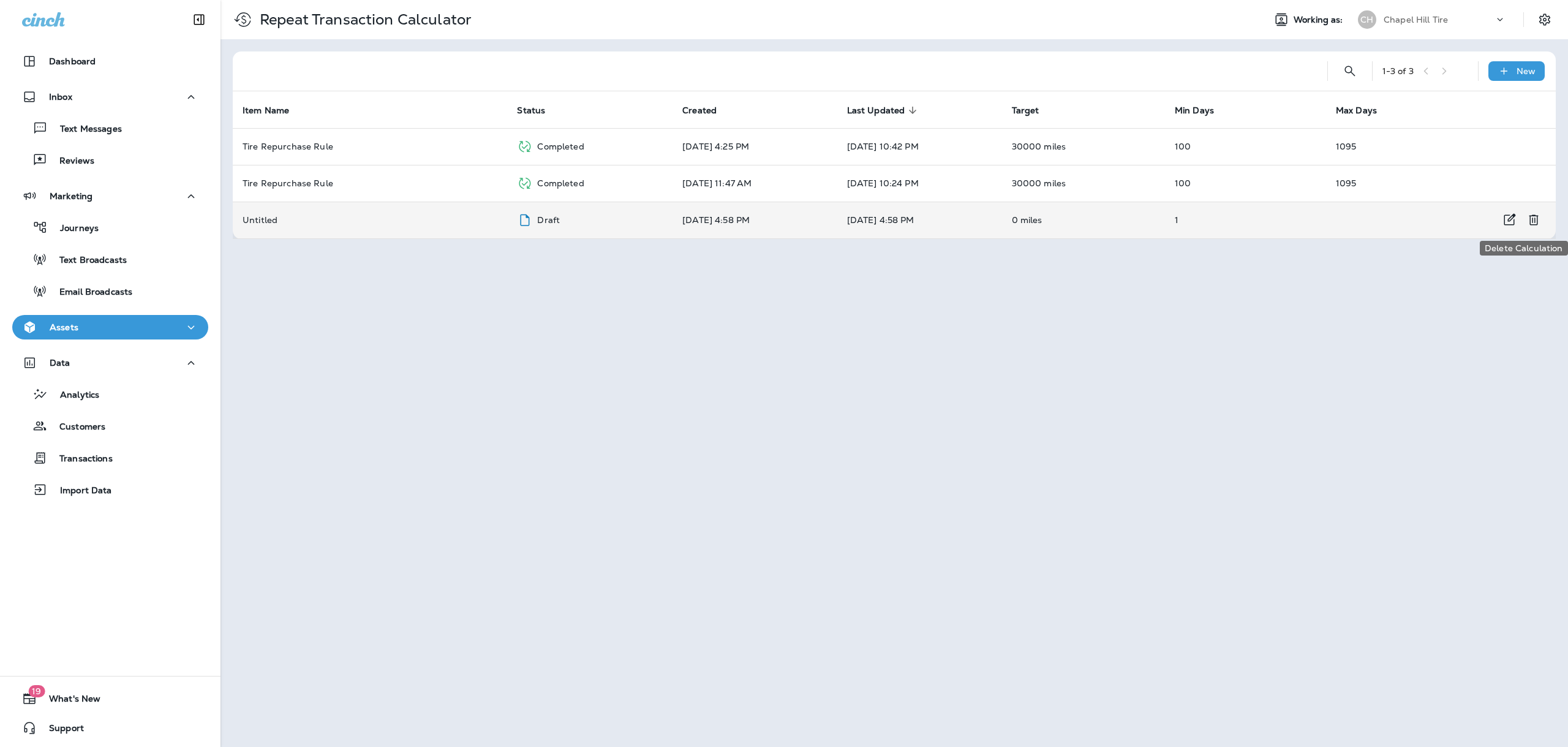
click at [1535, 226] on icon "Delete Calculation" at bounding box center [1534, 220] width 15 height 15
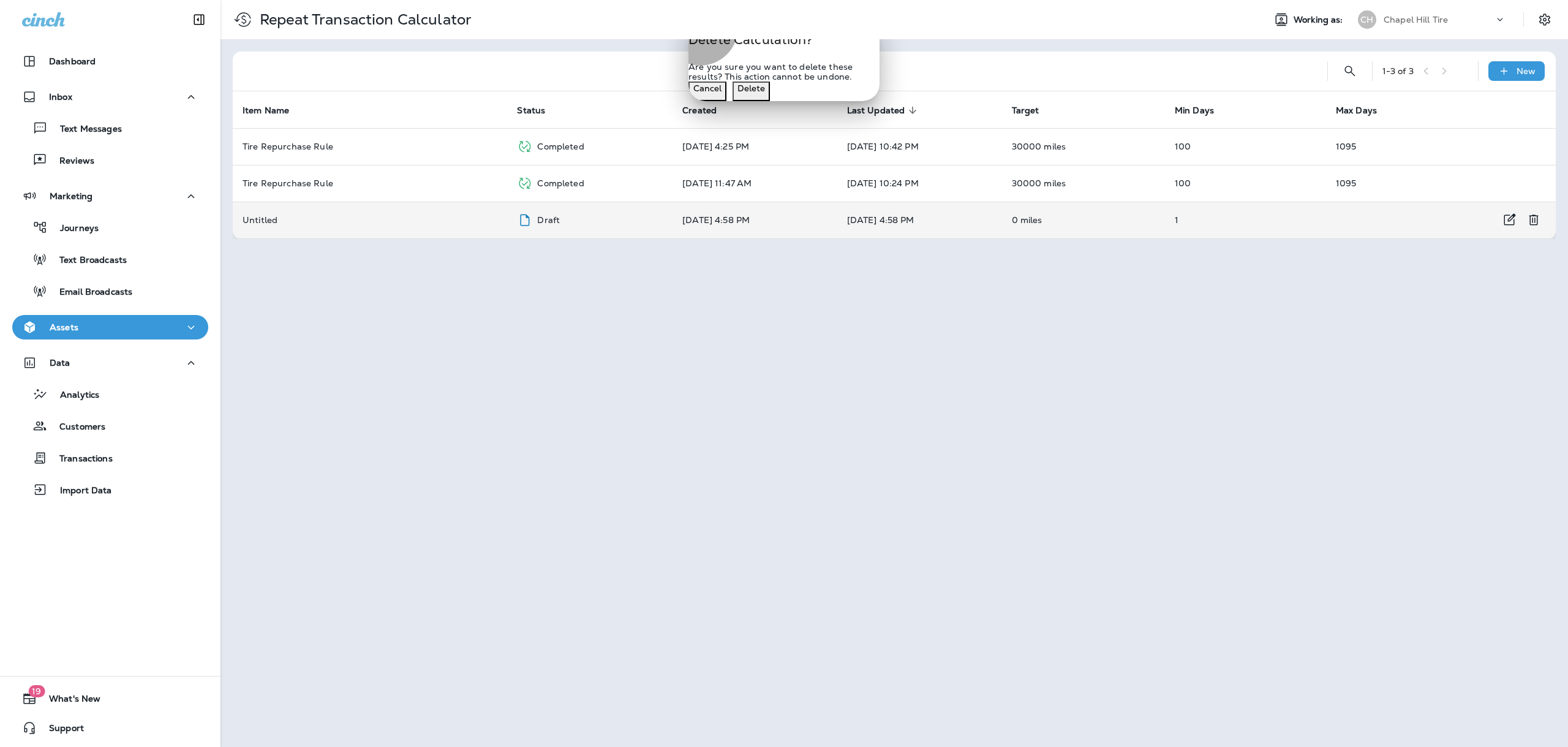
click at [765, 93] on p "Delete" at bounding box center [751, 88] width 28 height 9
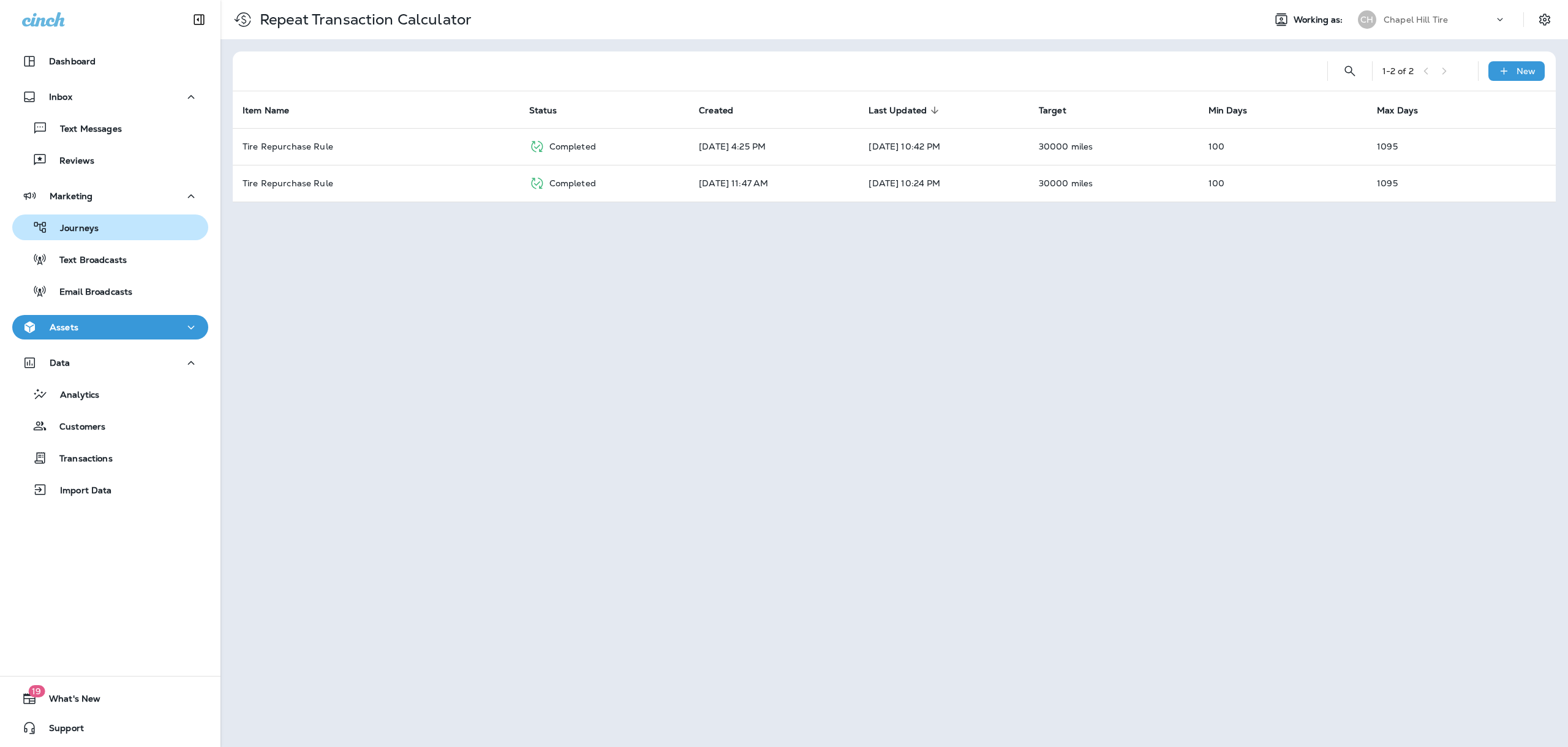
click at [78, 227] on p "Journeys" at bounding box center [73, 229] width 51 height 12
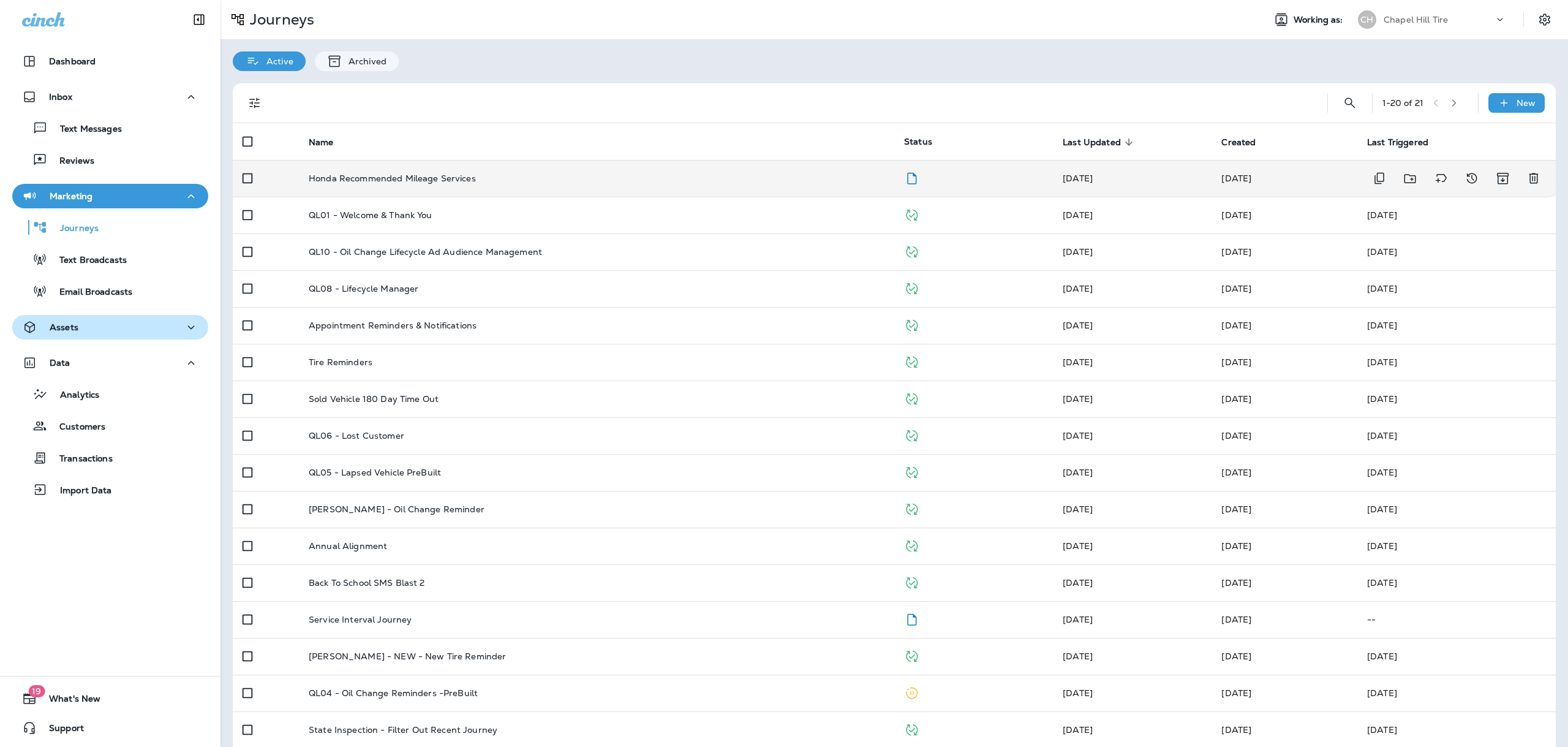
click at [466, 183] on p "Honda Recommended Mileage Services" at bounding box center [392, 177] width 167 height 9
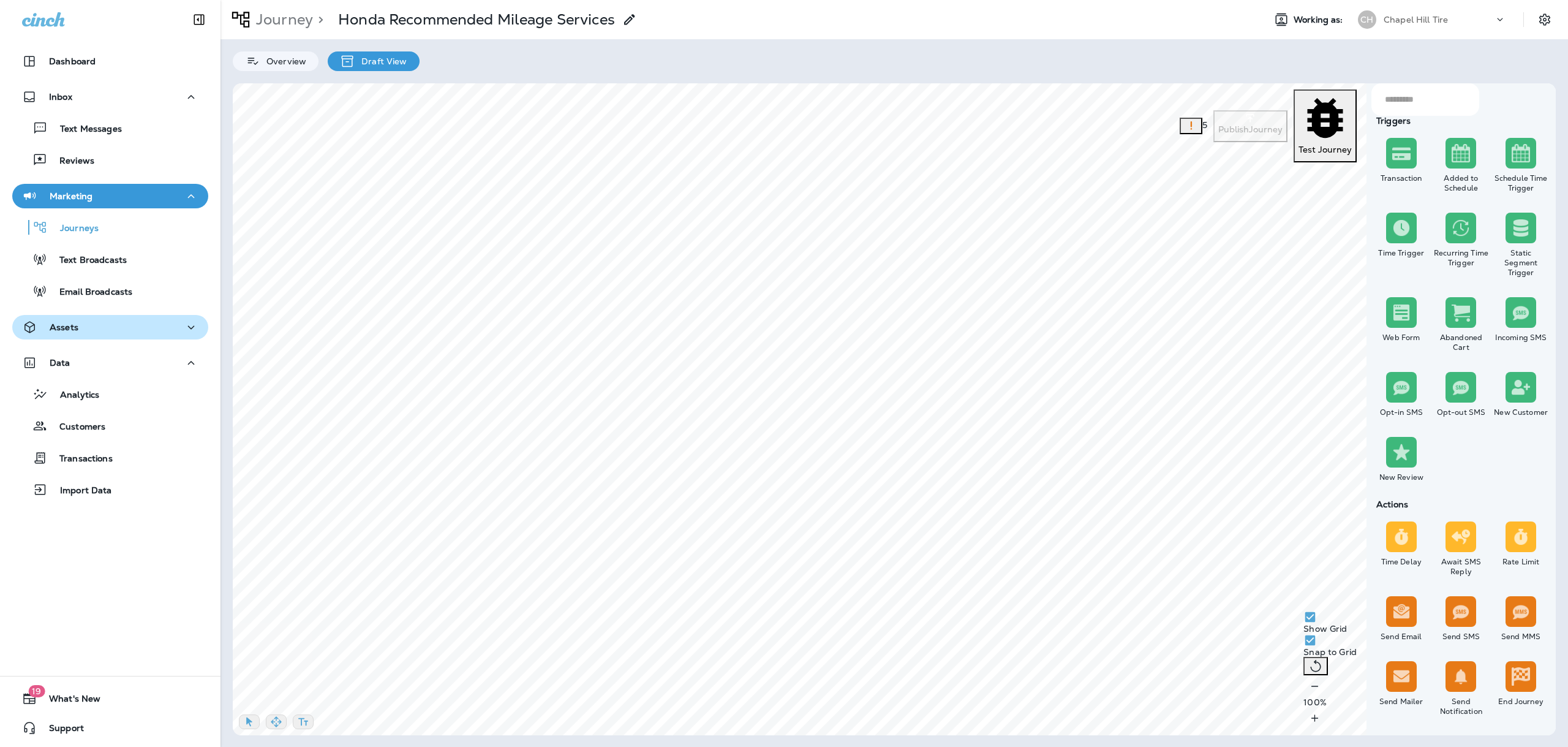
click at [1308, 692] on icon "button" at bounding box center [1315, 686] width 13 height 12
click at [274, 719] on icon "button" at bounding box center [276, 722] width 12 height 12
click at [253, 720] on icon "button" at bounding box center [249, 722] width 12 height 12
click at [239, 714] on button "button" at bounding box center [249, 722] width 21 height 15
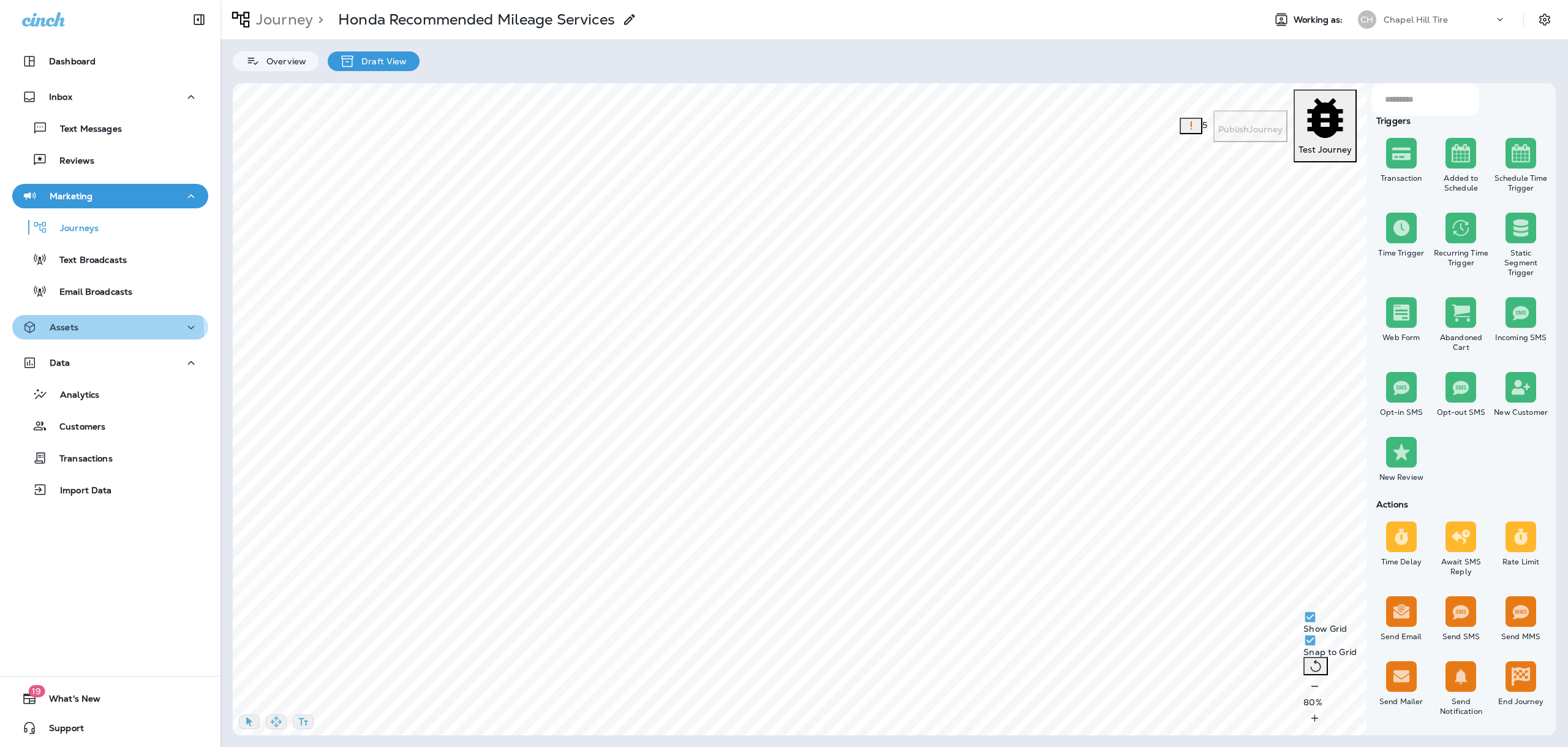
click at [72, 332] on div "Assets" at bounding box center [49, 327] width 56 height 15
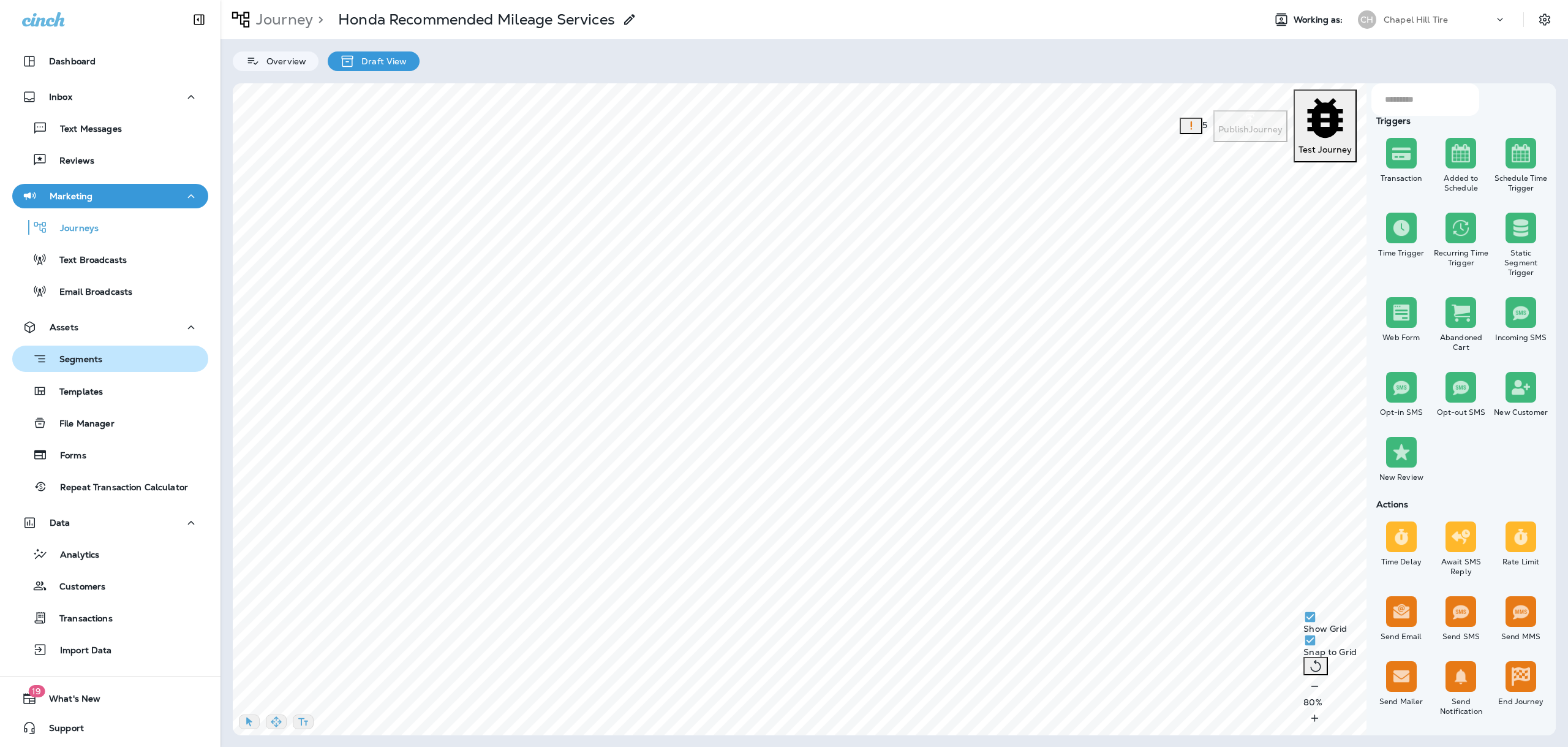
click at [64, 364] on p "Segments" at bounding box center [75, 360] width 55 height 12
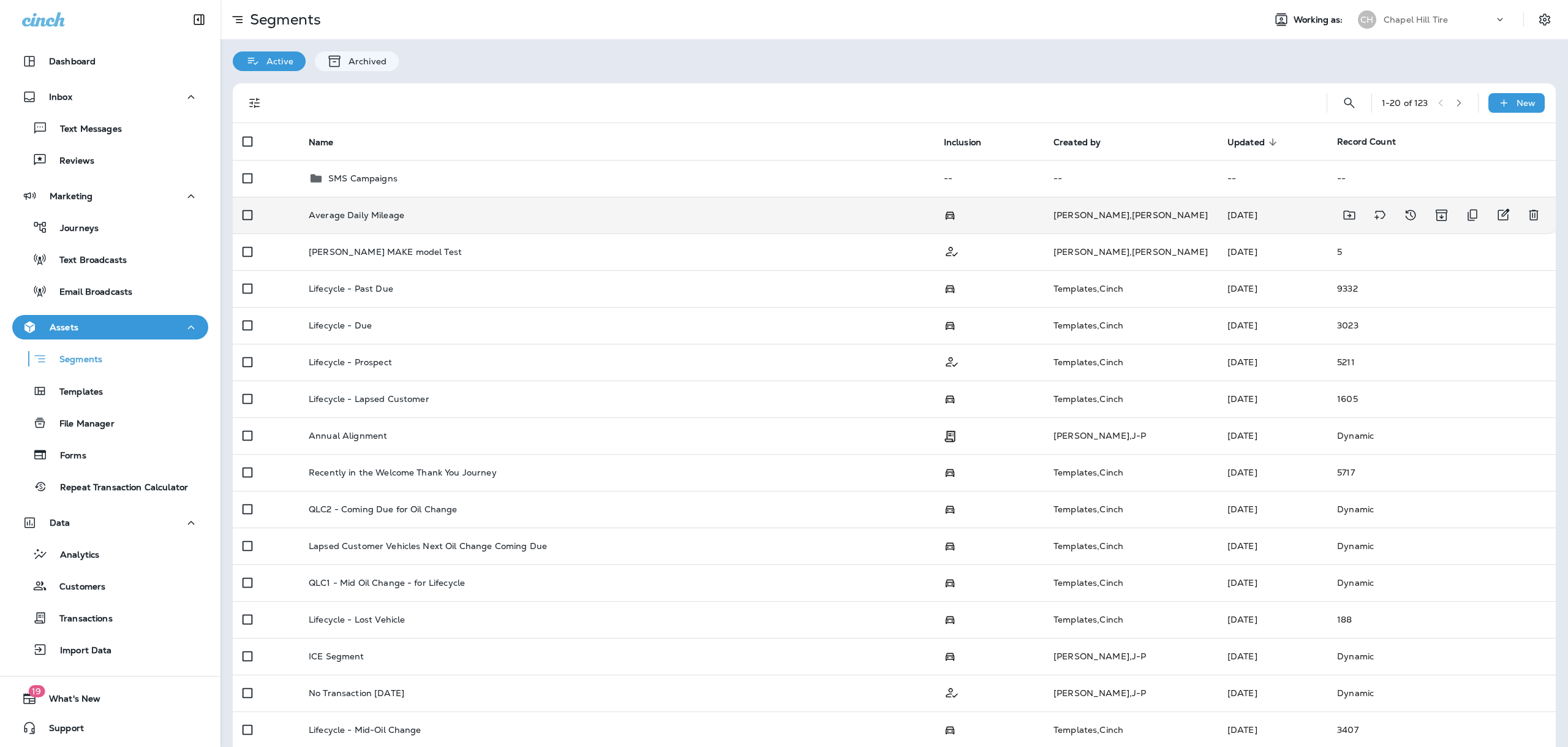
click at [879, 209] on td "Average Daily Mileage" at bounding box center [616, 215] width 635 height 37
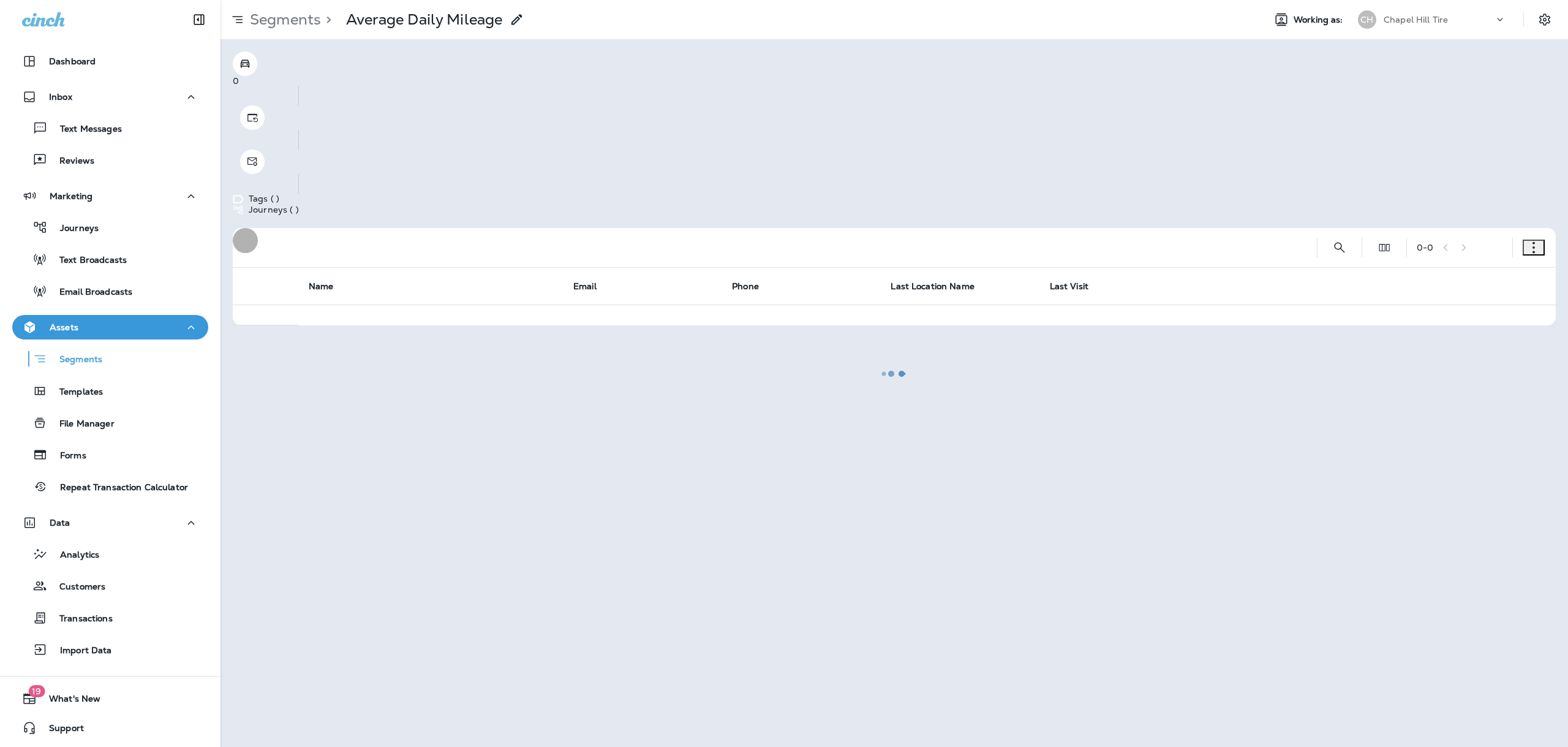
click at [1532, 241] on icon "button" at bounding box center [1533, 247] width 12 height 12
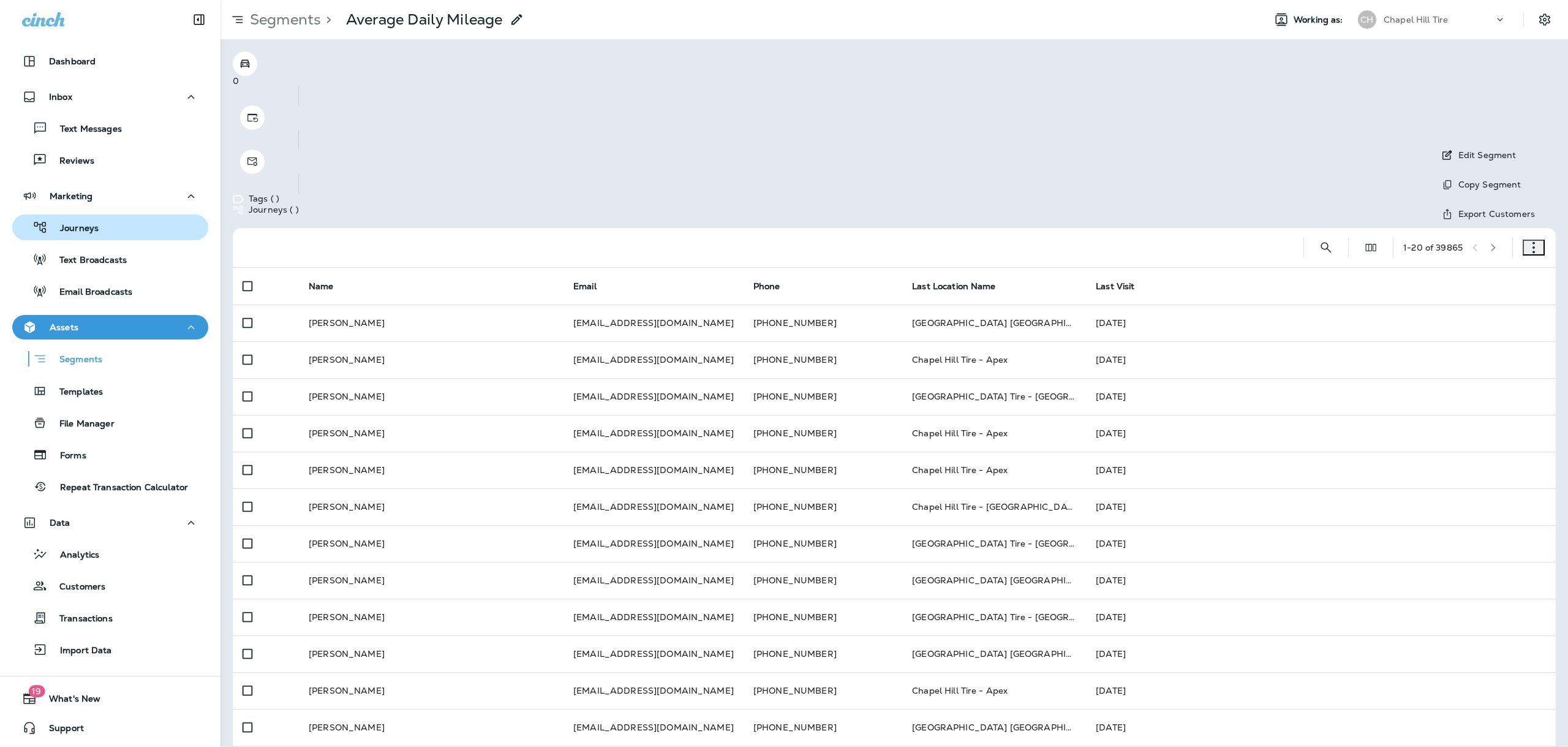
click at [133, 222] on div "Journeys" at bounding box center [111, 227] width 186 height 18
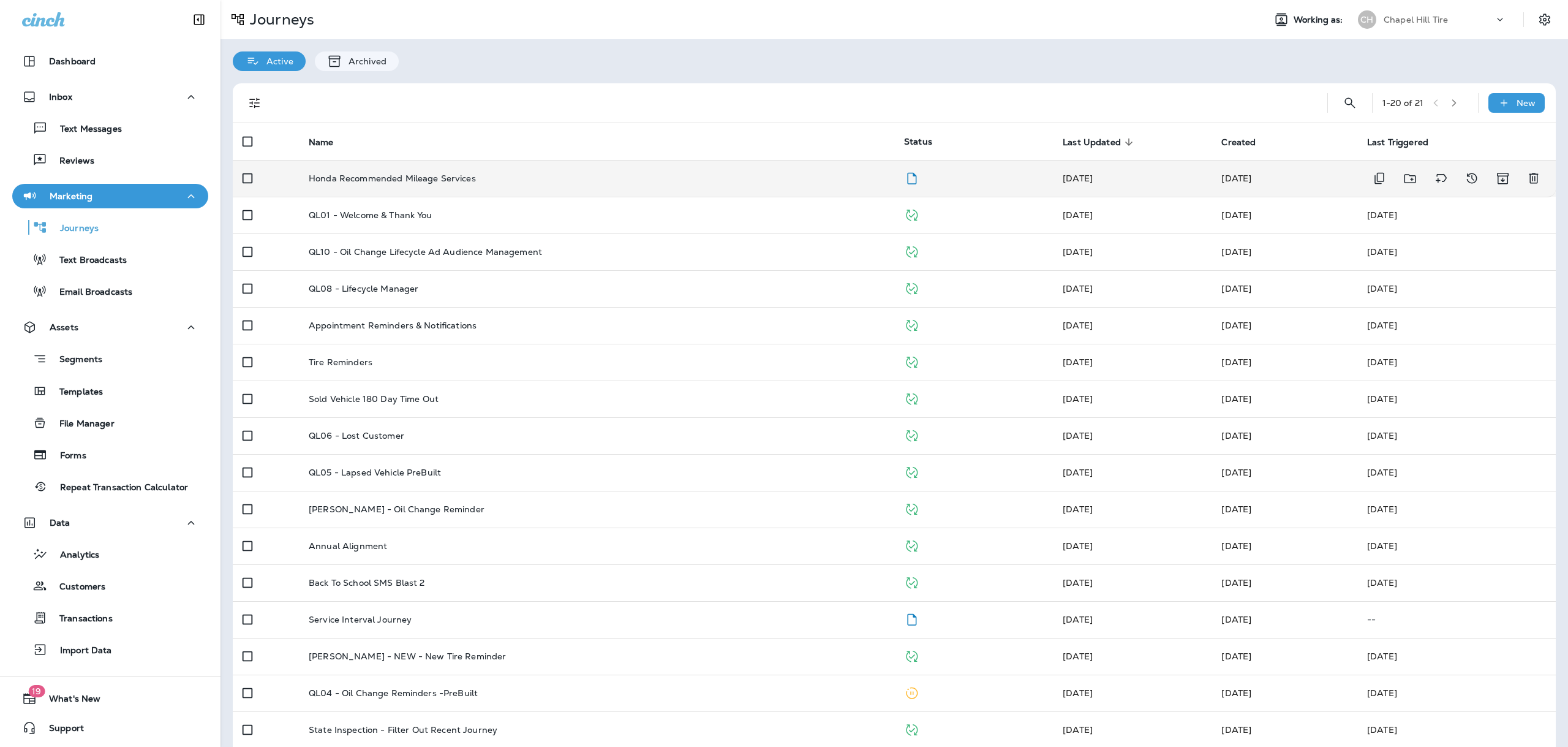
click at [615, 187] on td "Honda Recommended Mileage Services" at bounding box center [596, 178] width 596 height 37
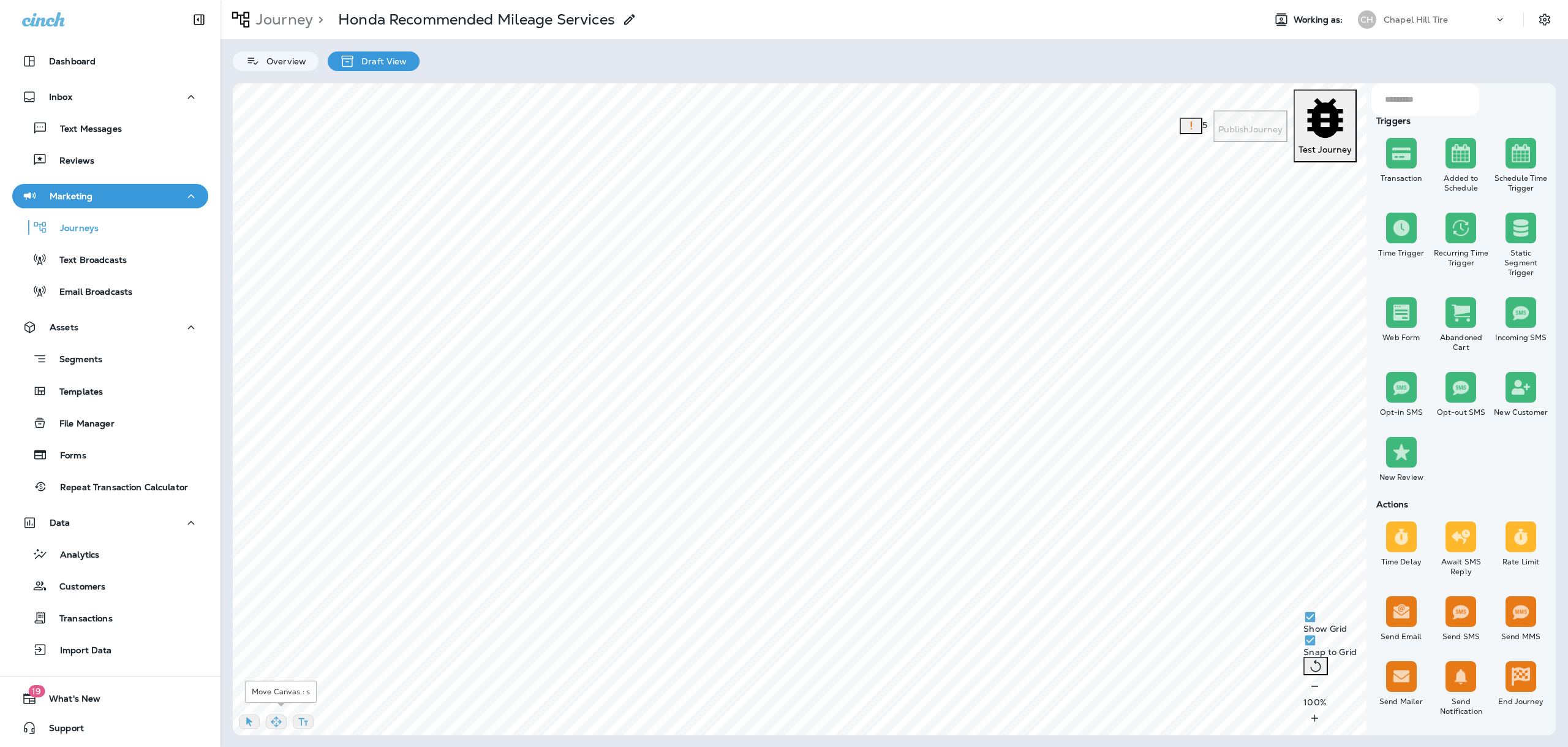
click at [287, 720] on button "button" at bounding box center [276, 722] width 21 height 15
click at [522, 62] on div "Journey > Honda Recommended Mileage Services Working as: CH Chapel Hill Tire Ov…" at bounding box center [894, 373] width 1348 height 747
click at [319, 73] on div "Journey > Honda Recommended Mileage Services Working as: CH Chapel Hill Tire Ov…" at bounding box center [894, 373] width 1348 height 747
drag, startPoint x: 249, startPoint y: 718, endPoint x: 257, endPoint y: 708, distance: 12.8
click at [250, 717] on icon "button" at bounding box center [249, 722] width 6 height 9
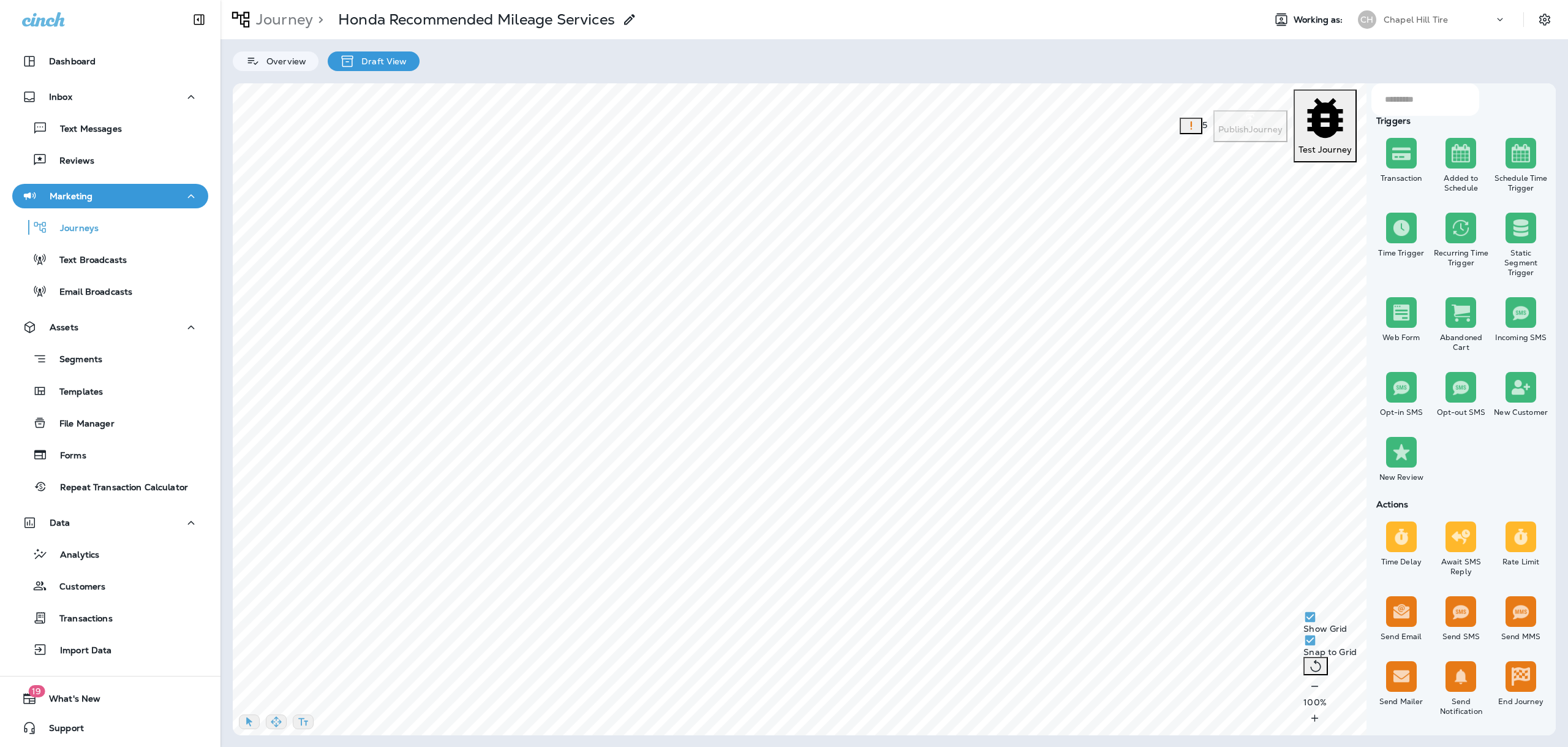
click at [239, 714] on button "button" at bounding box center [249, 722] width 21 height 15
click at [686, 421] on use at bounding box center [687, 422] width 4 height 5
click at [1075, 247] on use at bounding box center [1075, 247] width 4 height 5
click at [900, 440] on button at bounding box center [898, 435] width 14 height 14
click at [875, 471] on icon at bounding box center [875, 467] width 7 height 7
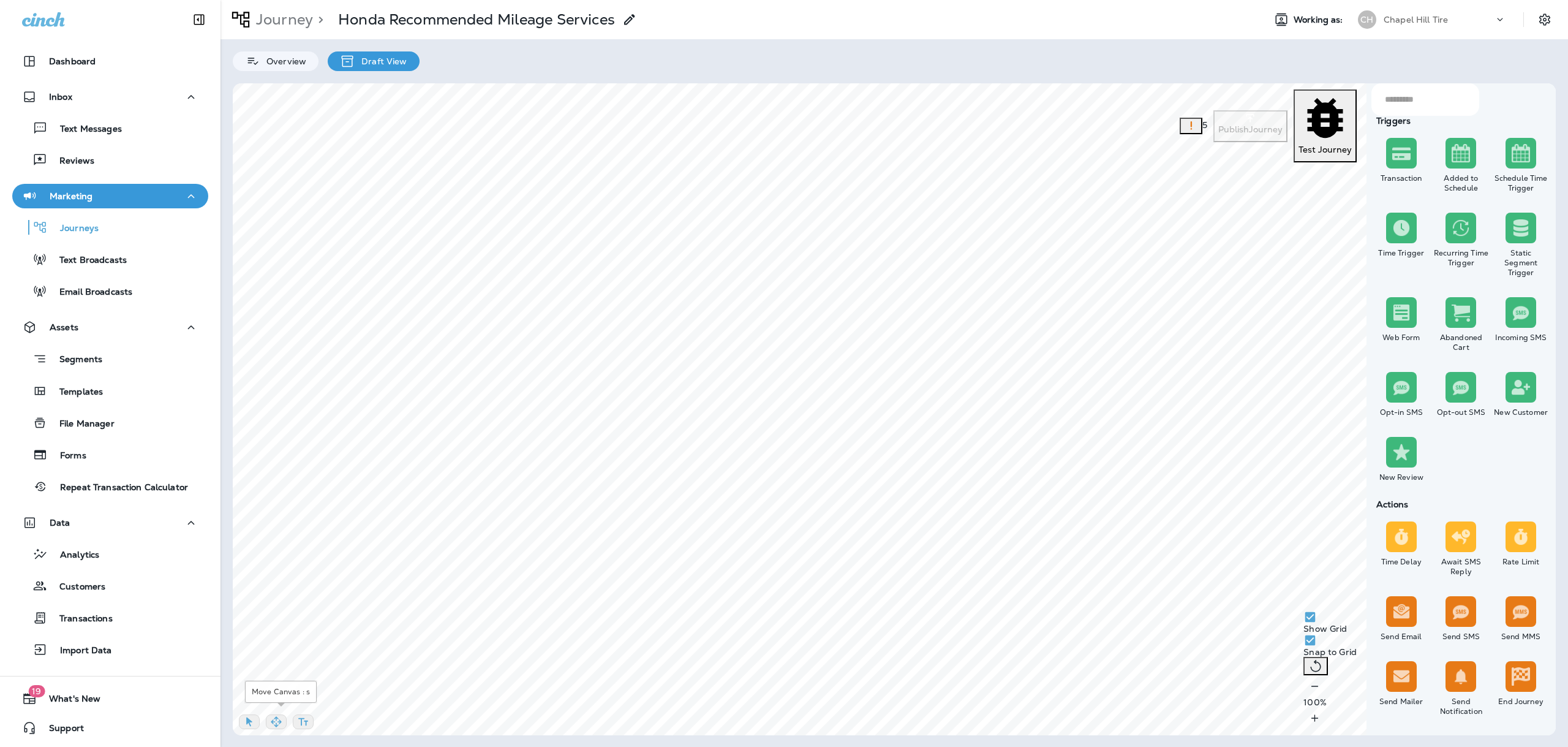
click at [249, 717] on icon "button" at bounding box center [249, 722] width 6 height 9
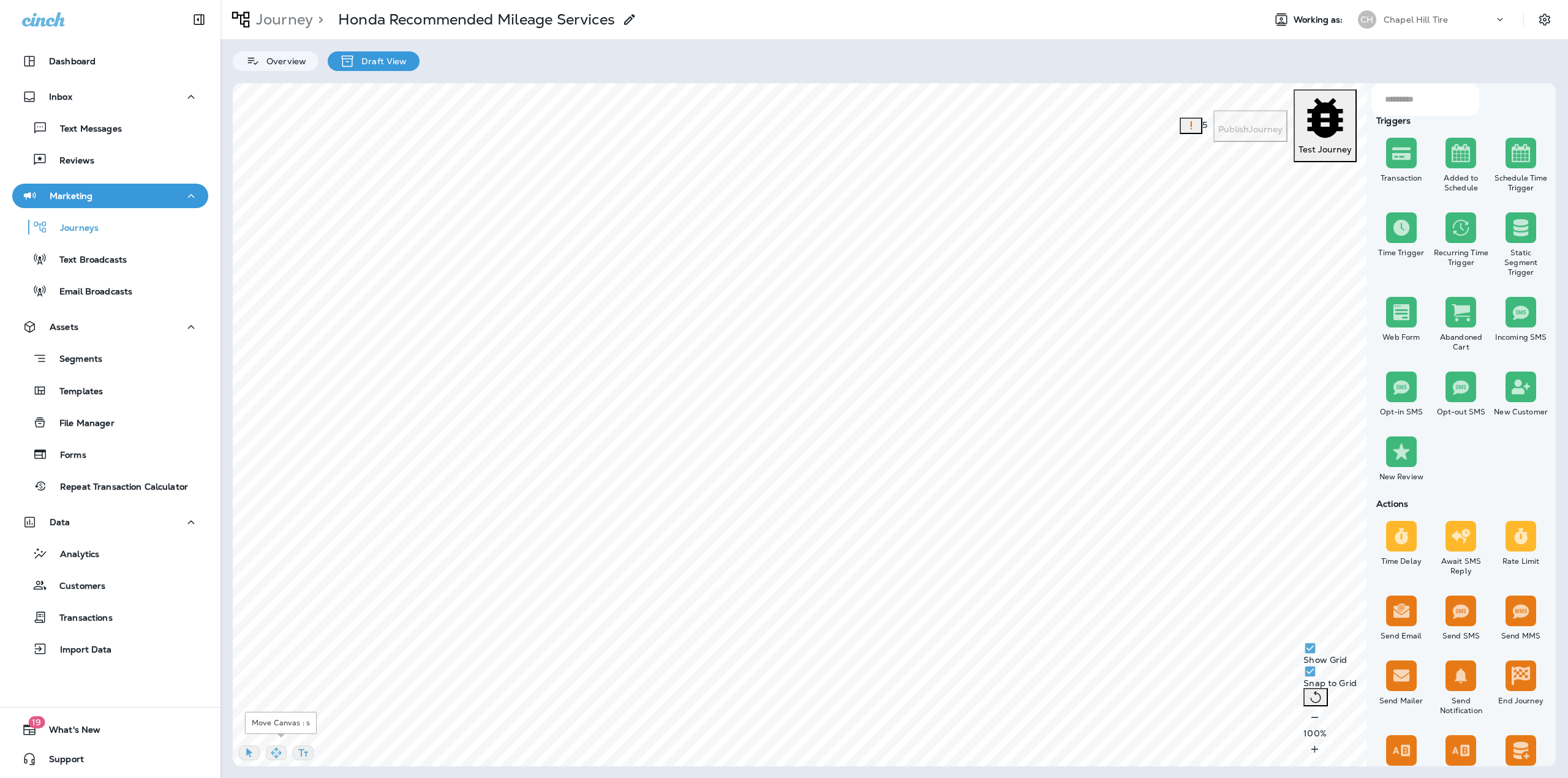
drag, startPoint x: 280, startPoint y: 742, endPoint x: 303, endPoint y: 713, distance: 37.0
click at [283, 746] on button "button" at bounding box center [276, 753] width 21 height 15
click at [241, 754] on button "button" at bounding box center [249, 753] width 21 height 15
